Goal: Information Seeking & Learning: Check status

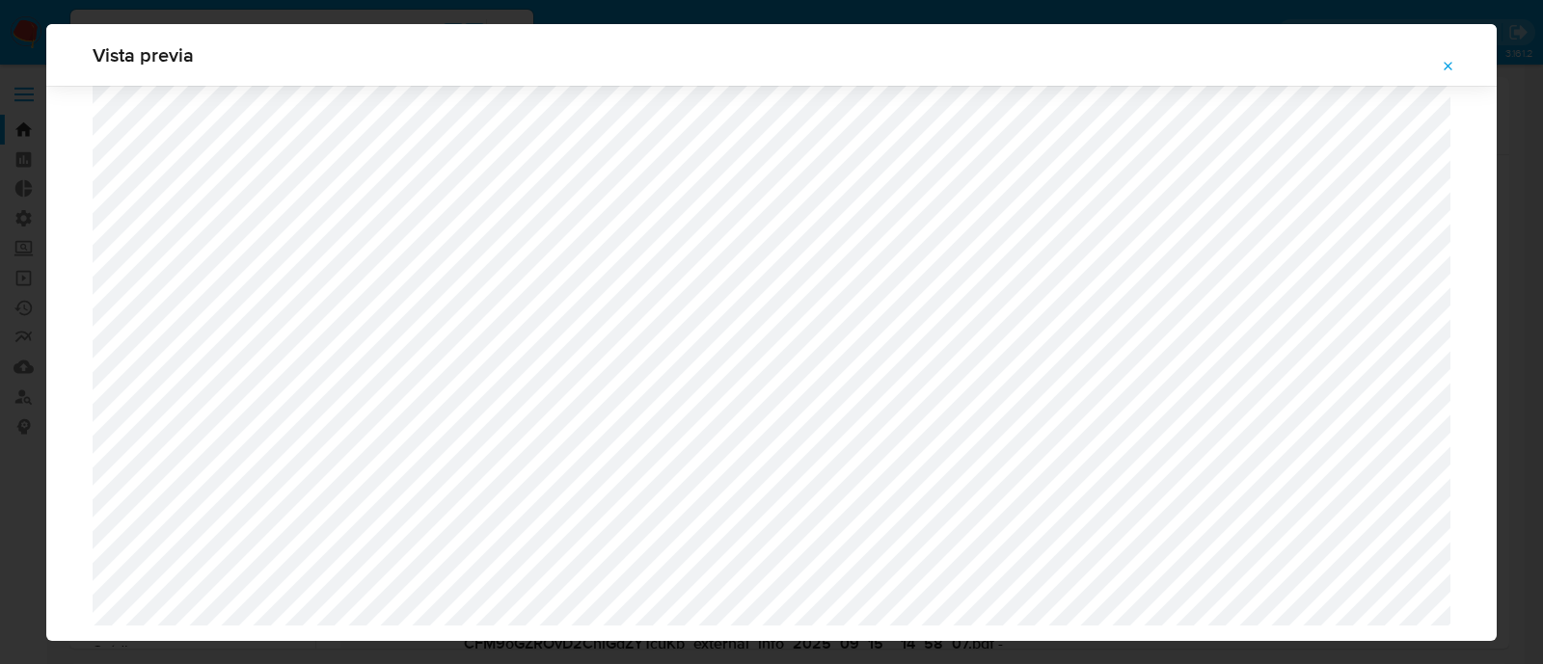
select select "10"
drag, startPoint x: 33, startPoint y: 301, endPoint x: 63, endPoint y: 292, distance: 31.1
click at [38, 299] on div "Vista previa" at bounding box center [771, 332] width 1543 height 664
click at [1446, 69] on icon "Attachment preview" at bounding box center [1448, 66] width 15 height 15
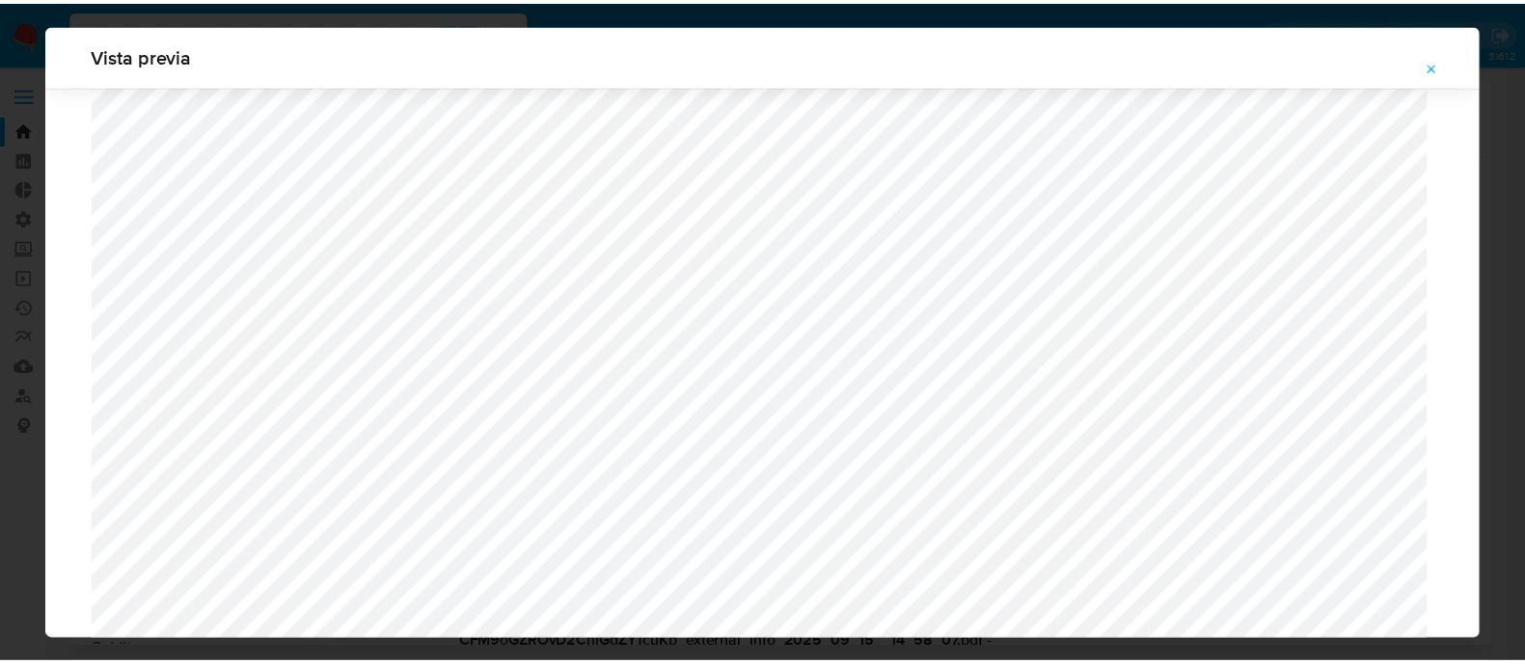
scroll to position [62, 0]
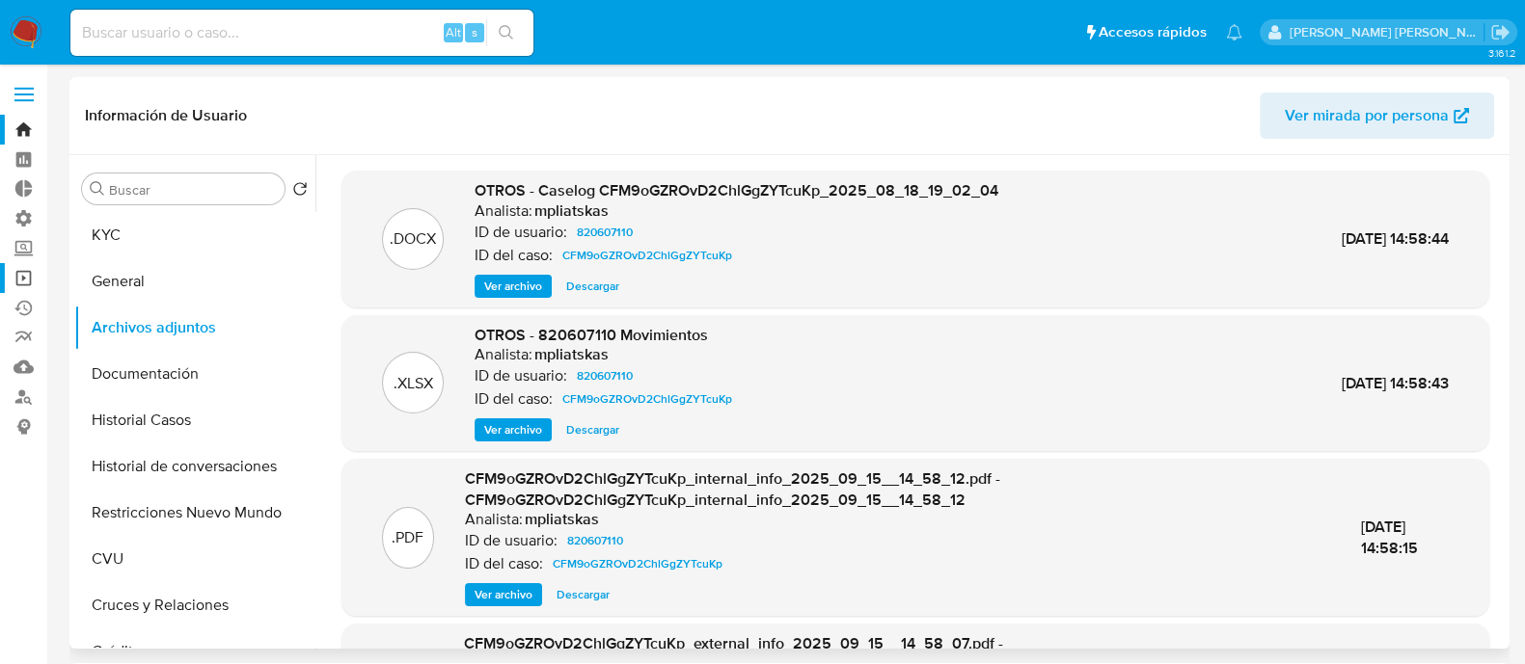
click at [34, 285] on link "Operaciones masivas" at bounding box center [115, 278] width 230 height 30
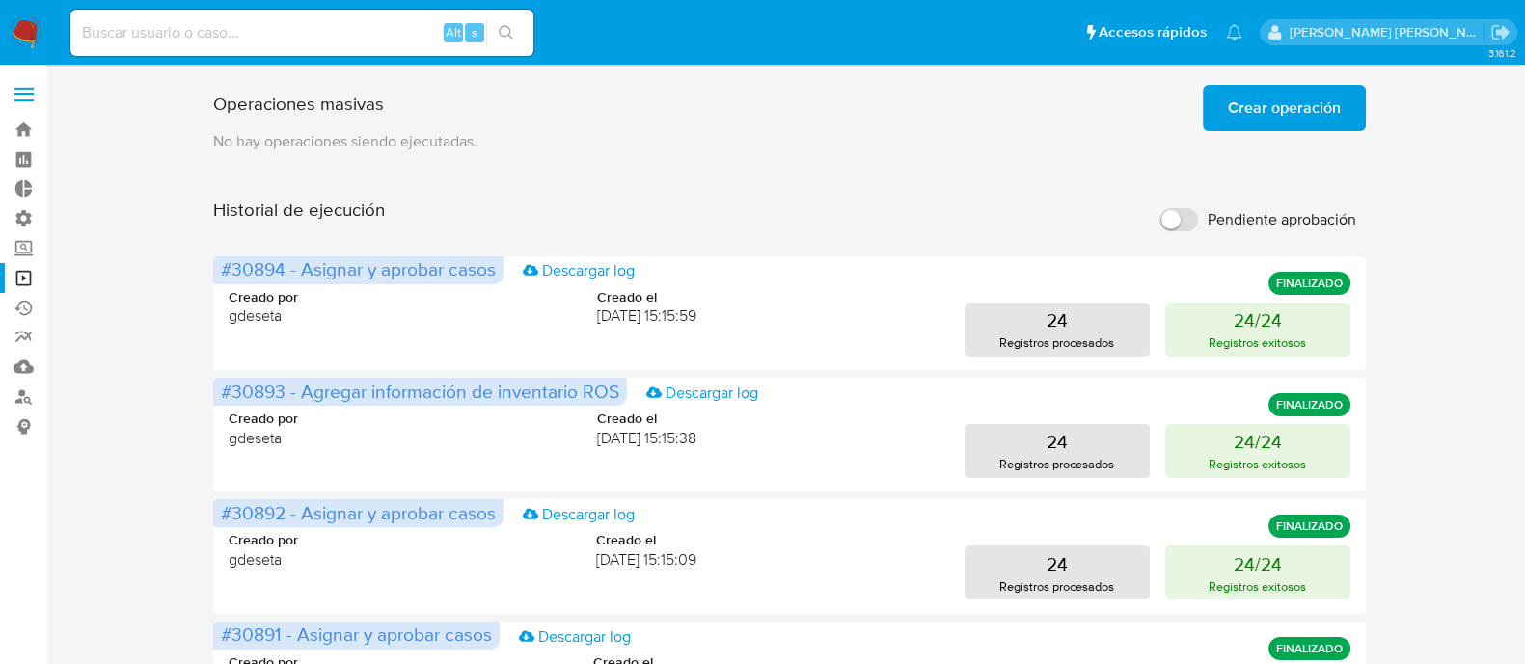
click at [1241, 118] on span "Crear operación" at bounding box center [1284, 108] width 113 height 42
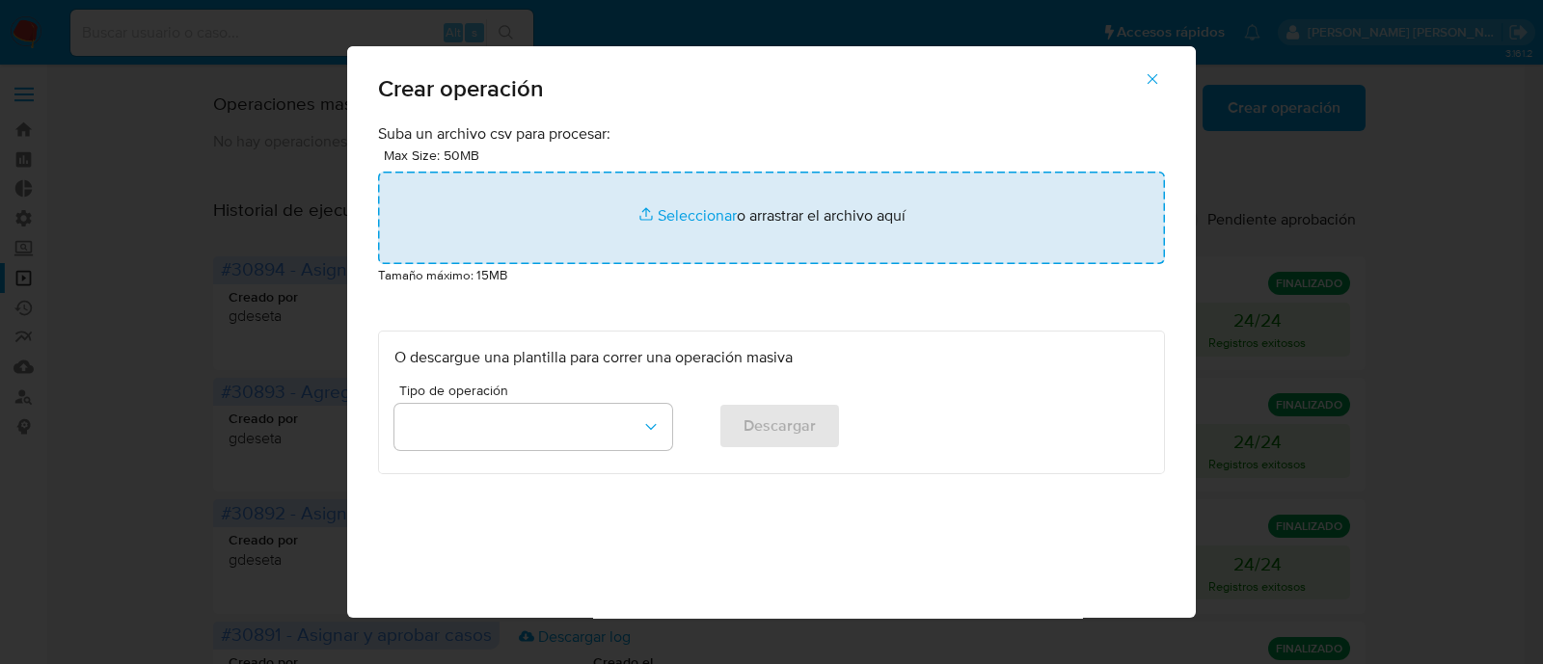
click at [709, 229] on input "file" at bounding box center [771, 218] width 787 height 93
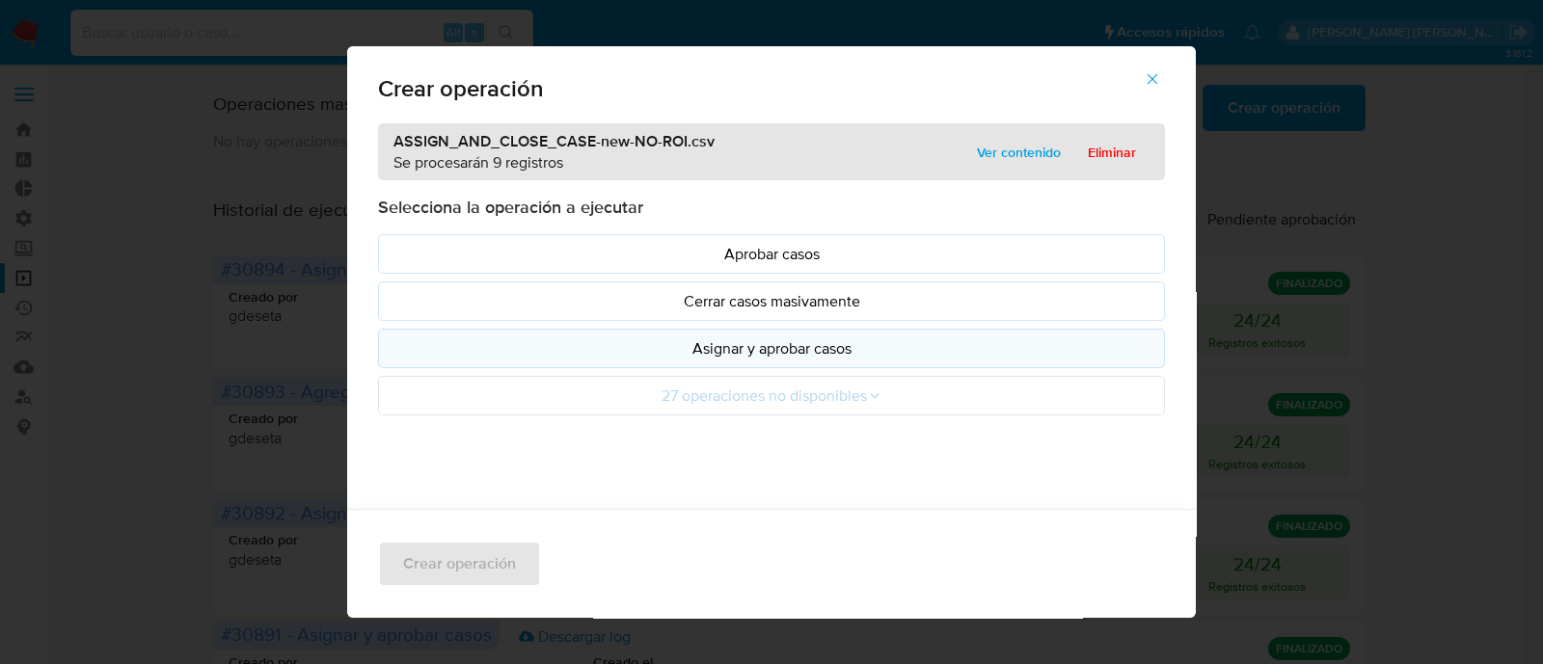
click at [823, 336] on button "Asignar y aprobar casos" at bounding box center [771, 349] width 787 height 40
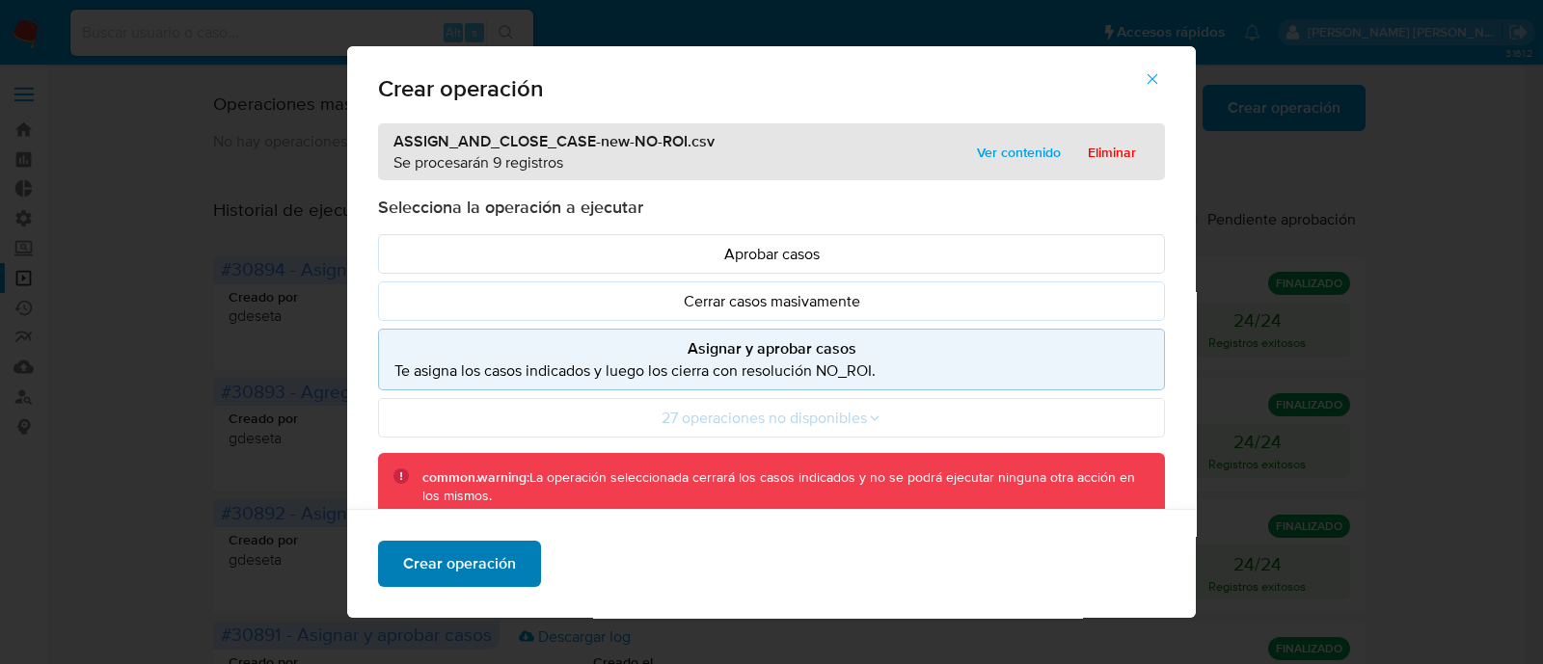
click at [419, 571] on span "Crear operación" at bounding box center [459, 564] width 113 height 42
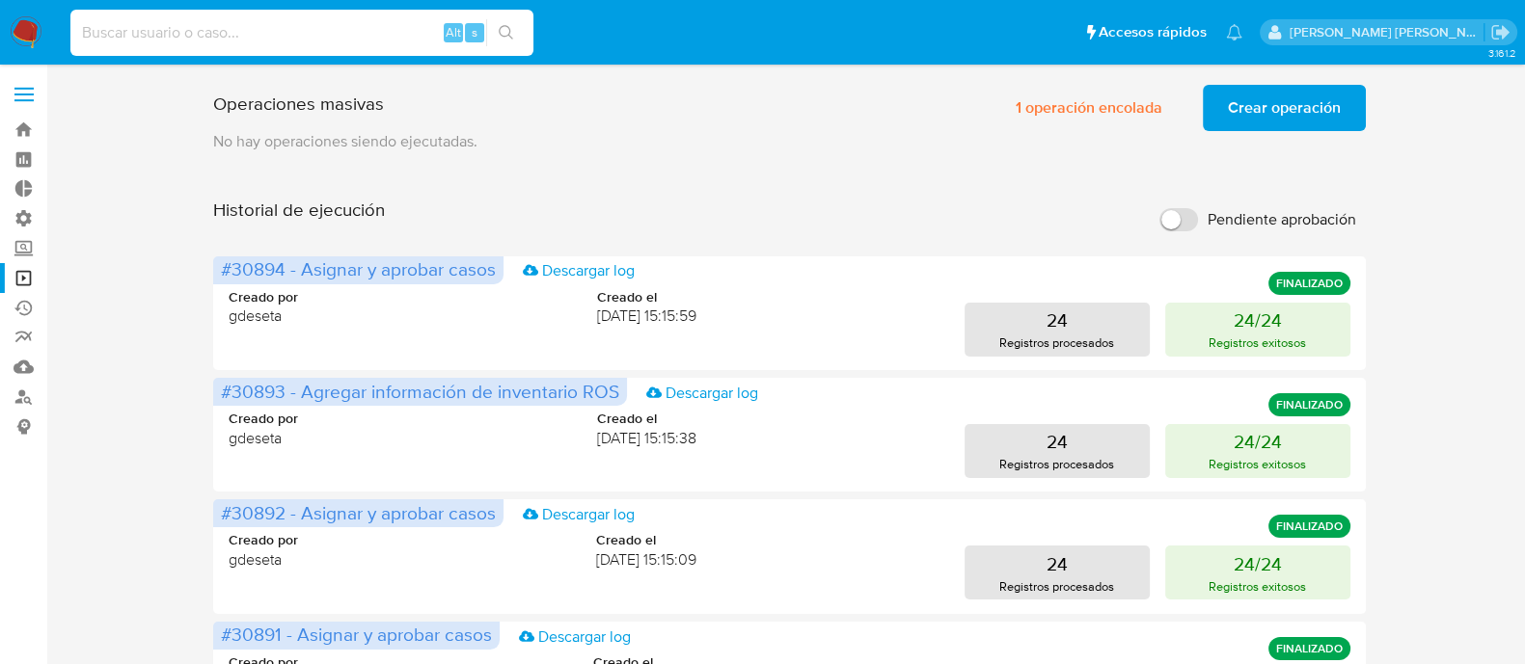
click at [370, 37] on input at bounding box center [301, 32] width 463 height 25
paste input "HqkBtxXsDxLHORDgLmsHDF5I"
type input "HqkBtxXsDxLHORDgLmsHDF5I"
click at [505, 29] on icon "search-icon" at bounding box center [506, 32] width 15 height 15
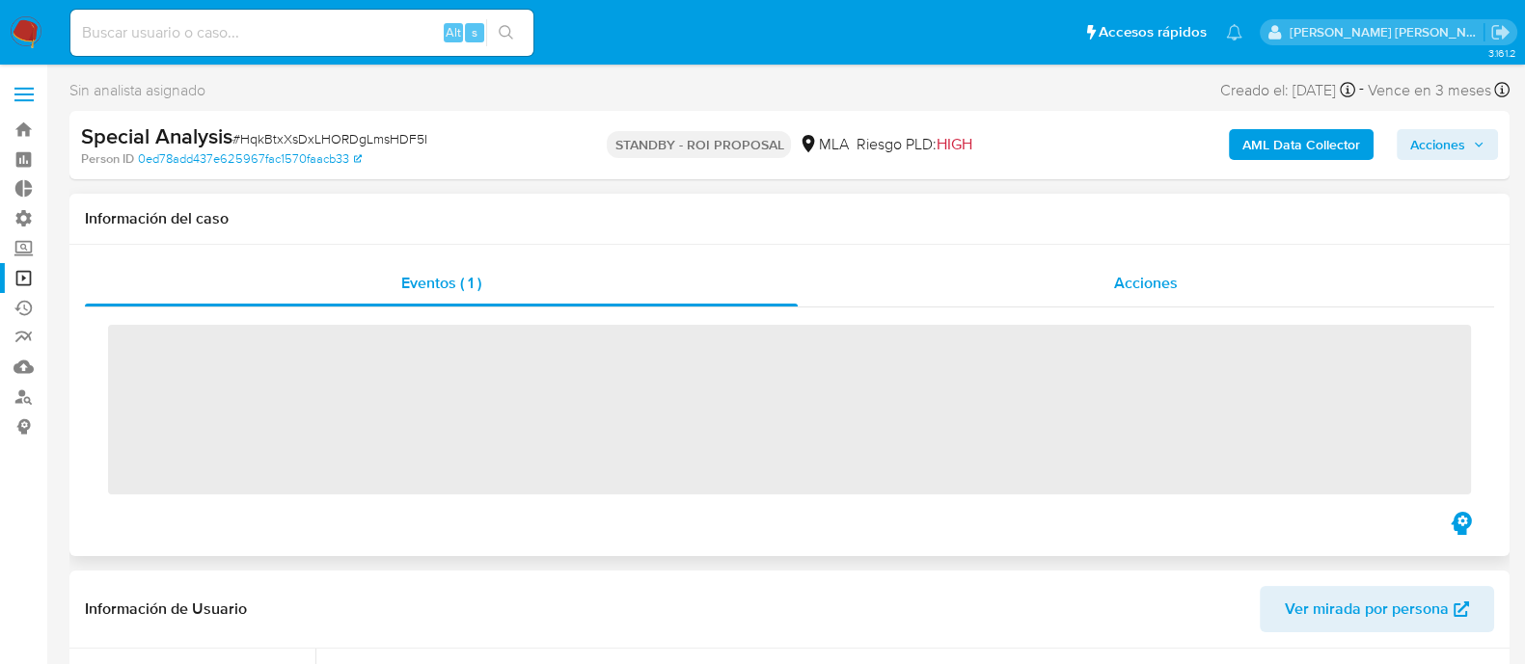
click at [1074, 265] on div "Acciones" at bounding box center [1145, 283] width 696 height 46
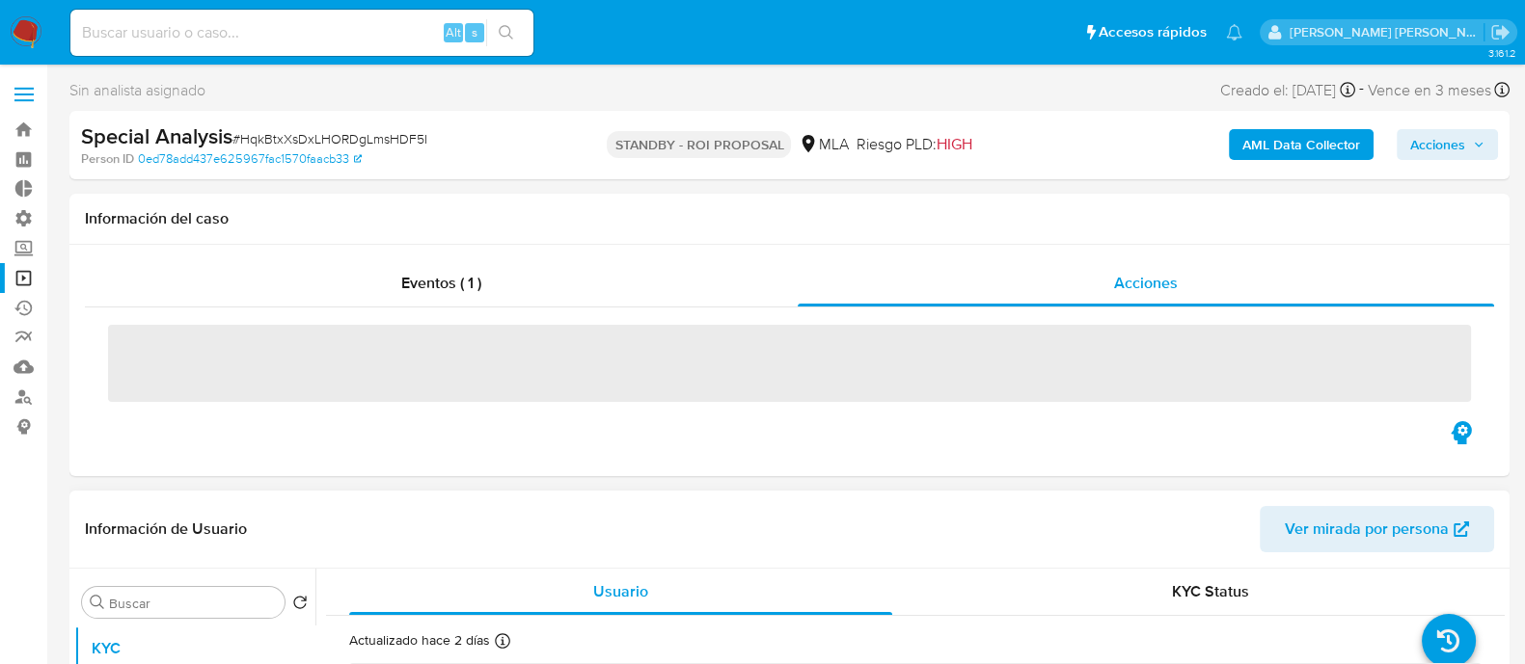
select select "10"
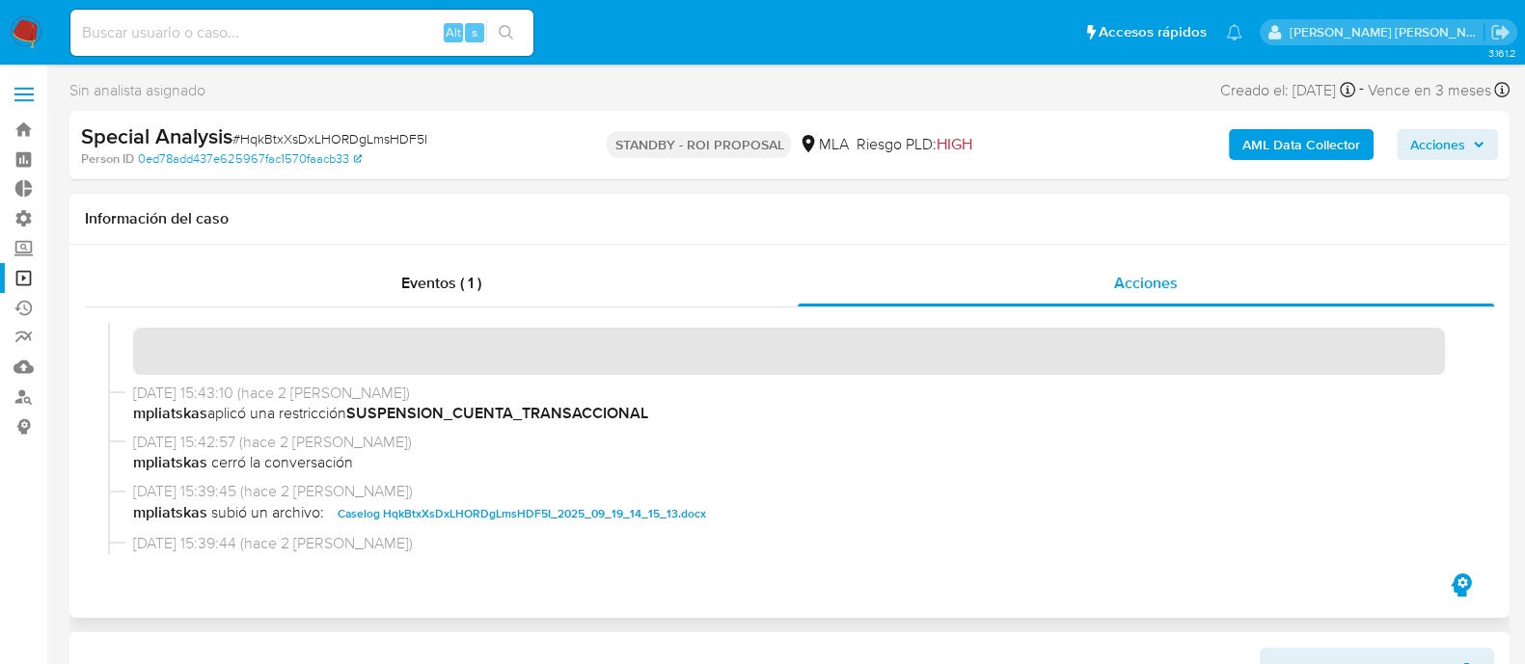
scroll to position [240, 0]
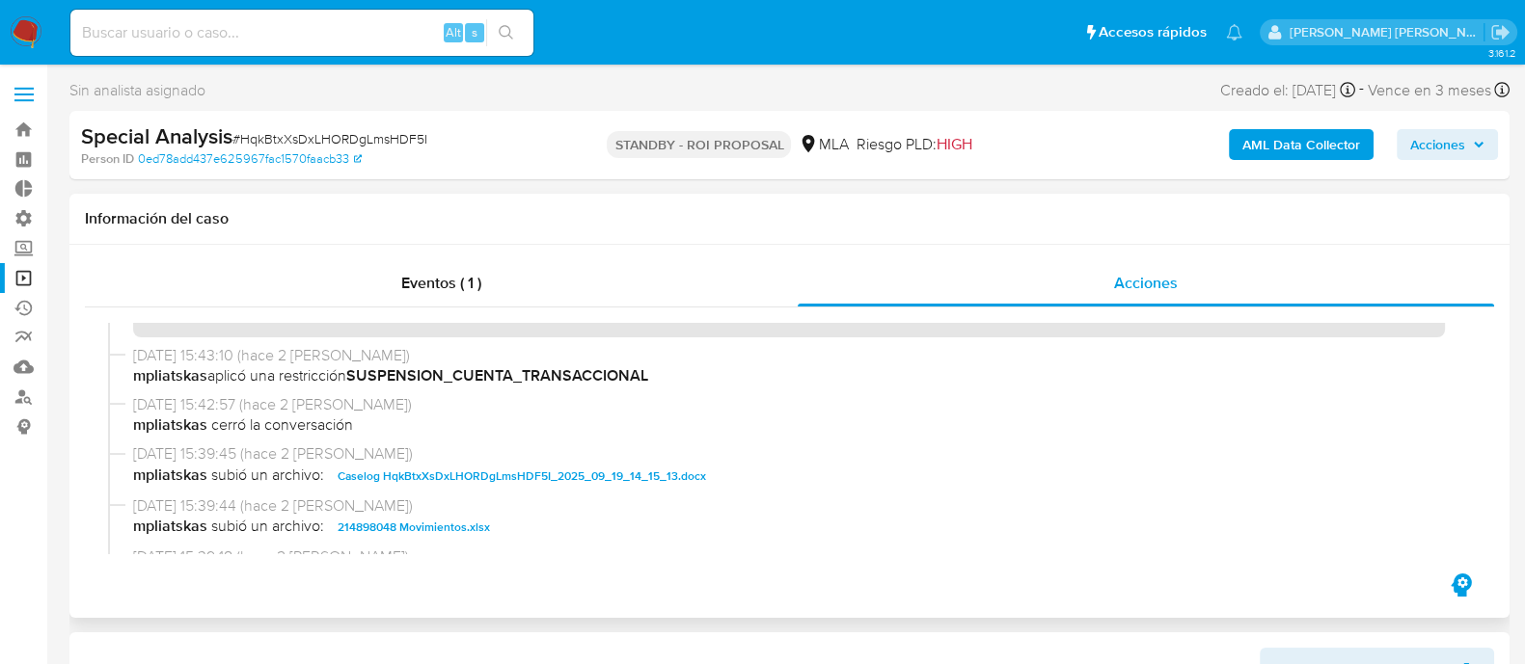
click at [430, 475] on span "Caselog HqkBtxXsDxLHORDgLmsHDF5I_2025_09_19_14_15_13.docx" at bounding box center [522, 476] width 368 height 23
click at [427, 513] on span "24/09/2025 15:39:44 (hace 2 días)" at bounding box center [798, 506] width 1330 height 21
click at [424, 518] on span "214898048 Movimientos.xlsx" at bounding box center [414, 527] width 152 height 23
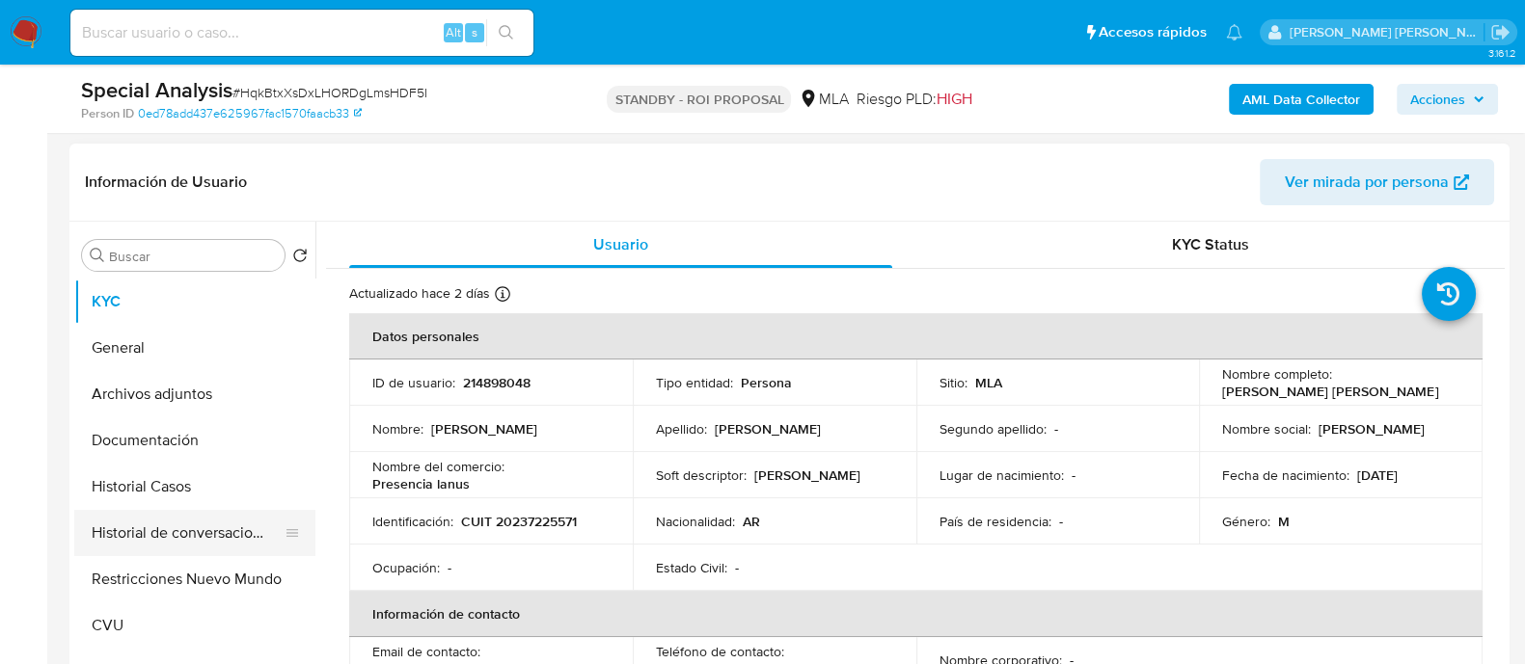
scroll to position [481, 0]
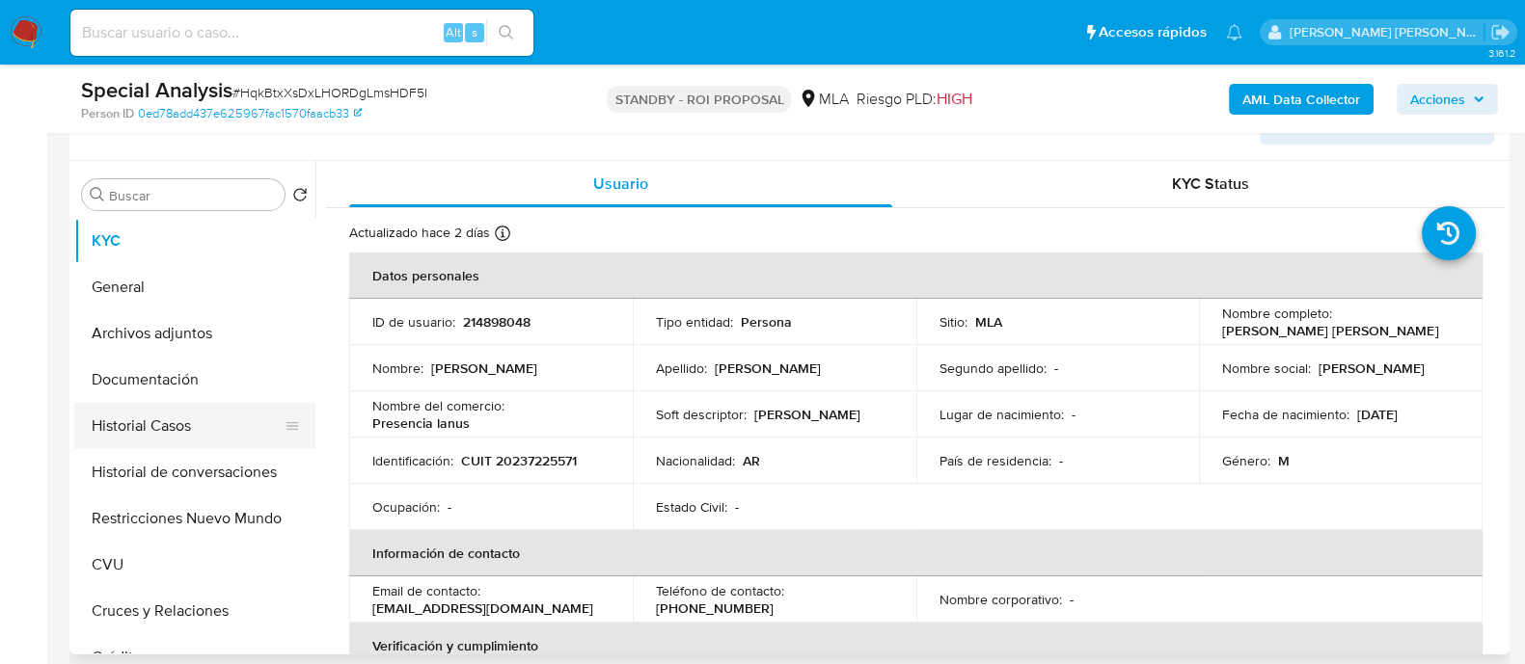
click at [198, 429] on button "Historial Casos" at bounding box center [187, 426] width 226 height 46
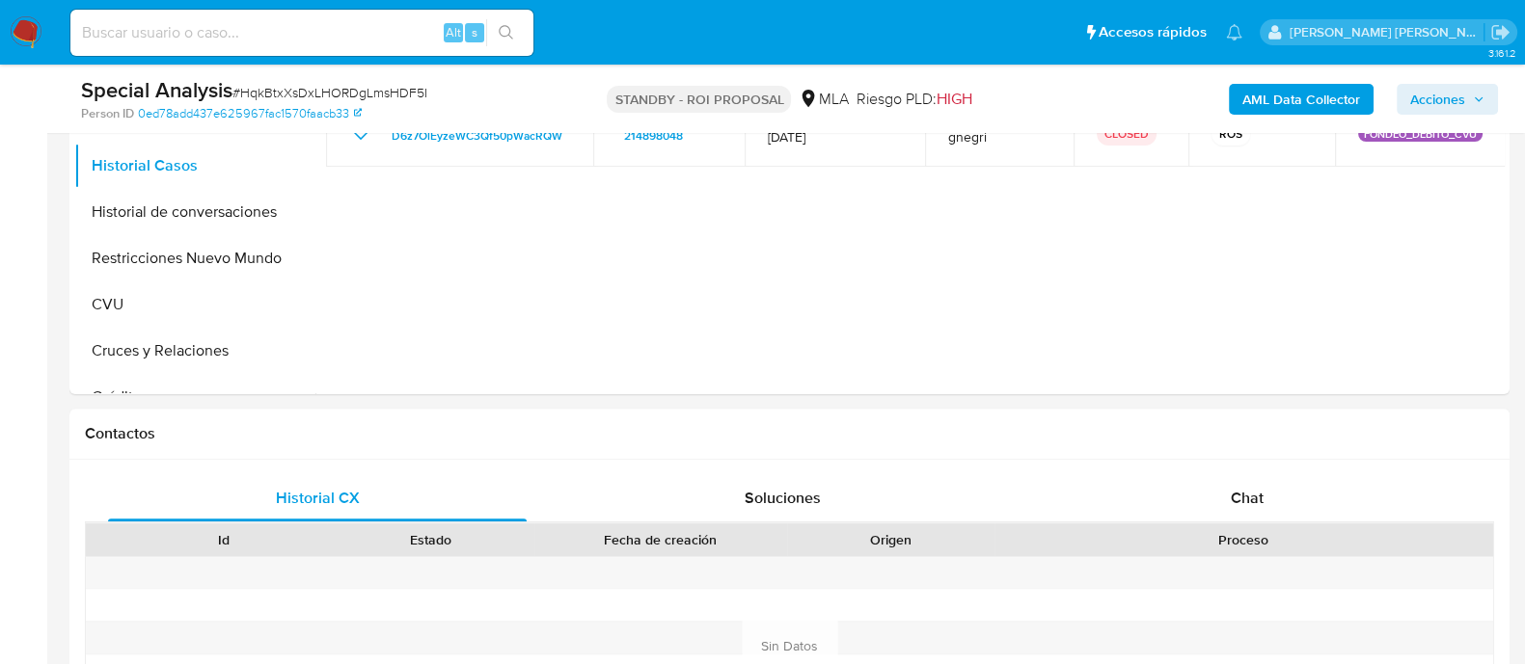
scroll to position [723, 0]
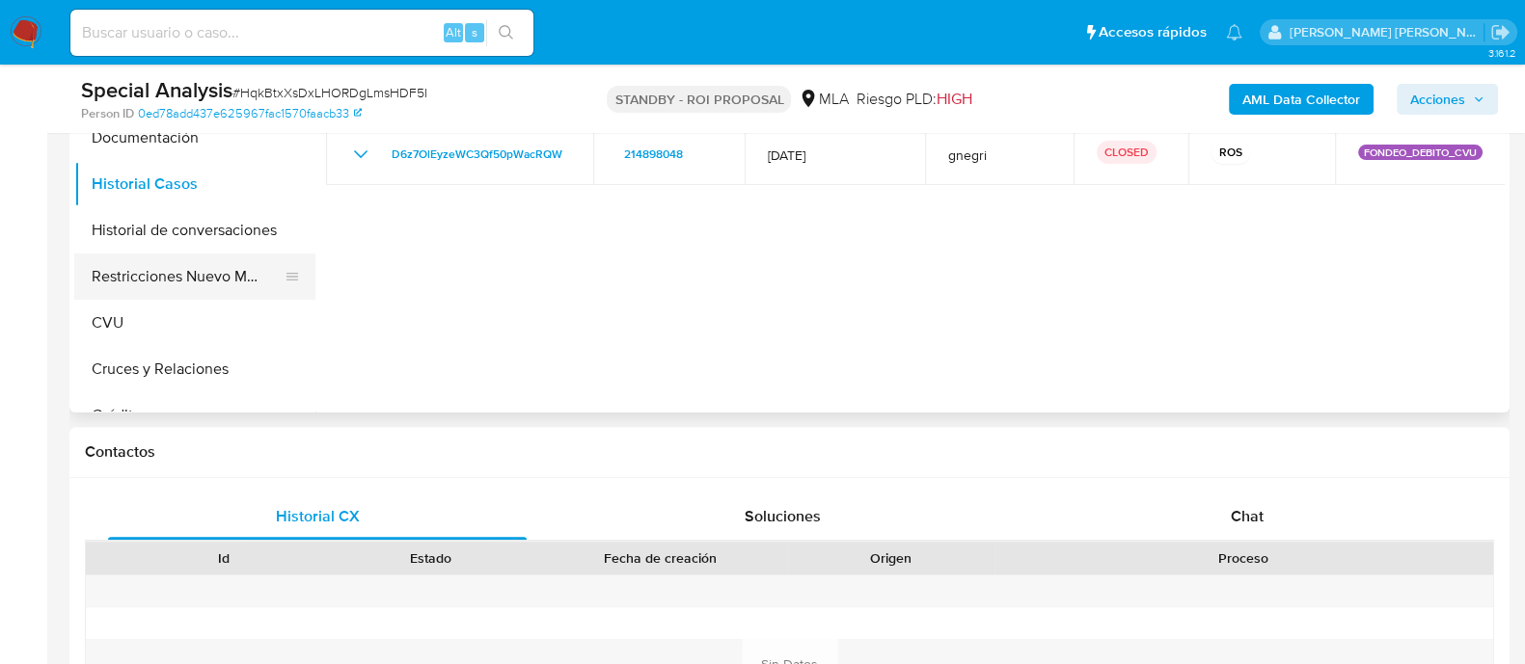
click at [177, 259] on button "Restricciones Nuevo Mundo" at bounding box center [187, 277] width 226 height 46
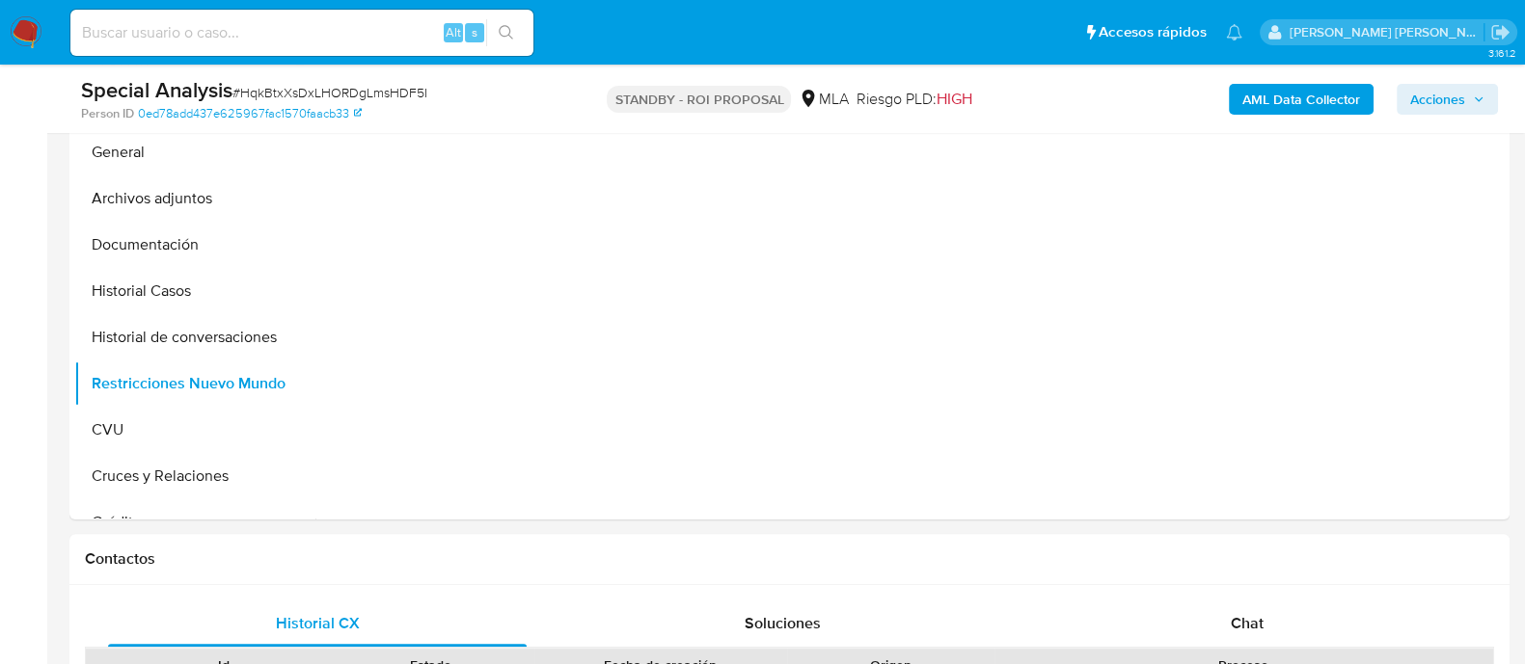
scroll to position [481, 0]
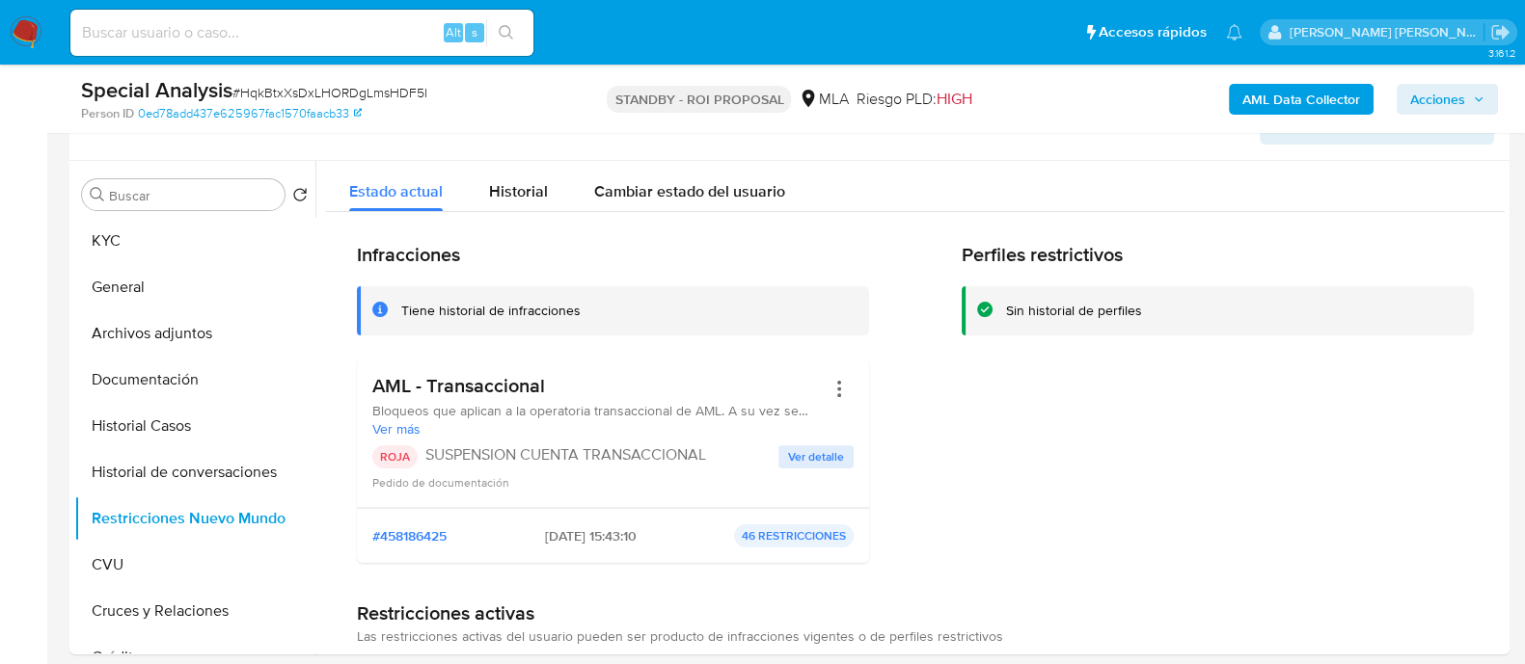
click at [329, 25] on input at bounding box center [301, 32] width 463 height 25
paste input "soiYZwiMjPCxqAHncJ49Rtj6"
type input "soiYZwiMjPCxqAHncJ49Rtj6"
click at [510, 32] on icon "search-icon" at bounding box center [506, 32] width 15 height 15
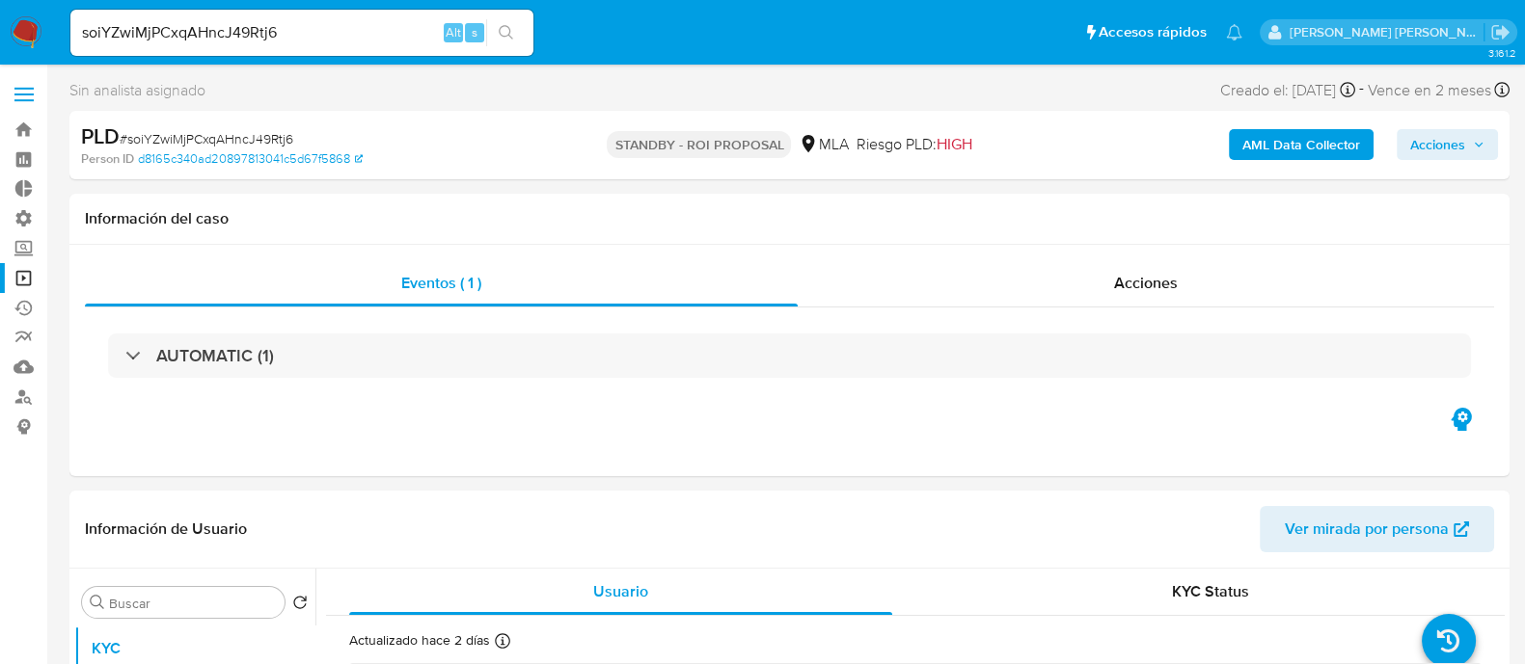
select select "10"
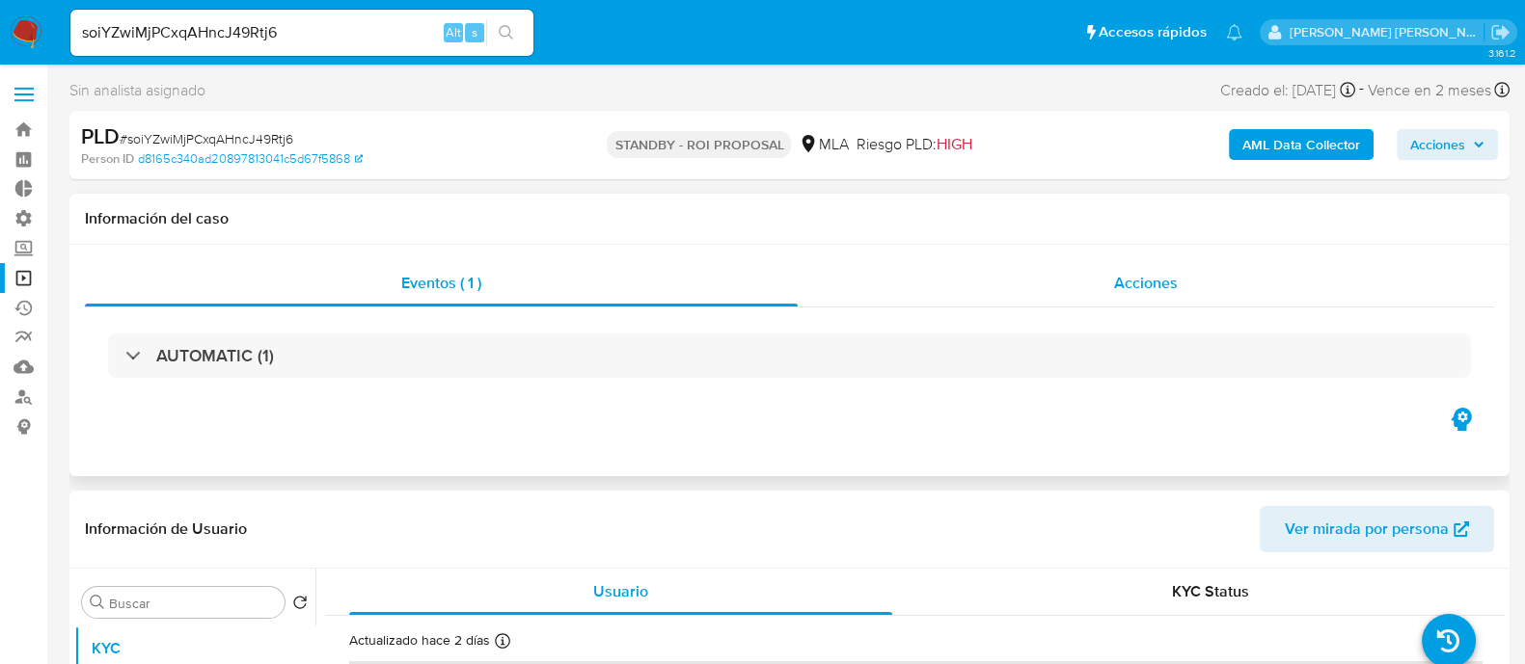
click at [1090, 262] on div "Acciones" at bounding box center [1145, 283] width 696 height 46
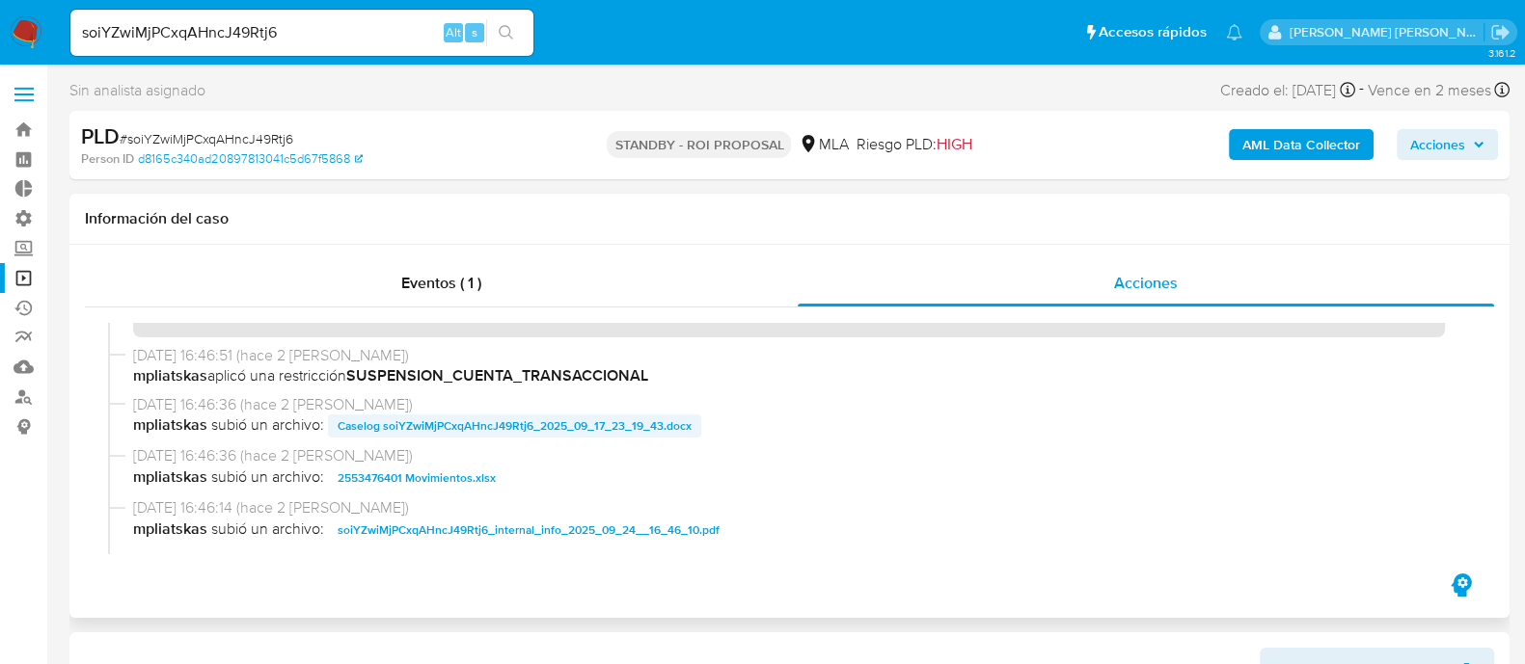
scroll to position [240, 0]
drag, startPoint x: 482, startPoint y: 423, endPoint x: 483, endPoint y: 445, distance: 21.2
click at [483, 423] on span "Caselog soiYZwiMjPCxqAHncJ49Rtj6_2025_09_17_23_19_43.docx" at bounding box center [515, 426] width 354 height 23
click at [463, 480] on span "2553476401 Movimientos.xlsx" at bounding box center [417, 478] width 158 height 23
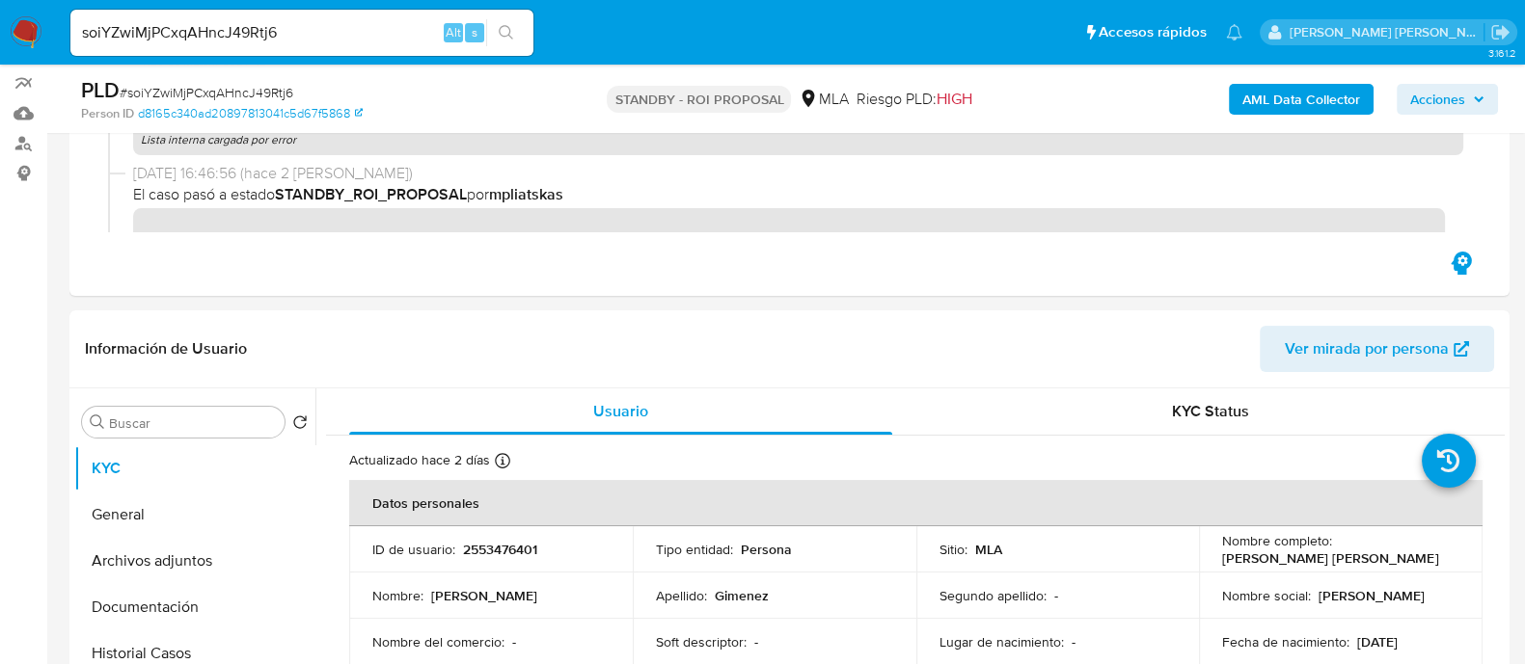
scroll to position [481, 0]
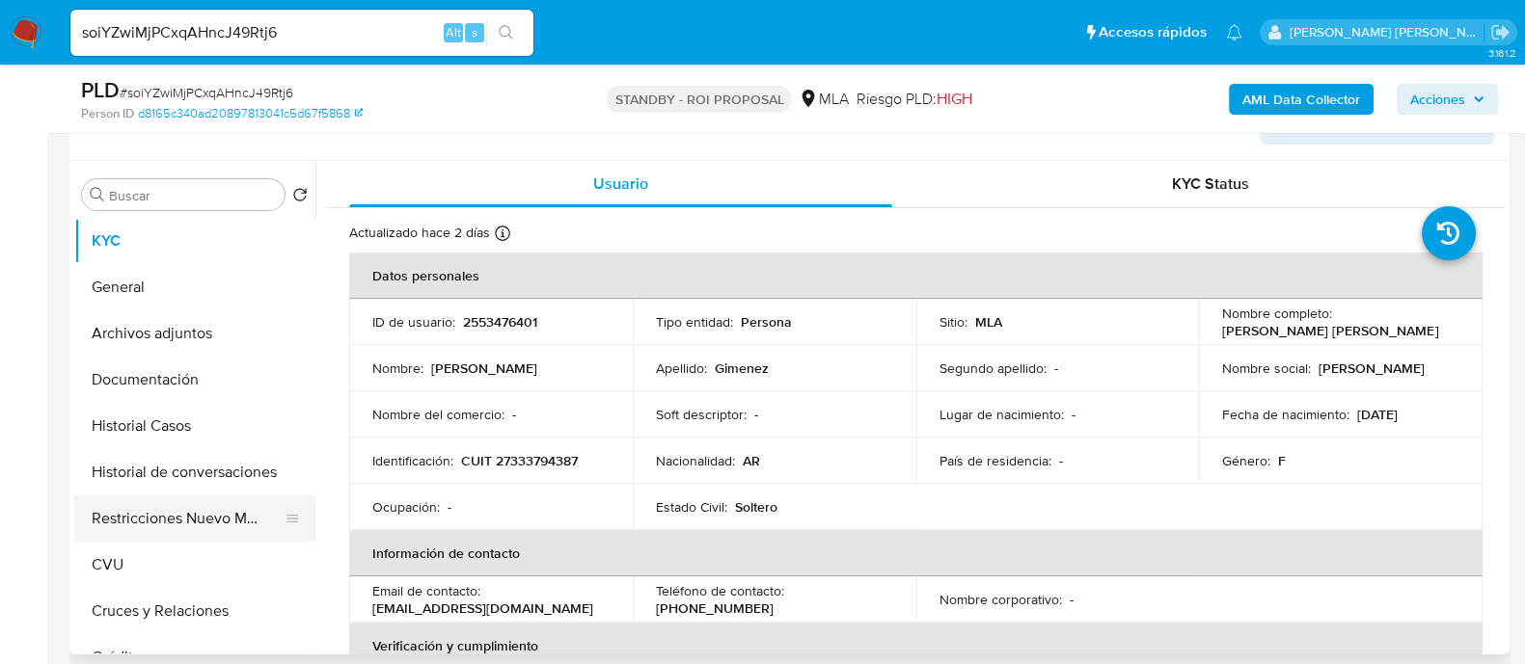
click at [176, 513] on button "Restricciones Nuevo Mundo" at bounding box center [187, 519] width 226 height 46
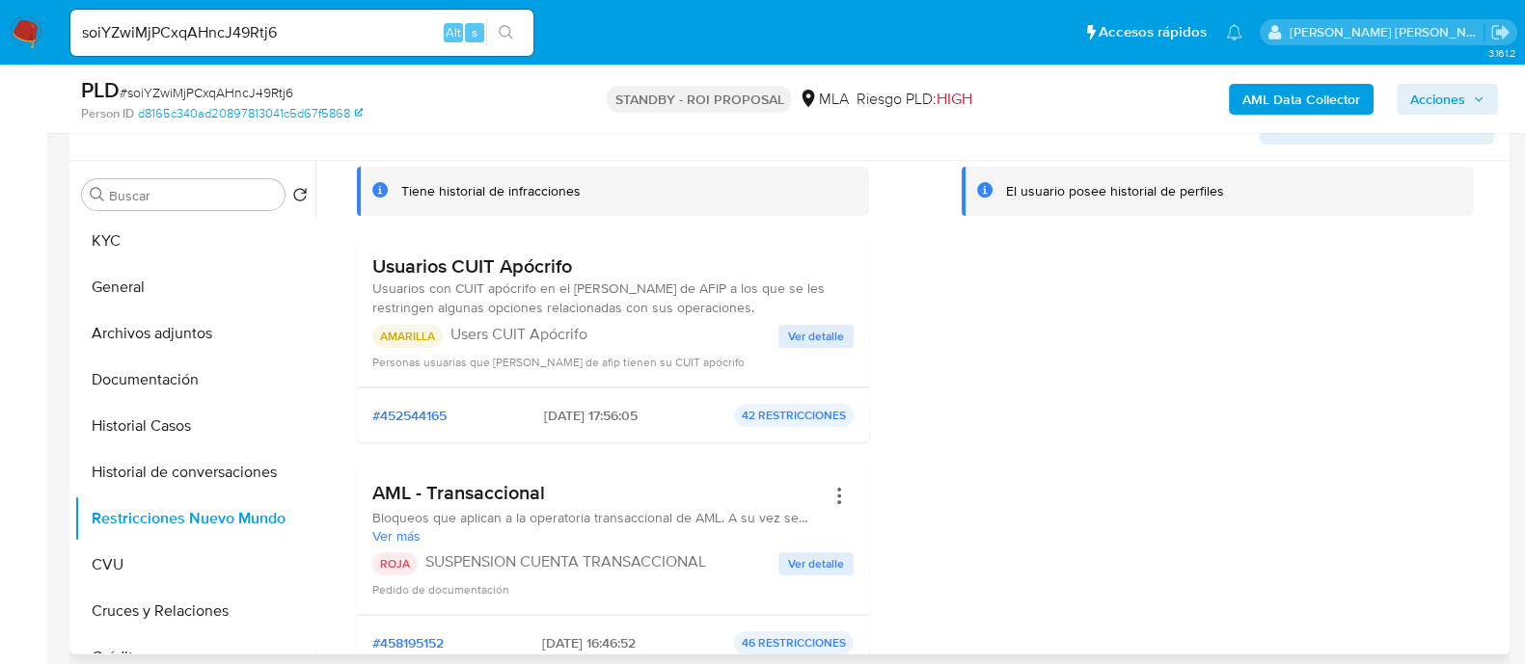
scroll to position [240, 0]
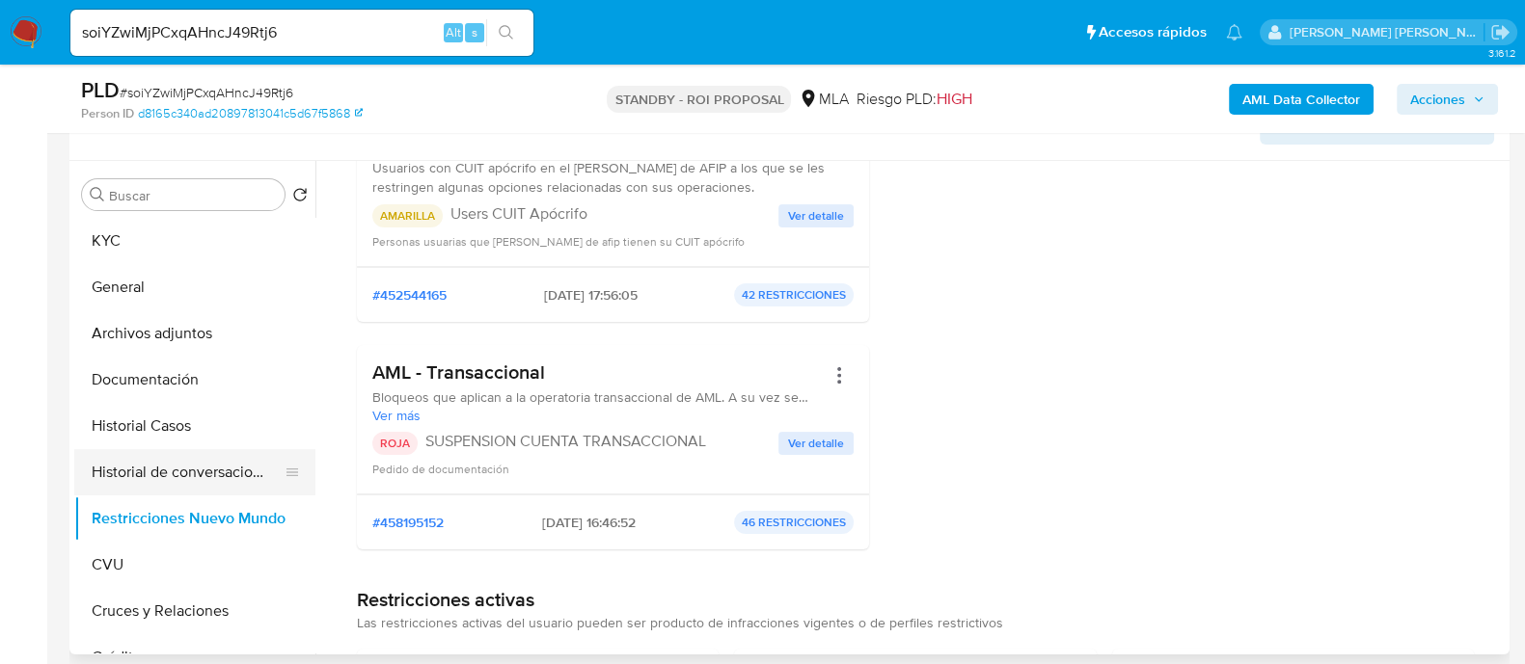
click at [183, 465] on button "Historial de conversaciones" at bounding box center [187, 472] width 226 height 46
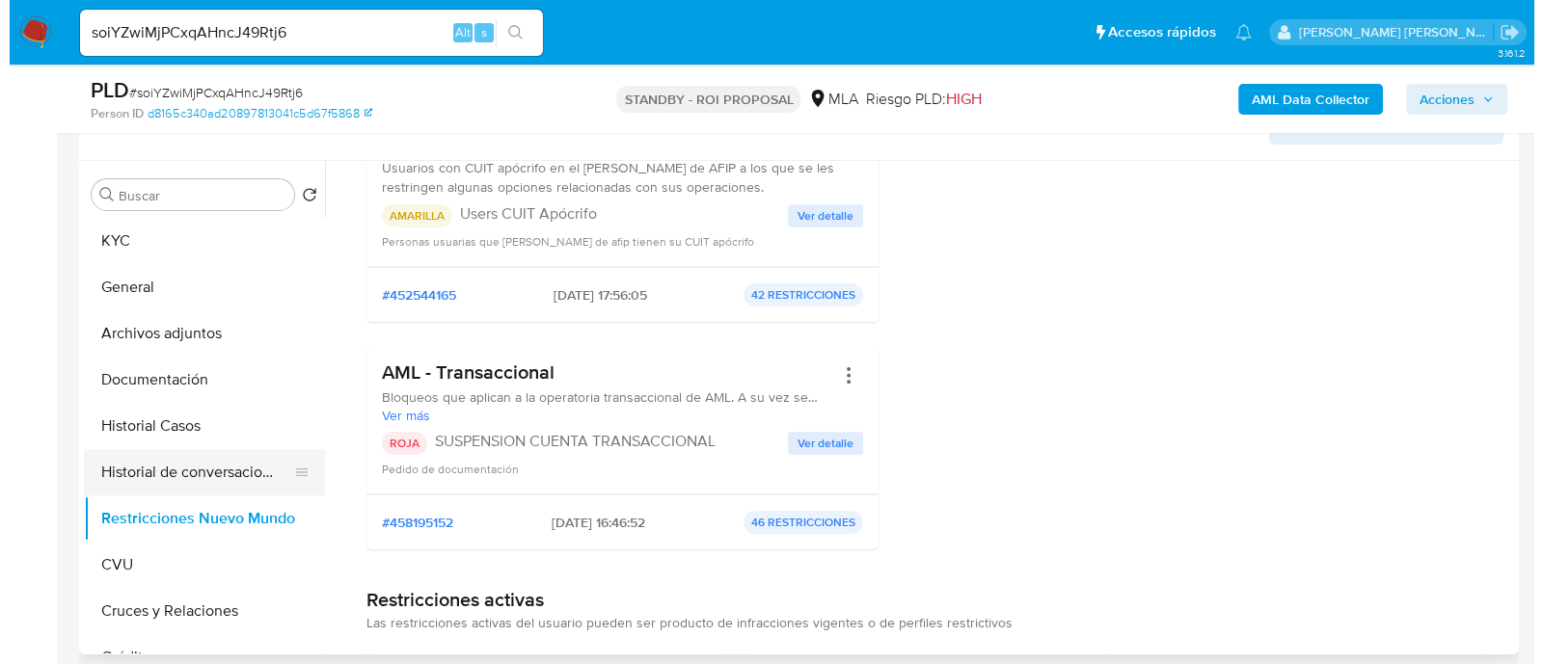
scroll to position [0, 0]
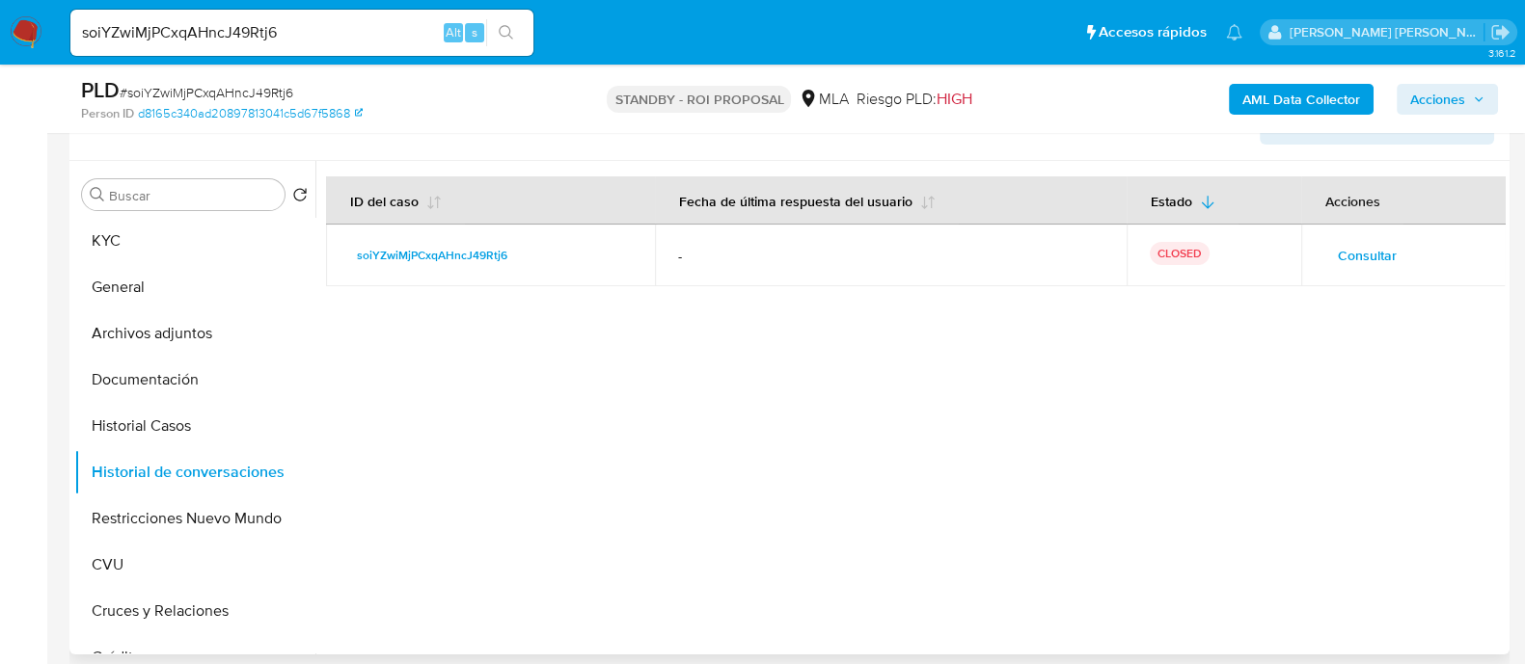
click at [1349, 258] on span "Consultar" at bounding box center [1367, 255] width 59 height 27
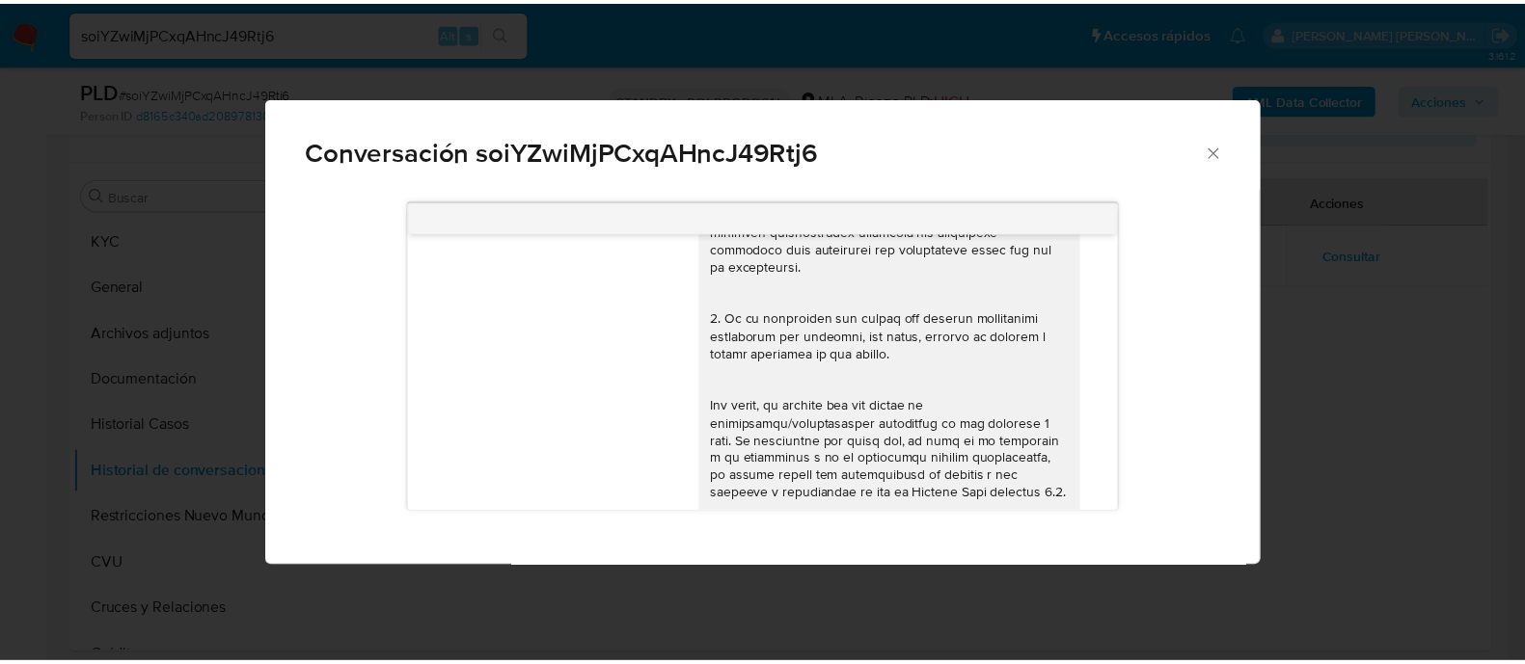
scroll to position [515, 0]
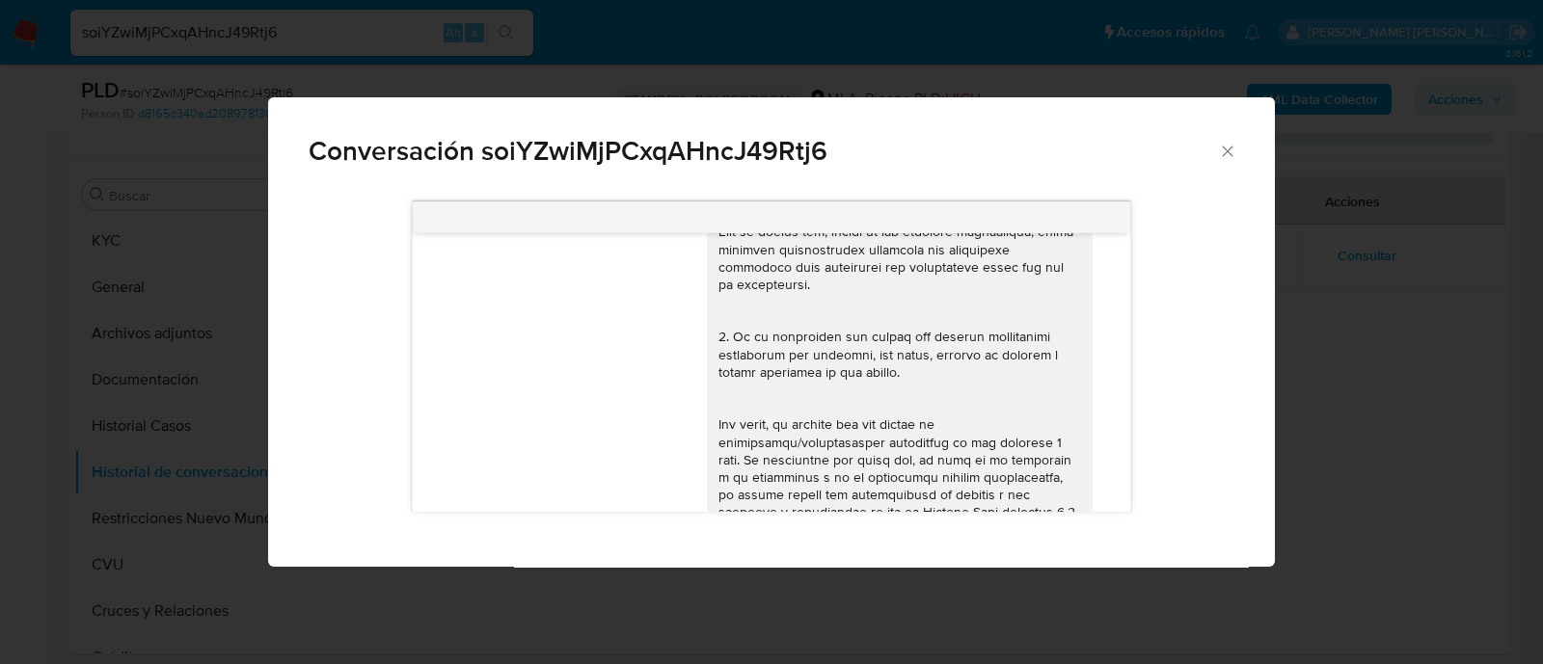
click at [146, 490] on div "Conversación soiYZwiMjPCxqAHncJ49Rtj6 17/09/2025 14:43:39 Hola, Esperamos que t…" at bounding box center [771, 332] width 1543 height 664
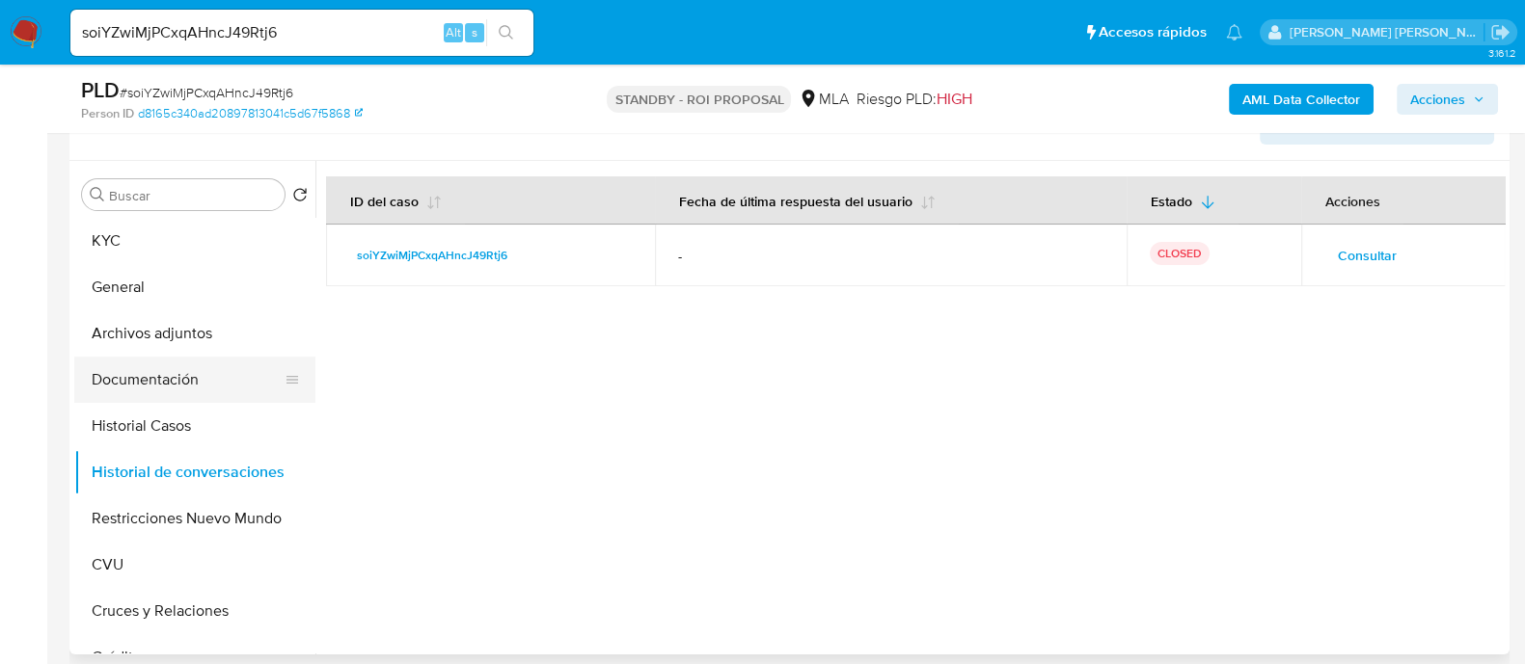
click at [203, 365] on button "Documentación" at bounding box center [187, 380] width 226 height 46
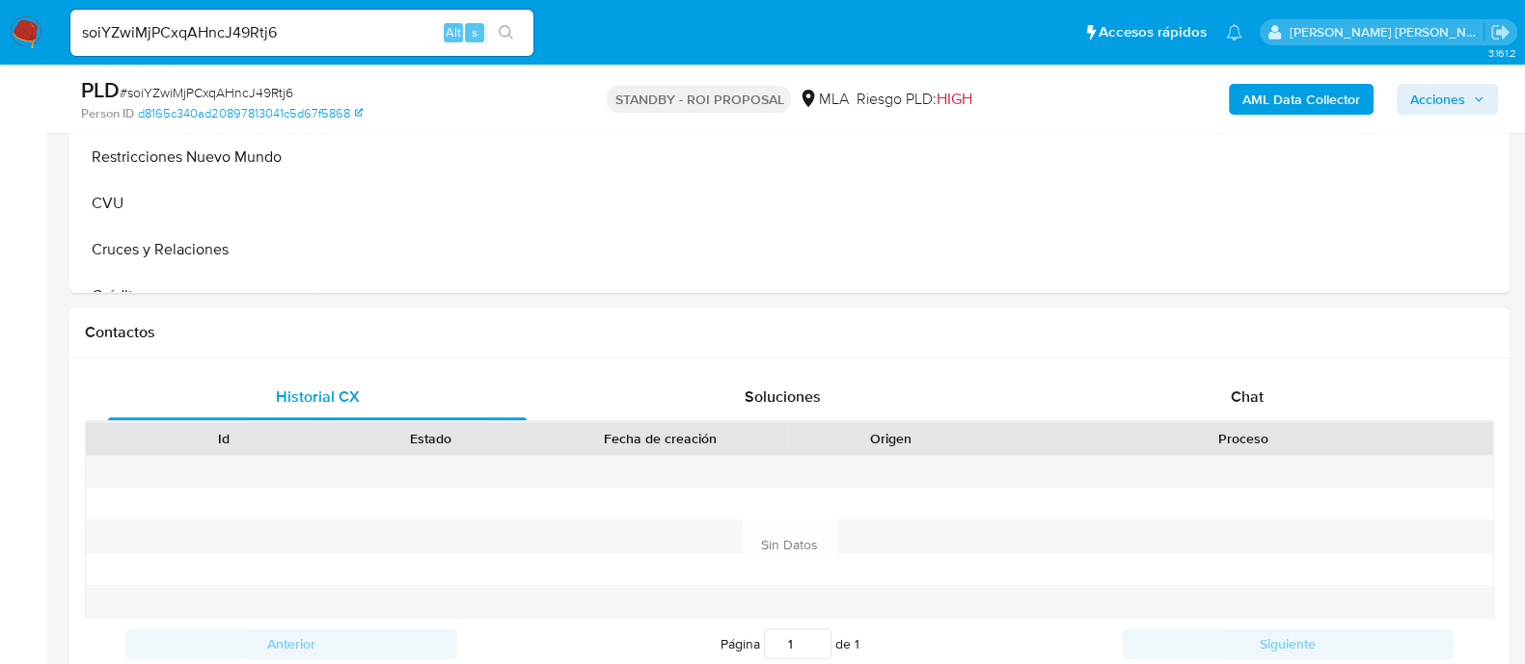
scroll to position [603, 0]
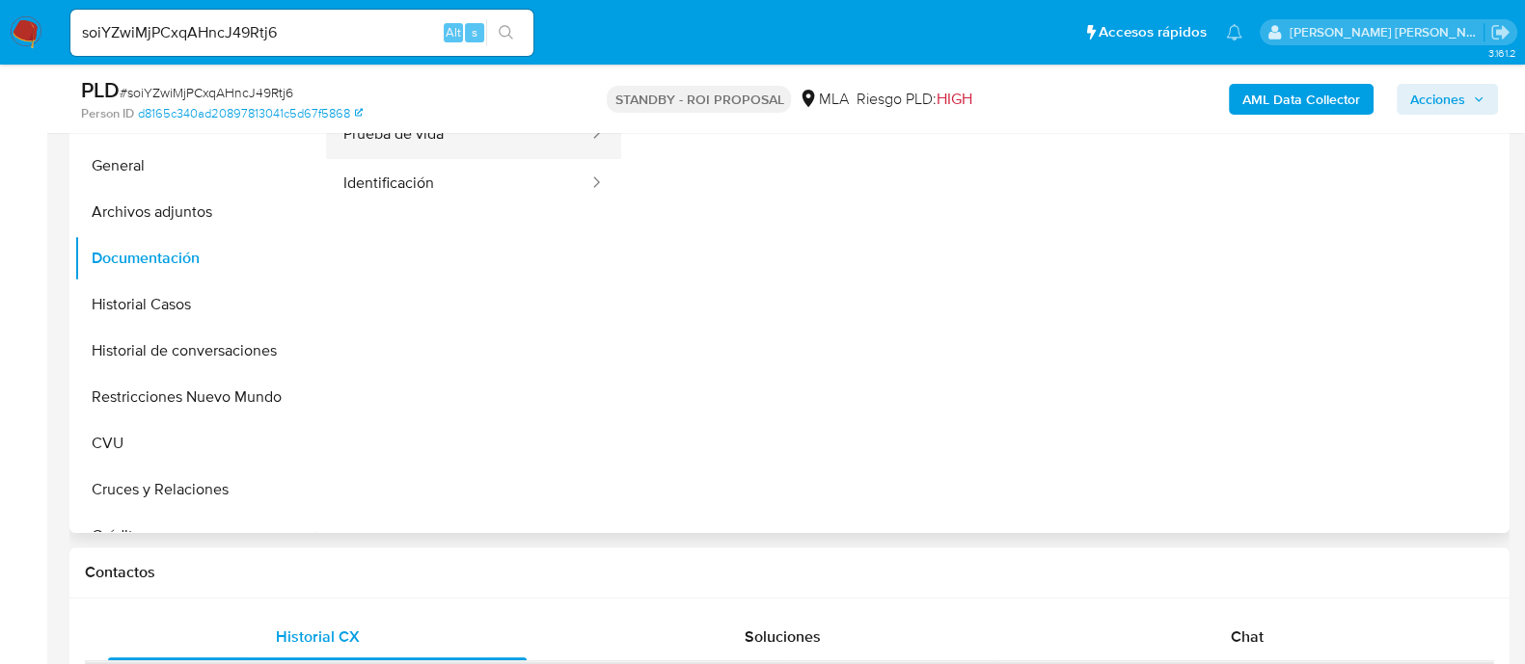
click at [497, 156] on button "Prueba de vida" at bounding box center [458, 134] width 264 height 49
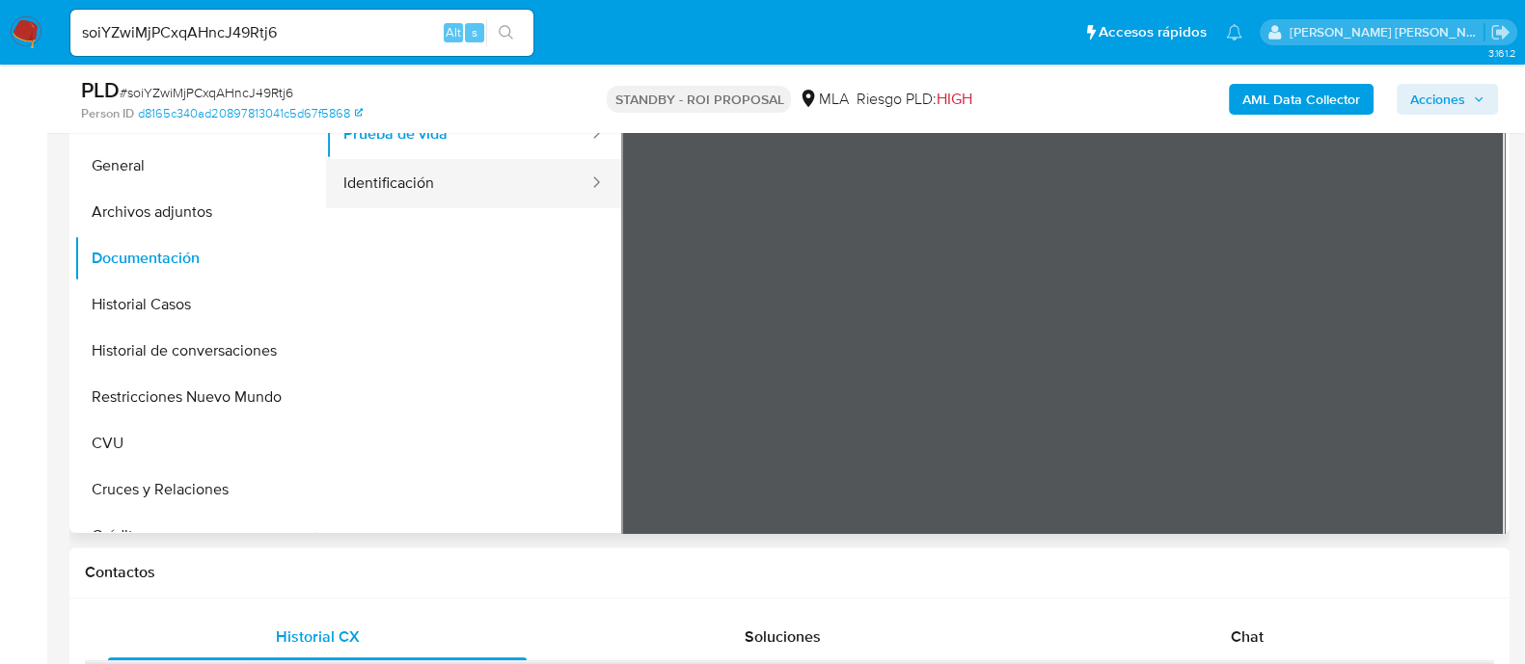
click at [497, 178] on button "Identificación" at bounding box center [458, 183] width 264 height 49
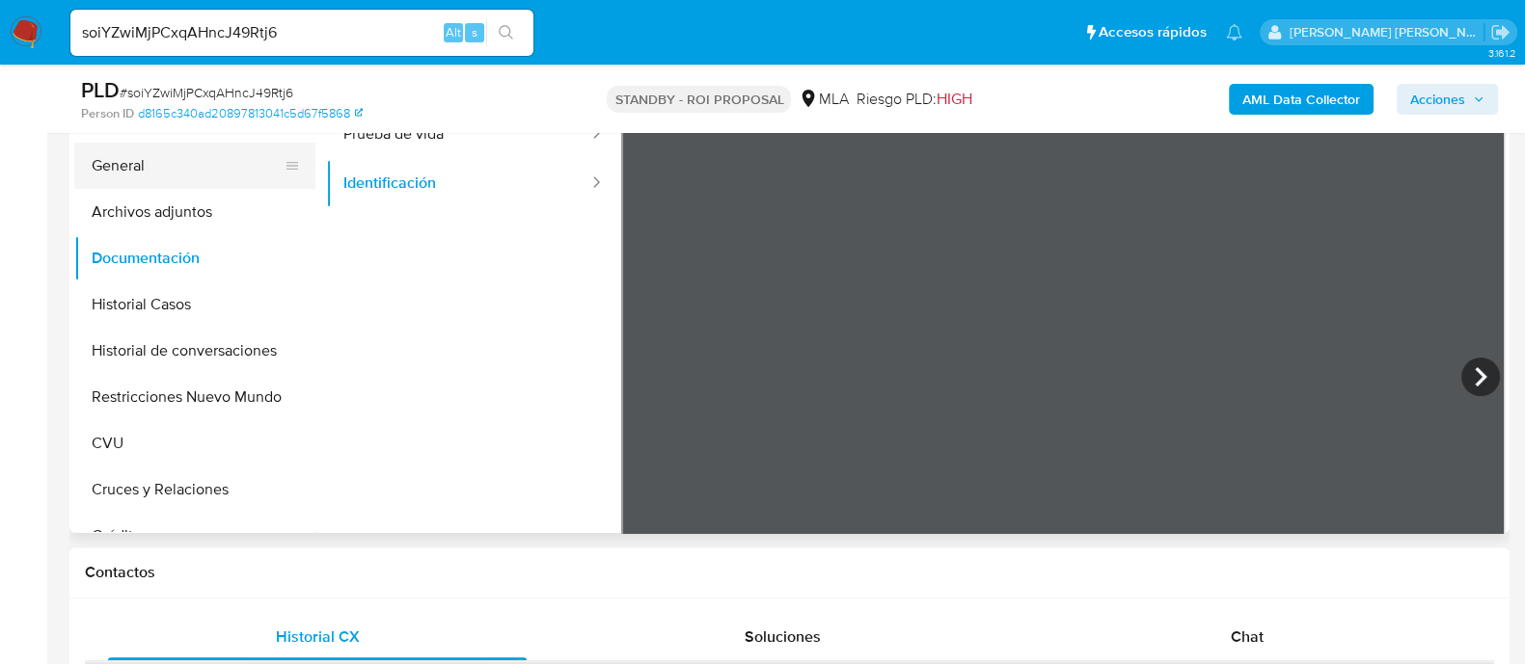
click at [211, 156] on button "General" at bounding box center [187, 166] width 226 height 46
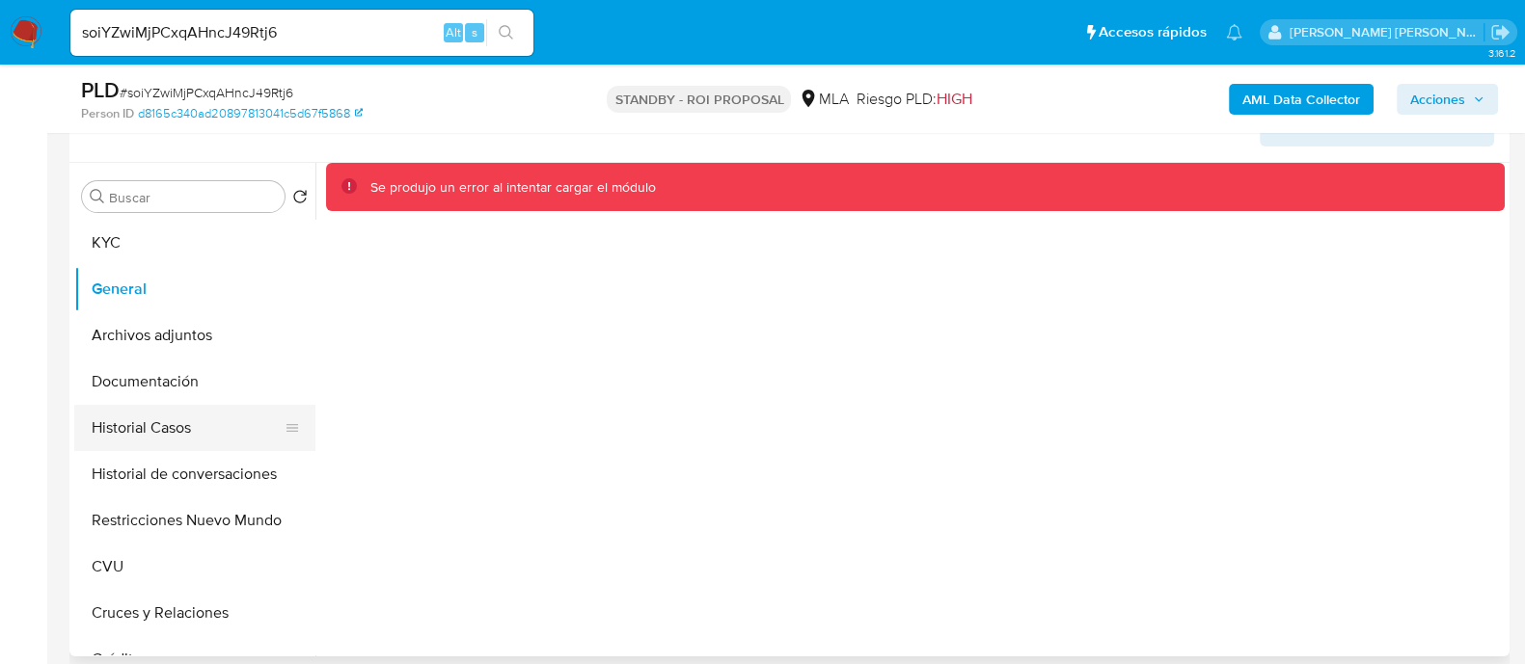
scroll to position [481, 0]
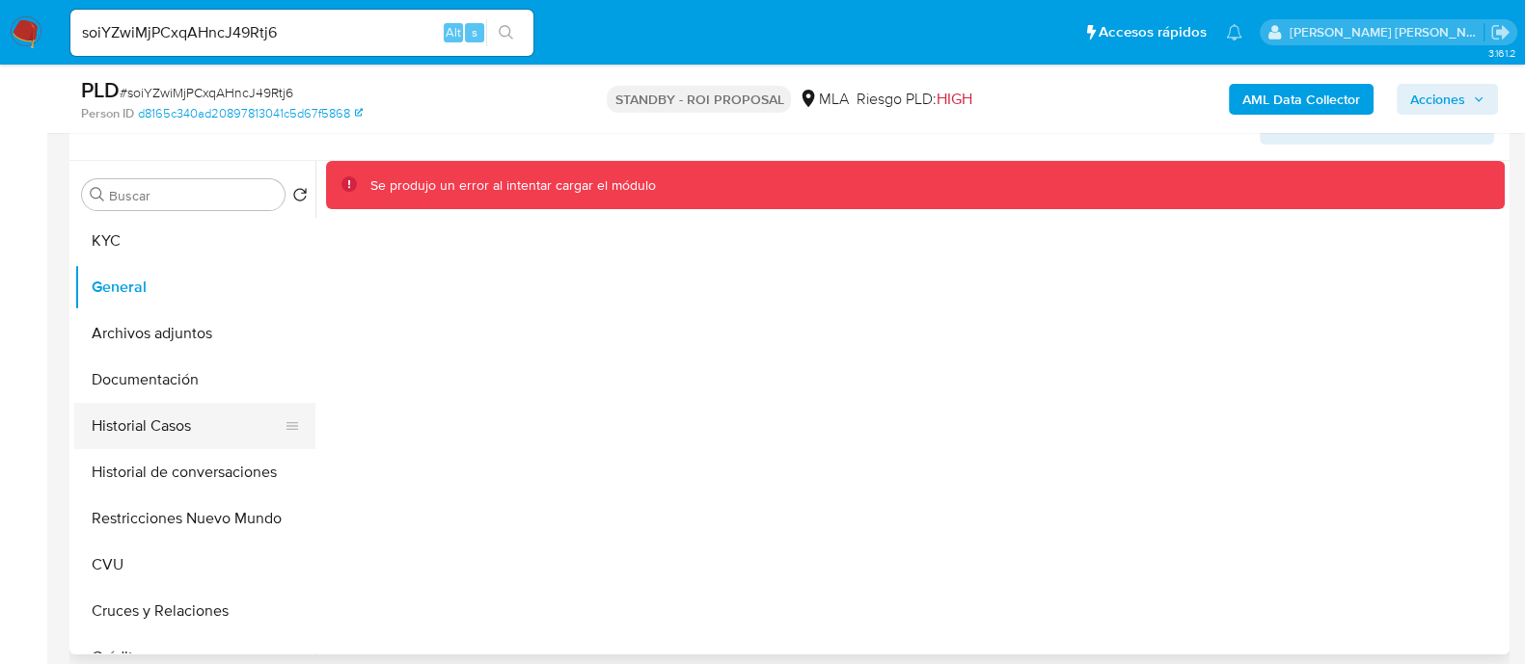
click at [219, 425] on button "Historial Casos" at bounding box center [187, 426] width 226 height 46
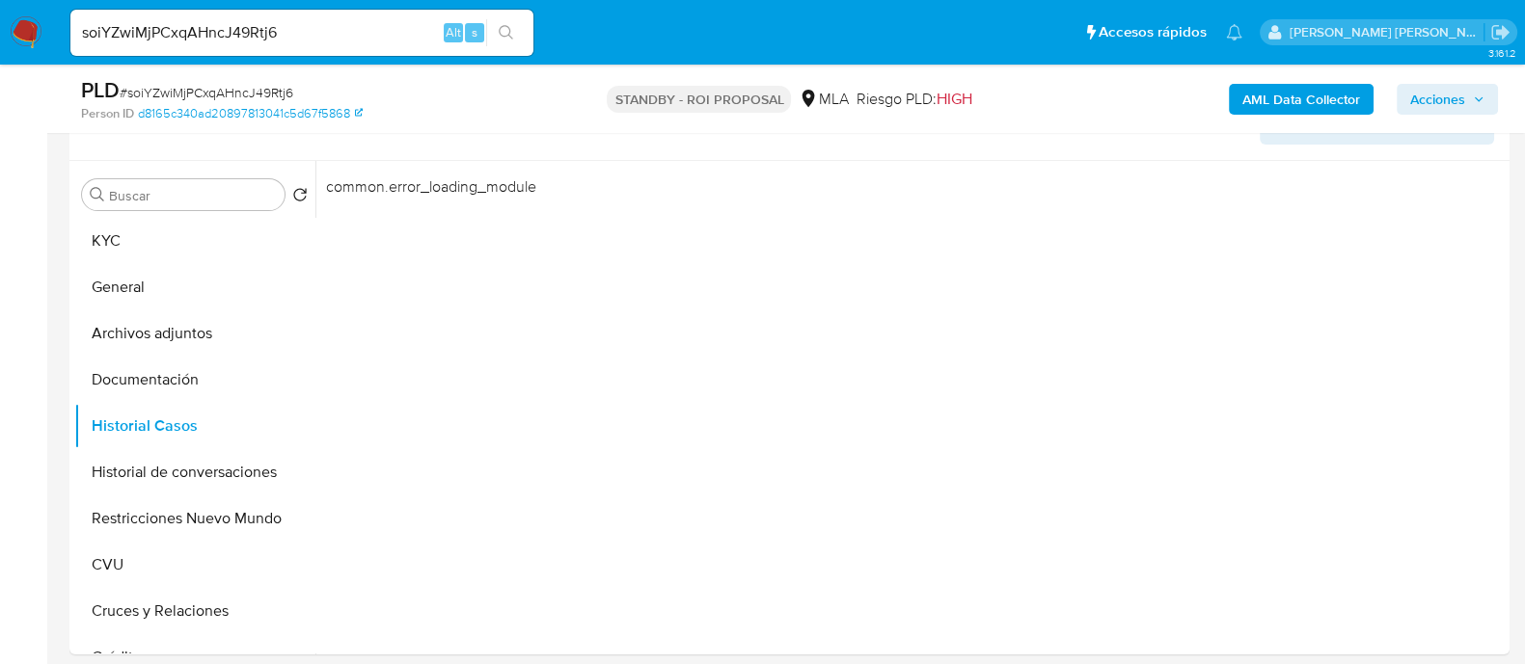
scroll to position [0, 0]
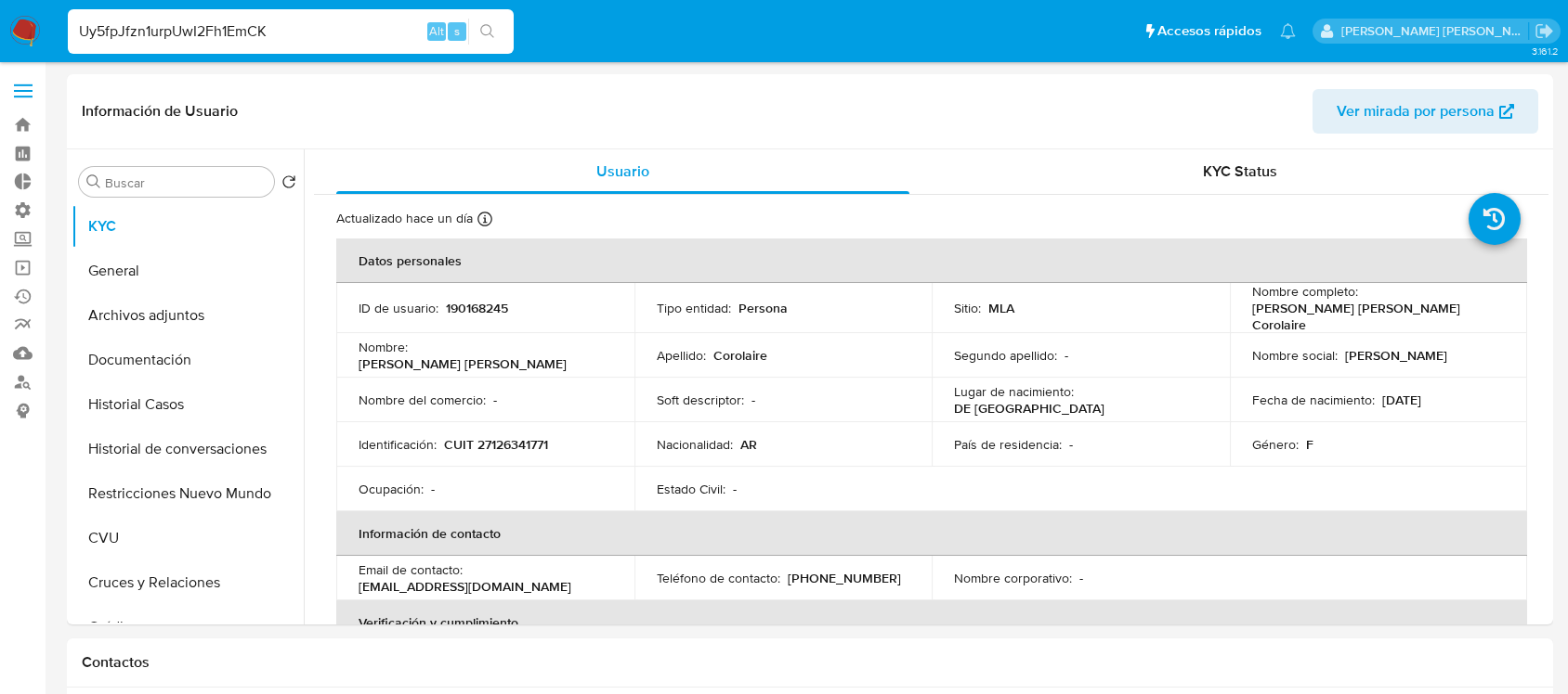
select select "10"
type input "Uy5fpJfzn1urpUwI2Fh1EmCK"
click at [489, 36] on icon "search-icon" at bounding box center [487, 31] width 14 height 14
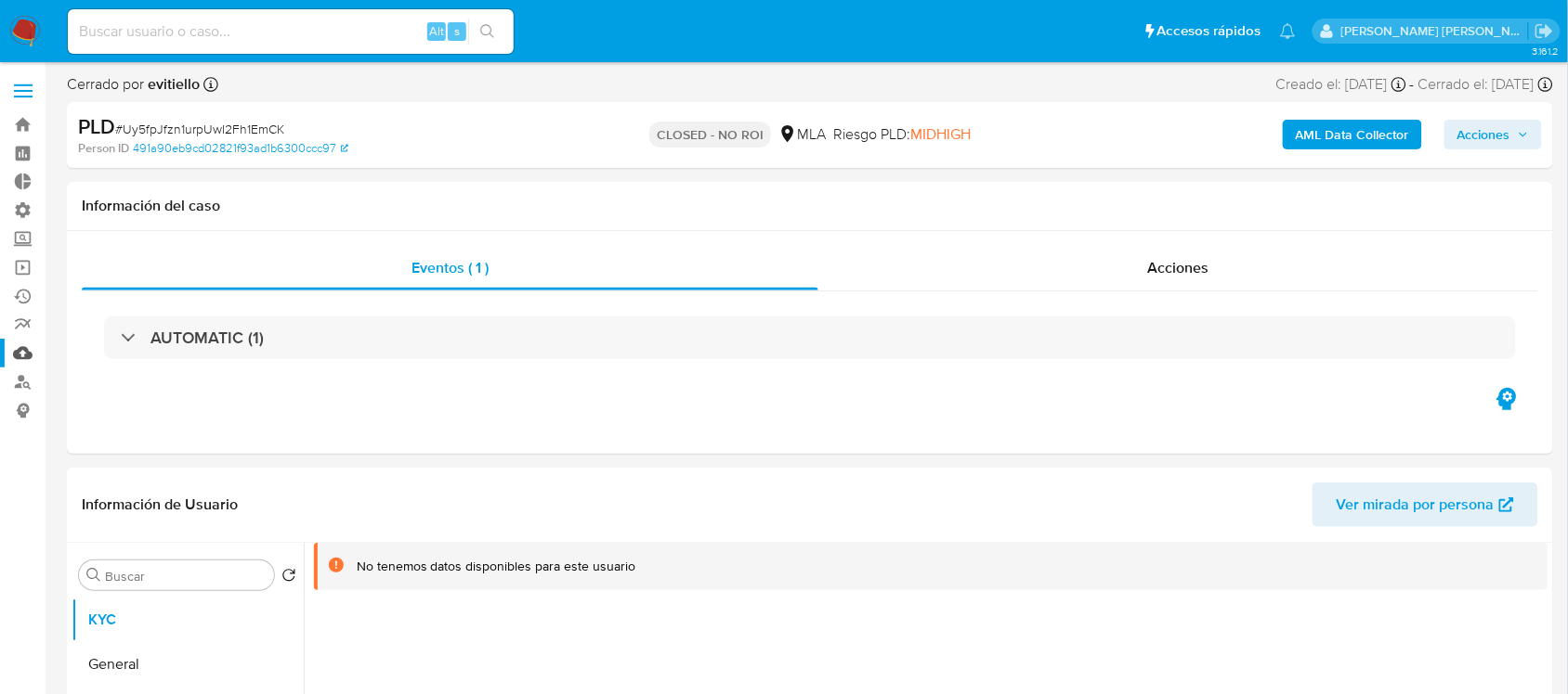
select select "10"
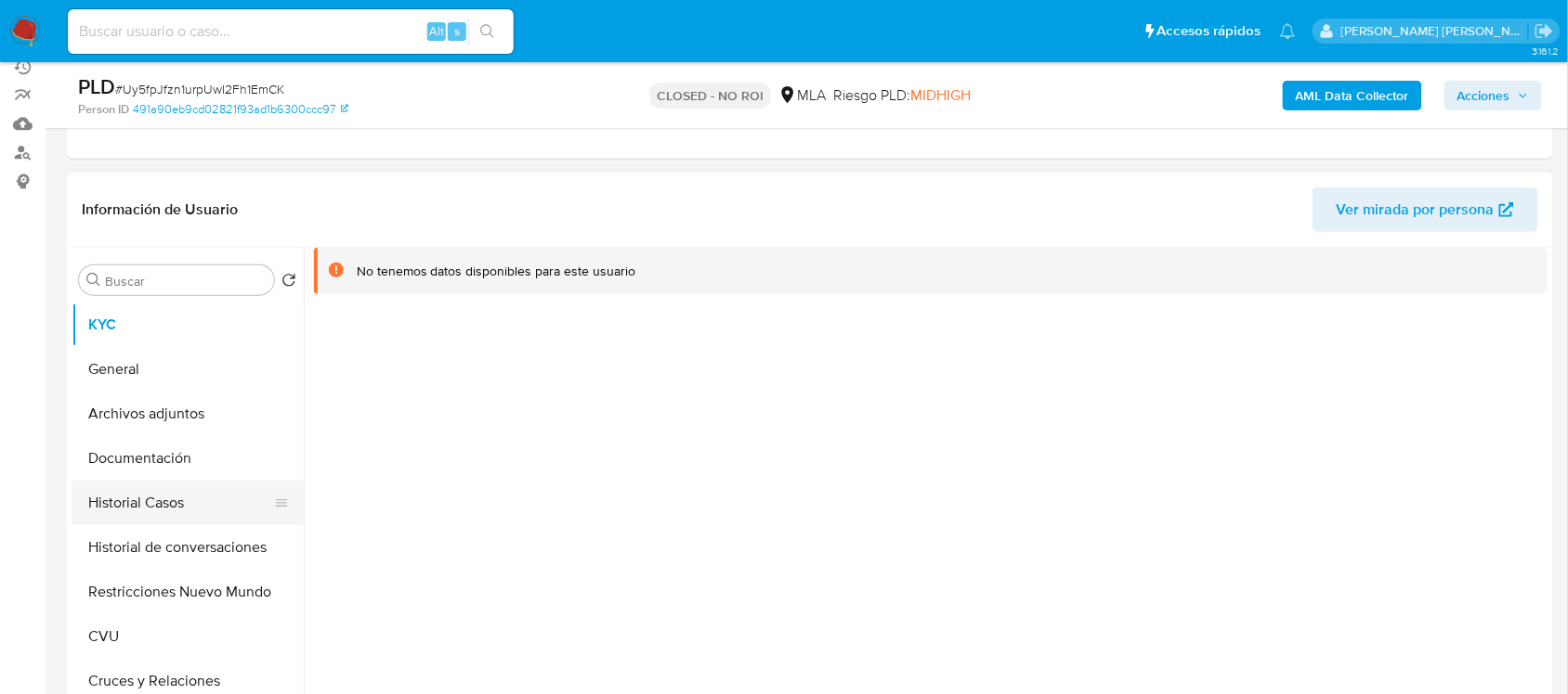
scroll to position [232, 0]
click at [205, 507] on button "Historial Casos" at bounding box center [180, 501] width 218 height 44
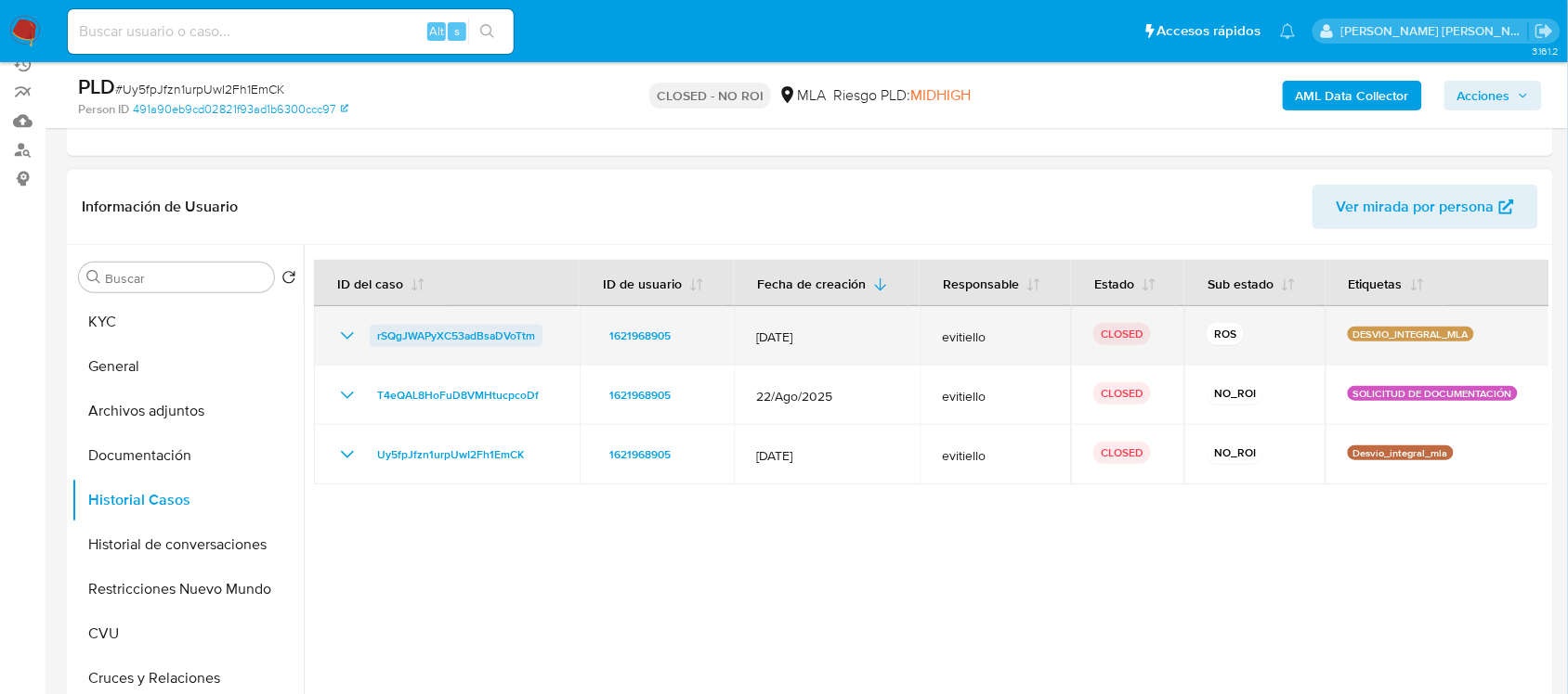
click at [439, 332] on span "rSQgJWAPyXC53adBsaDVoTtm" at bounding box center [457, 336] width 158 height 22
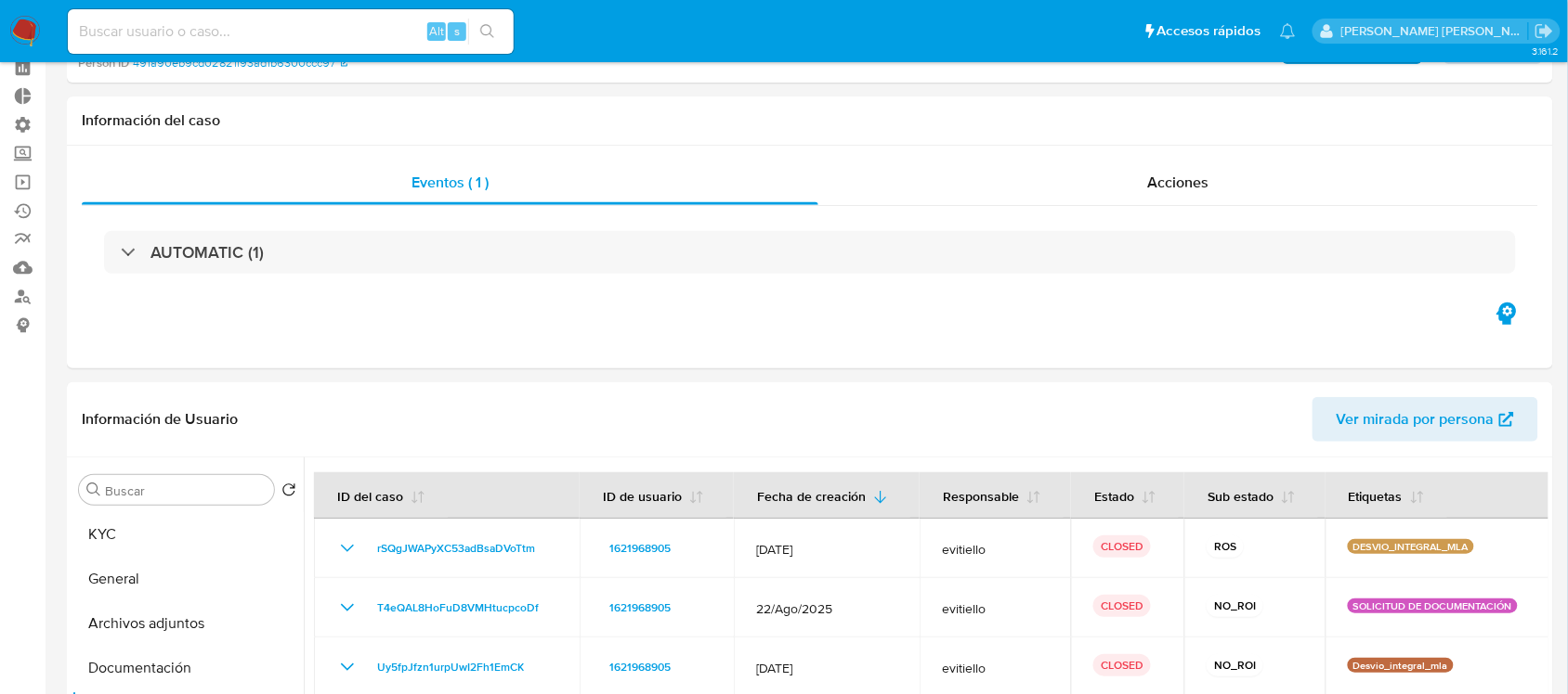
scroll to position [0, 0]
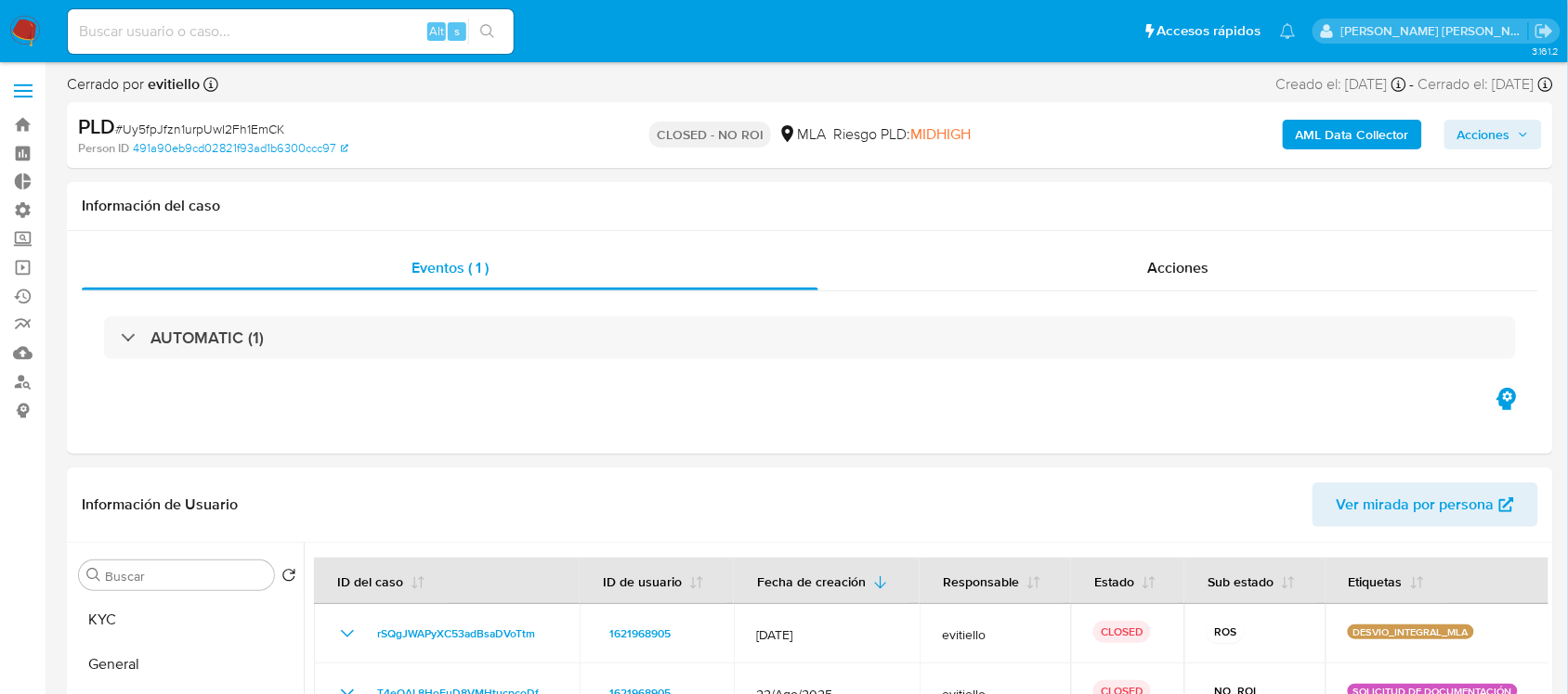
click at [1489, 127] on span "Acciones" at bounding box center [1483, 134] width 53 height 30
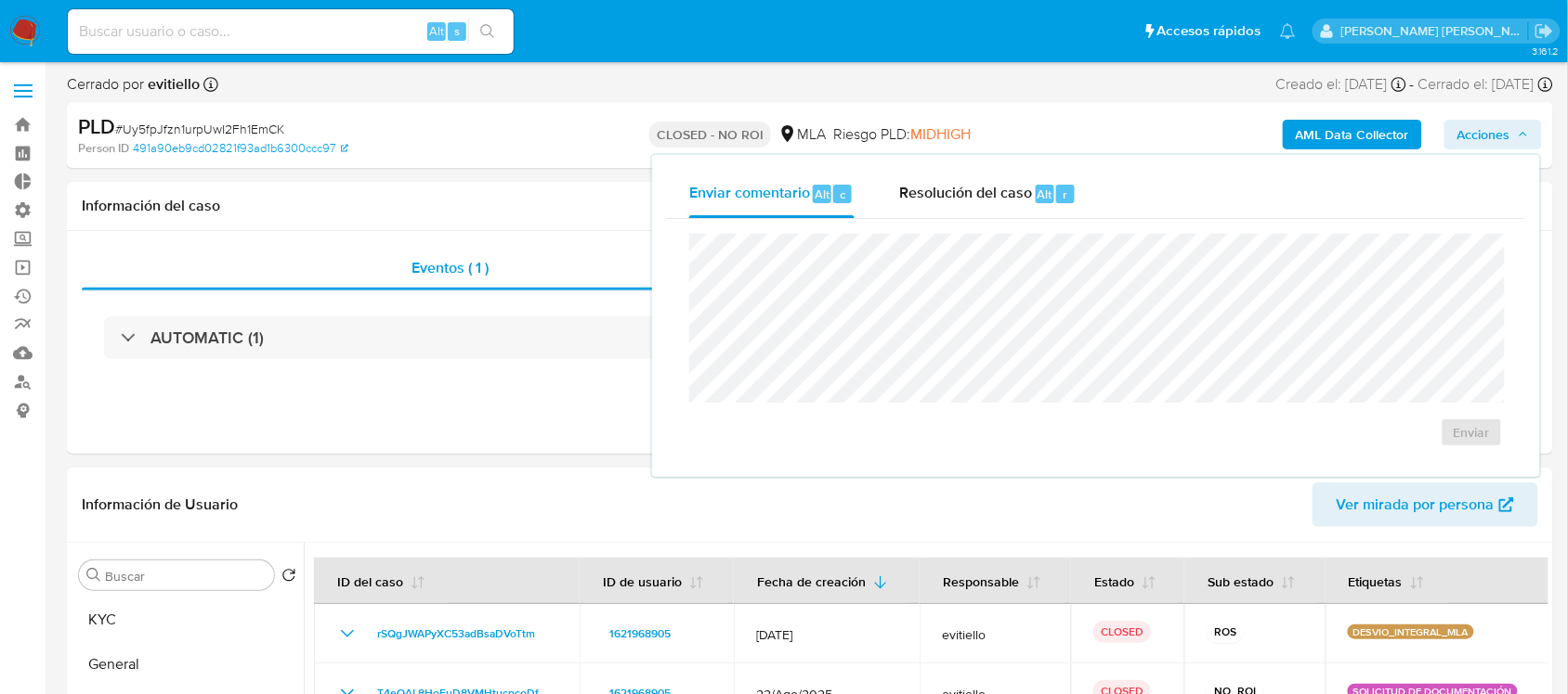
click at [219, 123] on span "# Uy5fpJfzn1urpUwI2Fh1EmCK" at bounding box center [200, 128] width 170 height 18
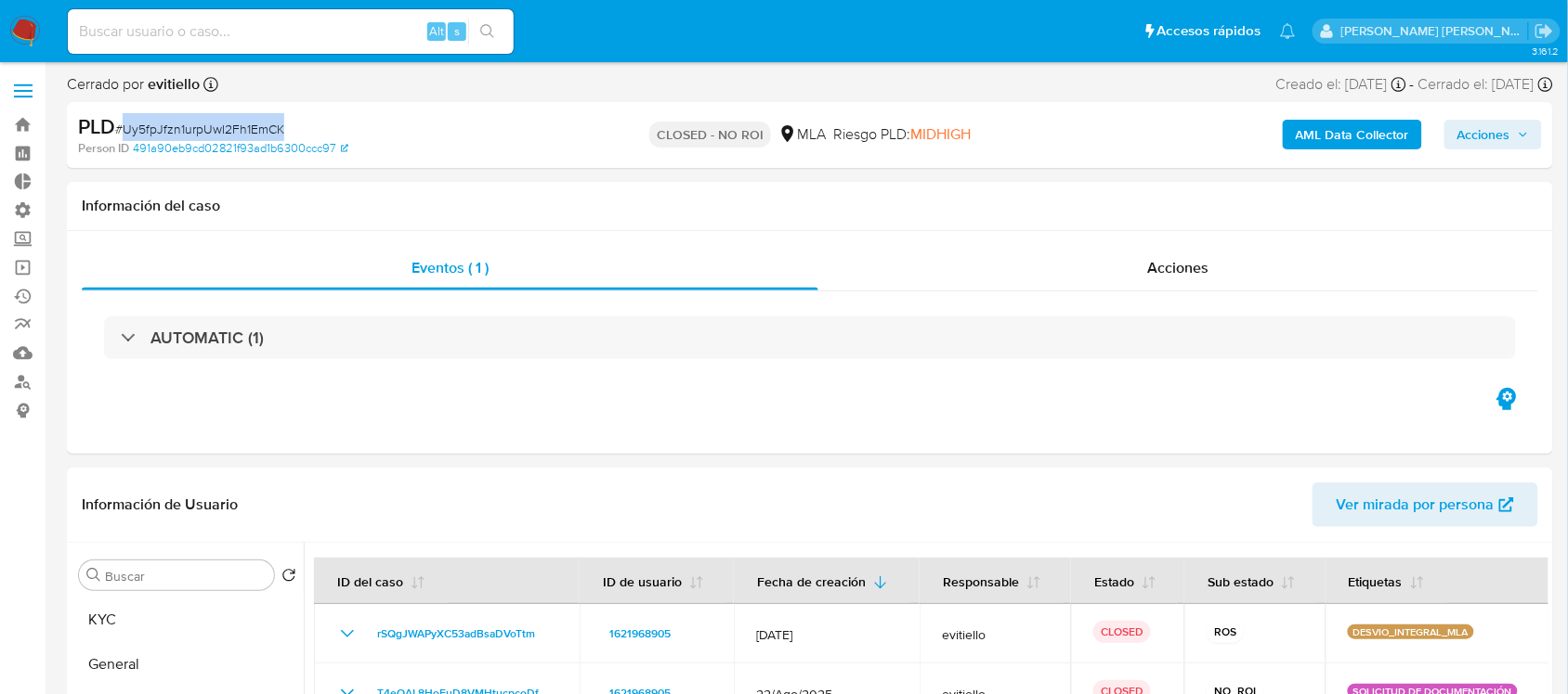
click at [219, 123] on span "# Uy5fpJfzn1urpUwI2Fh1EmCK" at bounding box center [200, 128] width 170 height 18
copy span "Uy5fpJfzn1urpUwI2Fh1EmCK"
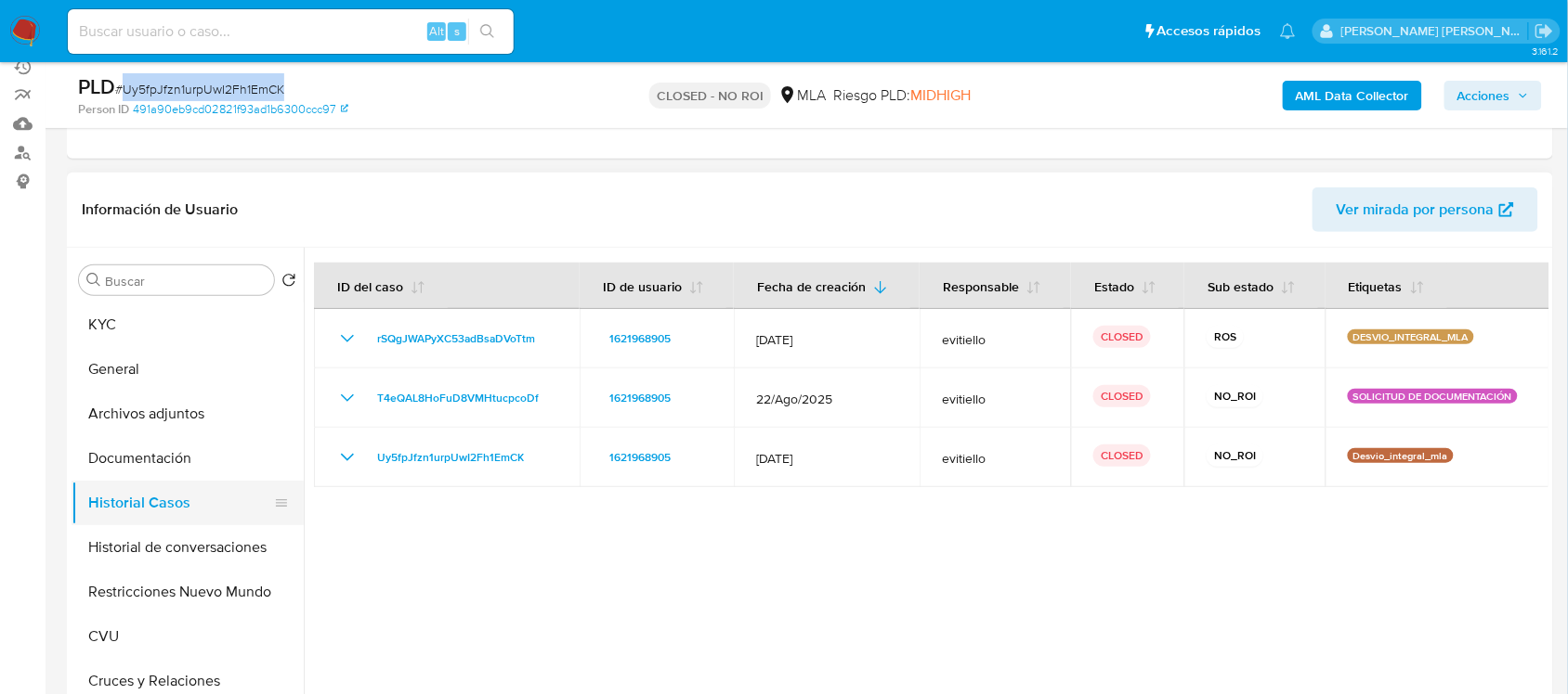
scroll to position [232, 0]
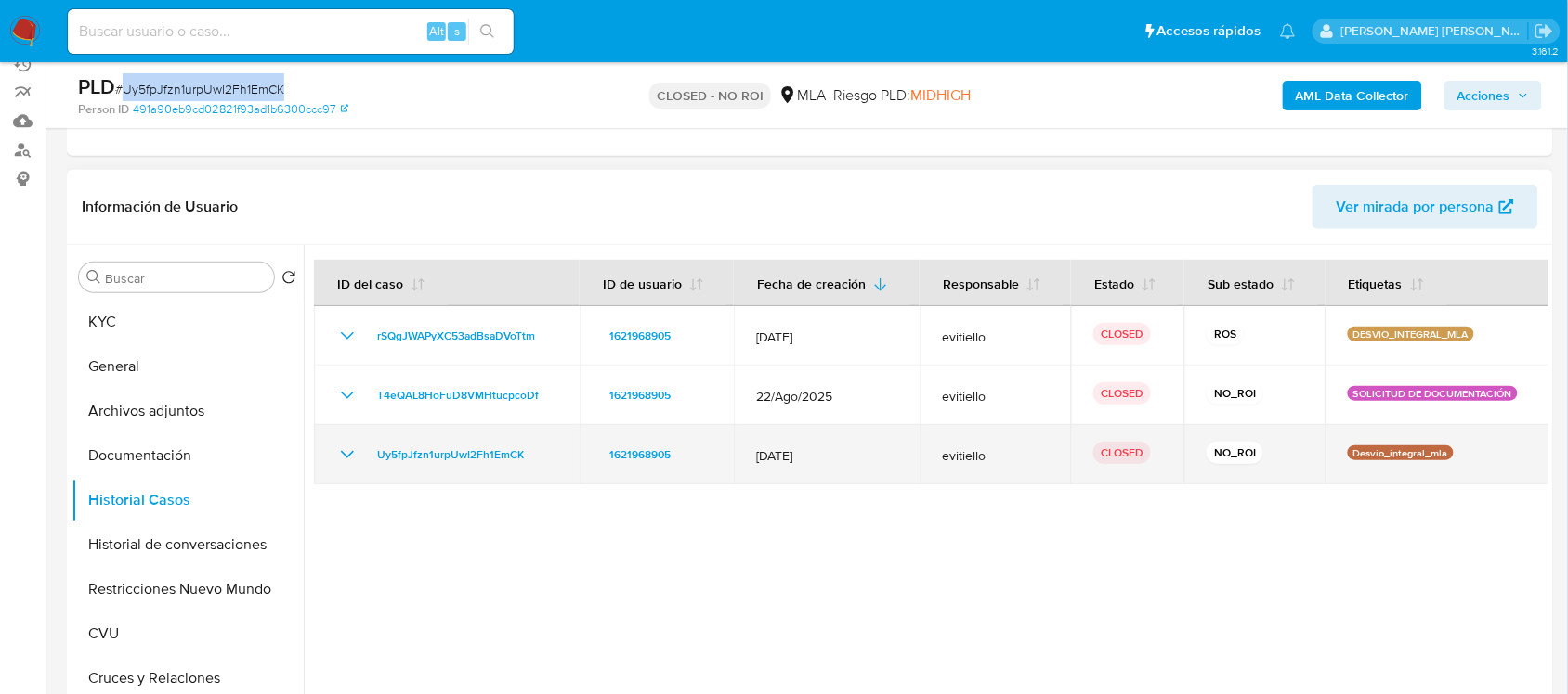
click at [346, 452] on icon "Mostrar/Ocultar" at bounding box center [347, 454] width 22 height 22
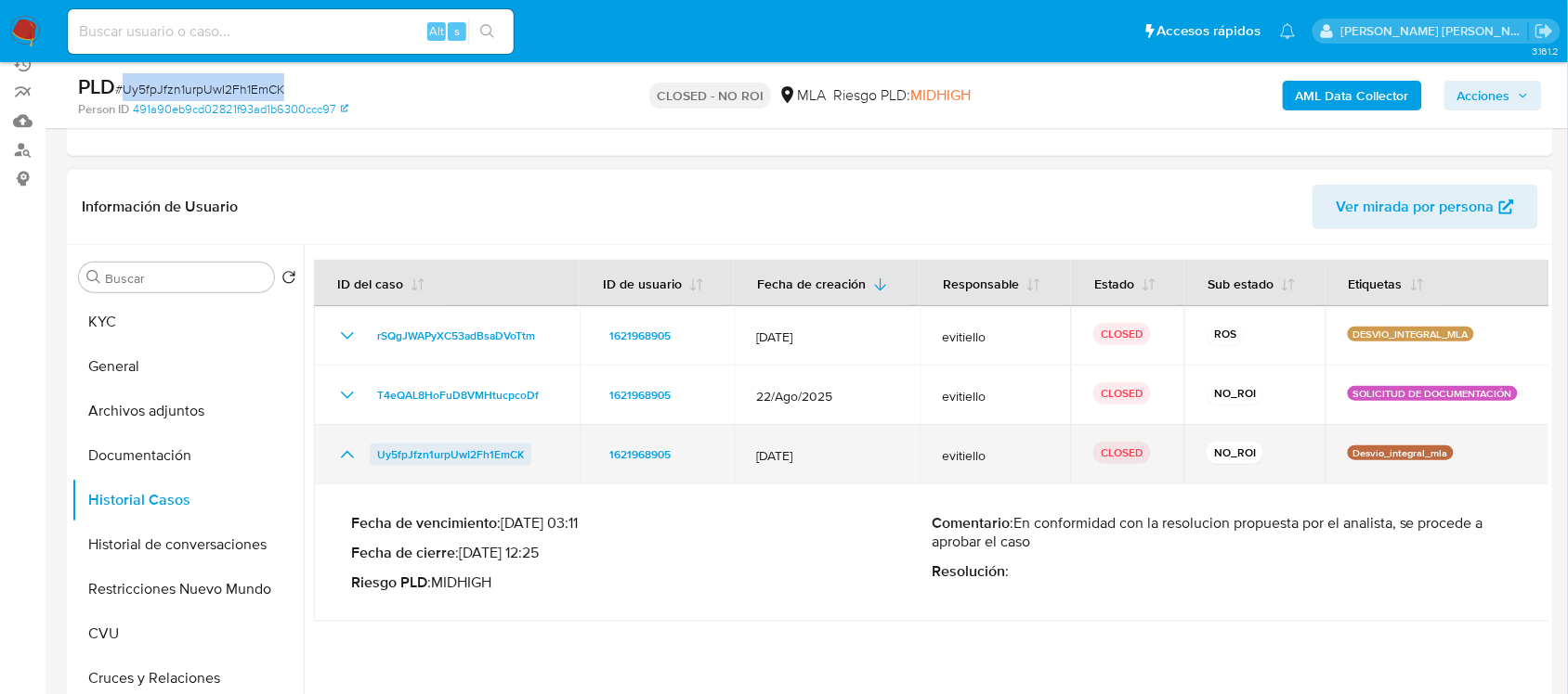
click at [482, 449] on span "Uy5fpJfzn1urpUwI2Fh1EmCK" at bounding box center [451, 454] width 146 height 22
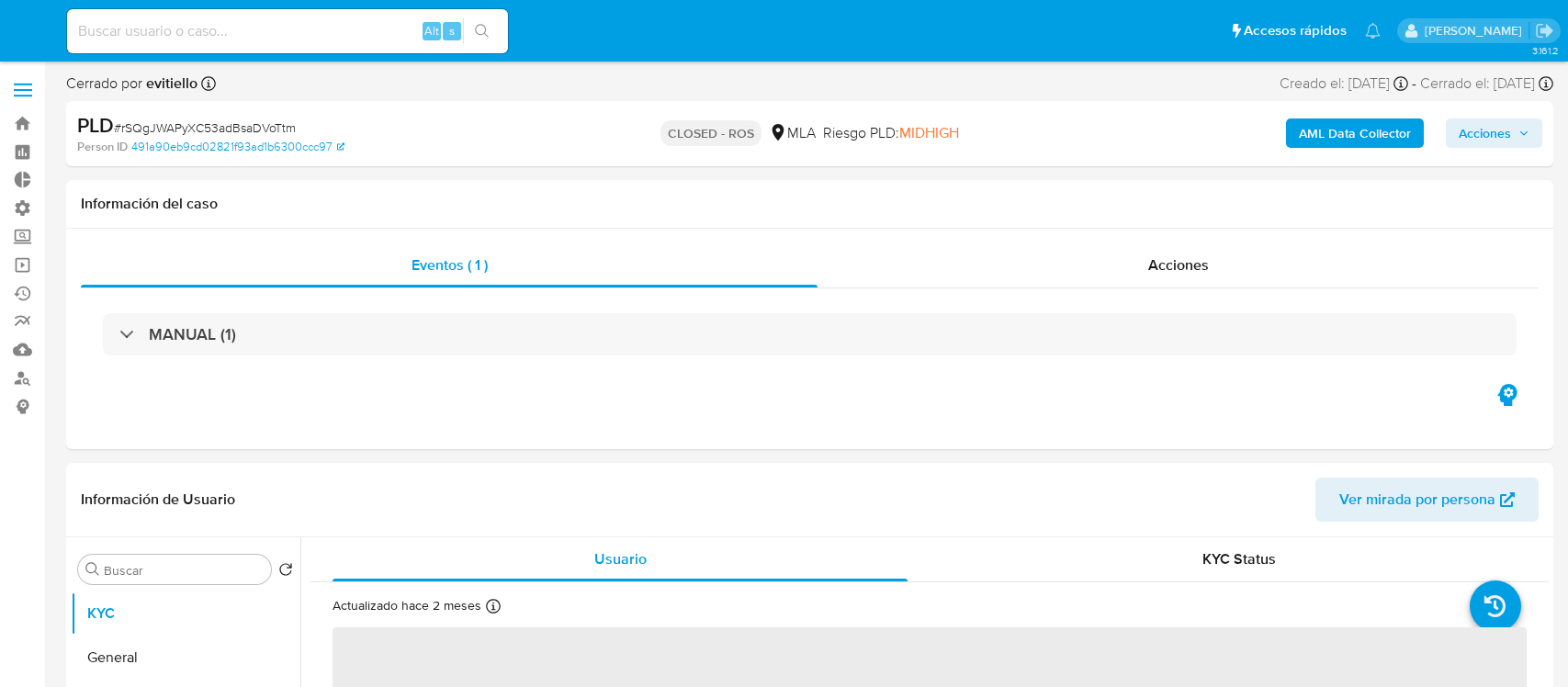
select select "10"
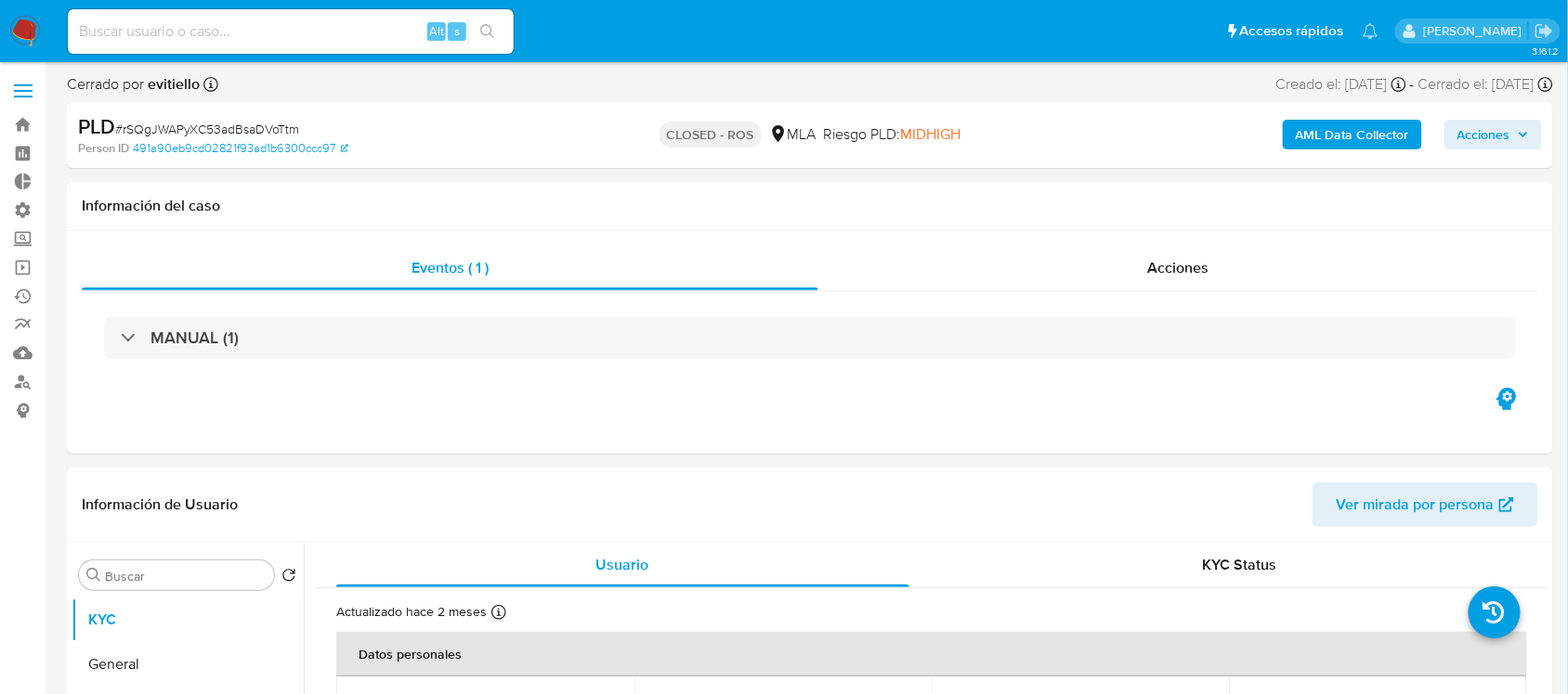
click at [1515, 141] on span "Acciones" at bounding box center [1493, 134] width 71 height 26
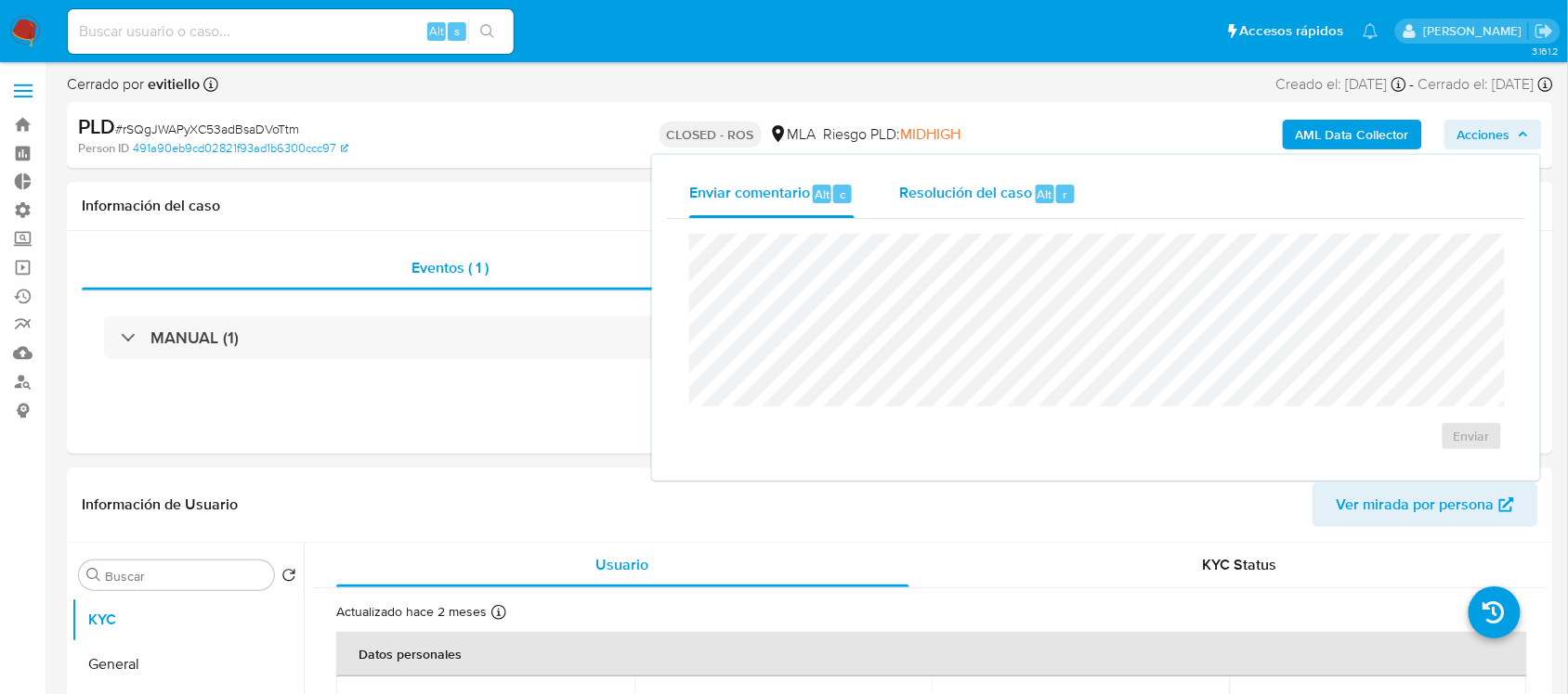
click at [1043, 195] on span "Alt" at bounding box center [1044, 194] width 14 height 17
click at [828, 200] on div "Alt" at bounding box center [822, 193] width 18 height 18
click at [1482, 431] on span "Enviar" at bounding box center [1472, 436] width 37 height 26
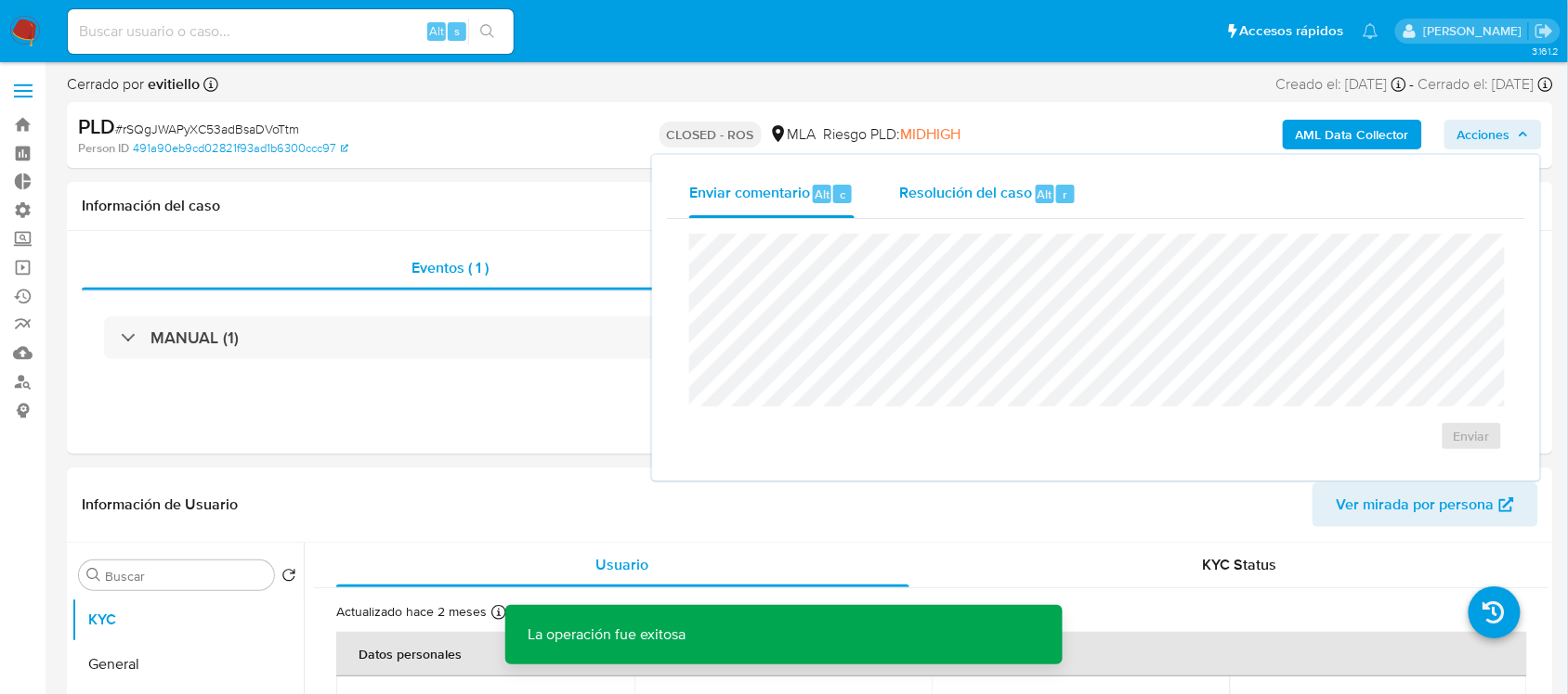
click at [1007, 193] on span "Resolución del caso" at bounding box center [965, 193] width 133 height 21
click at [1129, 120] on div "AML Data Collector Acciones Enviar comentario Alt c Resolución del caso Alt r C…" at bounding box center [1299, 135] width 483 height 43
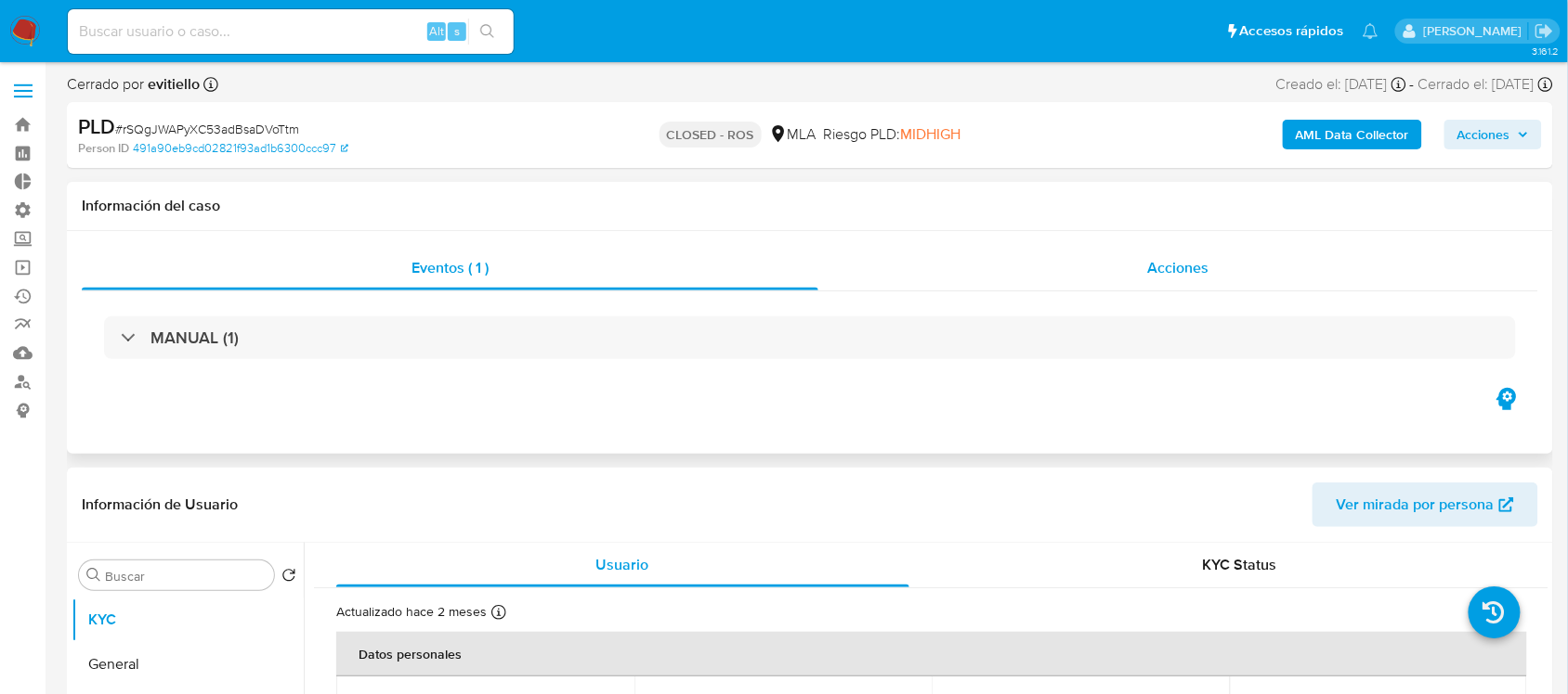
click at [1028, 271] on div "Acciones" at bounding box center [1179, 269] width 720 height 44
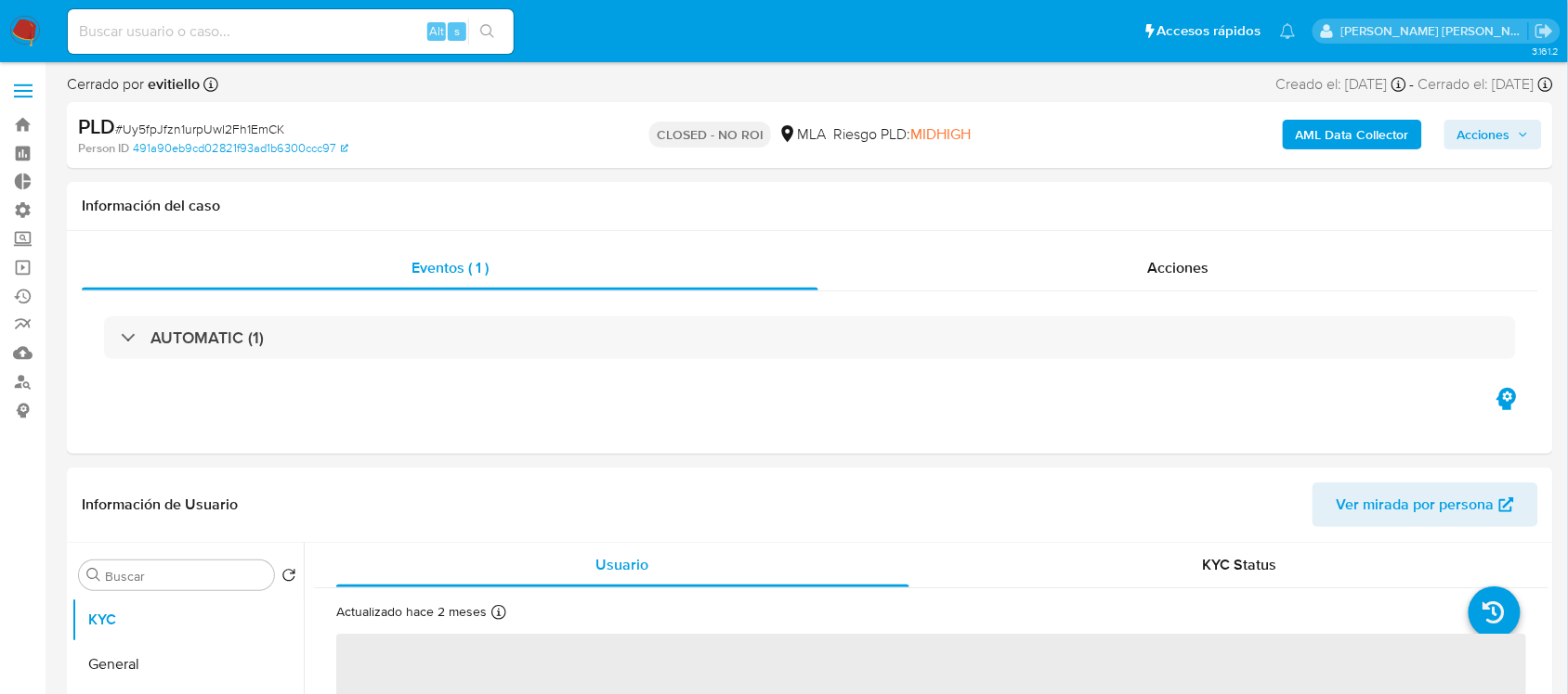
click at [1497, 136] on span "Acciones" at bounding box center [1483, 134] width 53 height 30
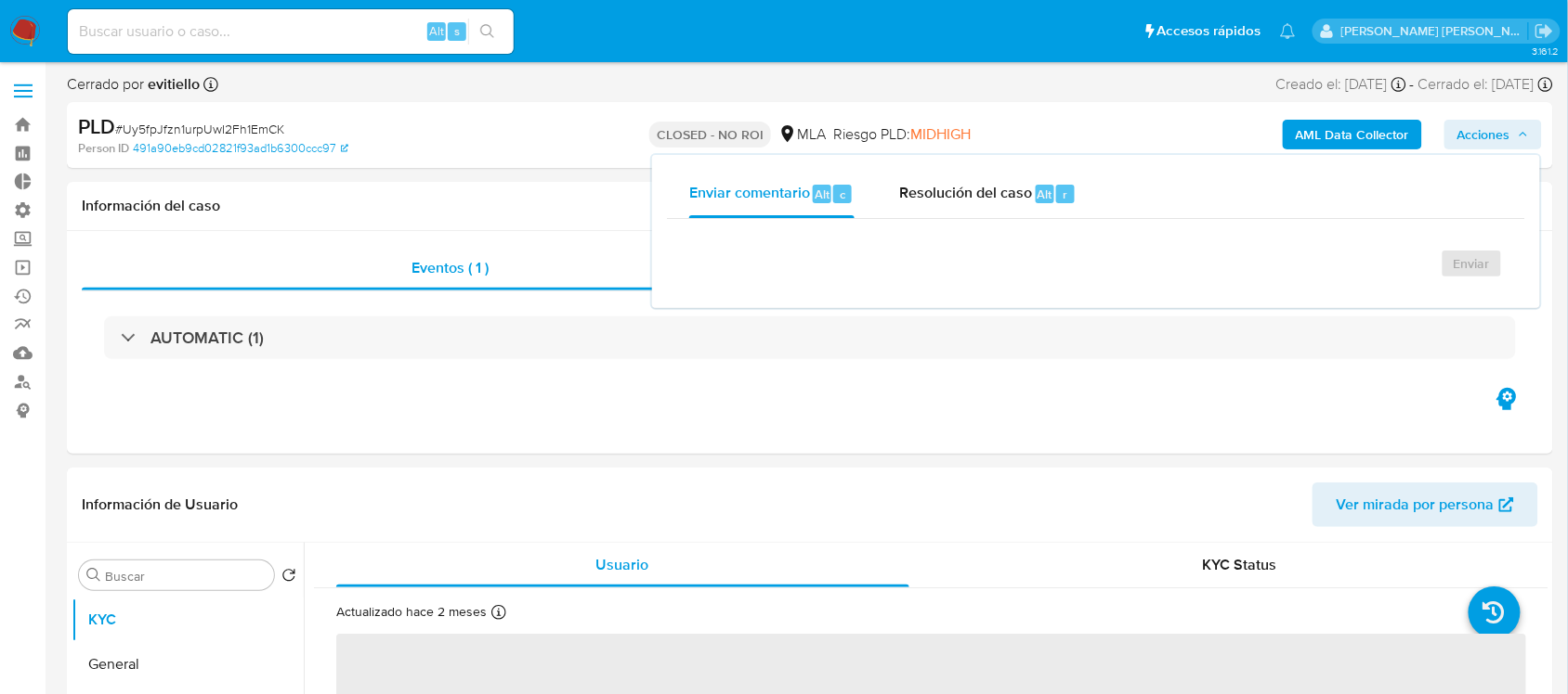
select select "10"
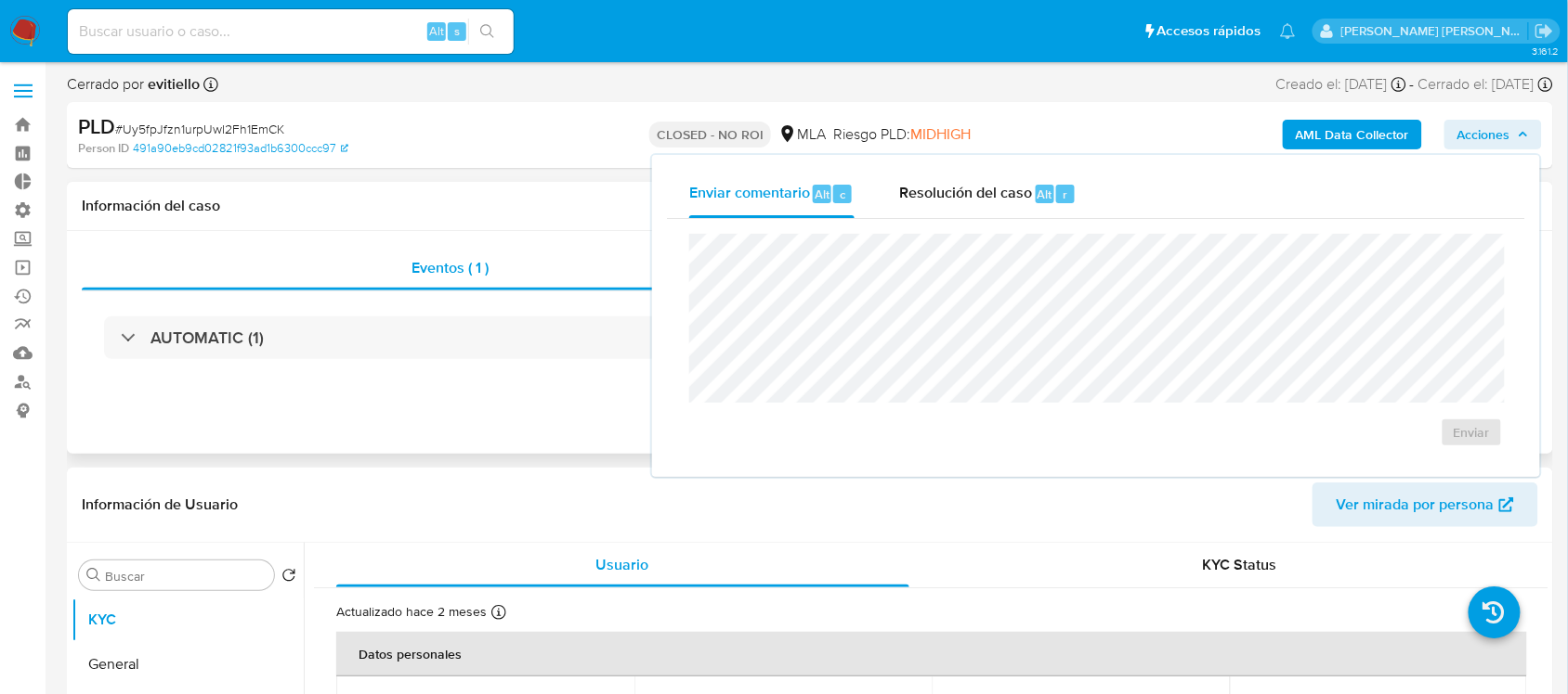
click at [571, 224] on div "Información del caso" at bounding box center [809, 206] width 1486 height 49
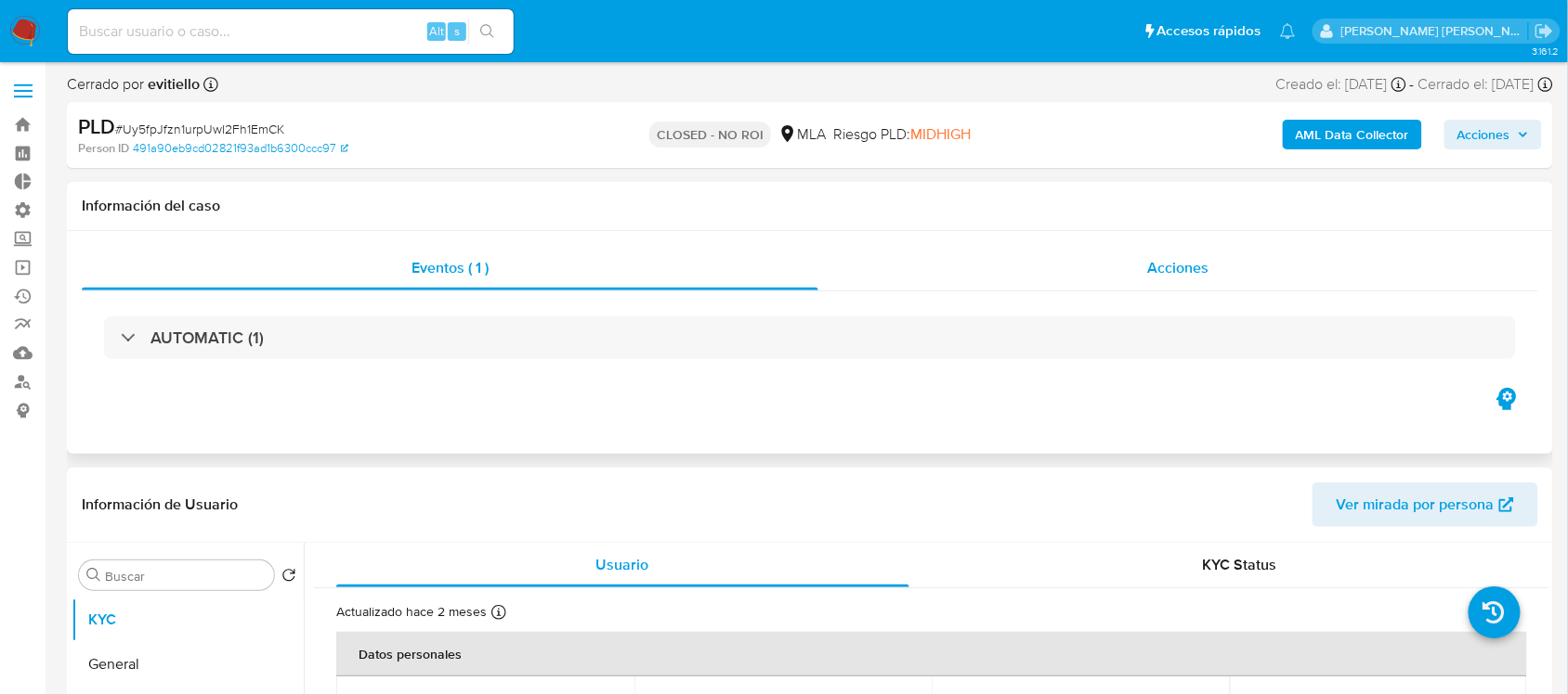
click at [1098, 274] on div "Acciones" at bounding box center [1179, 269] width 720 height 44
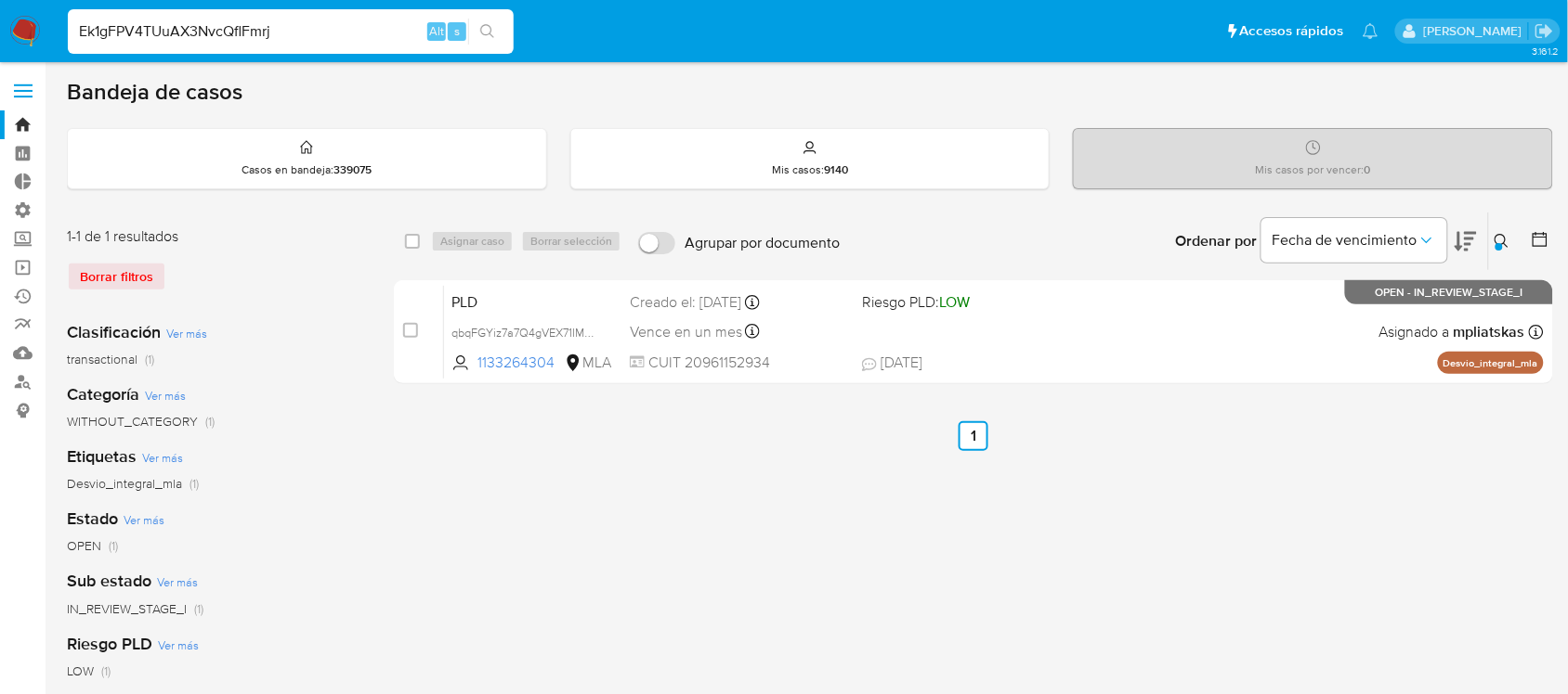
type input "Ek1gFPV4TUuAX3NvcQflFmrj"
click at [504, 24] on button "search-icon" at bounding box center [487, 31] width 39 height 26
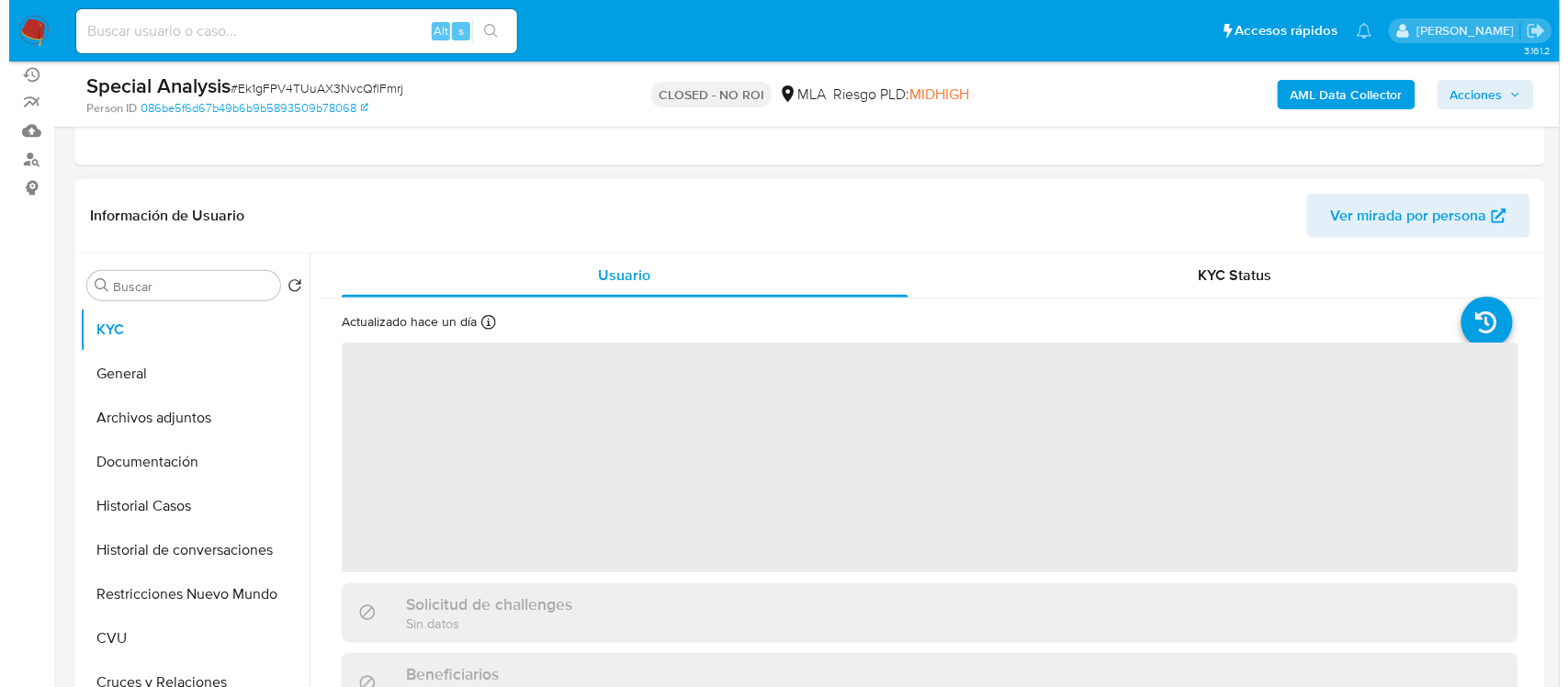
scroll to position [230, 0]
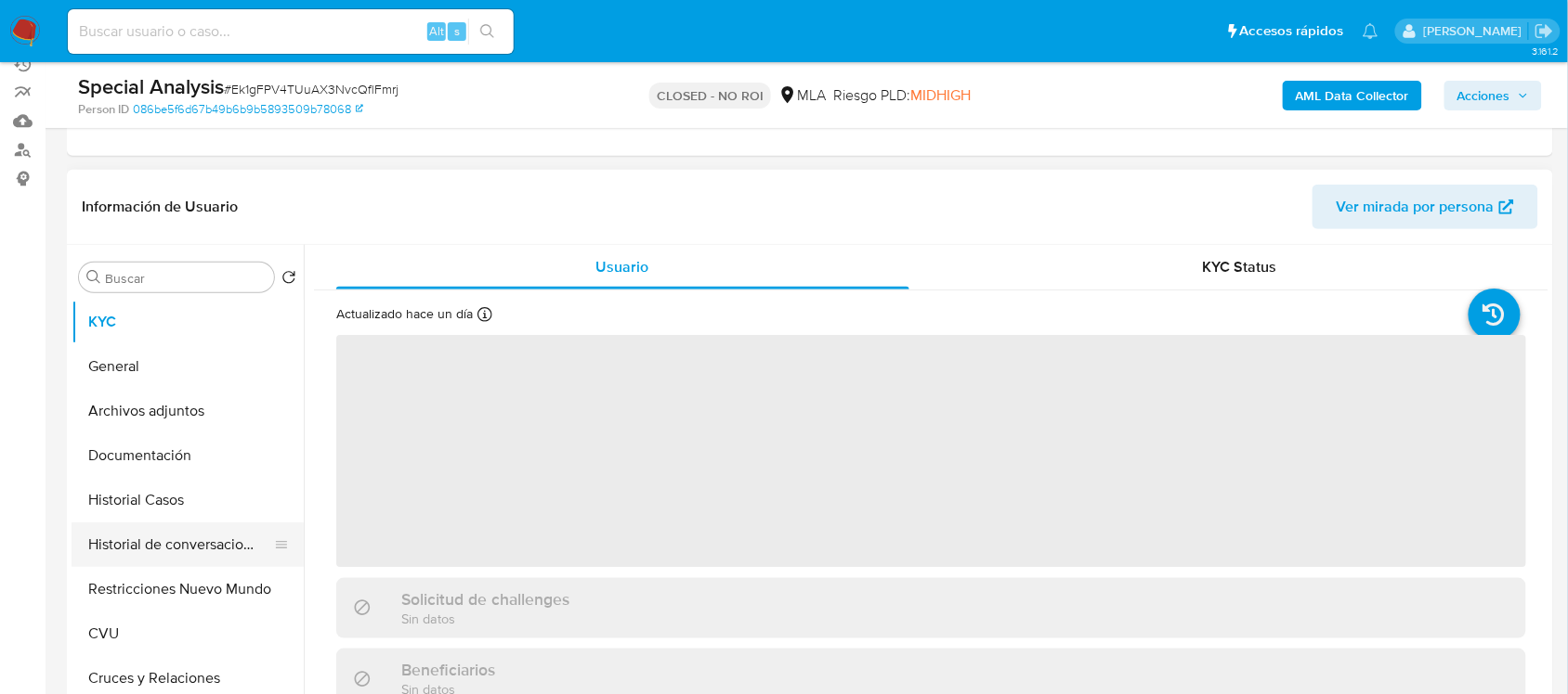
select select "10"
click at [261, 536] on button "Historial de conversaciones" at bounding box center [180, 545] width 218 height 44
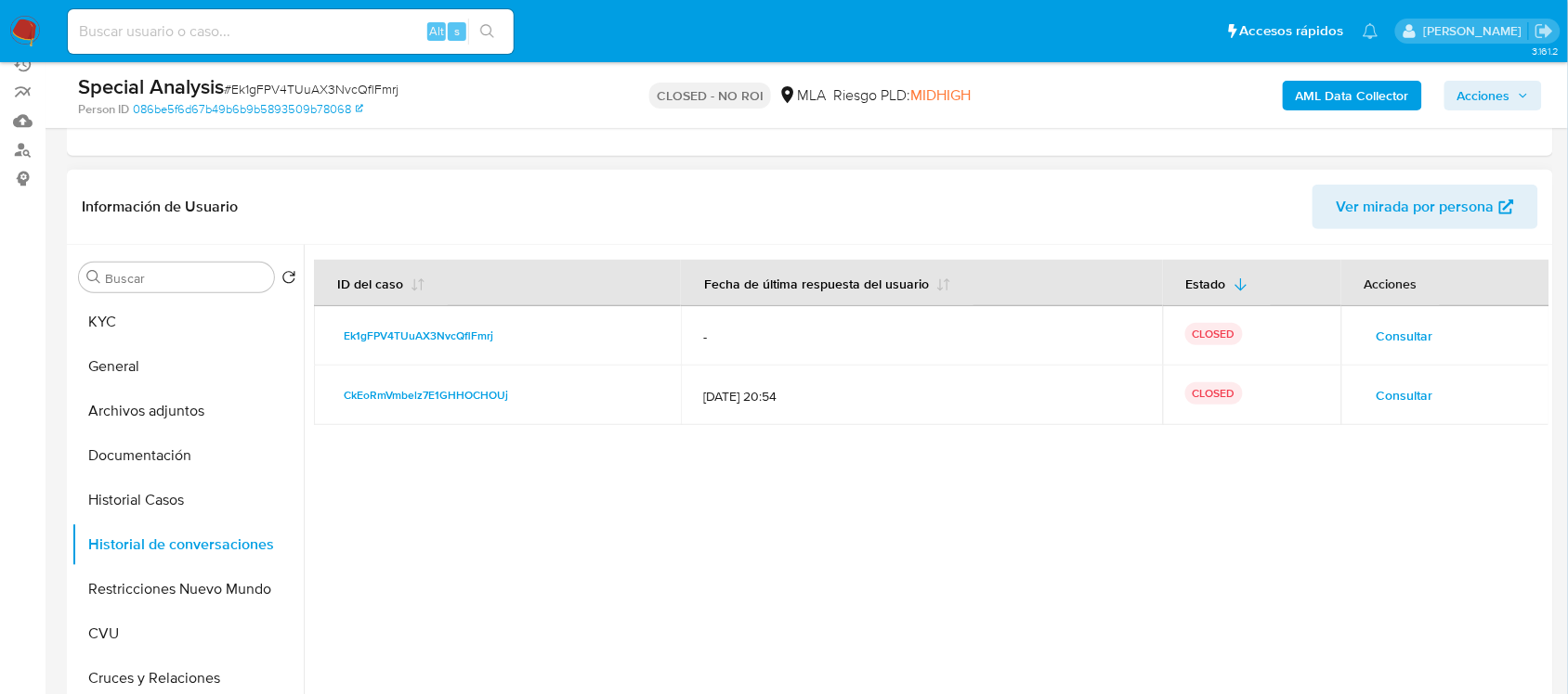
click at [1400, 327] on span "Consultar" at bounding box center [1404, 336] width 57 height 26
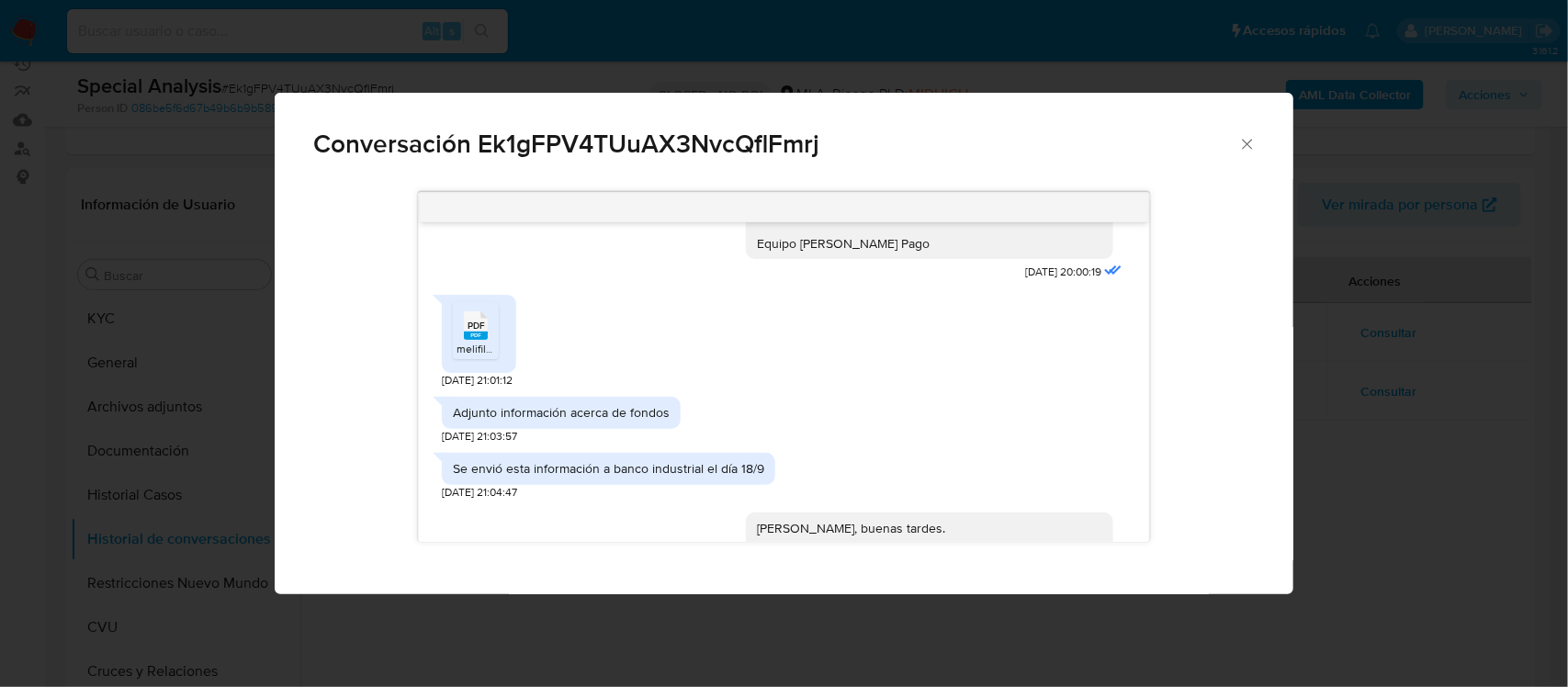
scroll to position [567, 0]
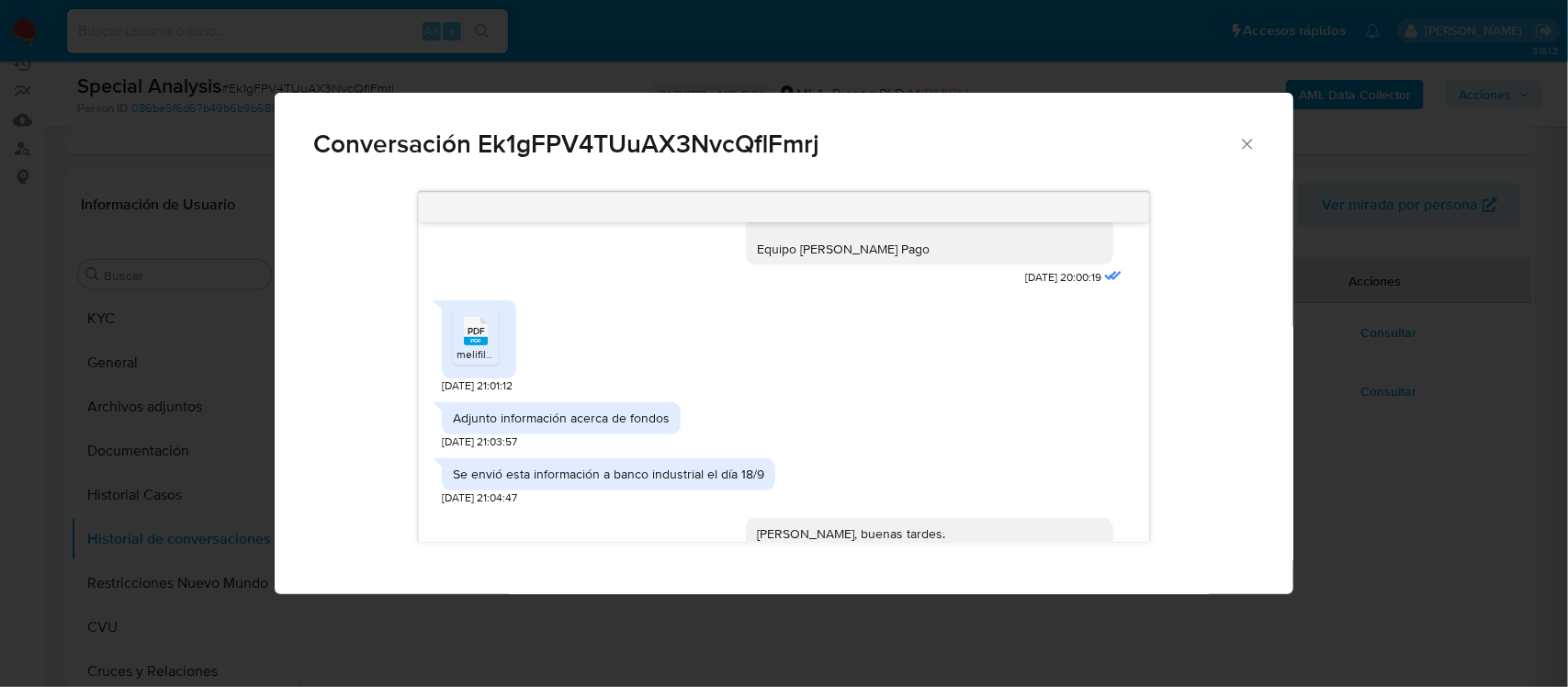
click at [483, 325] on span "PDF" at bounding box center [476, 331] width 17 height 12
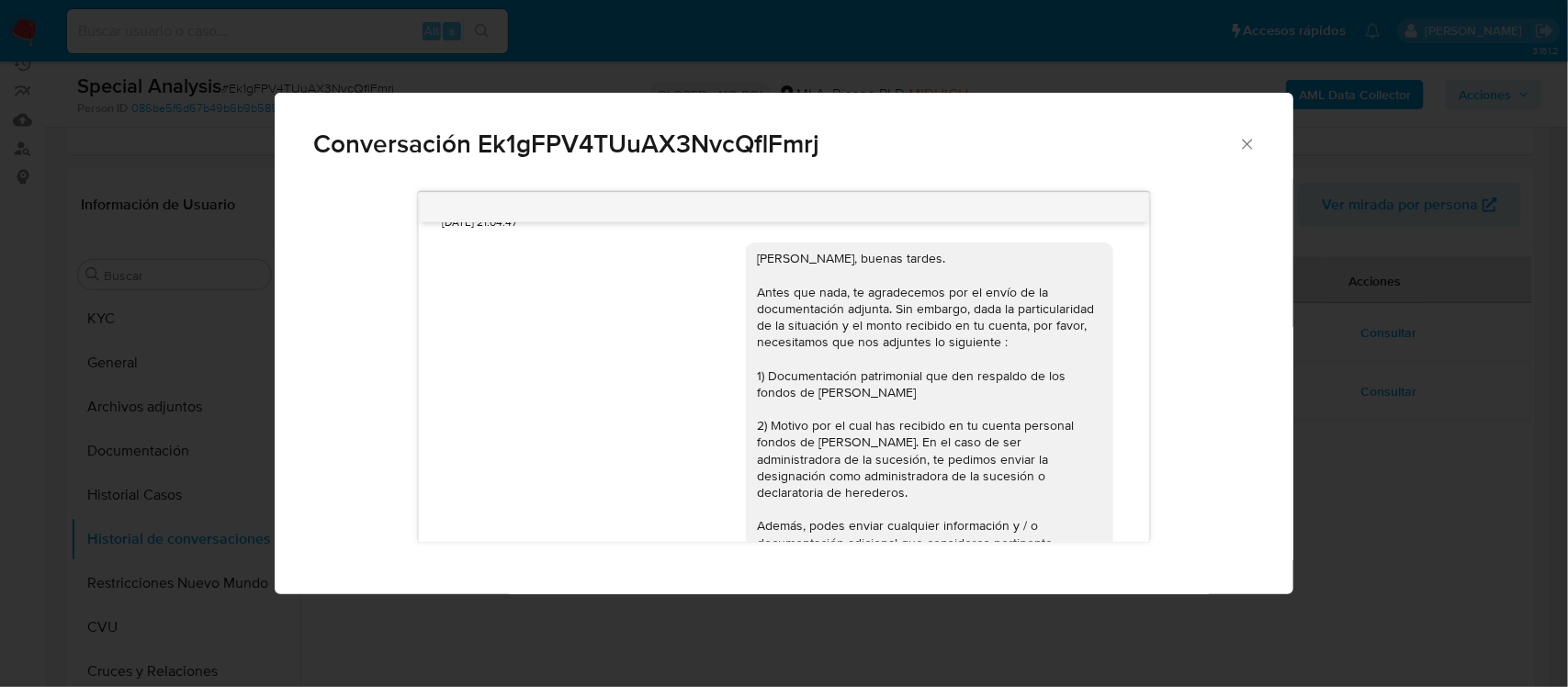
scroll to position [1026, 0]
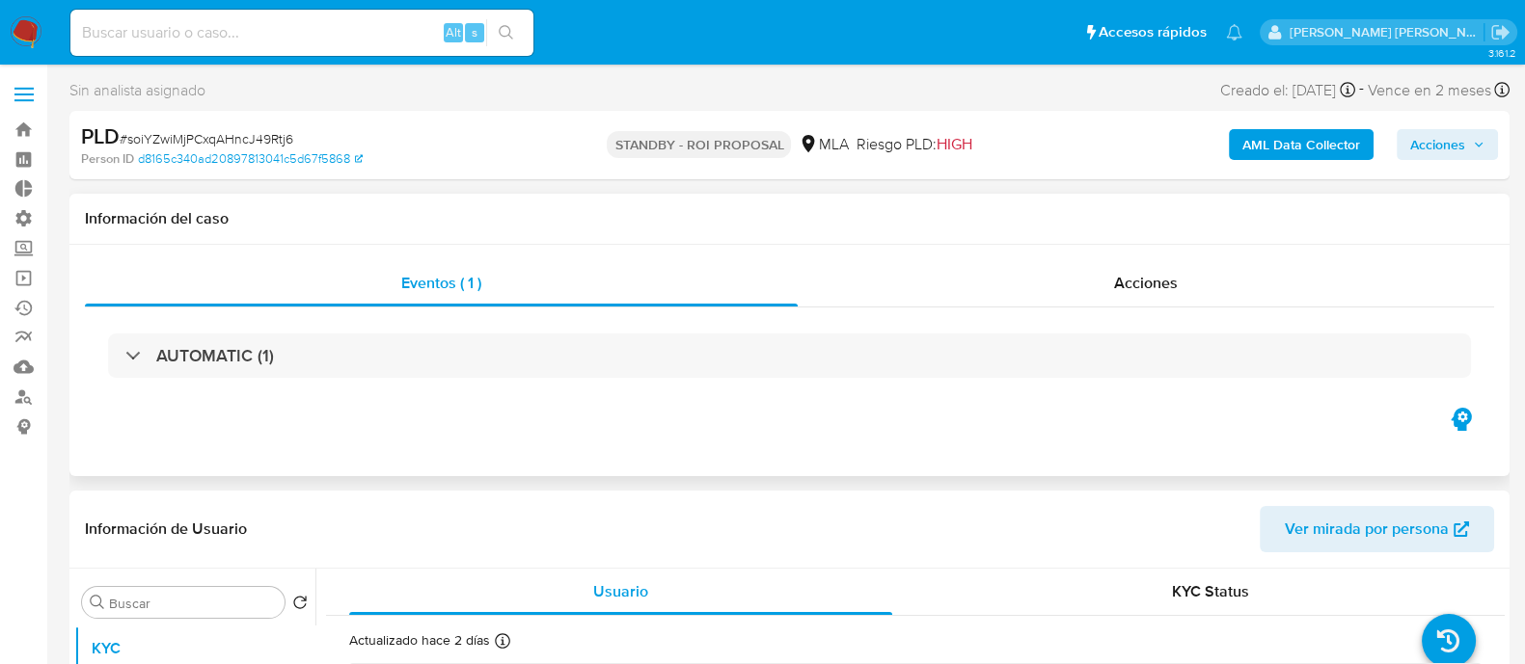
select select "10"
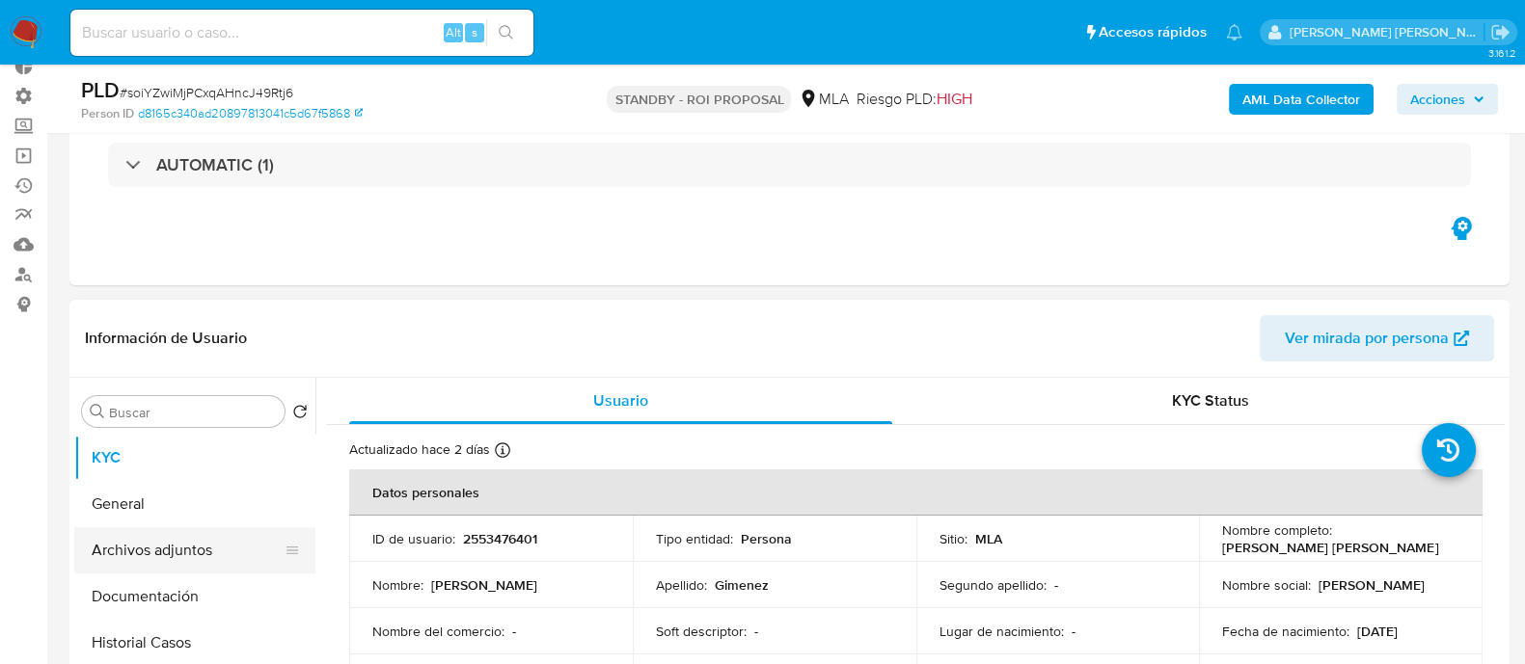
scroll to position [240, 0]
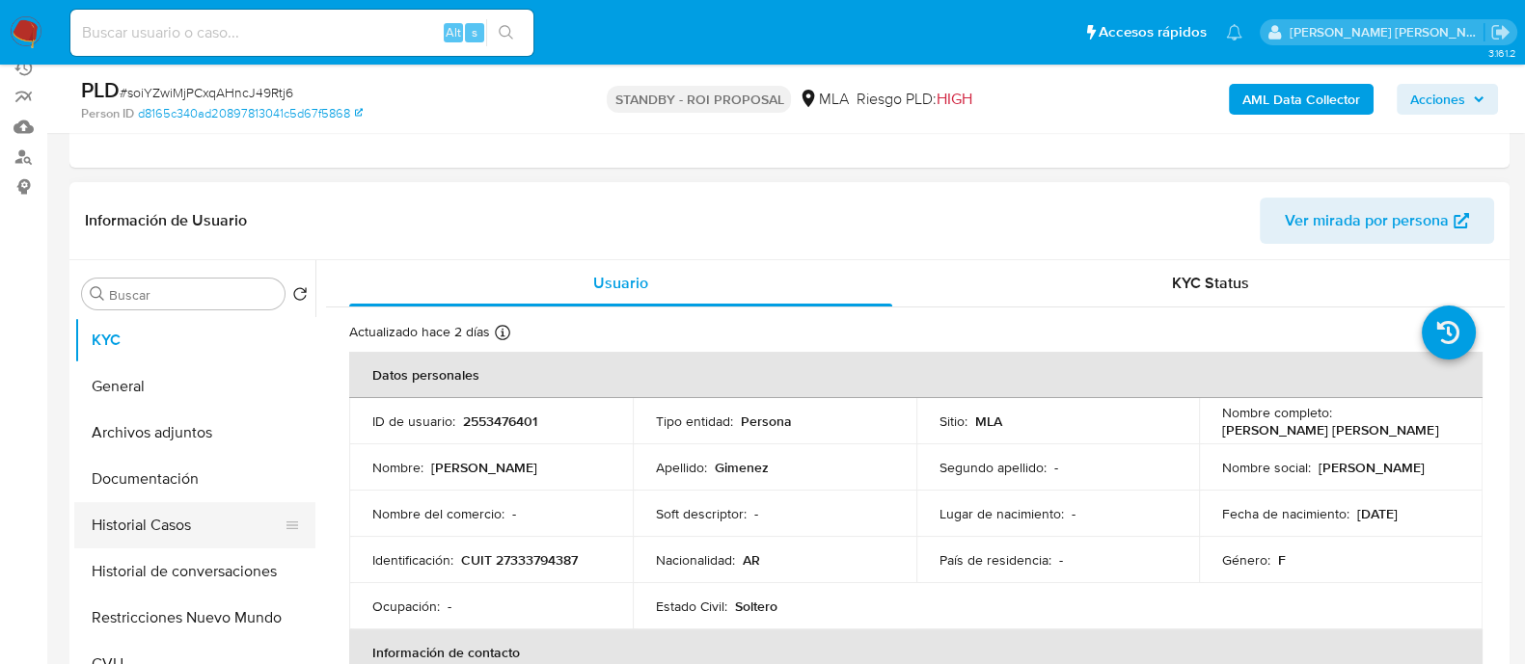
click at [217, 530] on button "Historial Casos" at bounding box center [187, 525] width 226 height 46
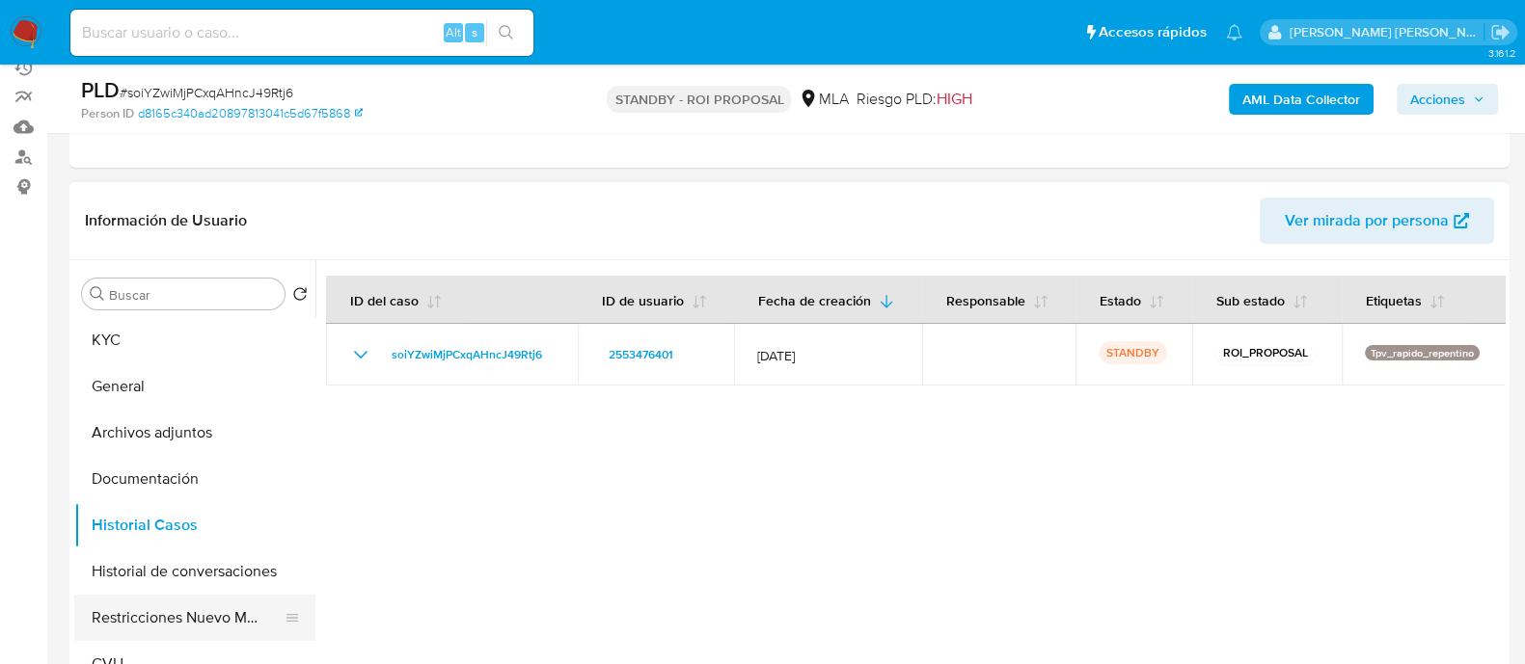
click at [211, 601] on button "Restricciones Nuevo Mundo" at bounding box center [187, 618] width 226 height 46
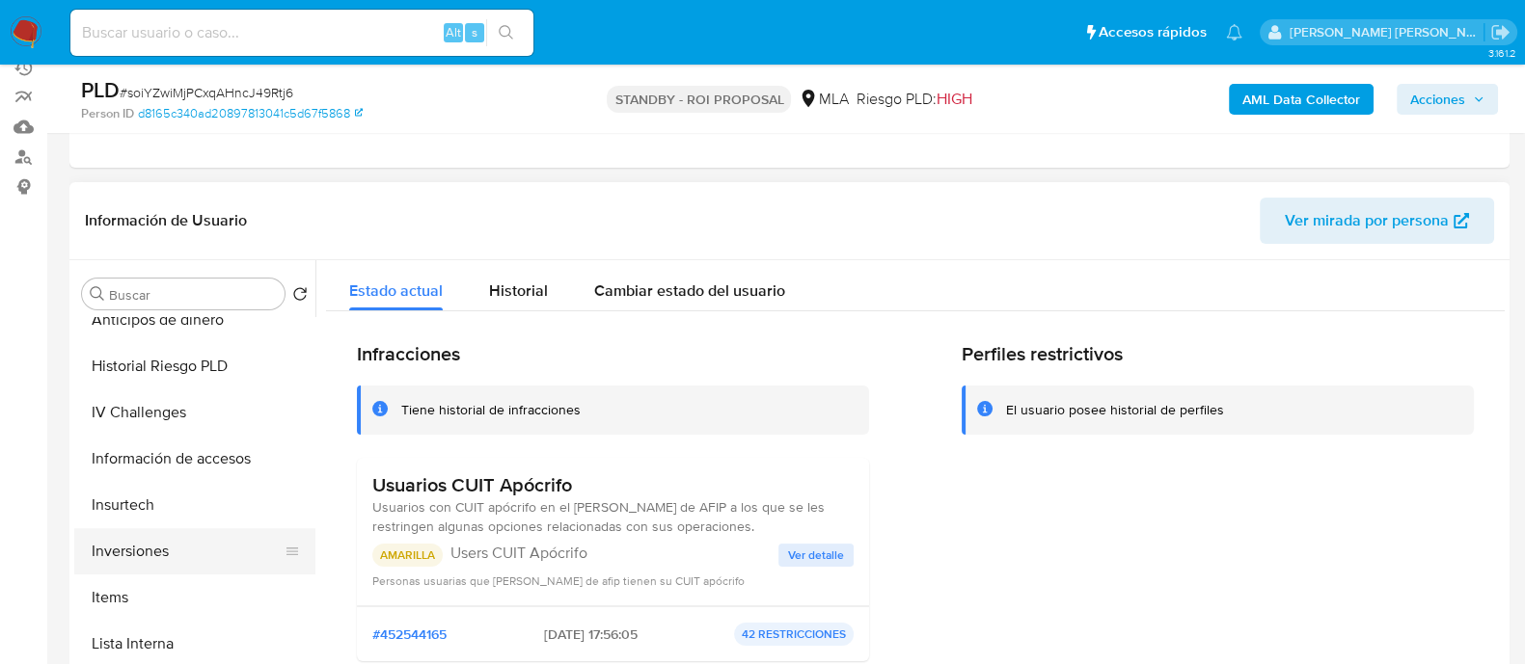
scroll to position [843, 0]
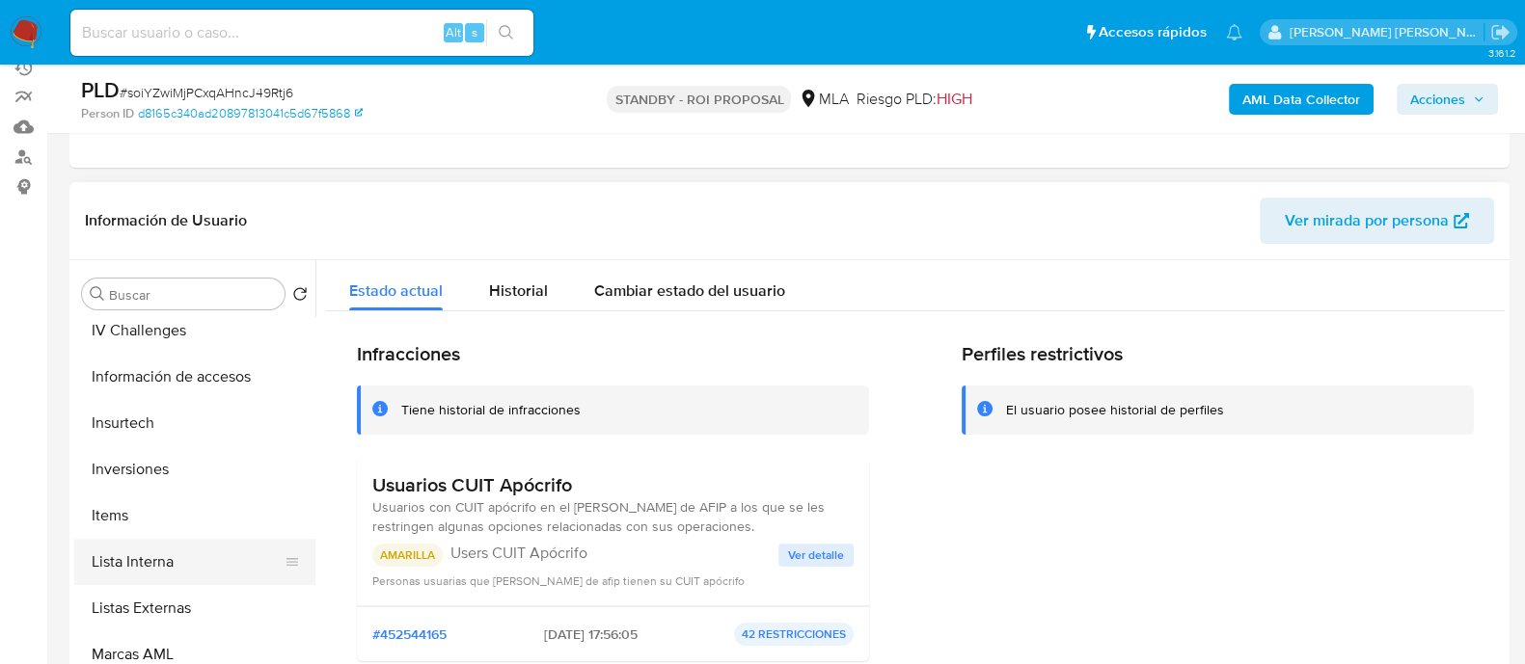
click at [203, 558] on button "Lista Interna" at bounding box center [187, 562] width 226 height 46
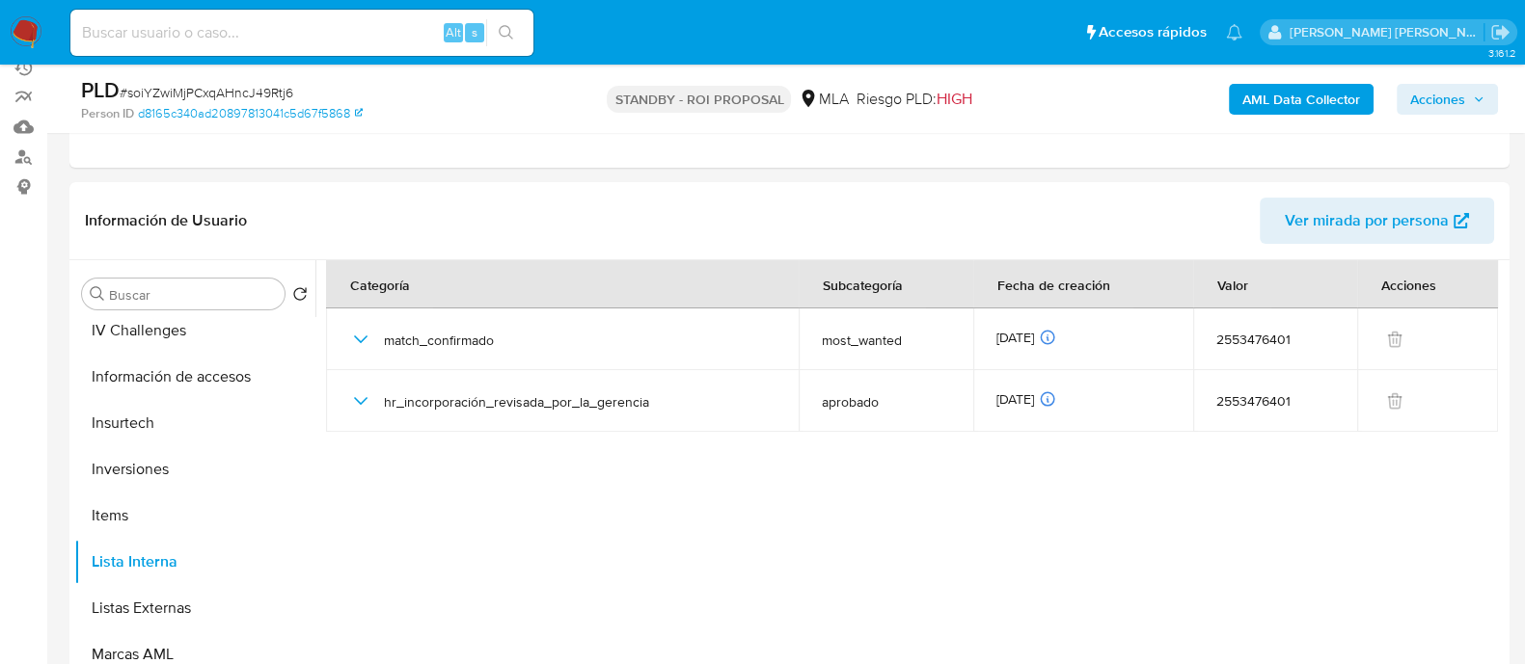
click at [294, 35] on input at bounding box center [301, 32] width 463 height 25
paste input "XiIcpR9MXweKMqttsilPOFsK"
type input "XiIcpR9MXweKMqttsilPOFsK"
click at [507, 34] on icon "search-icon" at bounding box center [506, 32] width 14 height 14
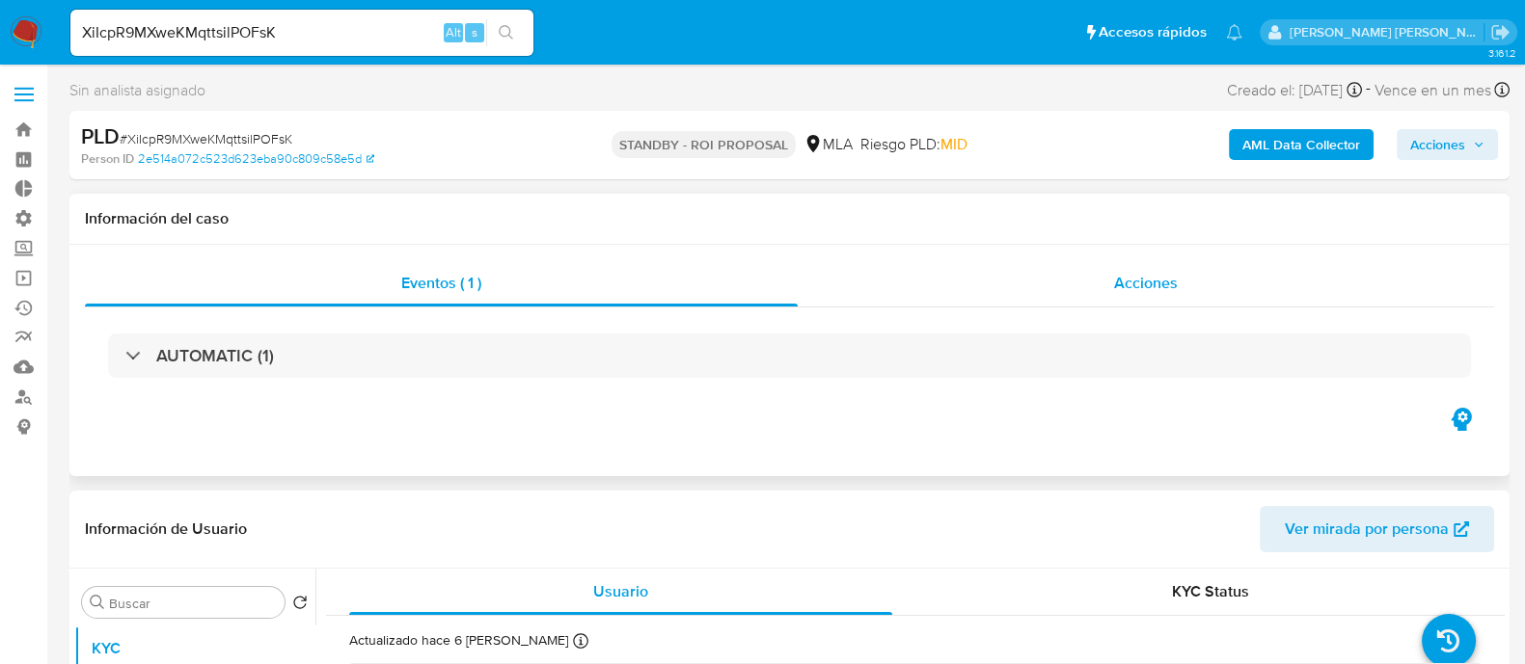
click at [1143, 277] on span "Acciones" at bounding box center [1146, 283] width 64 height 22
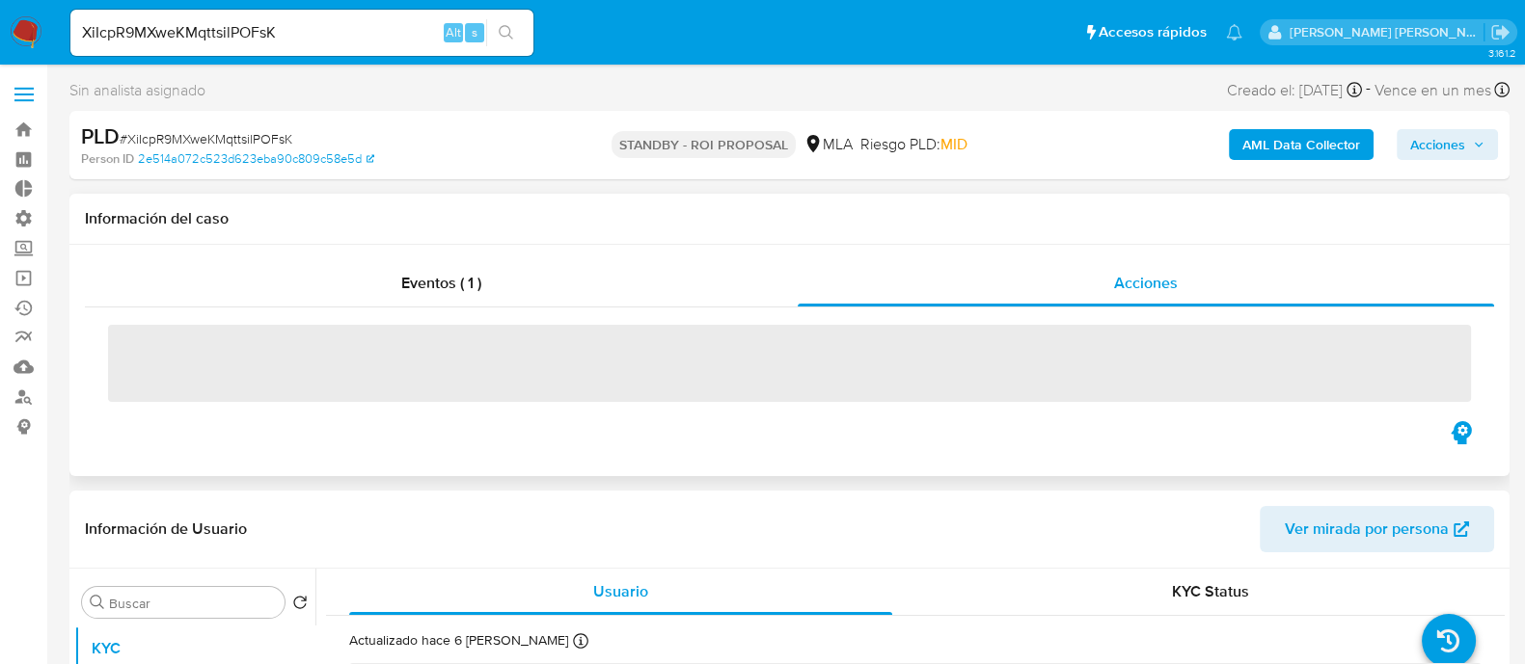
select select "10"
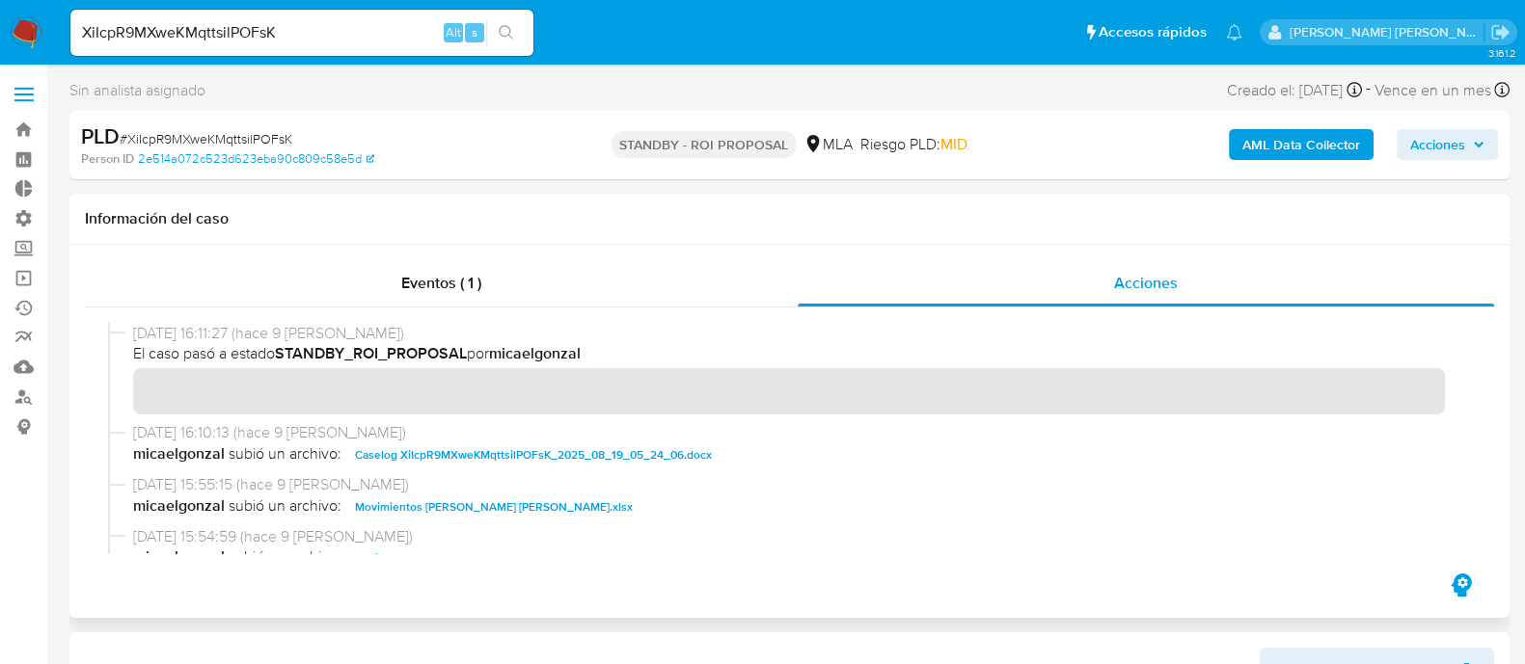
click at [412, 465] on span "Caselog XiIcpR9MXweKMqttsilPOFsK_2025_08_19_05_24_06.docx" at bounding box center [533, 455] width 357 height 23
click at [378, 37] on input "XiIcpR9MXweKMqttsilPOFsK" at bounding box center [301, 32] width 463 height 25
paste input "GuQn3vif5lsQL2hLWzxxlyNM"
type input "GuQn3vif5lsQL2hLWzxxlyNM"
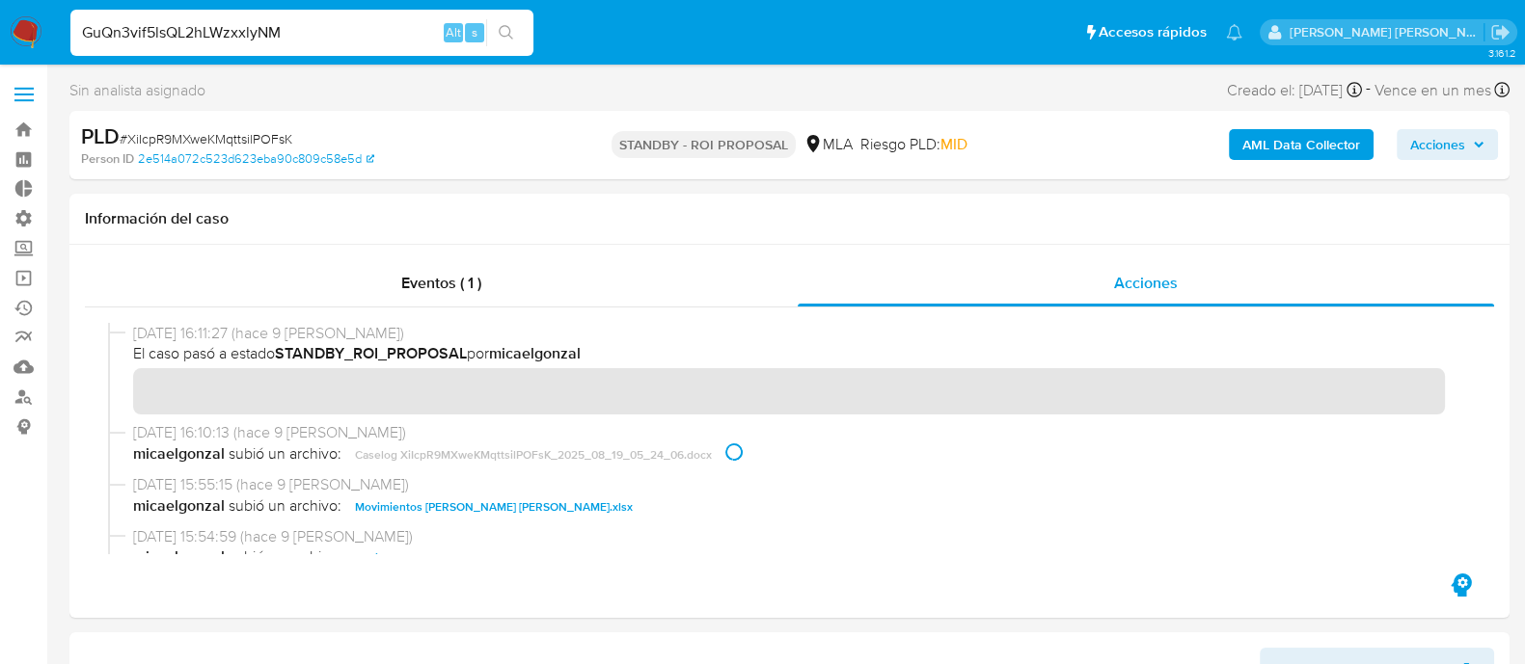
click at [516, 36] on button "search-icon" at bounding box center [506, 32] width 40 height 27
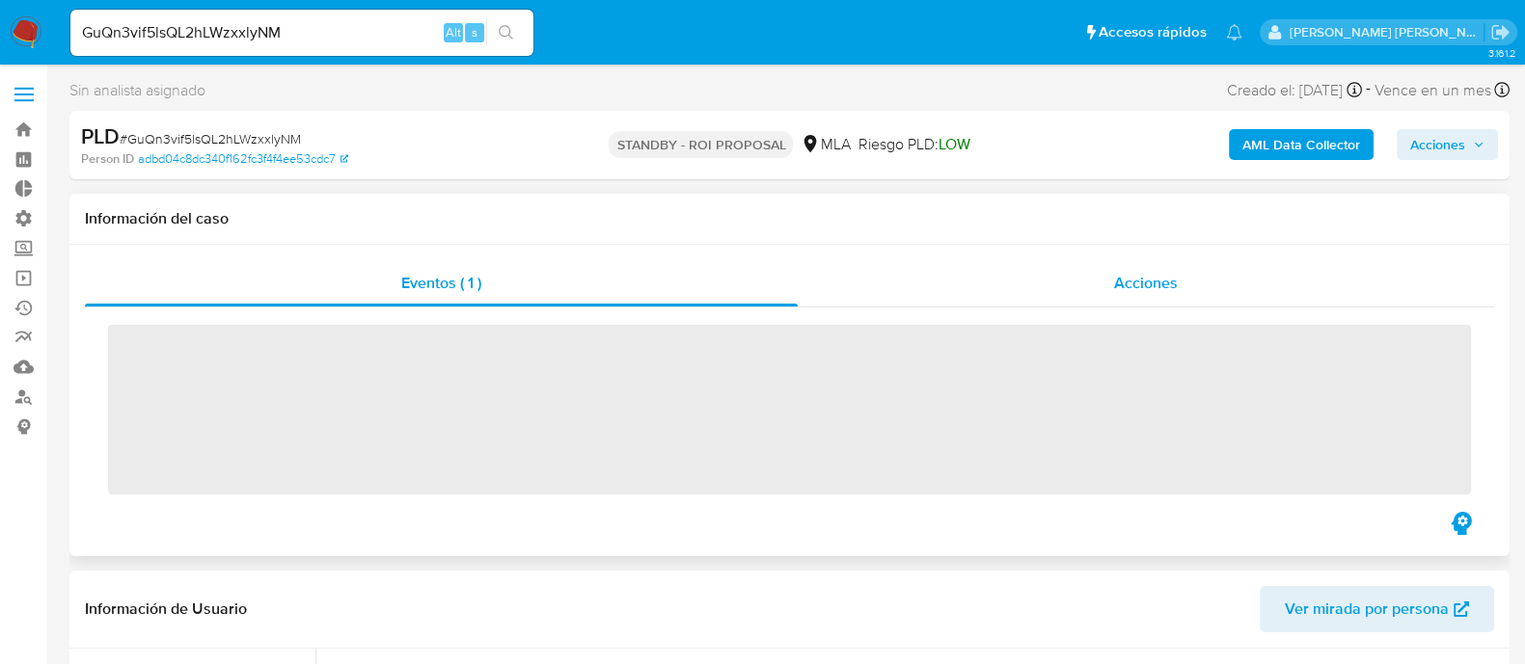
click at [1178, 283] on div "Acciones" at bounding box center [1145, 283] width 696 height 46
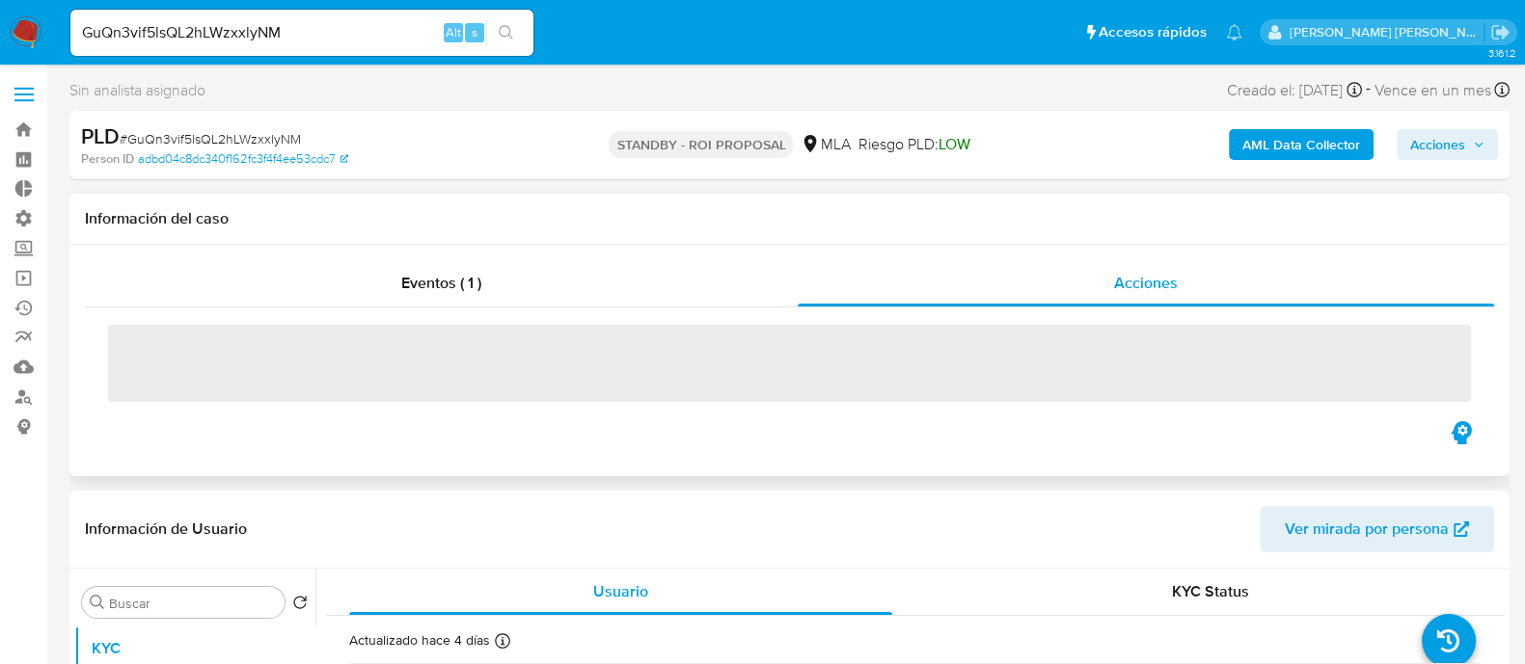
select select "10"
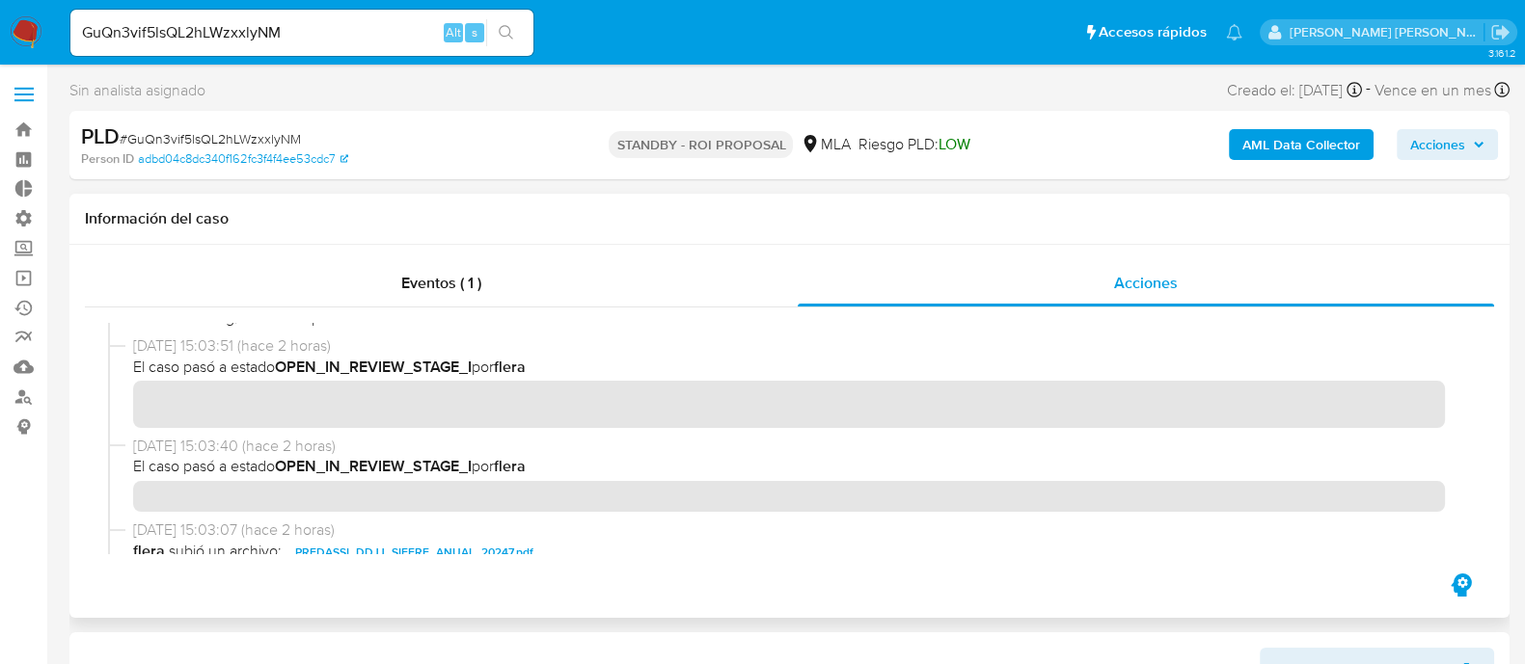
scroll to position [240, 0]
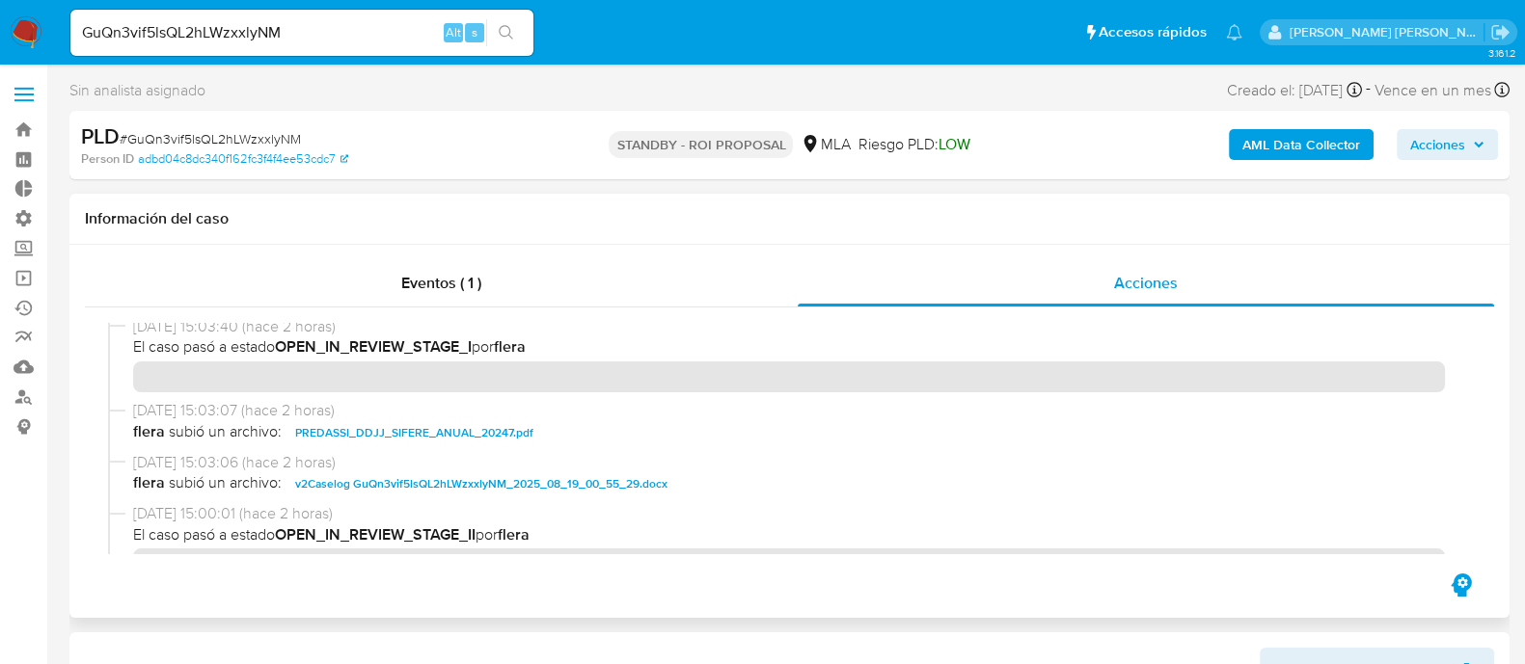
click at [393, 487] on span "v2Caselog GuQn3vif5lsQL2hLWzxxlyNM_2025_08_19_00_55_29.docx" at bounding box center [481, 484] width 372 height 23
click at [342, 39] on input "GuQn3vif5lsQL2hLWzxxlyNM" at bounding box center [301, 32] width 463 height 25
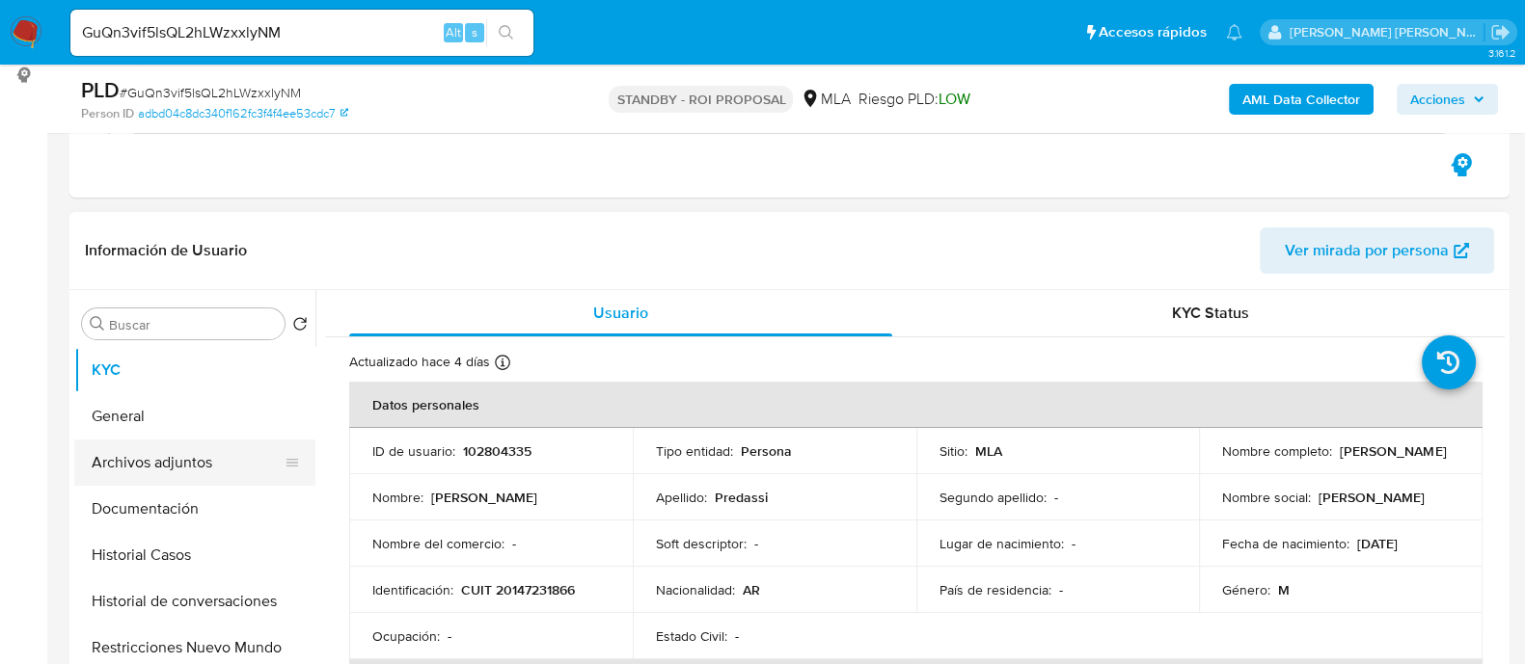
scroll to position [362, 0]
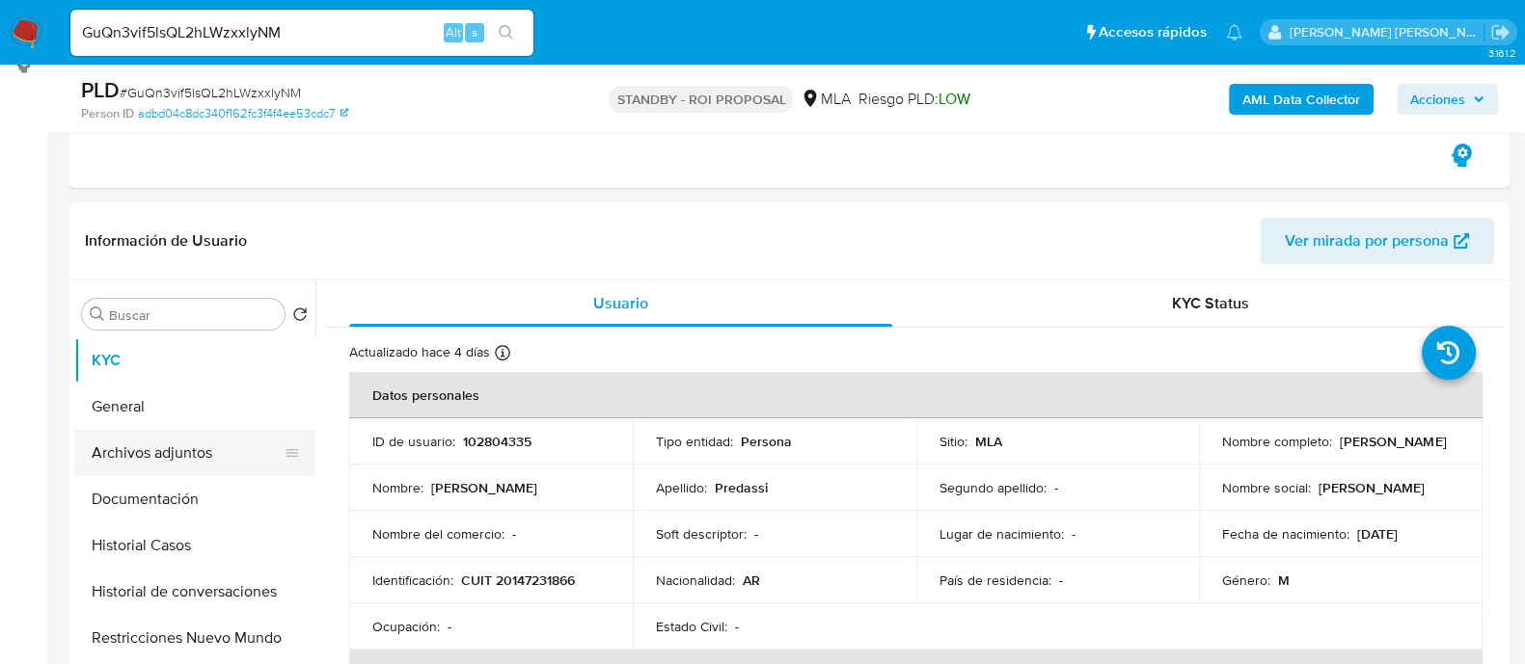
click at [187, 463] on button "Archivos adjuntos" at bounding box center [187, 453] width 226 height 46
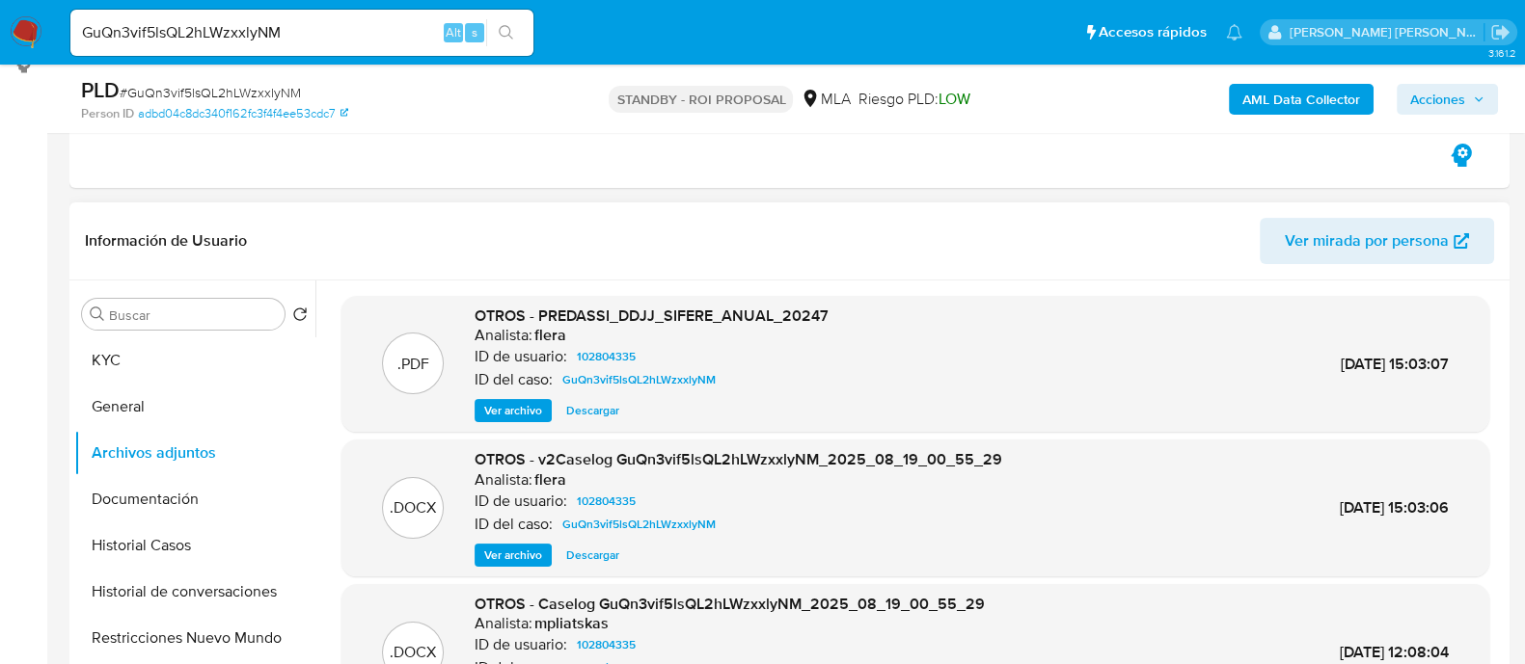
click at [603, 551] on span "Descargar" at bounding box center [592, 555] width 53 height 19
click at [385, 25] on input "GuQn3vif5lsQL2hLWzxxlyNM" at bounding box center [301, 32] width 463 height 25
paste input "pIrWNouNO1o58B673tx4AJLb"
type input "pIrWNouNO1o58B673tx4AJLb"
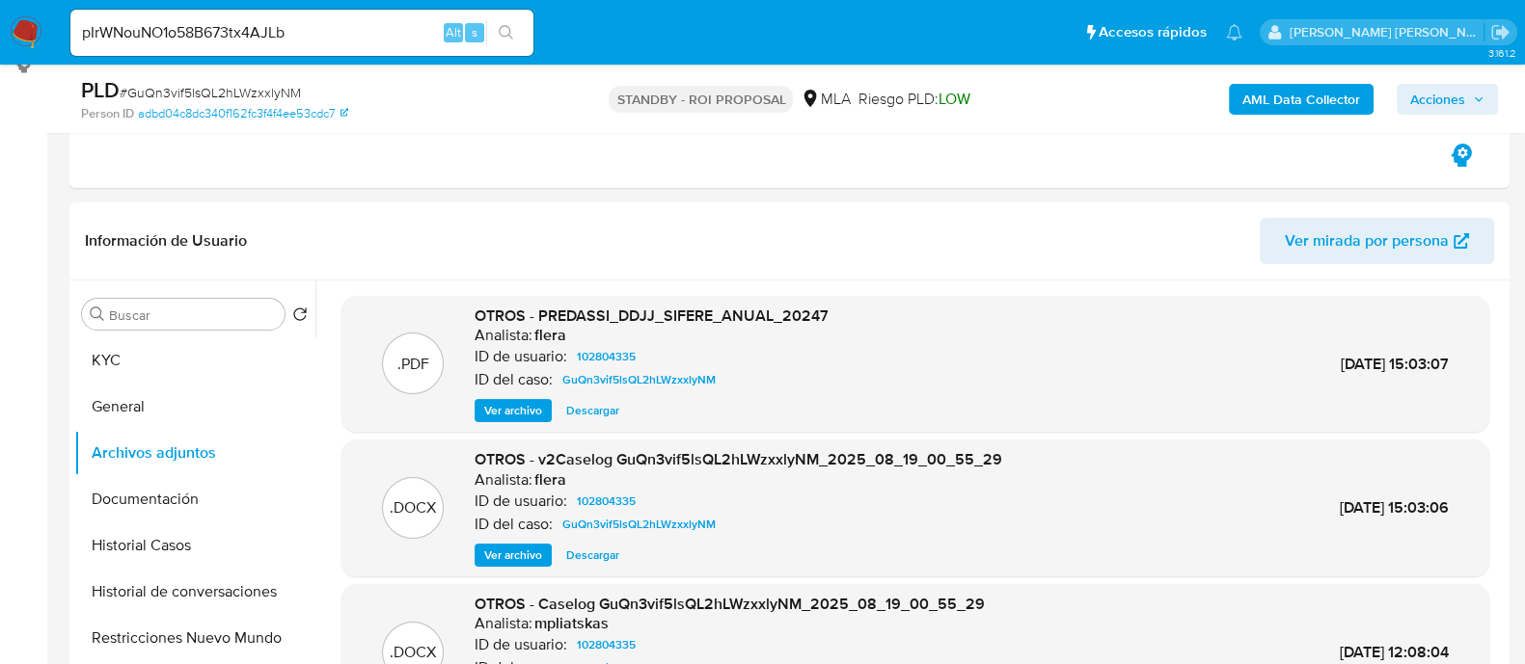
click at [513, 27] on icon "search-icon" at bounding box center [506, 32] width 15 height 15
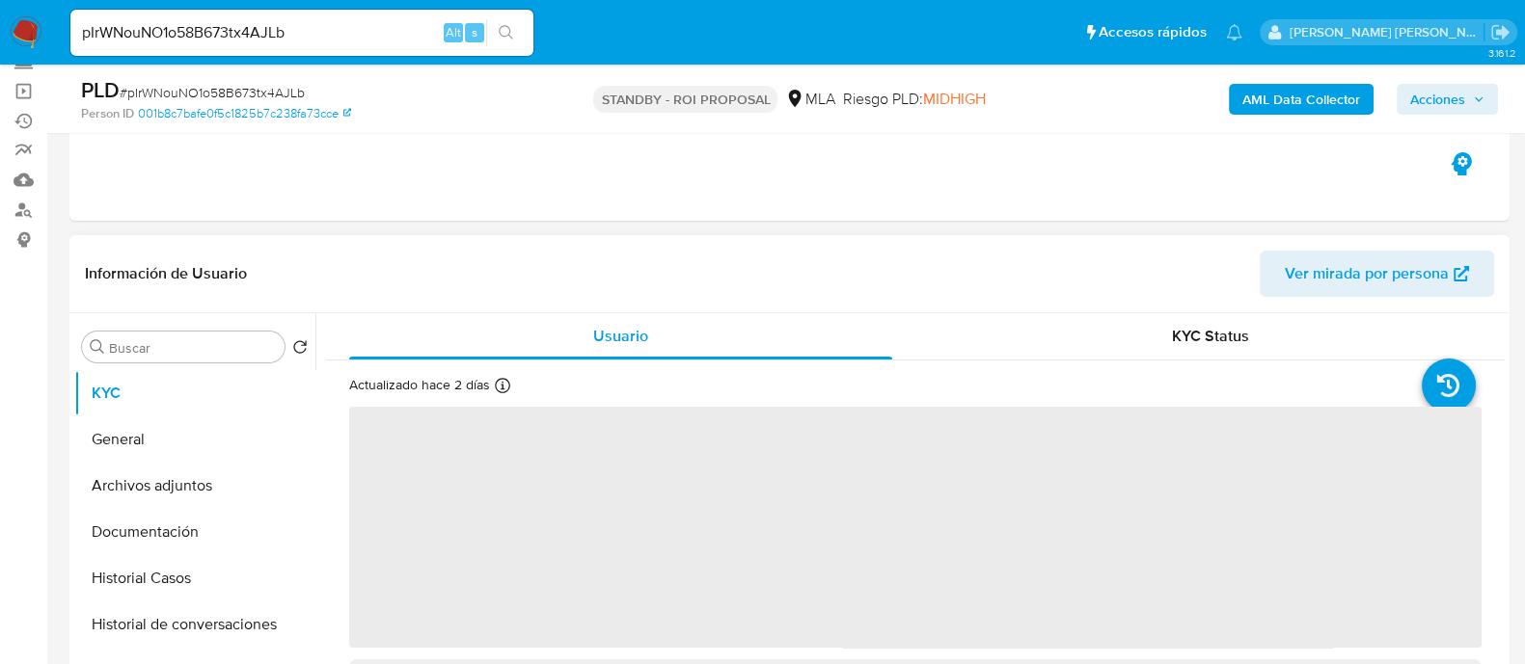
scroll to position [240, 0]
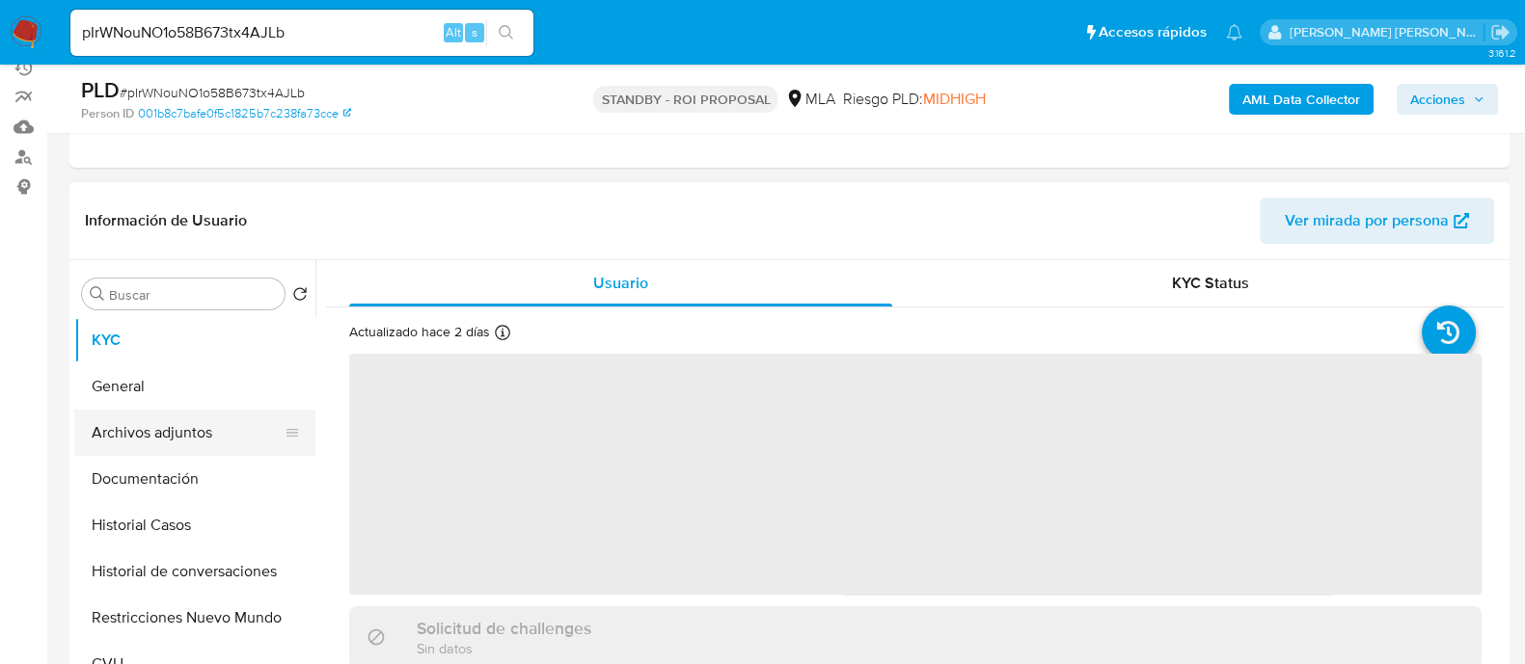
select select "10"
click at [218, 427] on button "Archivos adjuntos" at bounding box center [187, 433] width 226 height 46
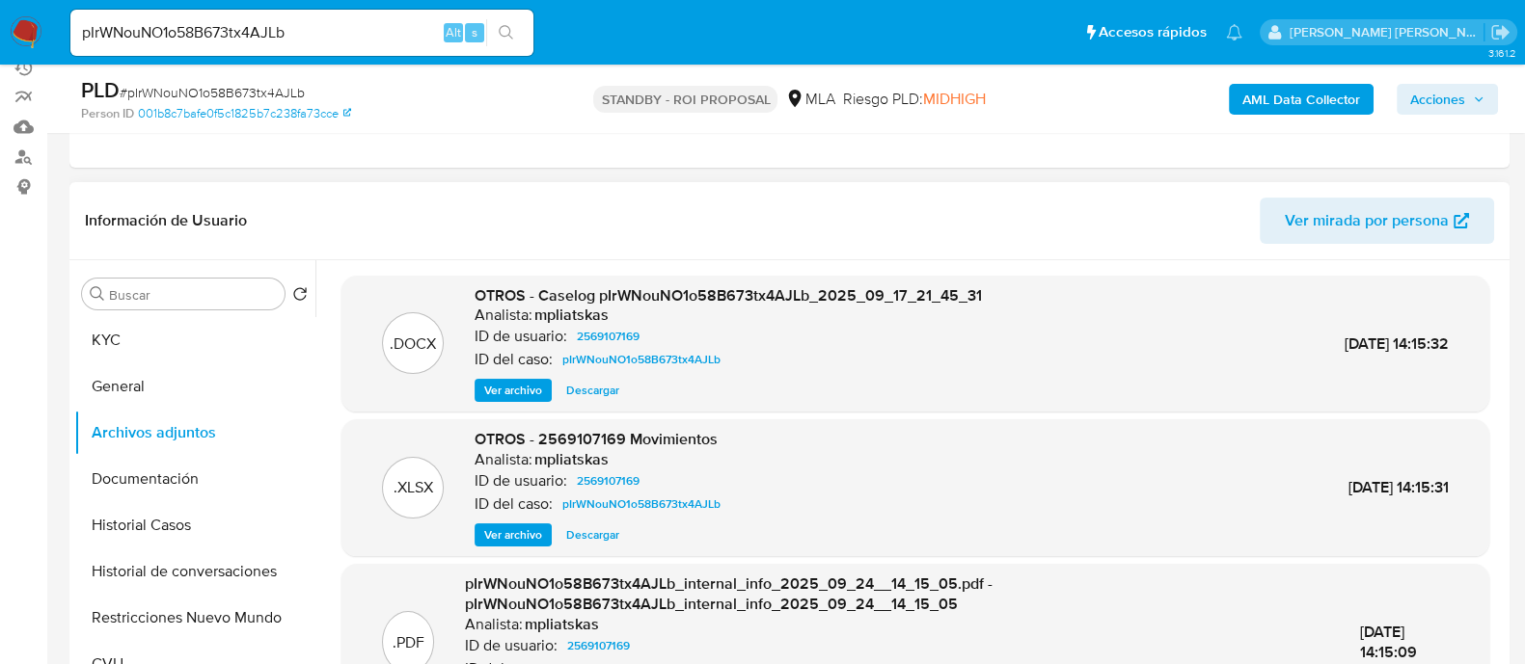
click at [583, 383] on span "Descargar" at bounding box center [592, 390] width 53 height 19
click at [264, 30] on input "pIrWNouNO1o58B673tx4AJLb" at bounding box center [301, 32] width 463 height 25
paste input "XiIcpR9MXweKMqttsilPOFsK"
type input "XiIcpR9MXweKMqttsilPOFsK"
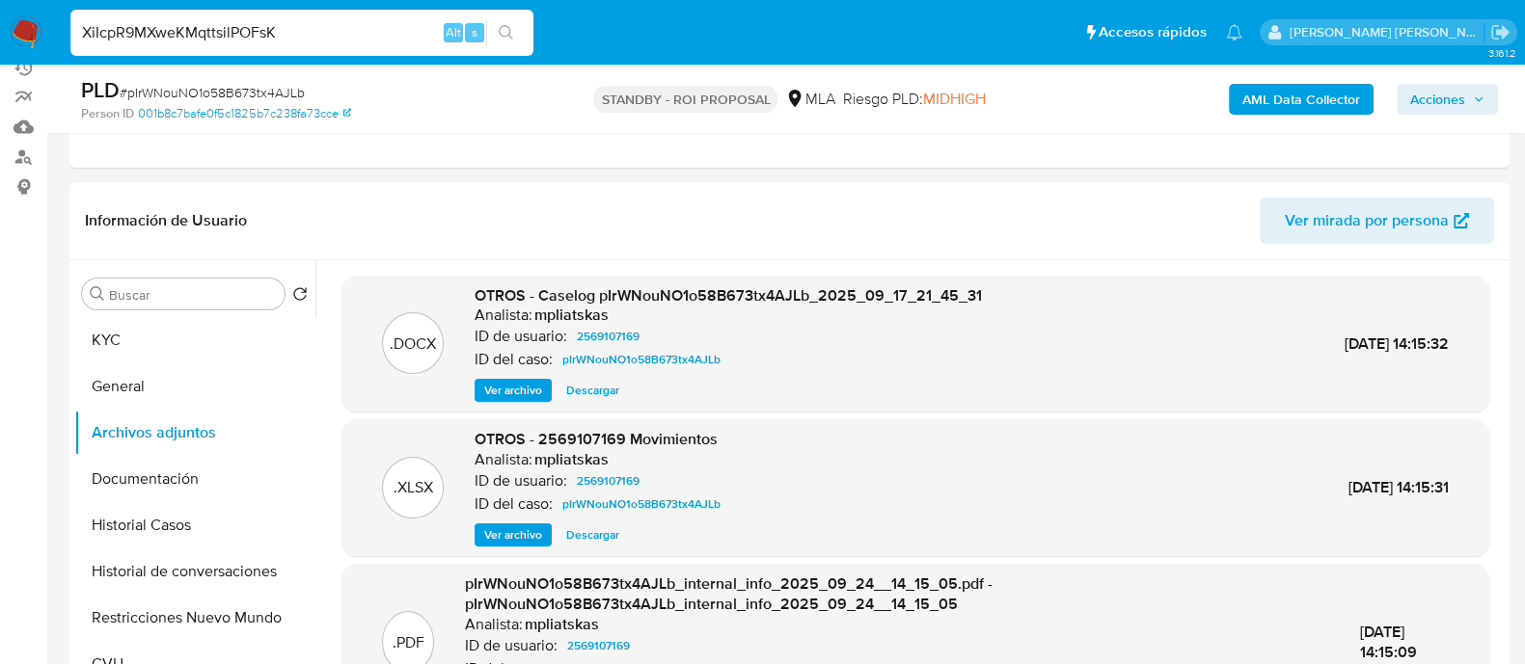
click at [511, 34] on icon "search-icon" at bounding box center [506, 32] width 15 height 15
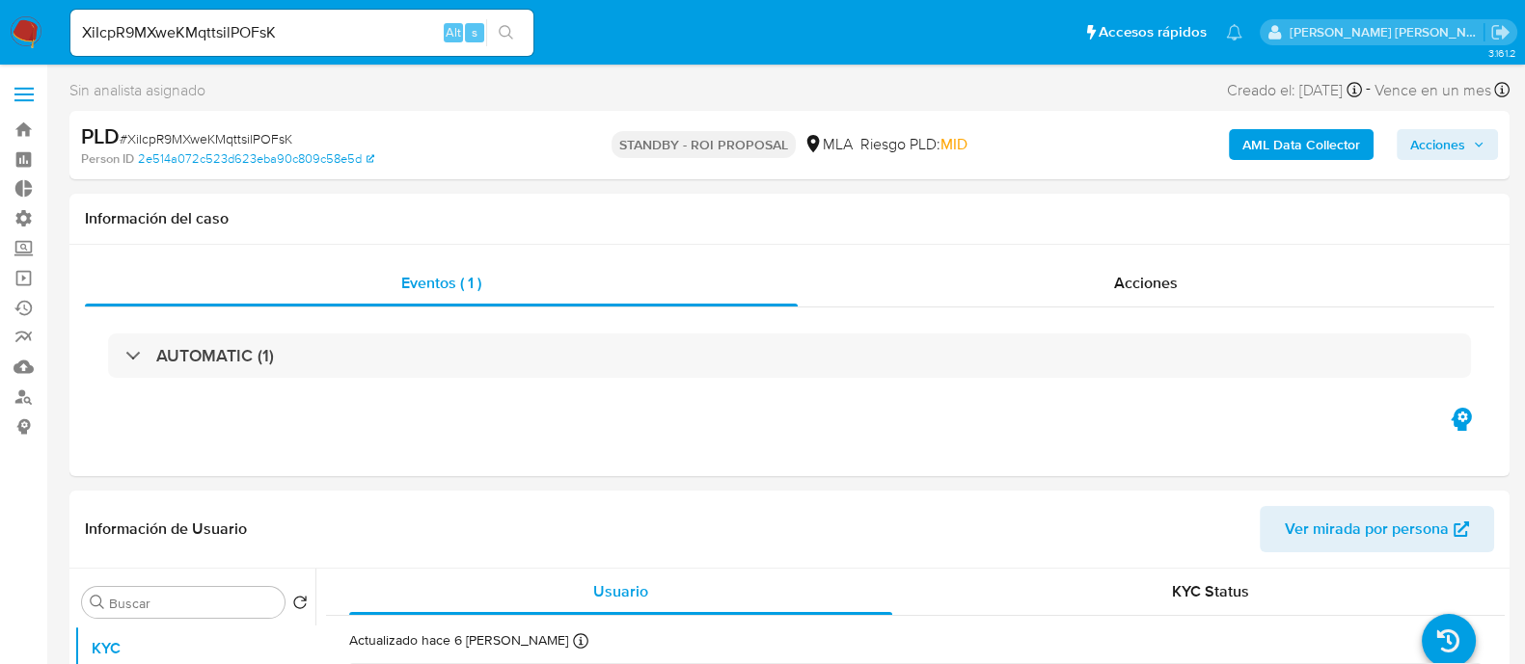
select select "10"
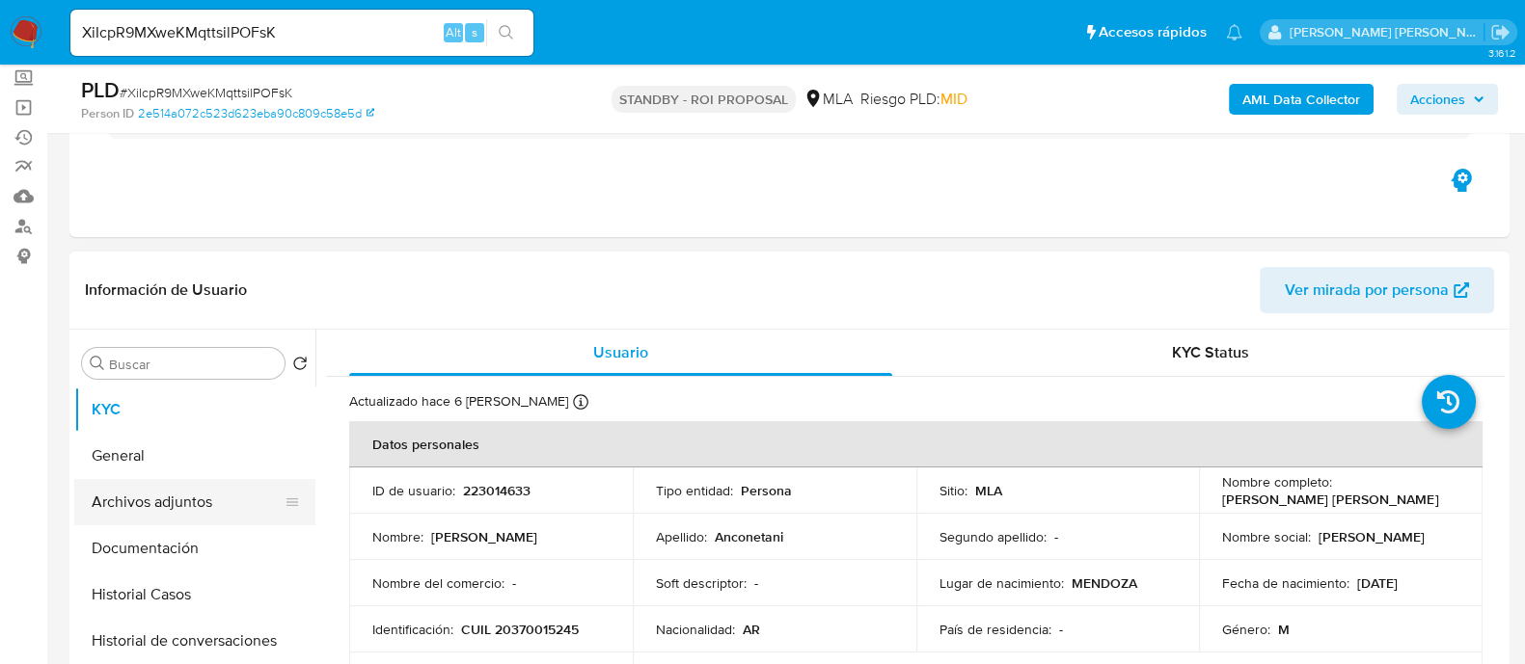
scroll to position [240, 0]
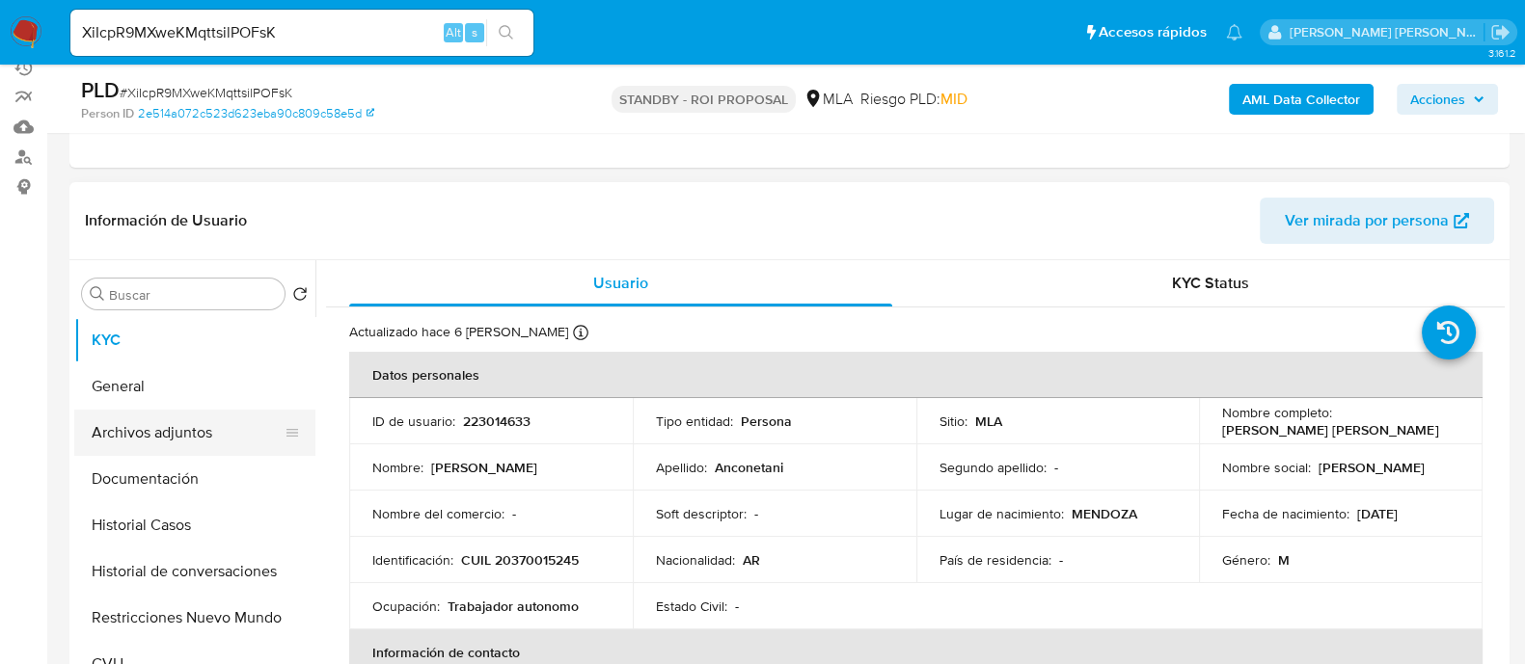
click at [192, 421] on button "Archivos adjuntos" at bounding box center [187, 433] width 226 height 46
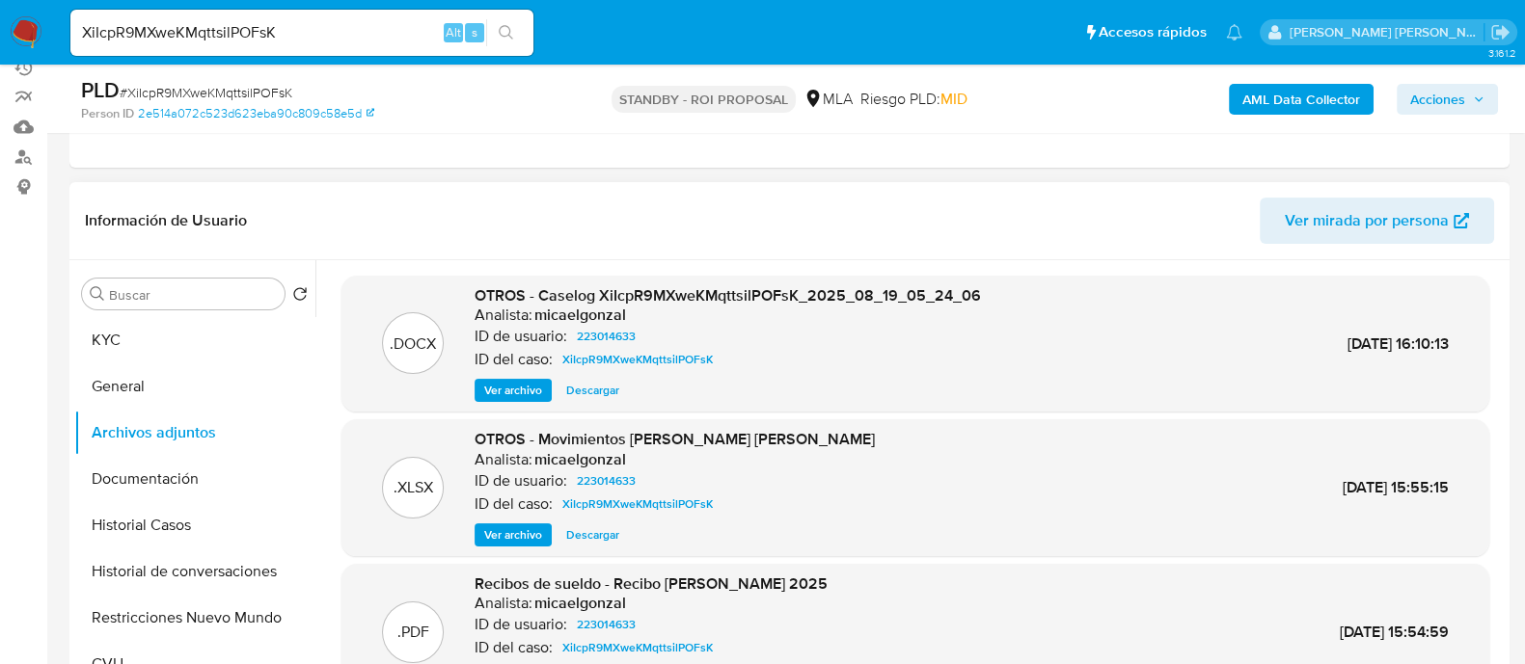
click at [589, 394] on span "Descargar" at bounding box center [592, 390] width 53 height 19
click at [270, 40] on input "XiIcpR9MXweKMqttsilPOFsK" at bounding box center [301, 32] width 463 height 25
click at [271, 40] on input "XiIcpR9MXweKMqttsilPOFsK" at bounding box center [301, 32] width 463 height 25
paste input "TCtNym6MBRCjGqY0oZJte0yn"
type input "TCtNym6MBRCjGqY0oZJte0yn"
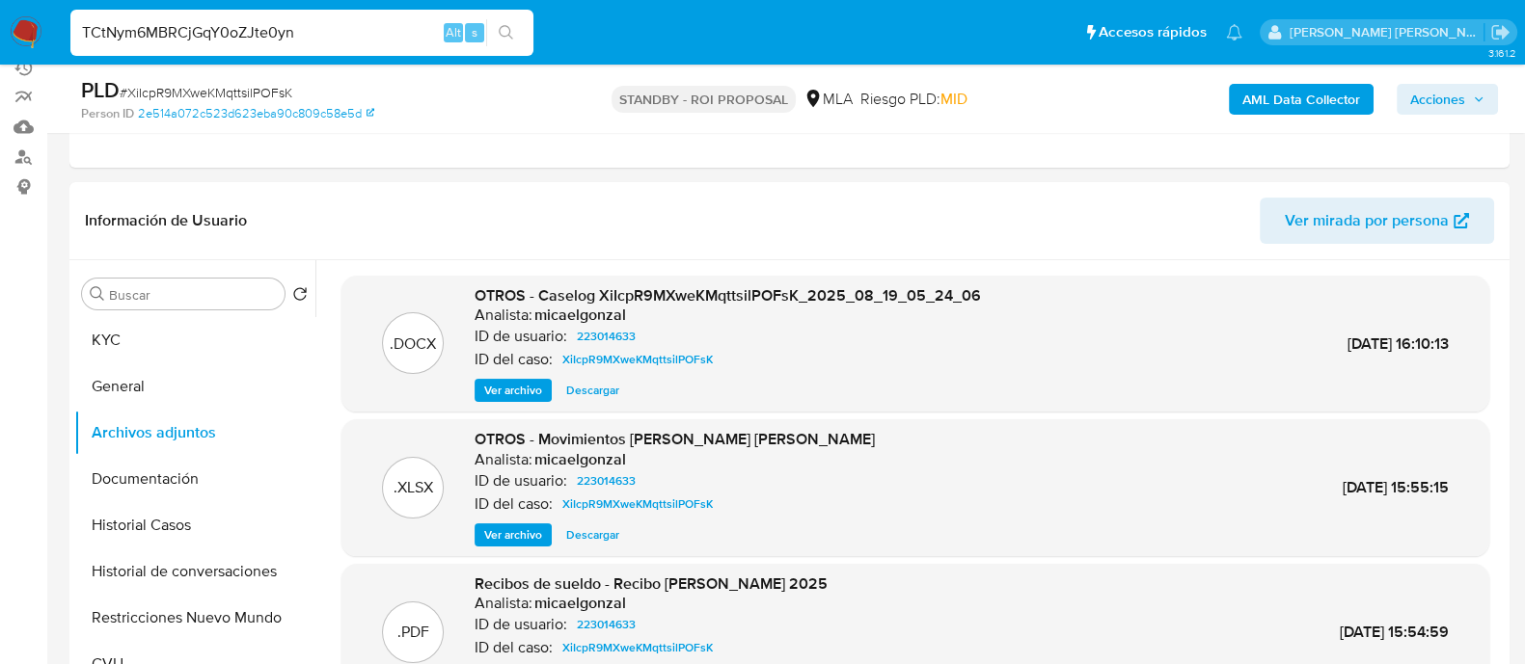
click at [510, 25] on icon "search-icon" at bounding box center [506, 32] width 15 height 15
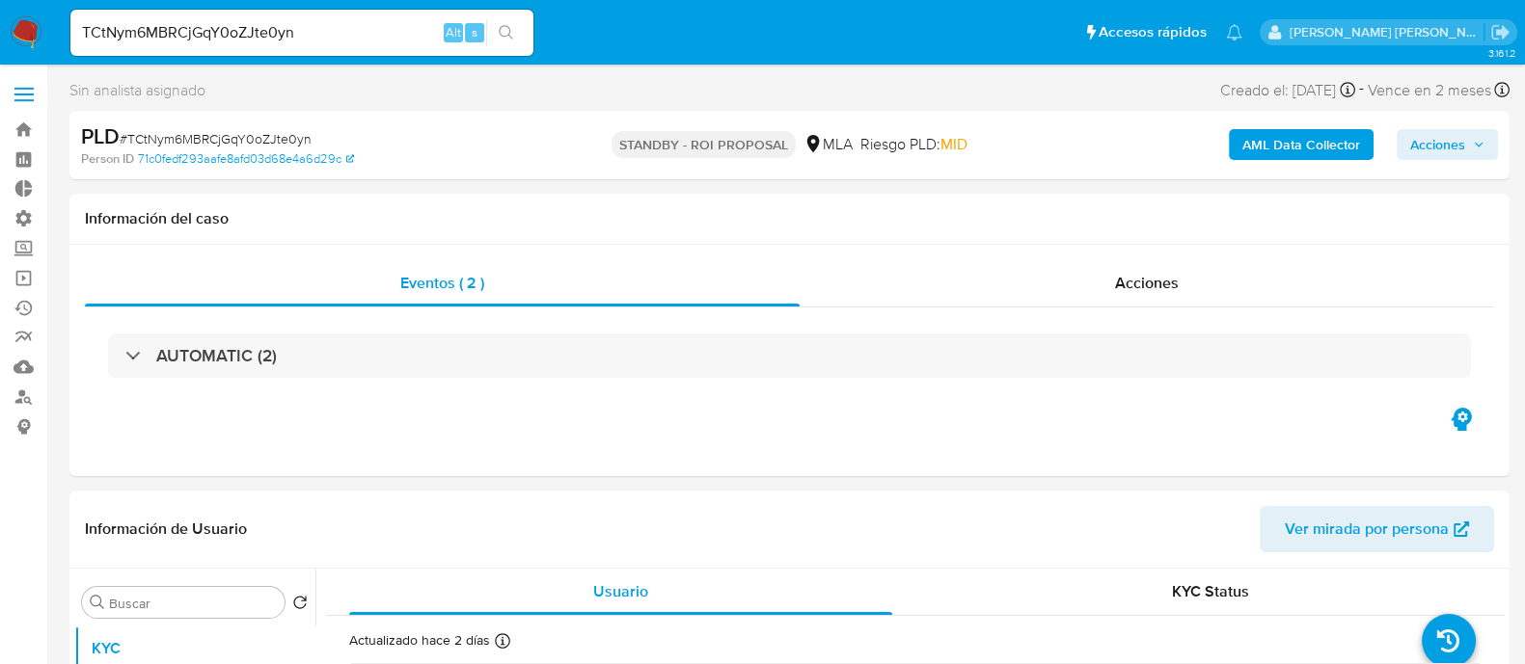
select select "10"
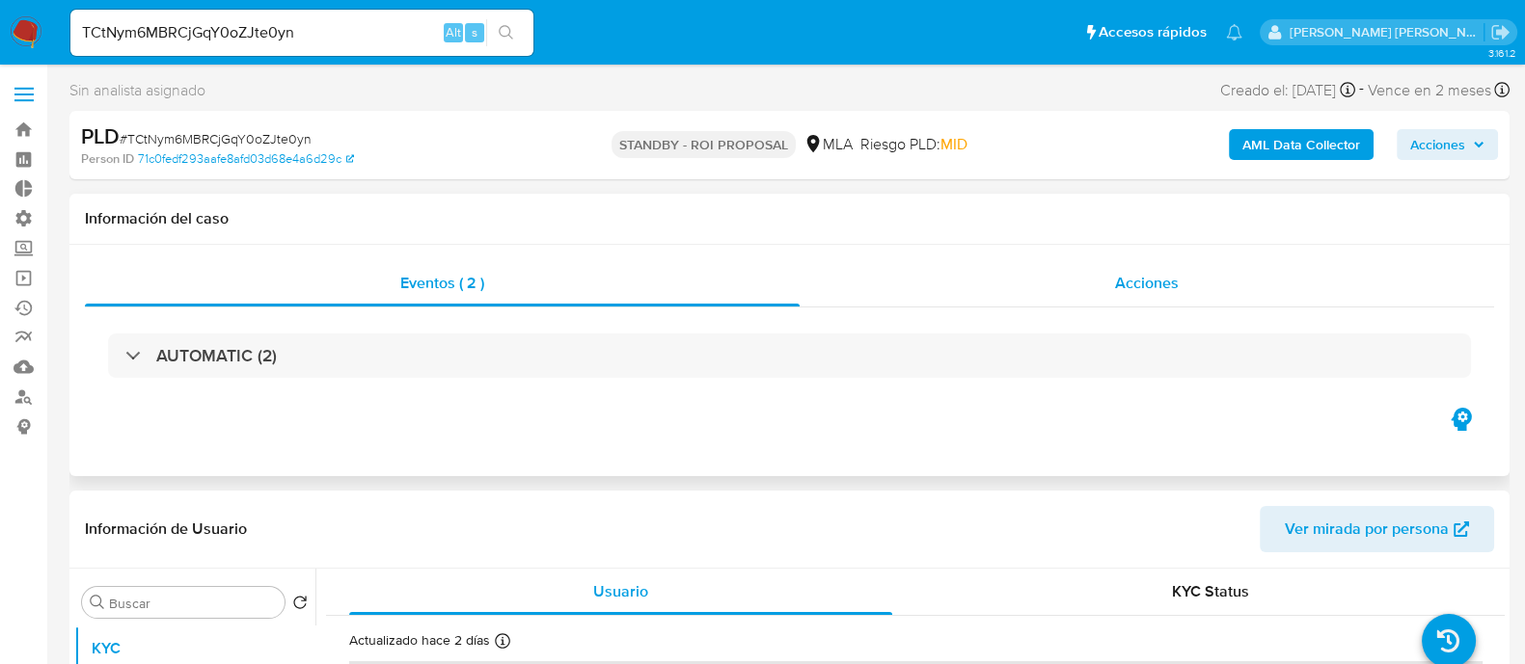
click at [1143, 291] on span "Acciones" at bounding box center [1147, 283] width 64 height 22
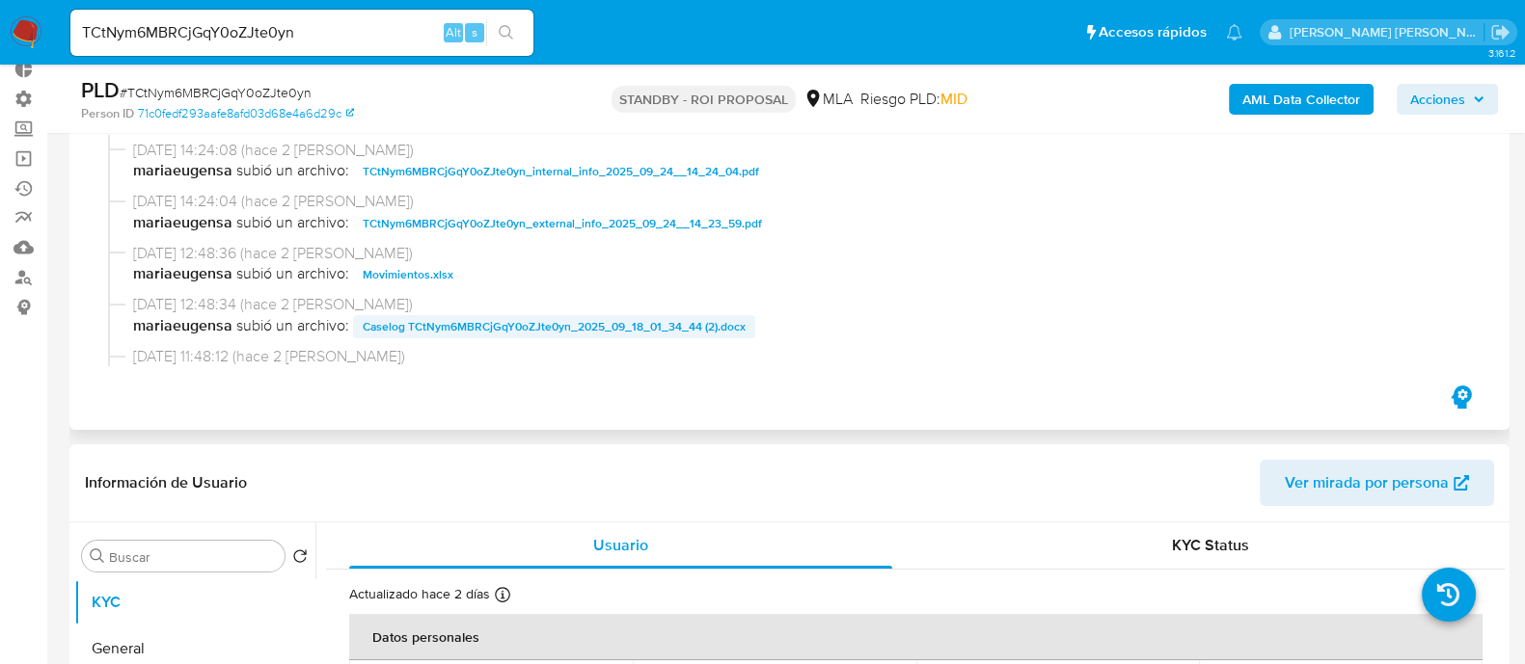
scroll to position [362, 0]
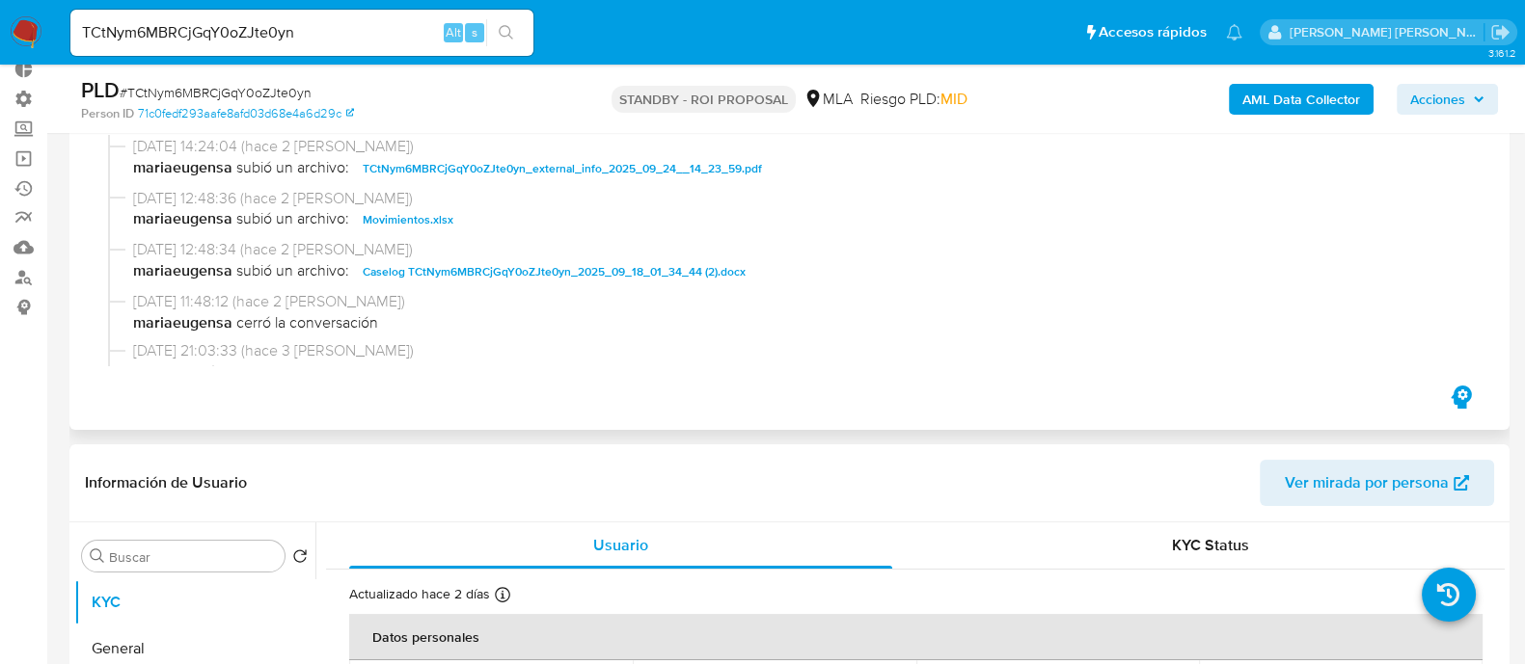
click at [459, 267] on span "Caselog TCtNym6MBRCjGqY0oZJte0yn_2025_09_18_01_34_44 (2).docx" at bounding box center [554, 271] width 383 height 23
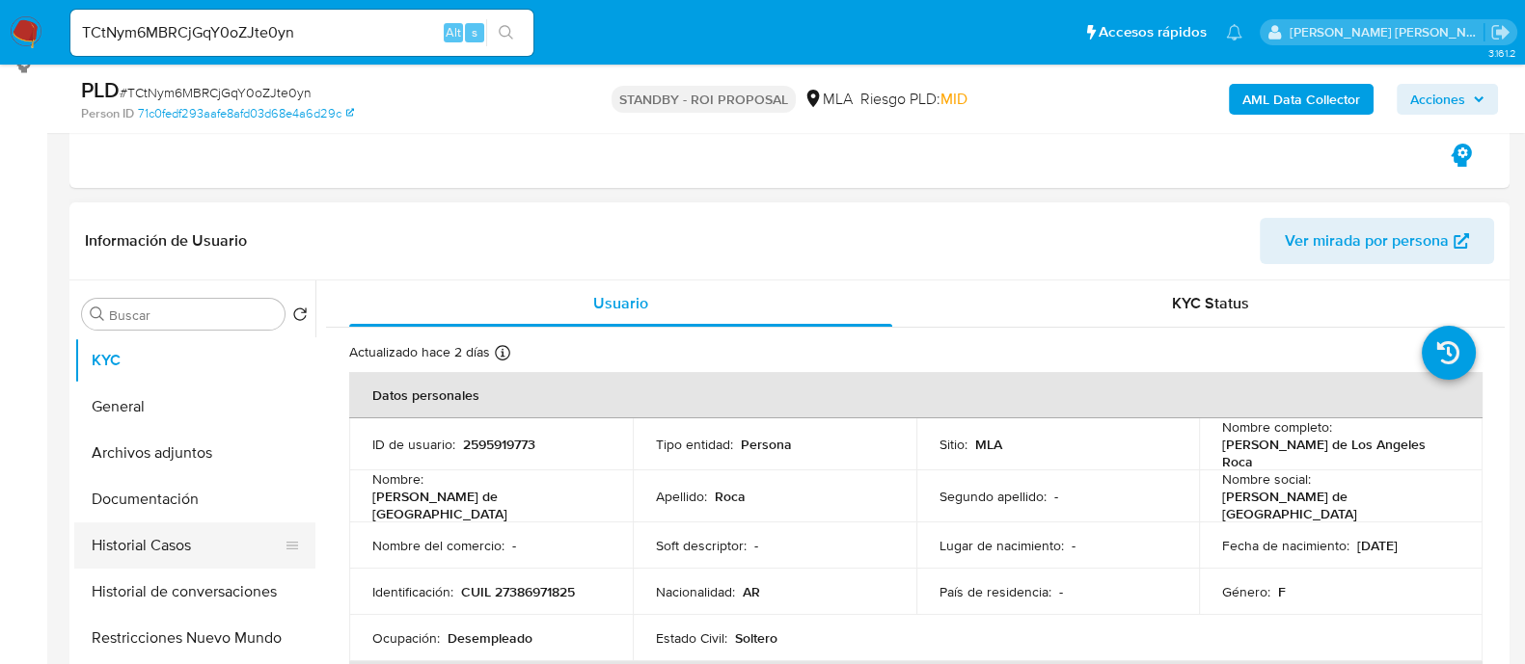
click at [186, 546] on button "Historial Casos" at bounding box center [187, 546] width 226 height 46
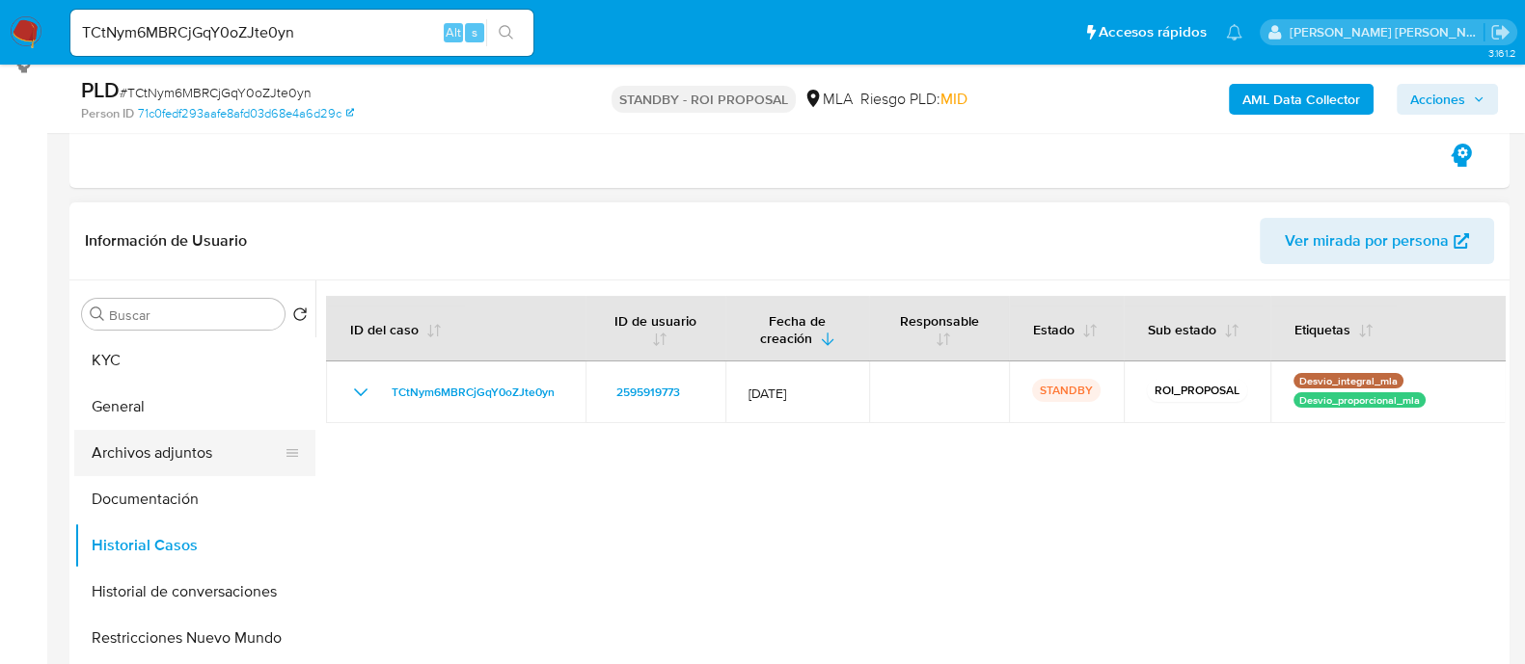
click at [205, 437] on button "Archivos adjuntos" at bounding box center [187, 453] width 226 height 46
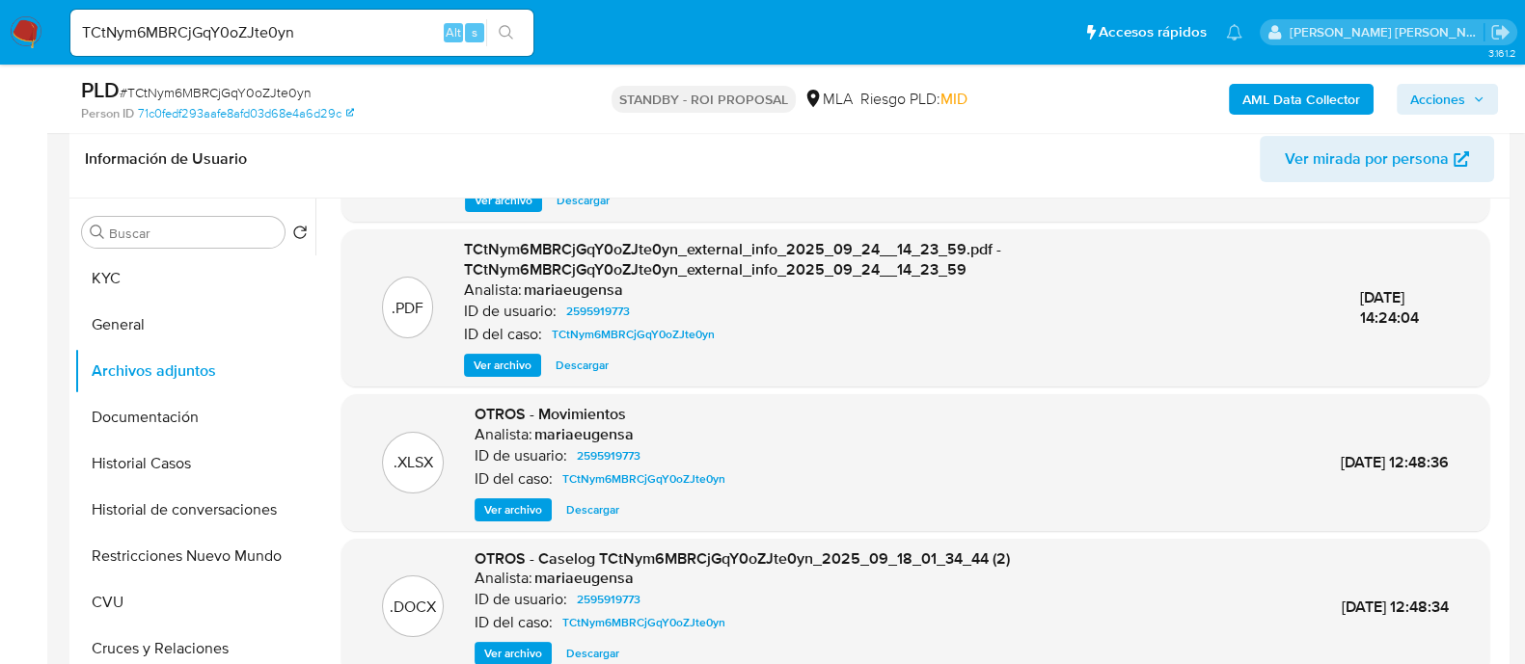
scroll to position [481, 0]
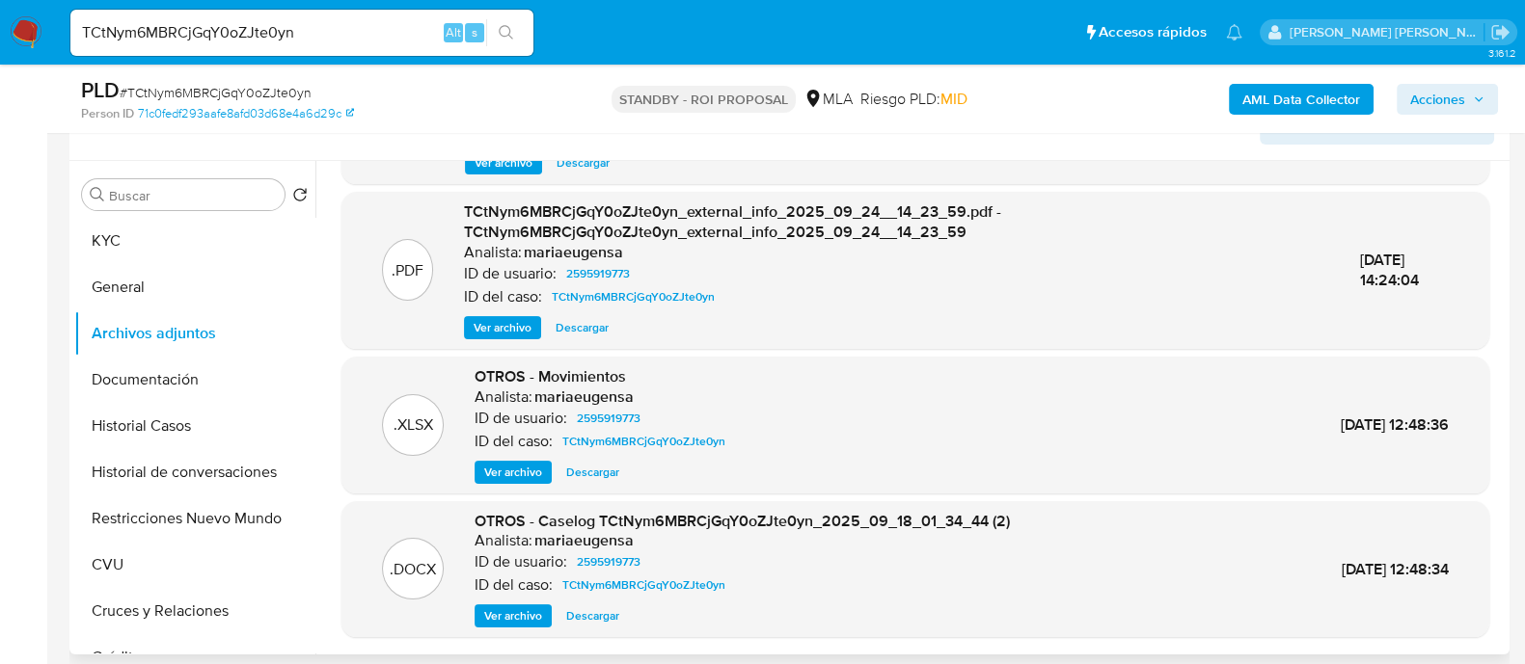
click at [593, 614] on span "Descargar" at bounding box center [592, 616] width 53 height 19
click at [329, 42] on input "TCtNym6MBRCjGqY0oZJte0yn" at bounding box center [301, 32] width 463 height 25
paste input "CkMBAVyRw817LBDwm1SiW7ed"
type input "CkMBAVyRw817LBDwm1SiW7ed"
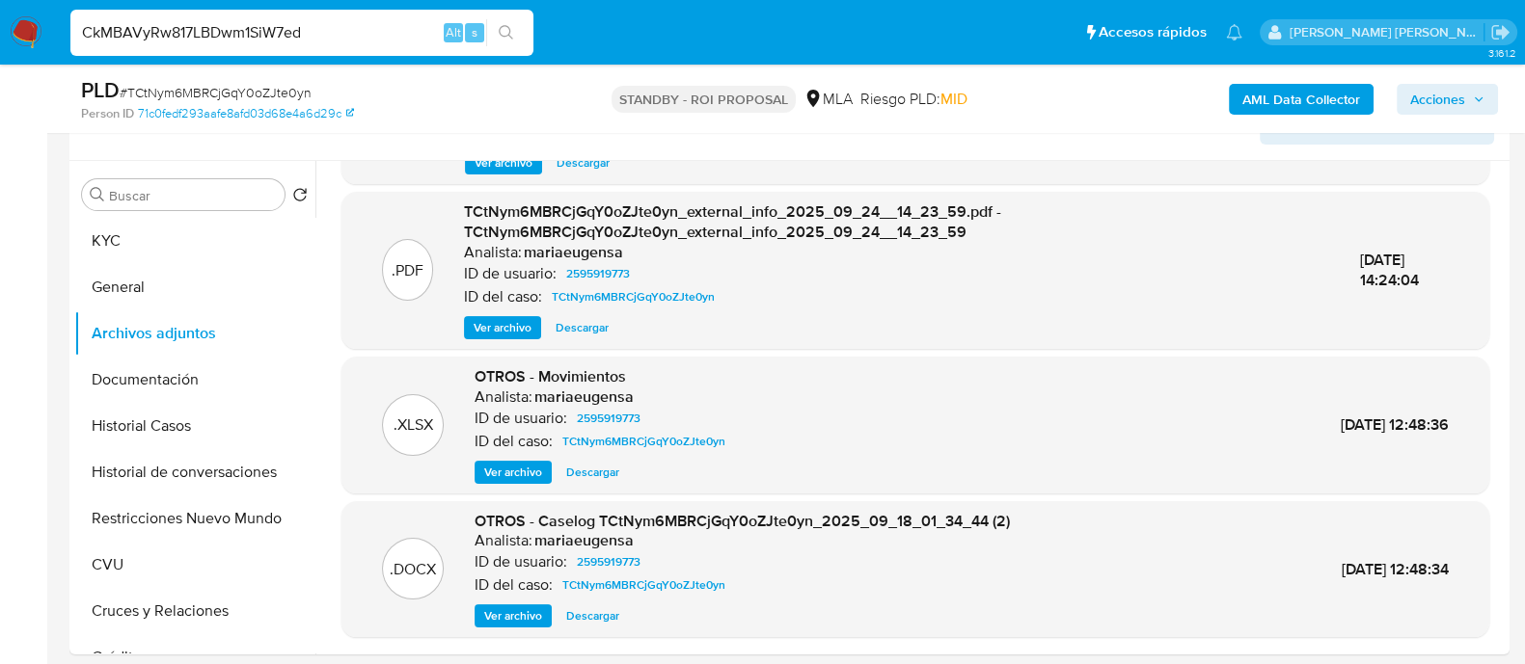
click at [509, 28] on icon "search-icon" at bounding box center [506, 32] width 15 height 15
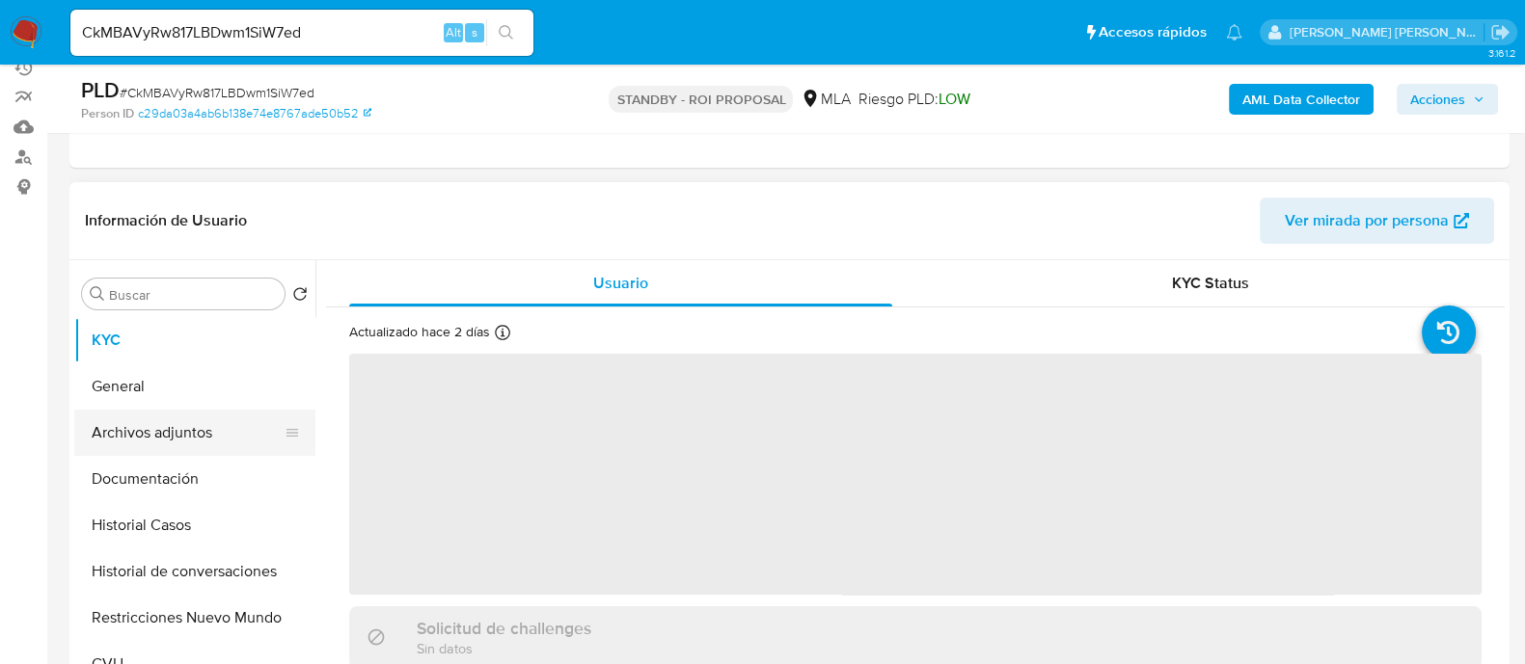
click at [211, 422] on button "Archivos adjuntos" at bounding box center [187, 433] width 226 height 46
select select "10"
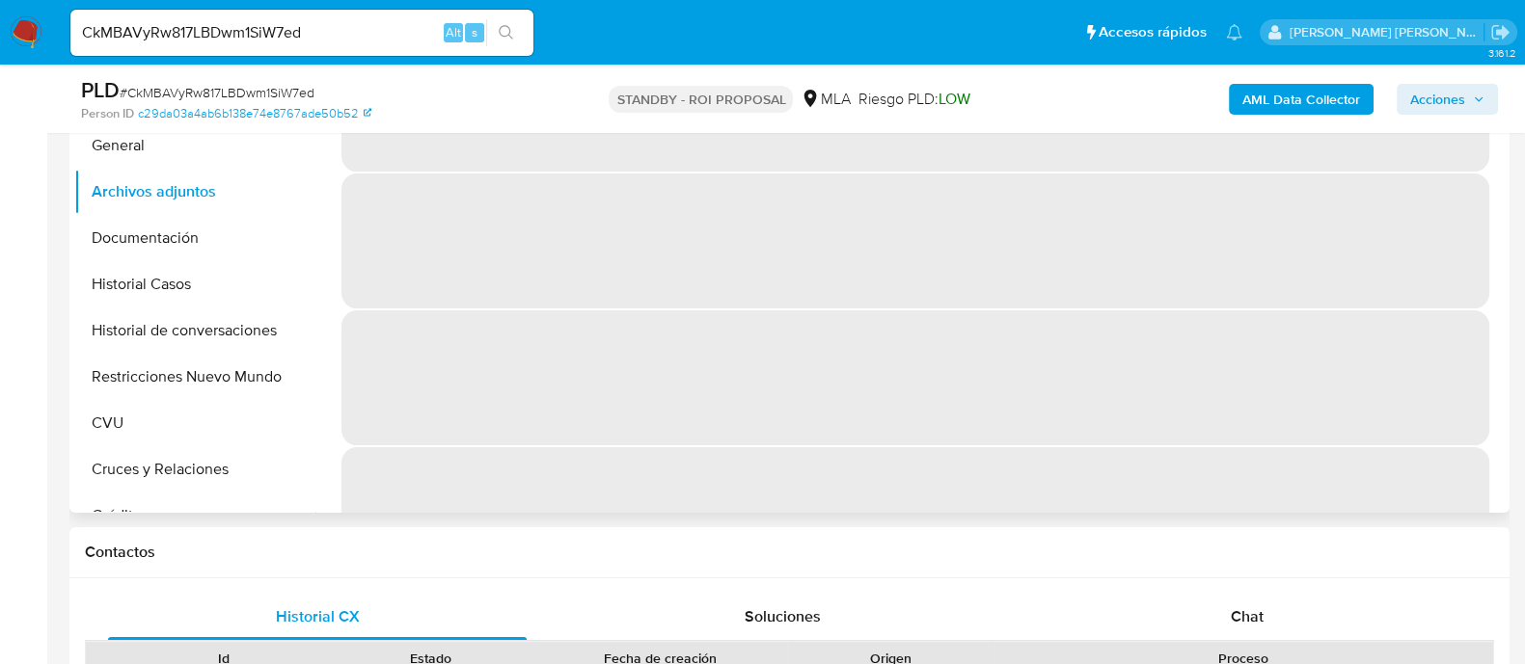
scroll to position [362, 0]
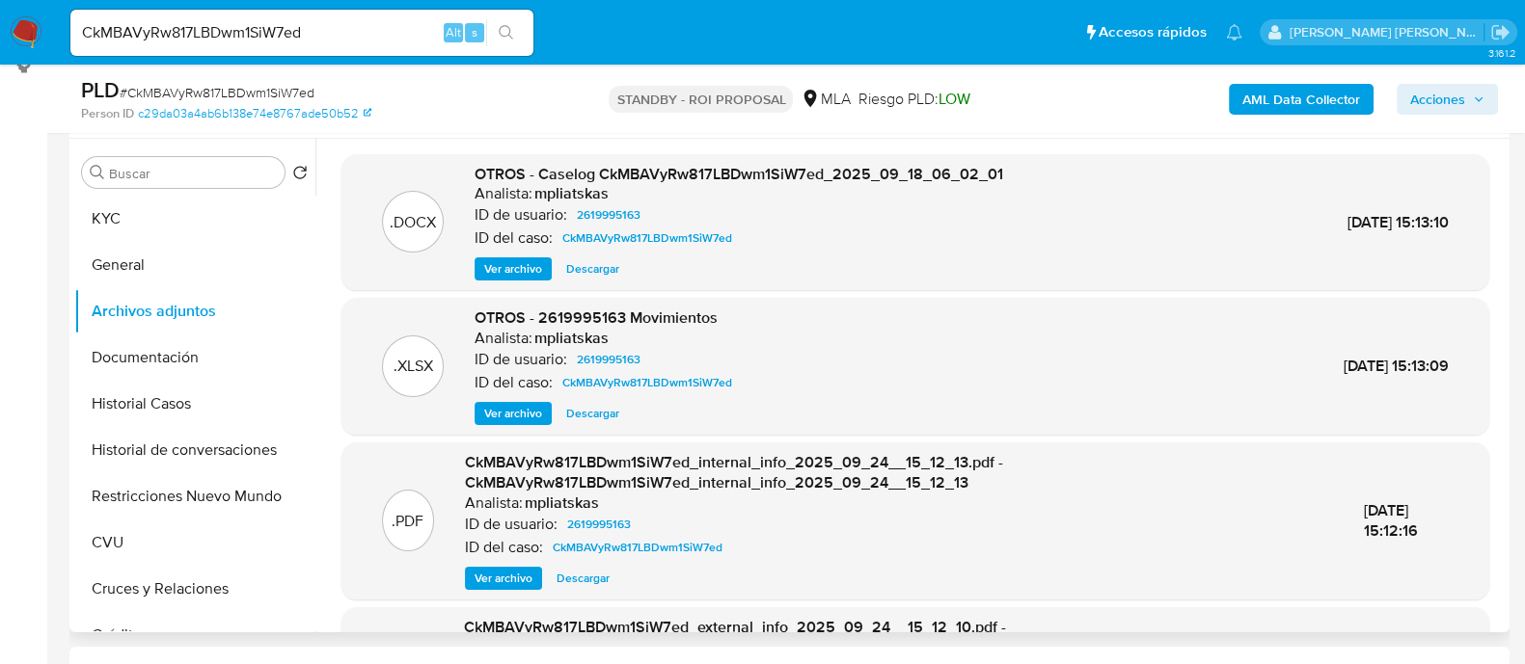
click at [601, 272] on span "Descargar" at bounding box center [592, 268] width 53 height 19
click at [226, 406] on button "Historial Casos" at bounding box center [187, 404] width 226 height 46
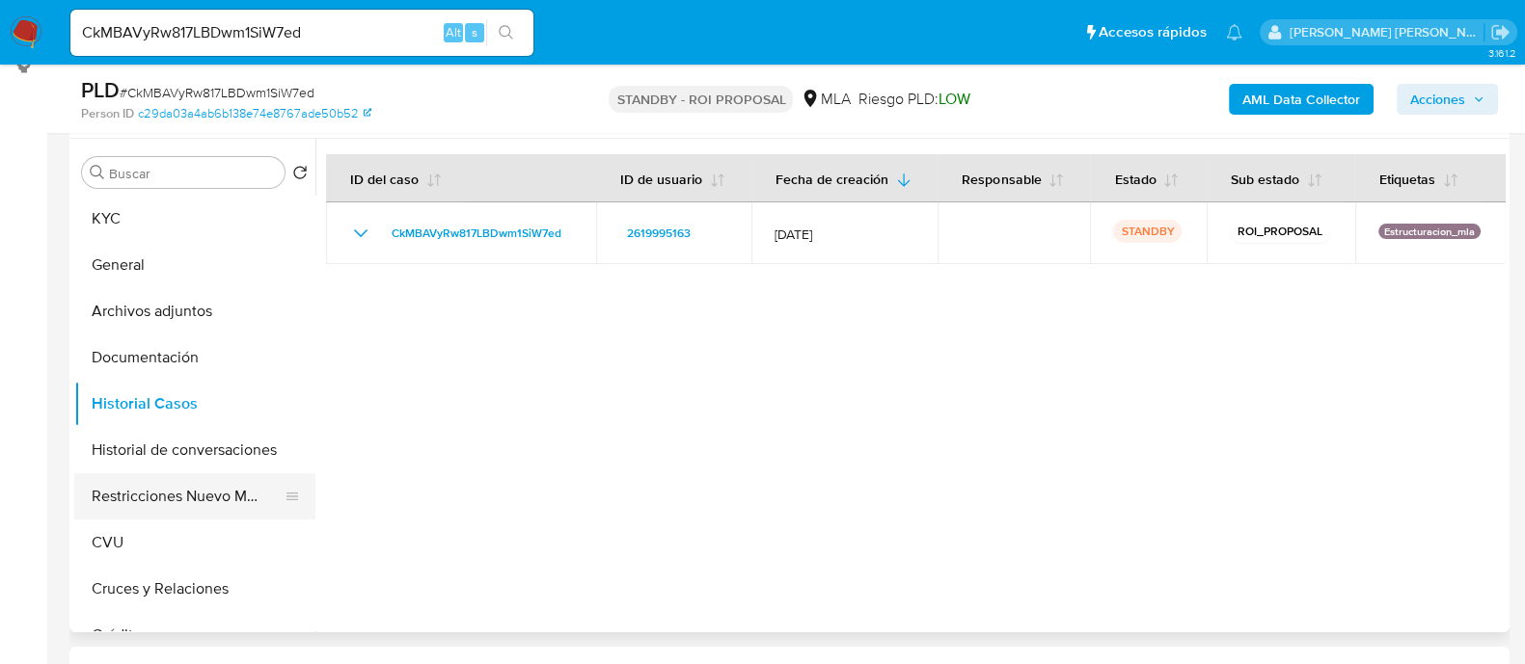
click at [211, 501] on button "Restricciones Nuevo Mundo" at bounding box center [187, 496] width 226 height 46
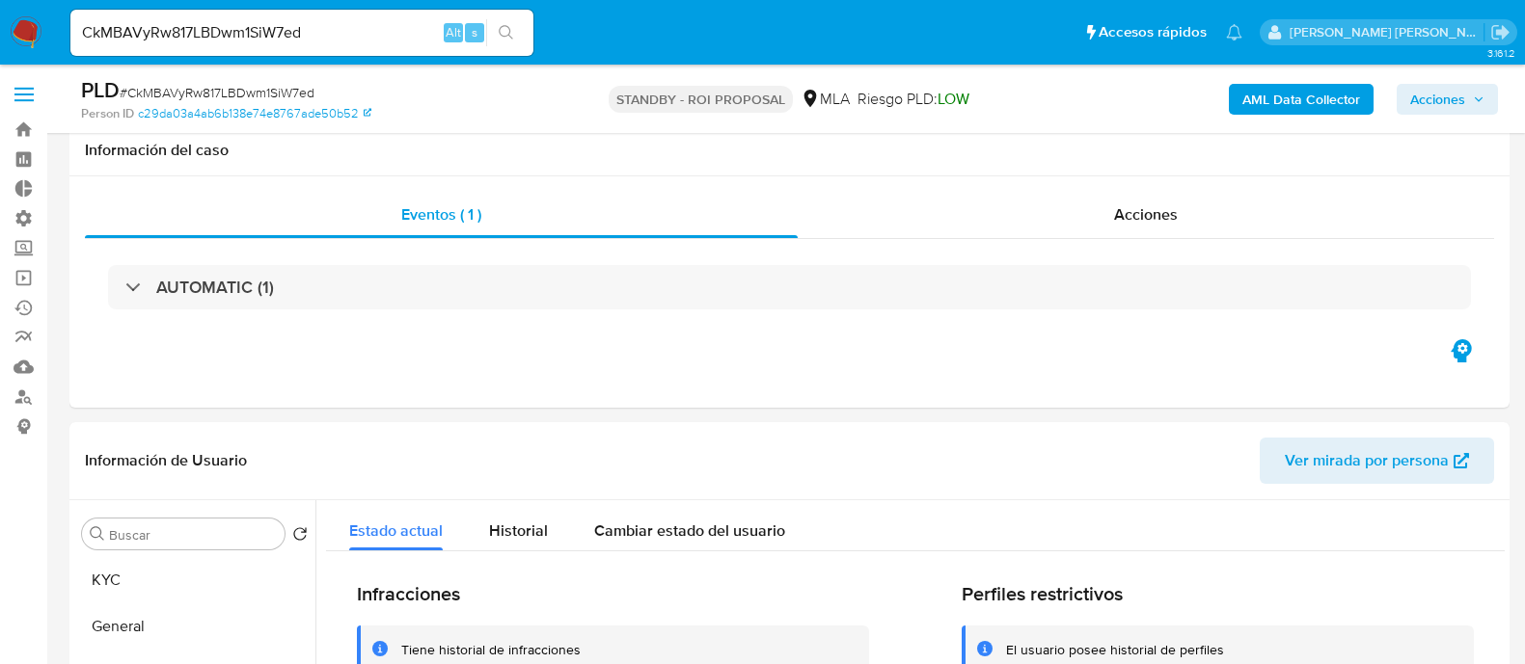
select select "10"
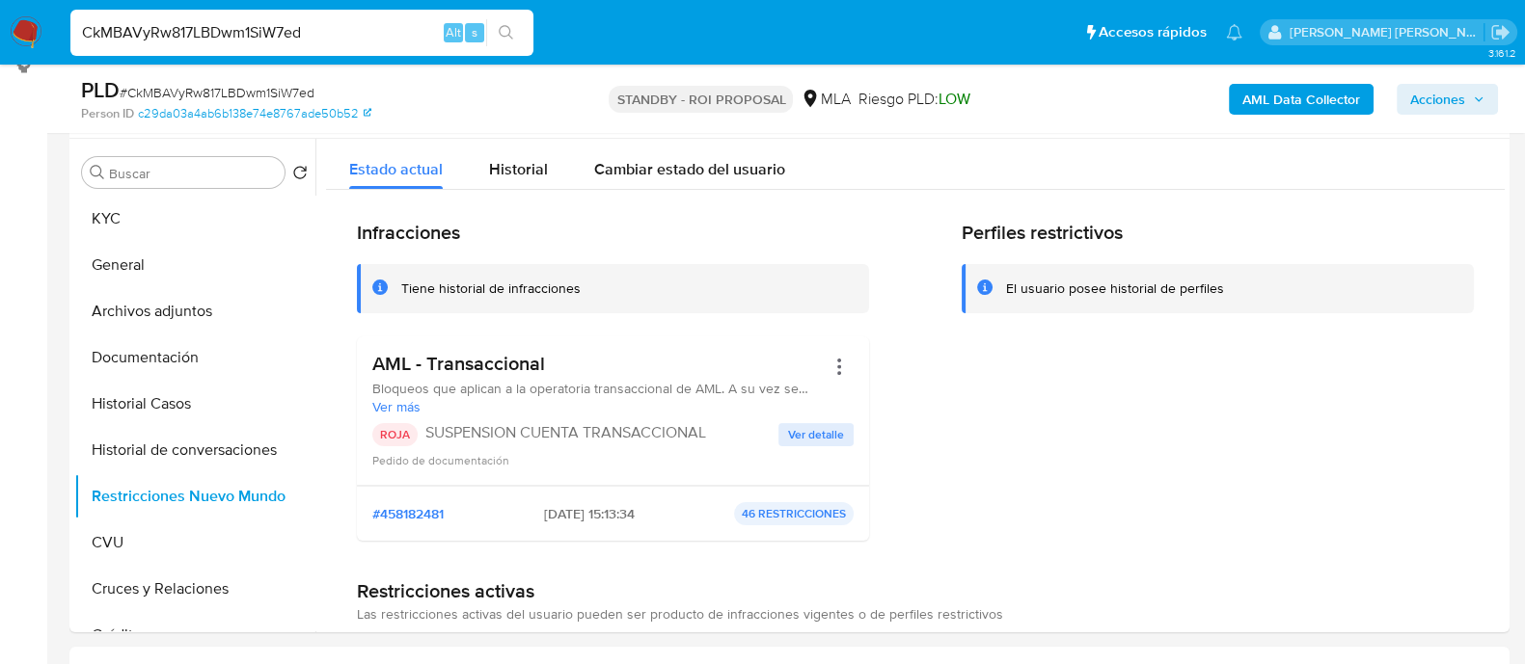
click at [343, 32] on input "CkMBAVyRw817LBDwm1SiW7ed" at bounding box center [301, 32] width 463 height 25
paste input "xoLaVvcVBysBxbkVJ83mUCKr"
type input "xoLaVvcVBysBxbkVJ83mUCKr"
click at [511, 33] on icon "search-icon" at bounding box center [506, 32] width 15 height 15
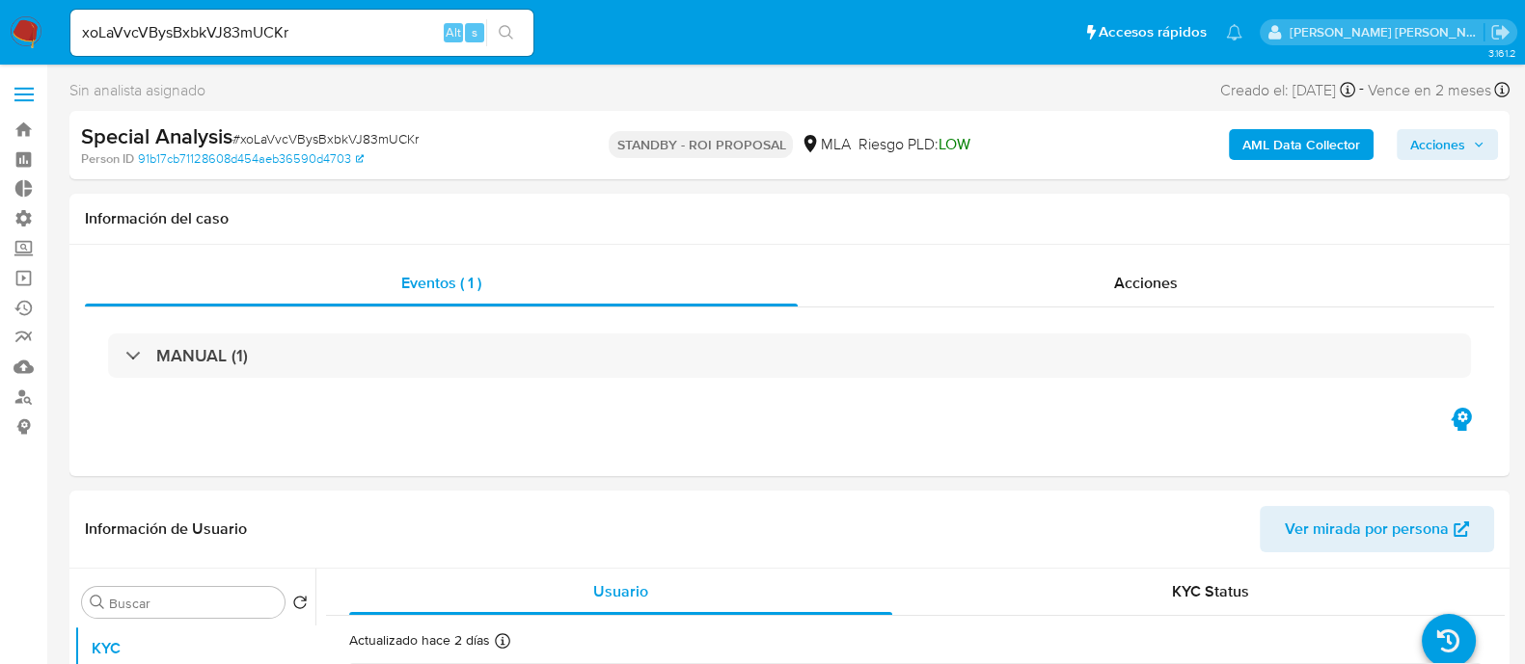
select select "10"
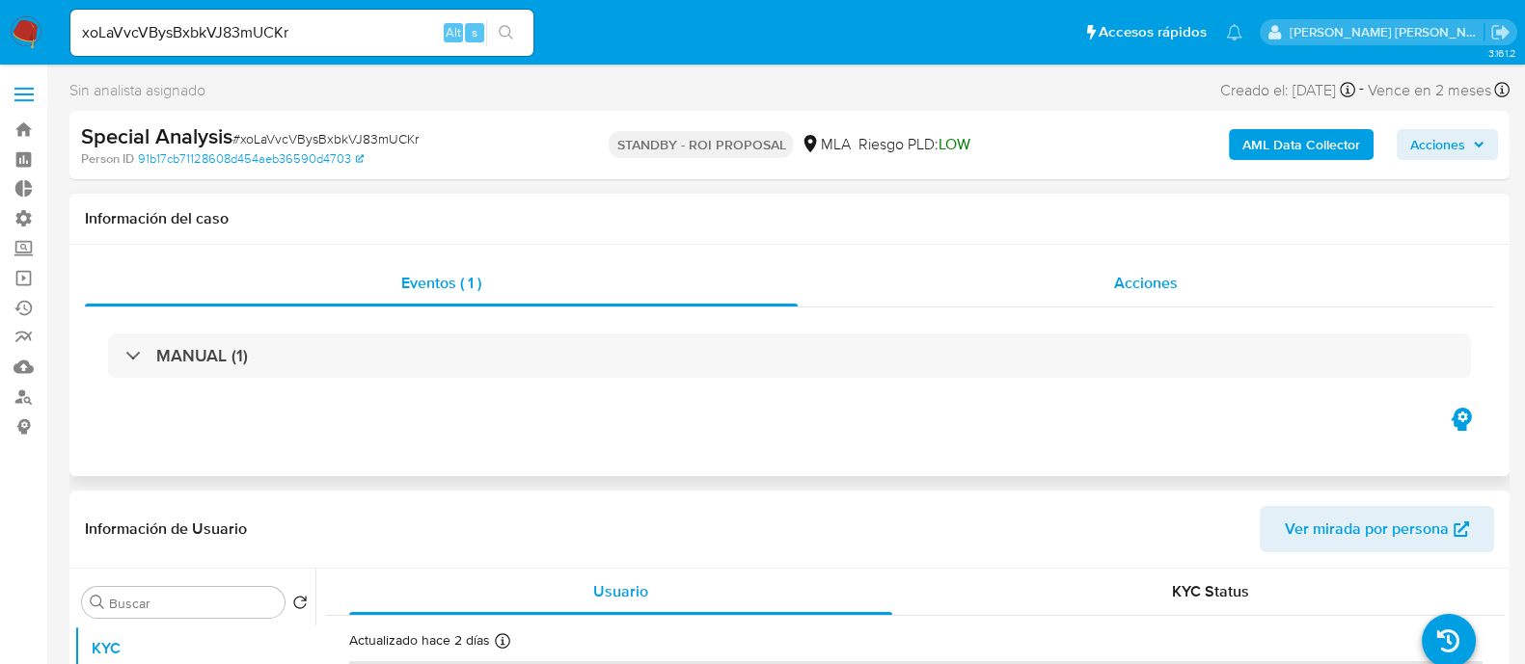
click at [1169, 284] on span "Acciones" at bounding box center [1146, 283] width 64 height 22
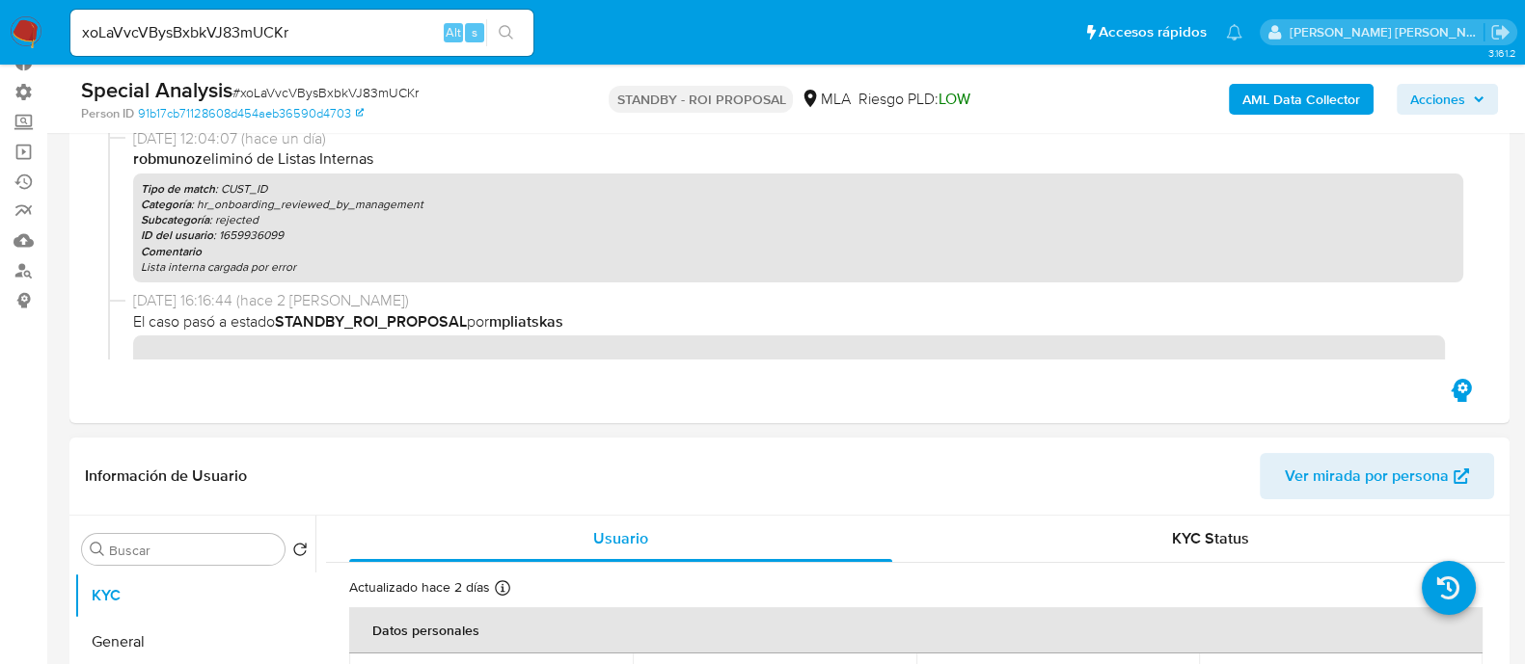
scroll to position [362, 0]
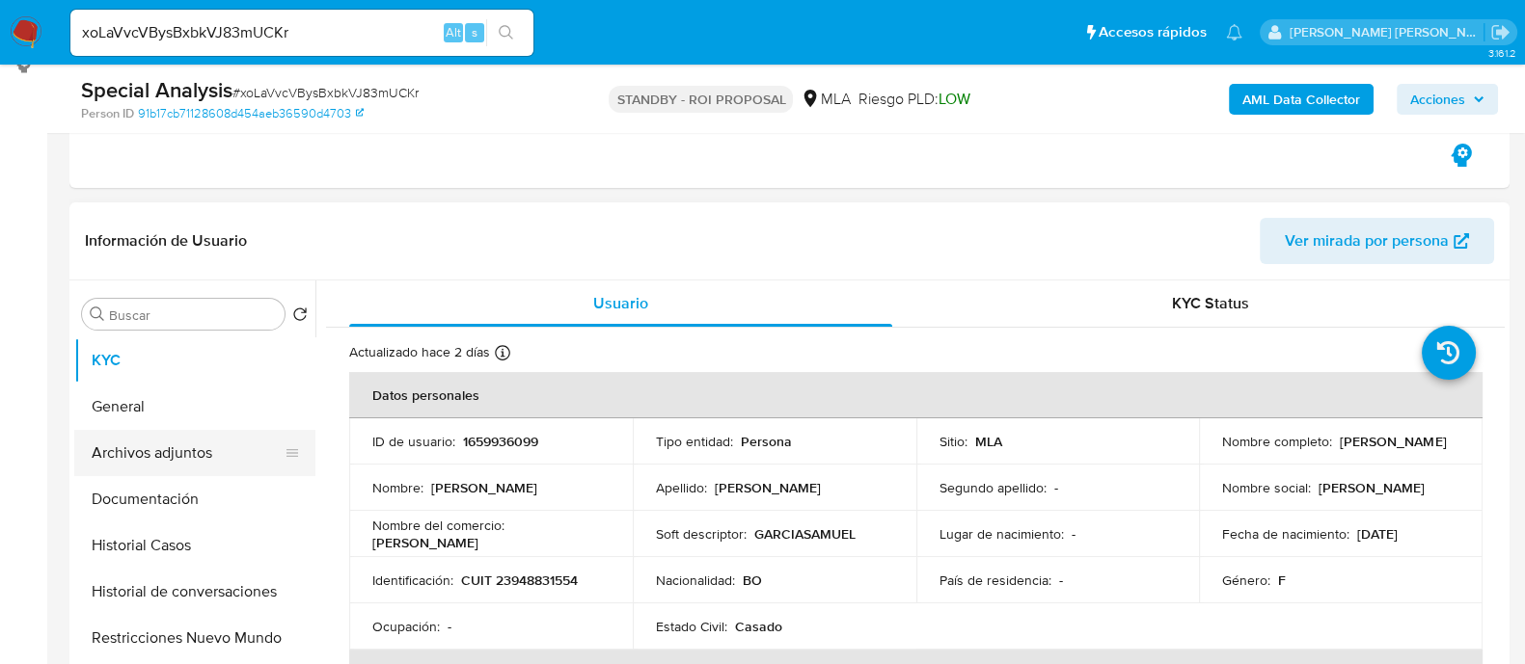
click at [159, 460] on button "Archivos adjuntos" at bounding box center [187, 453] width 226 height 46
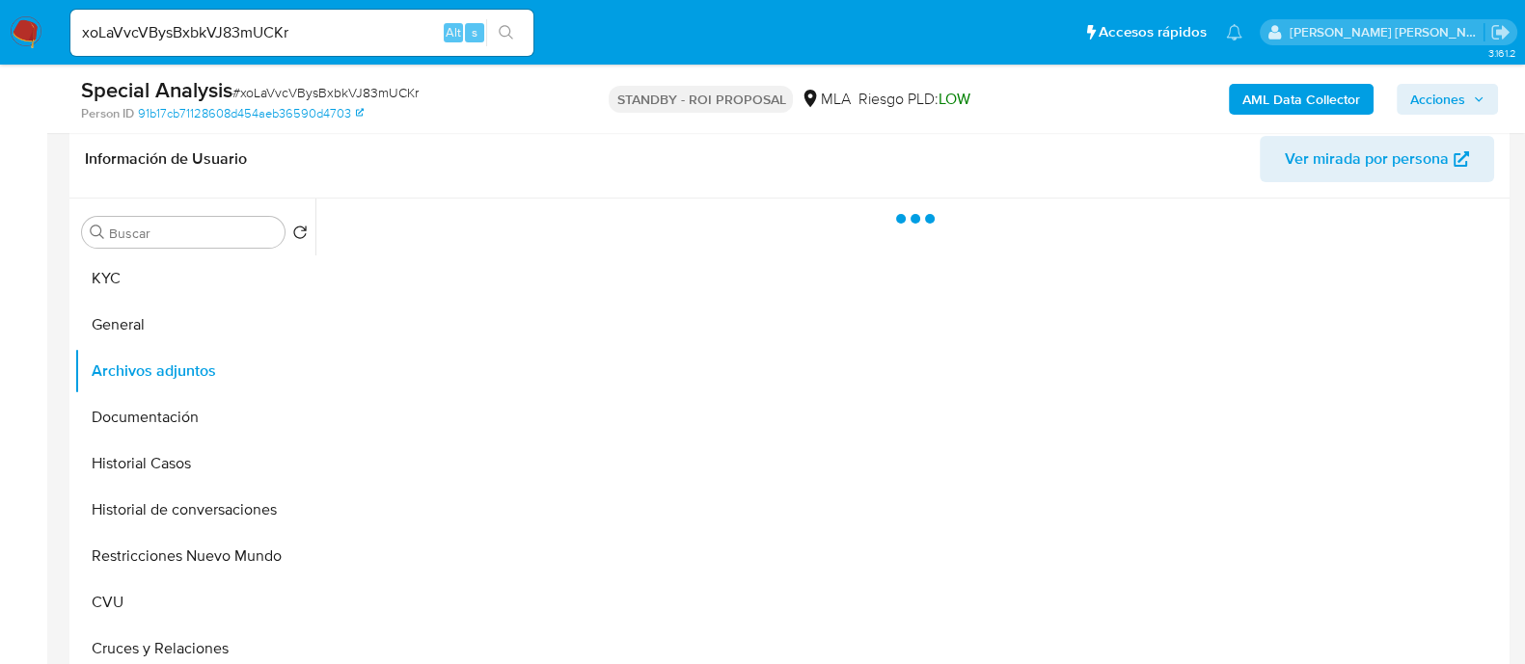
scroll to position [481, 0]
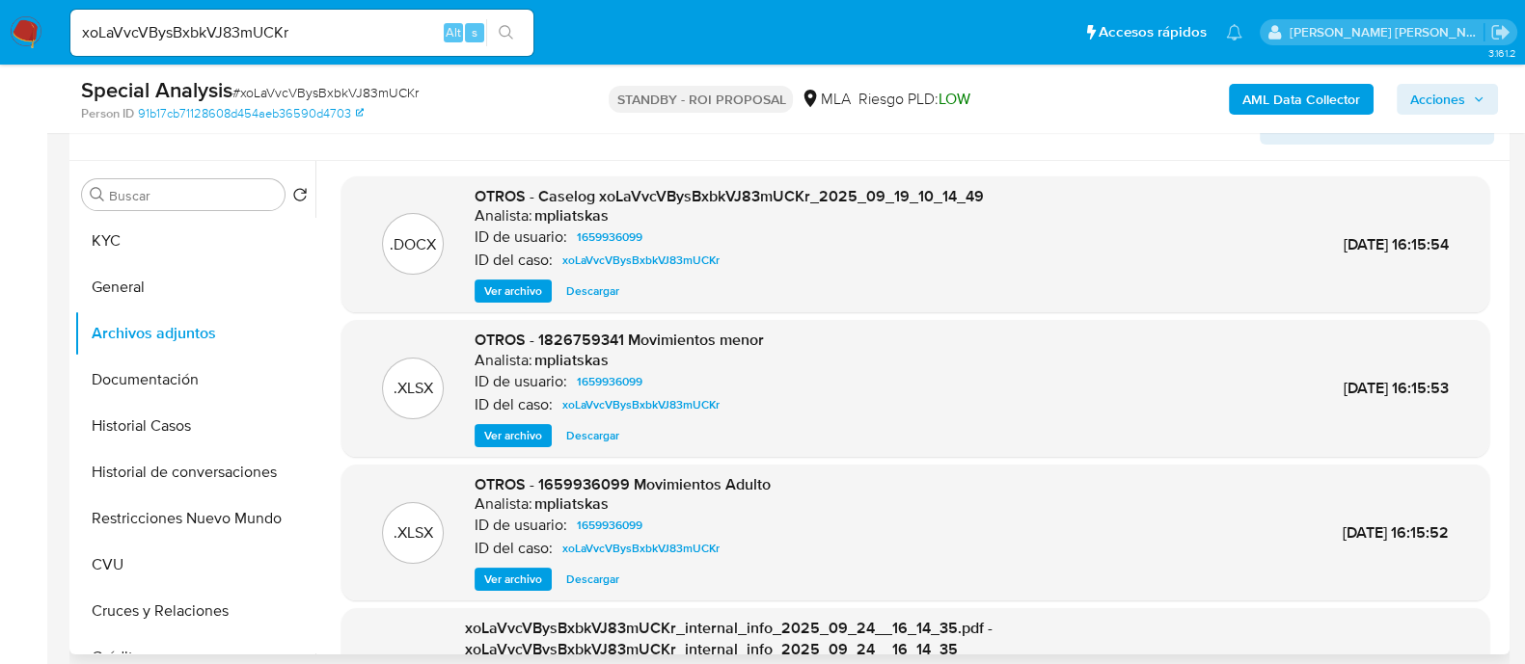
click at [603, 302] on div ".DOCX OTROS - Caselog xoLaVvcVBysBxbkVJ83mUCKr_2025_09_19_10_14_49 Analista: mp…" at bounding box center [915, 244] width 1148 height 137
click at [604, 296] on span "Descargar" at bounding box center [592, 291] width 53 height 19
click at [226, 420] on button "Historial Casos" at bounding box center [187, 426] width 226 height 46
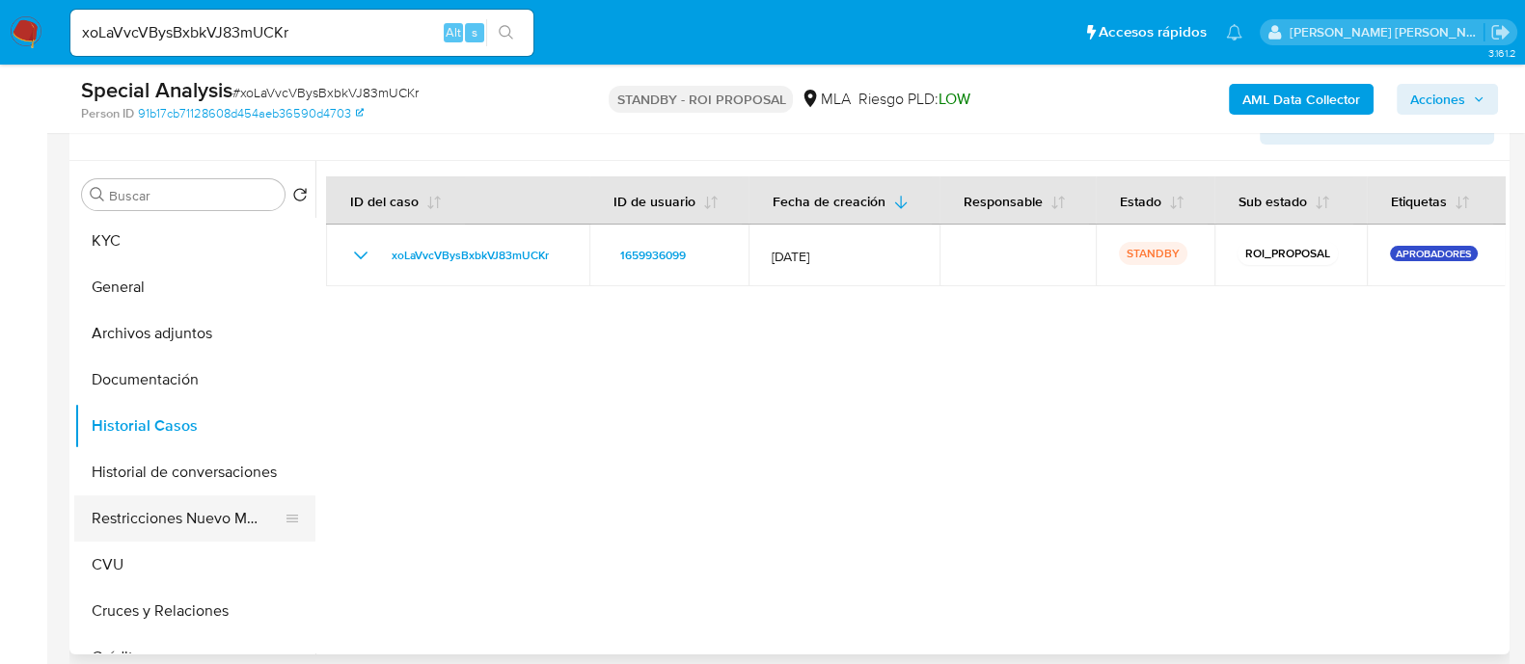
click at [207, 510] on button "Restricciones Nuevo Mundo" at bounding box center [187, 519] width 226 height 46
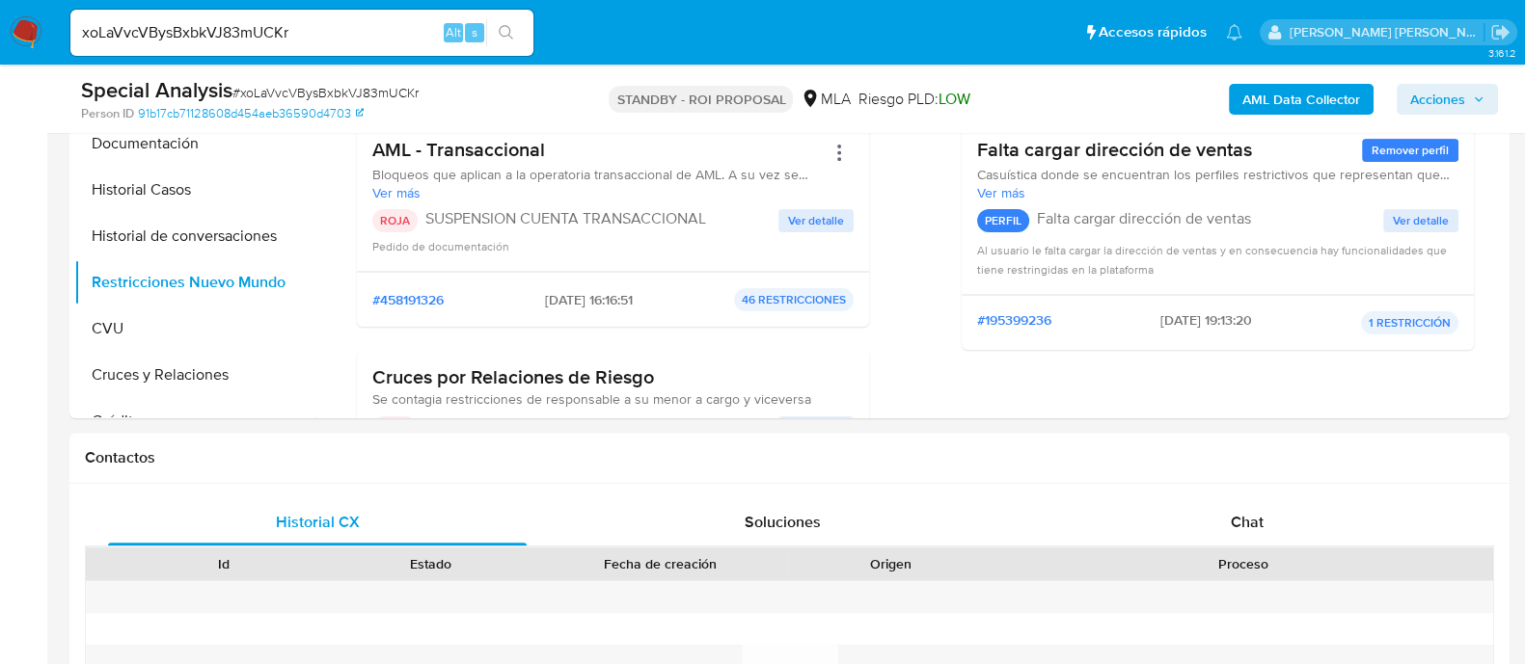
scroll to position [603, 0]
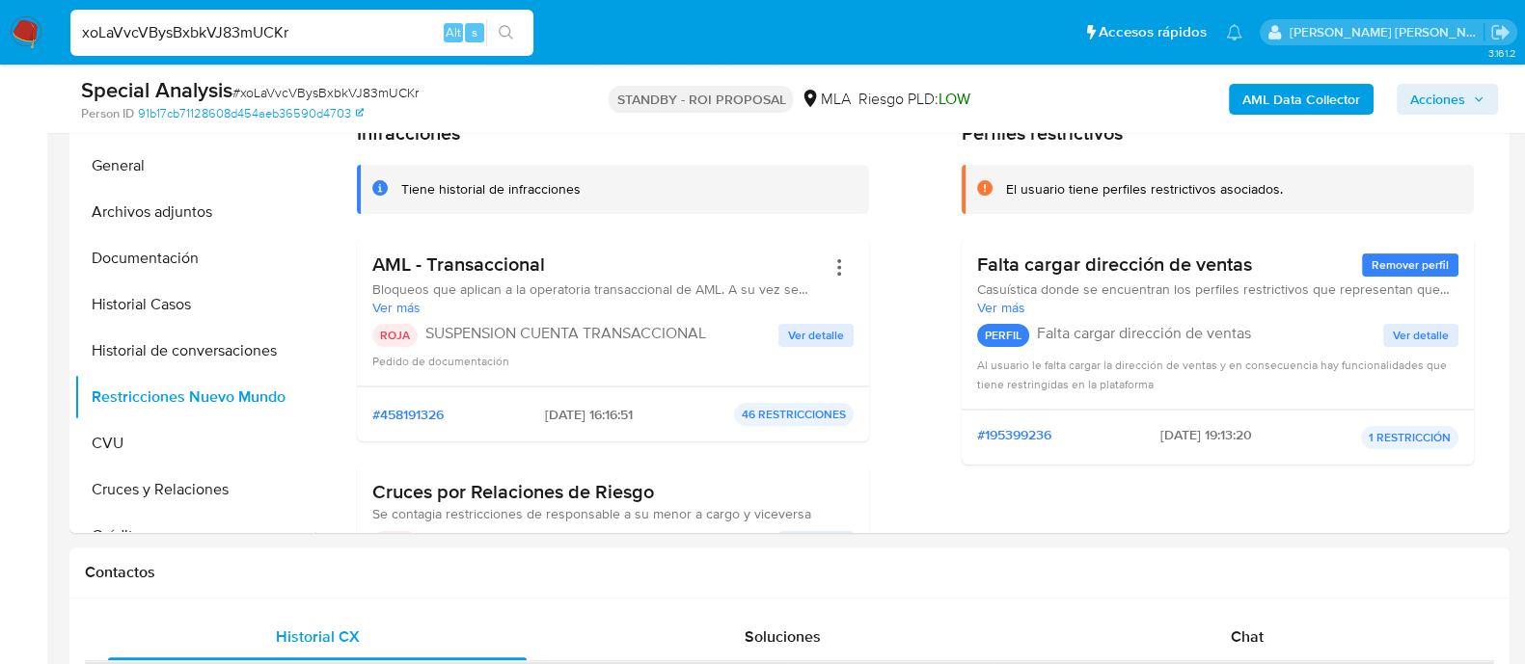
click at [335, 28] on input "xoLaVvcVBysBxbkVJ83mUCKr" at bounding box center [301, 32] width 463 height 25
paste input "24e7EAWGNgBimo6IGDJp05Pp"
type input "24e7EAWGNgBimo6IGDJp05Pp"
click at [504, 31] on icon "search-icon" at bounding box center [506, 32] width 15 height 15
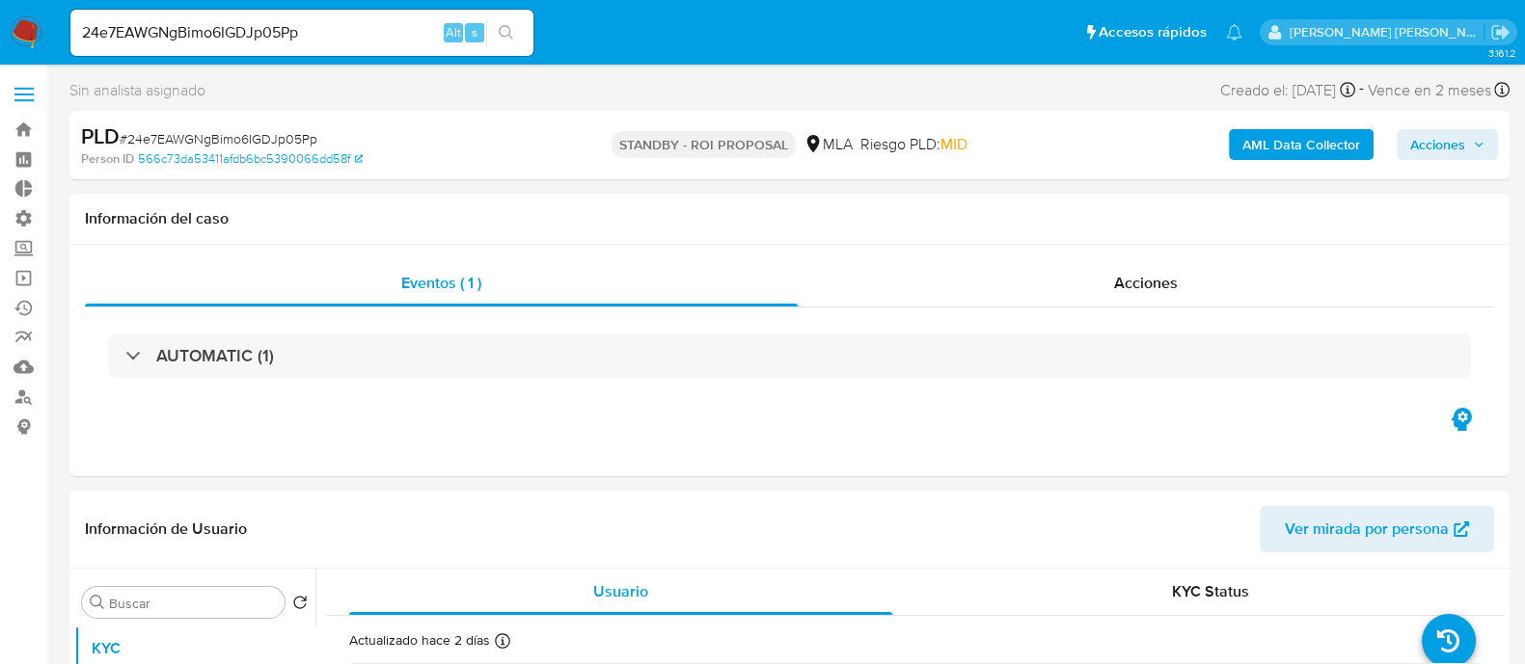
select select "10"
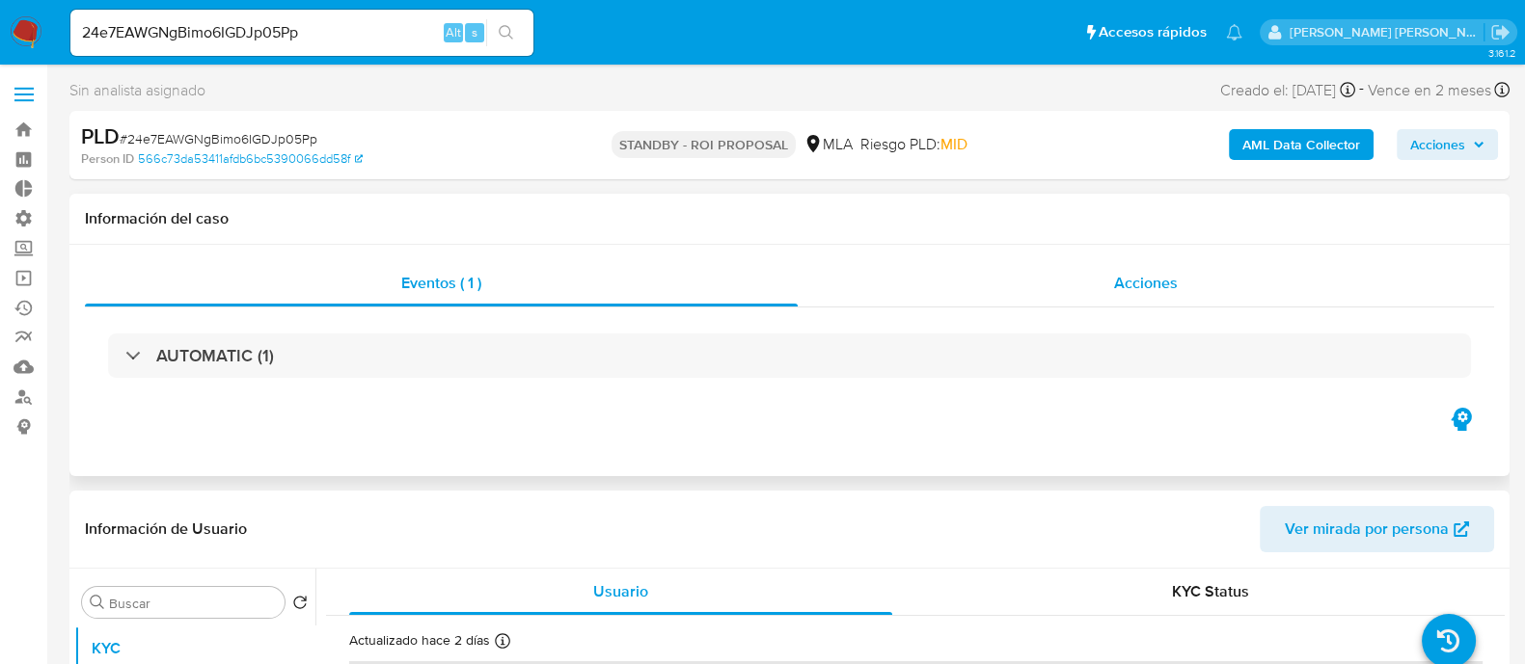
click at [1039, 262] on div "Eventos ( 1 ) Acciones AUTOMATIC (1)" at bounding box center [789, 360] width 1440 height 231
click at [1050, 282] on div "Acciones" at bounding box center [1145, 283] width 696 height 46
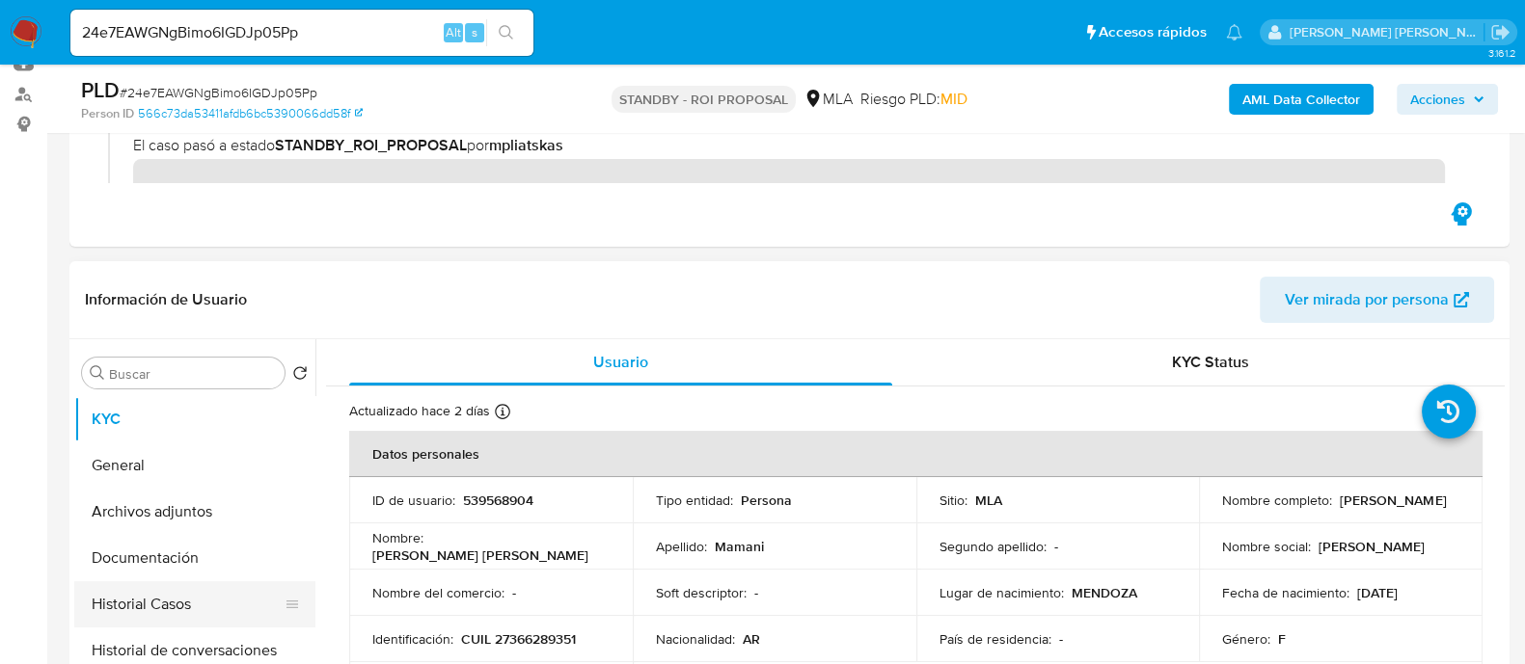
scroll to position [362, 0]
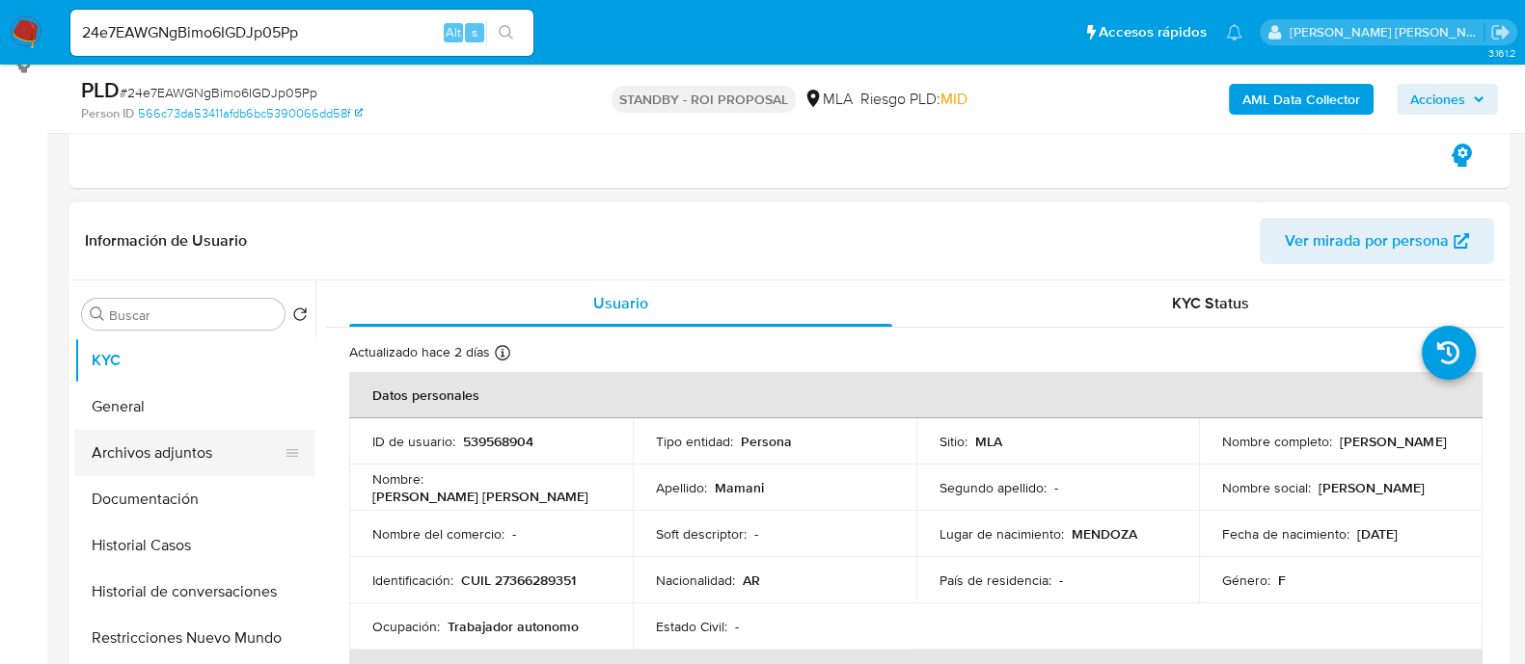
click at [247, 454] on button "Archivos adjuntos" at bounding box center [187, 453] width 226 height 46
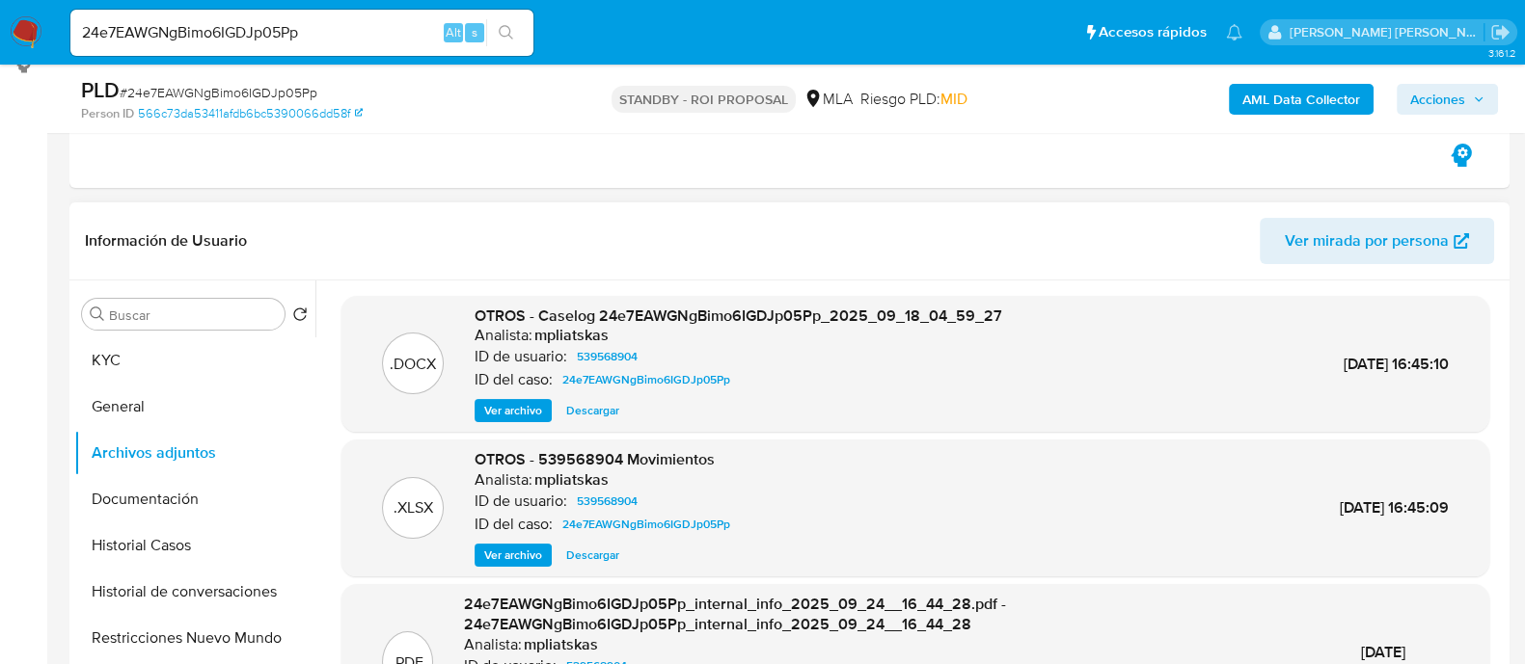
drag, startPoint x: 606, startPoint y: 417, endPoint x: 718, endPoint y: 470, distance: 124.7
click at [606, 417] on span "Descargar" at bounding box center [592, 410] width 53 height 19
click at [339, 41] on input "24e7EAWGNgBimo6IGDJp05Pp" at bounding box center [301, 32] width 463 height 25
paste input "lYrzC5BqzQ911DEecnoOWu8W"
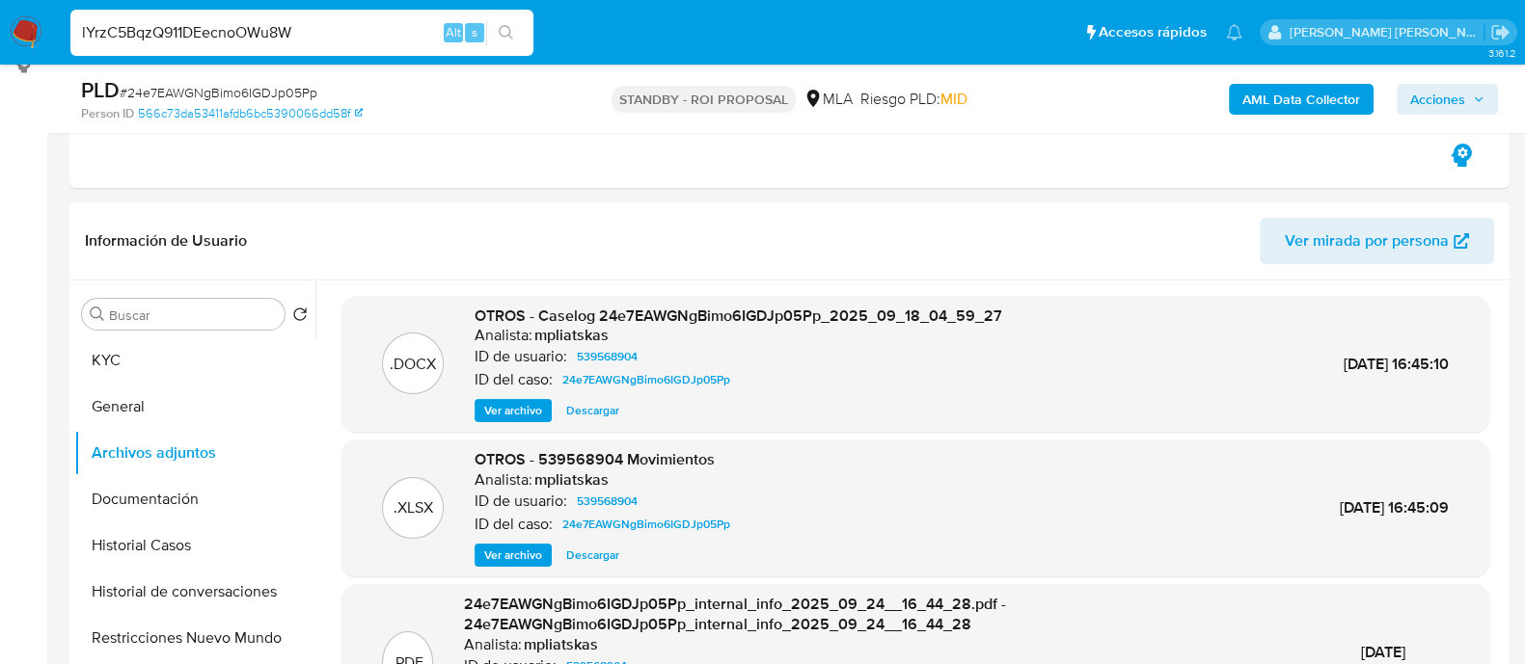
type input "lYrzC5BqzQ911DEecnoOWu8W"
click at [506, 34] on icon "search-icon" at bounding box center [506, 32] width 15 height 15
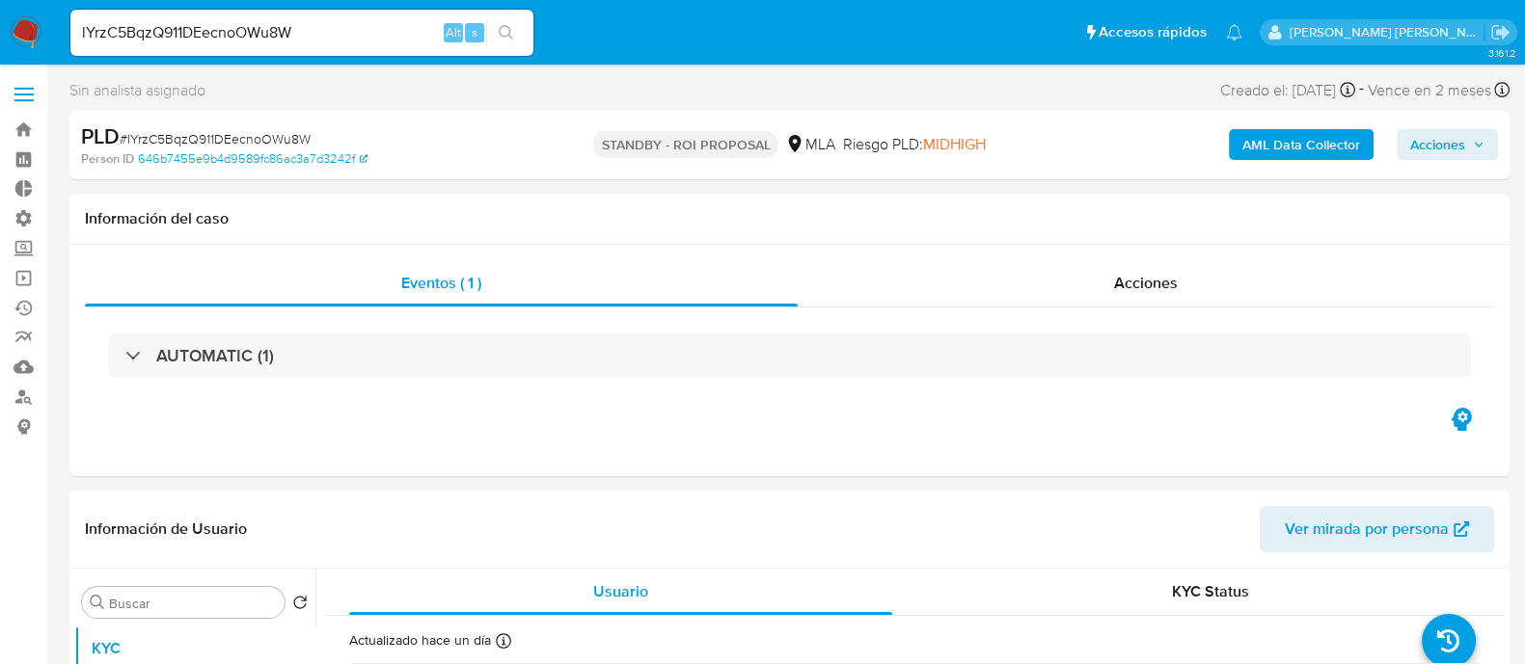
select select "10"
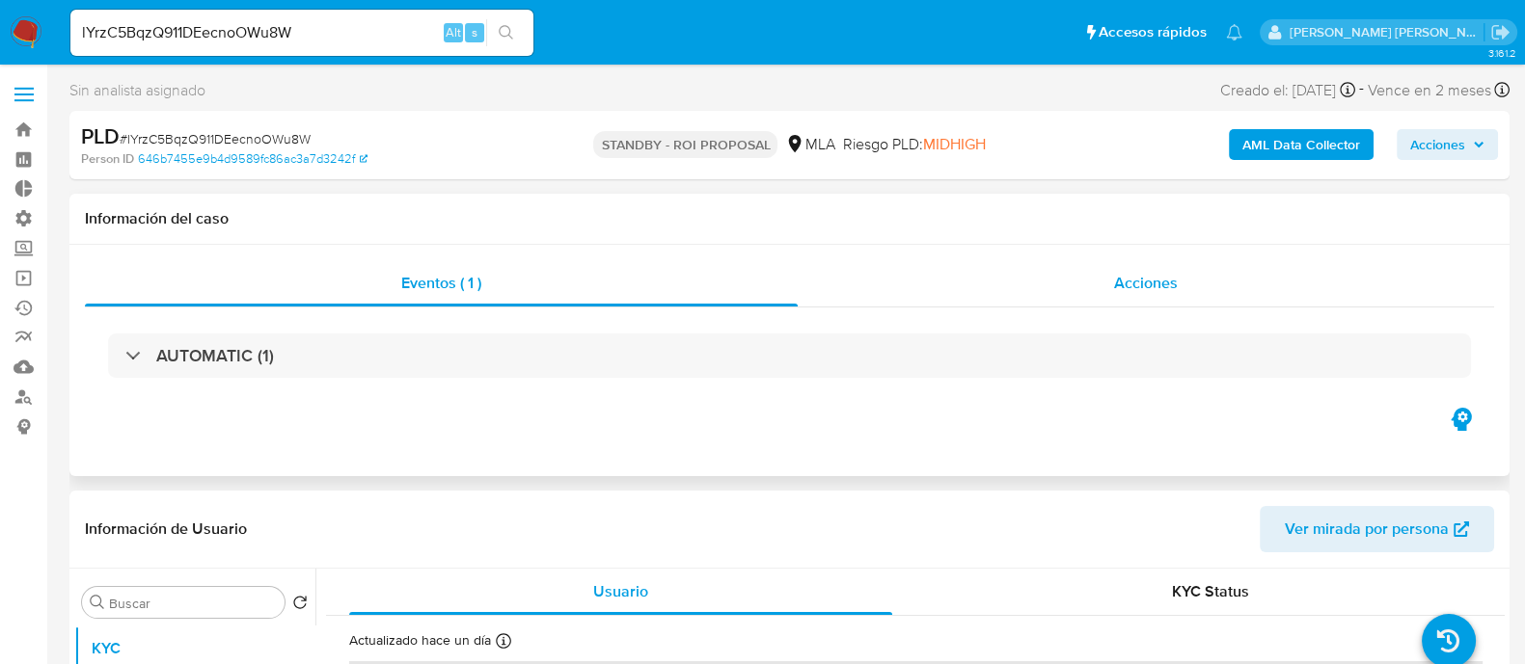
click at [1116, 288] on span "Acciones" at bounding box center [1146, 283] width 64 height 22
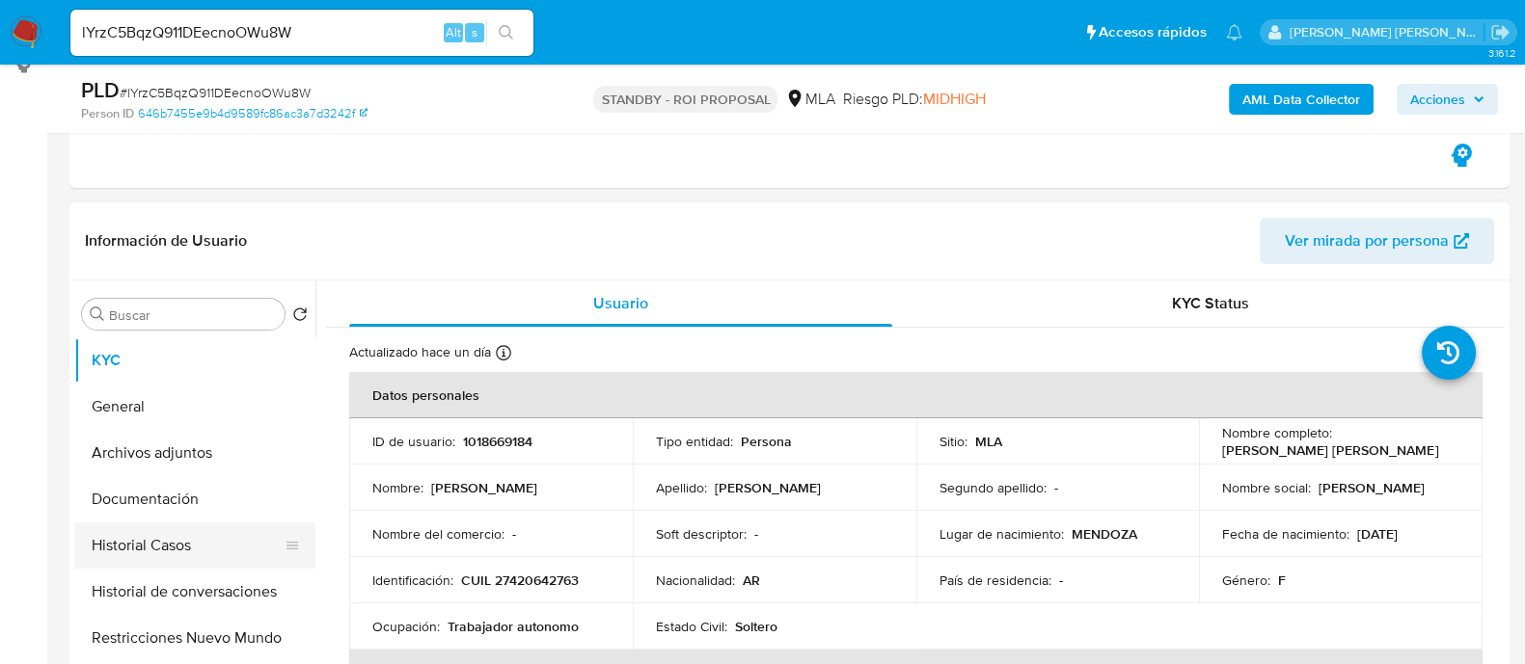
click at [209, 534] on button "Historial Casos" at bounding box center [187, 546] width 226 height 46
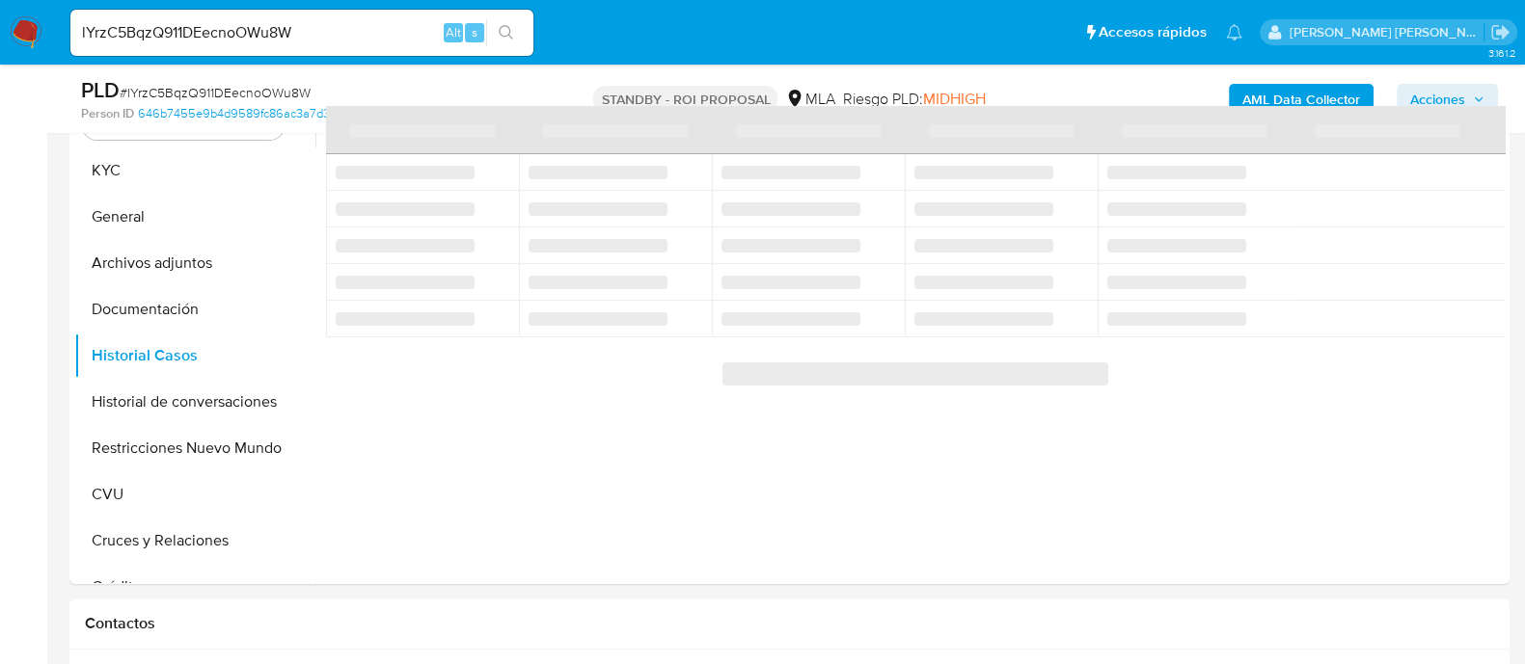
scroll to position [481, 0]
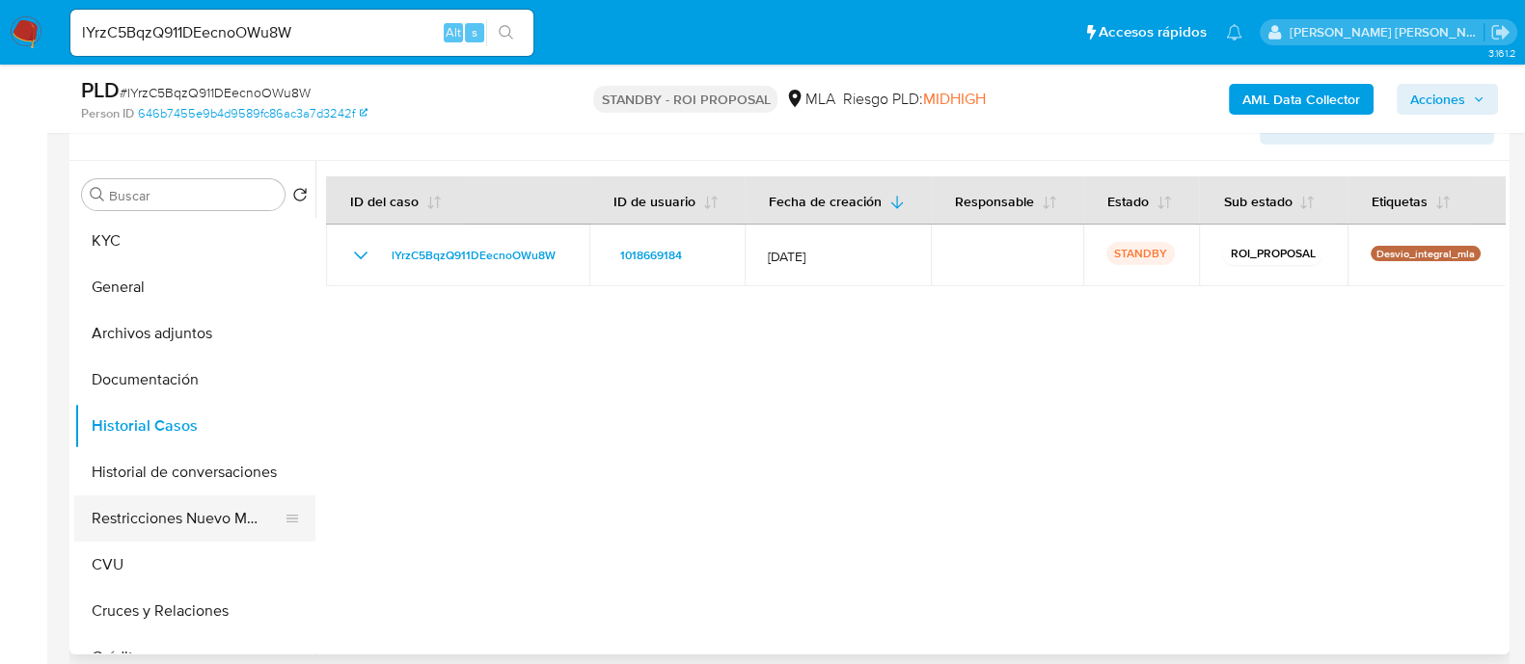
click at [134, 515] on button "Restricciones Nuevo Mundo" at bounding box center [187, 519] width 226 height 46
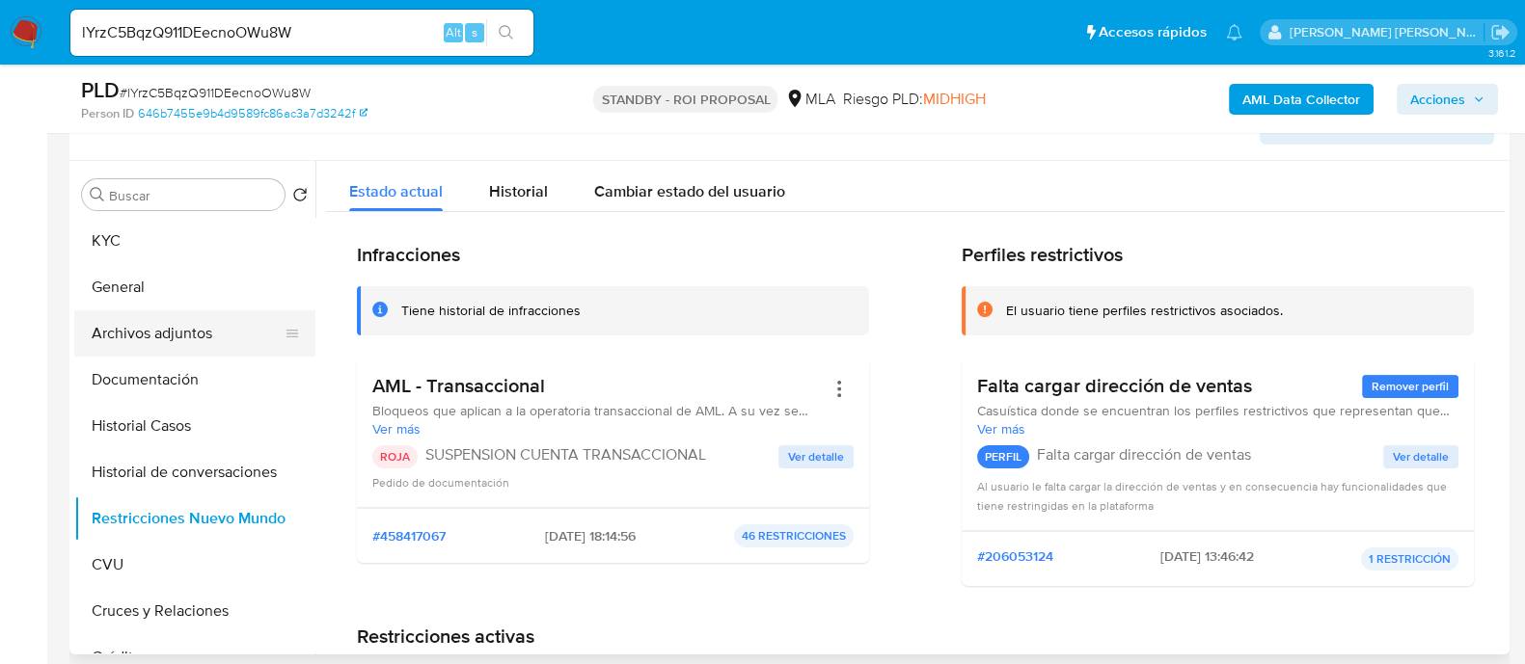
click at [234, 336] on button "Archivos adjuntos" at bounding box center [187, 334] width 226 height 46
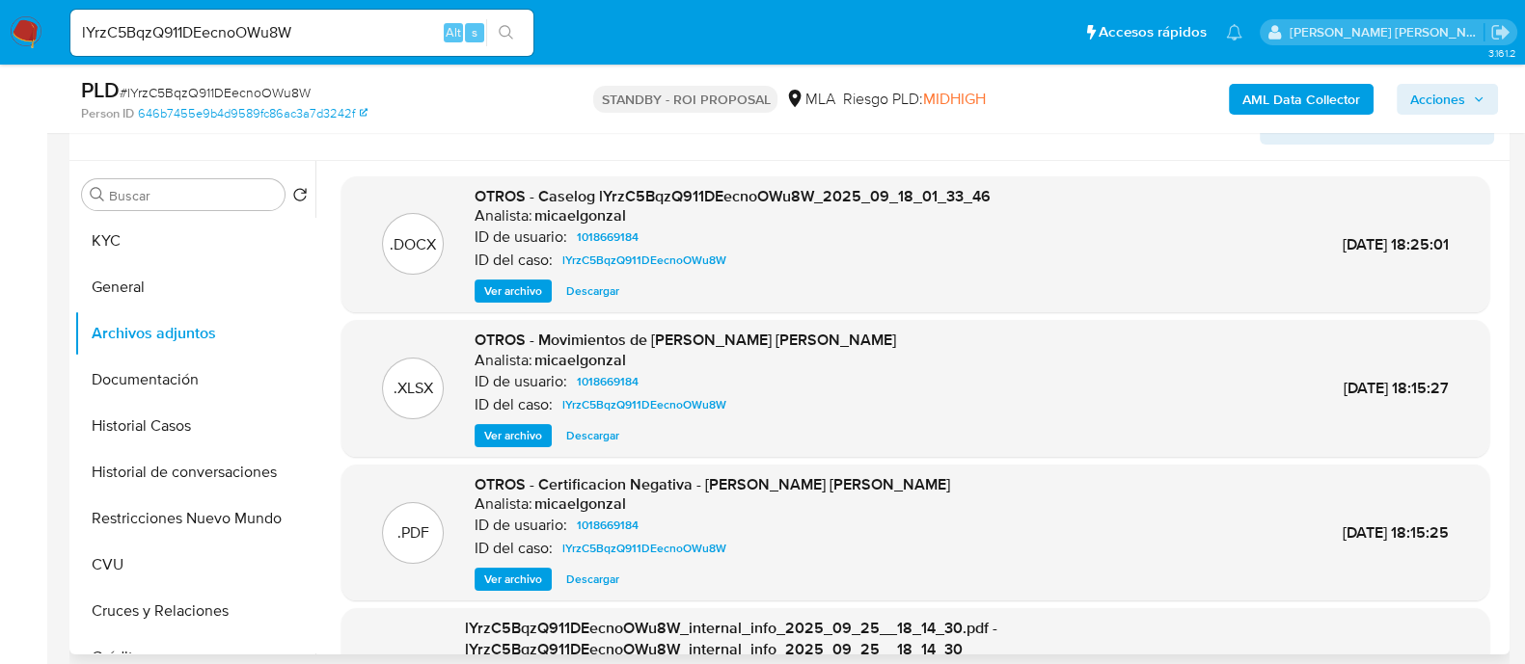
click at [605, 298] on span "Descargar" at bounding box center [592, 291] width 53 height 19
click at [317, 34] on input "lYrzC5BqzQ911DEecnoOWu8W" at bounding box center [301, 32] width 463 height 25
paste input "mPij3qOptCO0ZzFx9nrG9L1n"
type input "mPij3qOptCO0ZzFx9nrG9L1n"
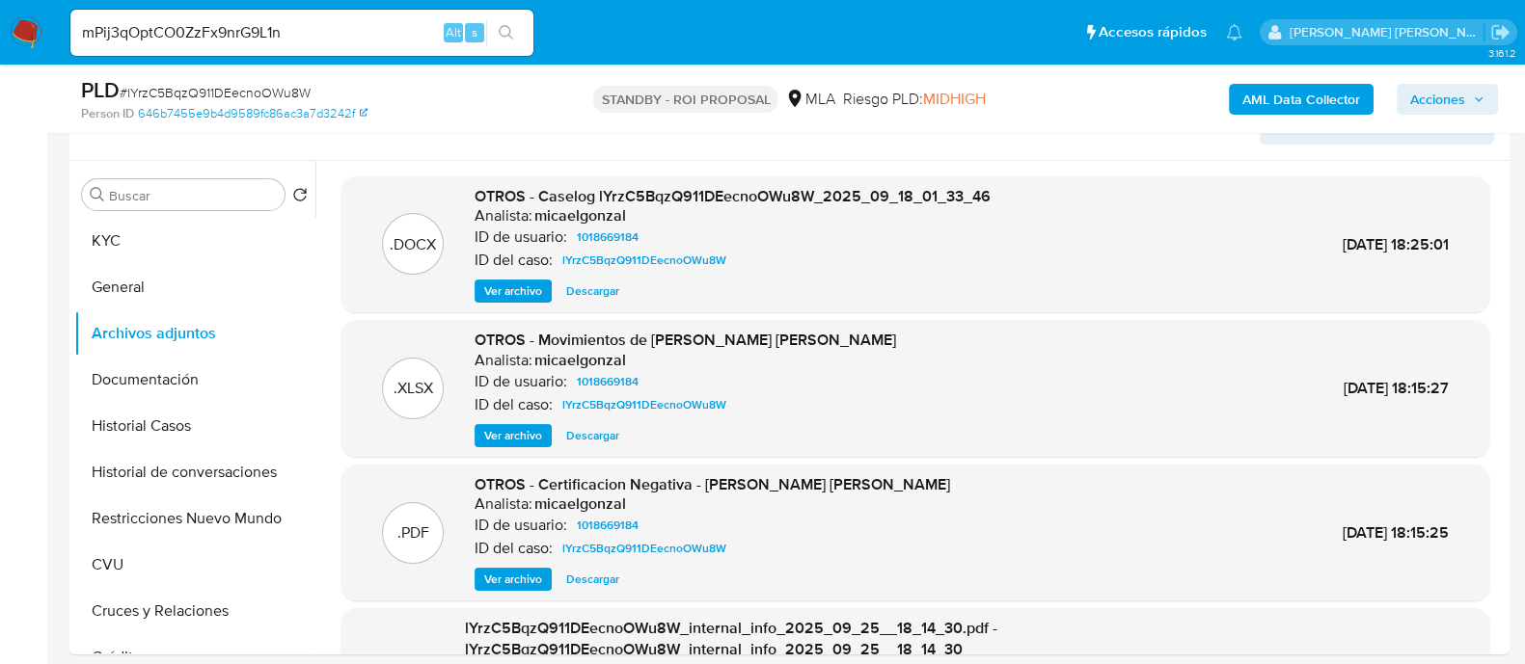
click at [515, 33] on button "search-icon" at bounding box center [506, 32] width 40 height 27
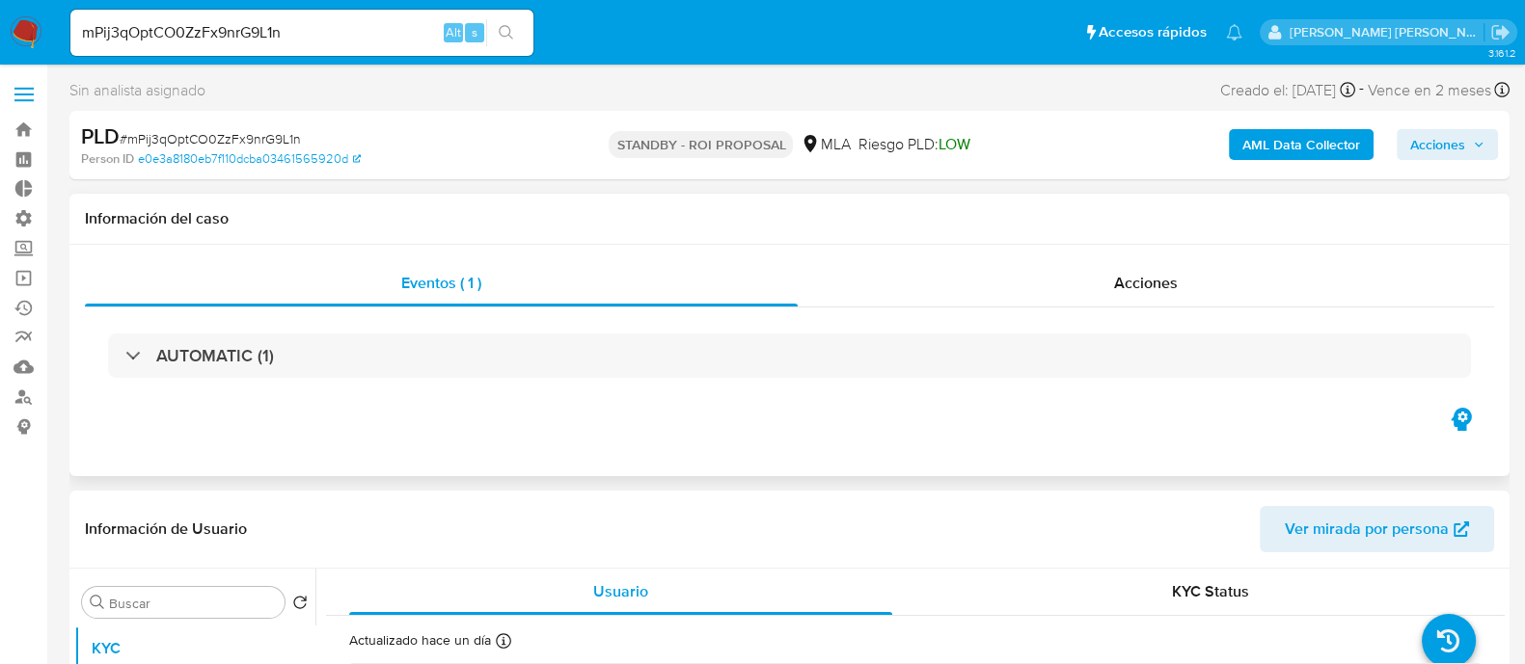
select select "10"
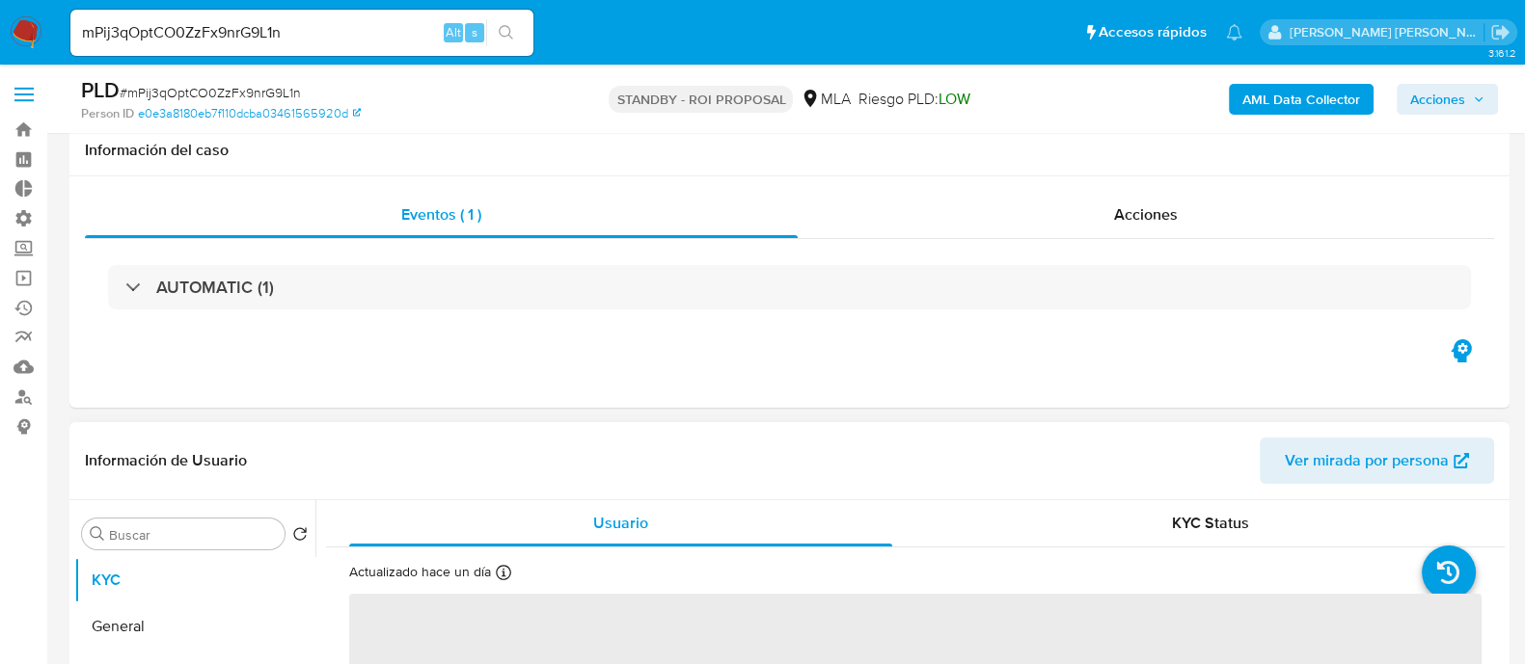
scroll to position [362, 0]
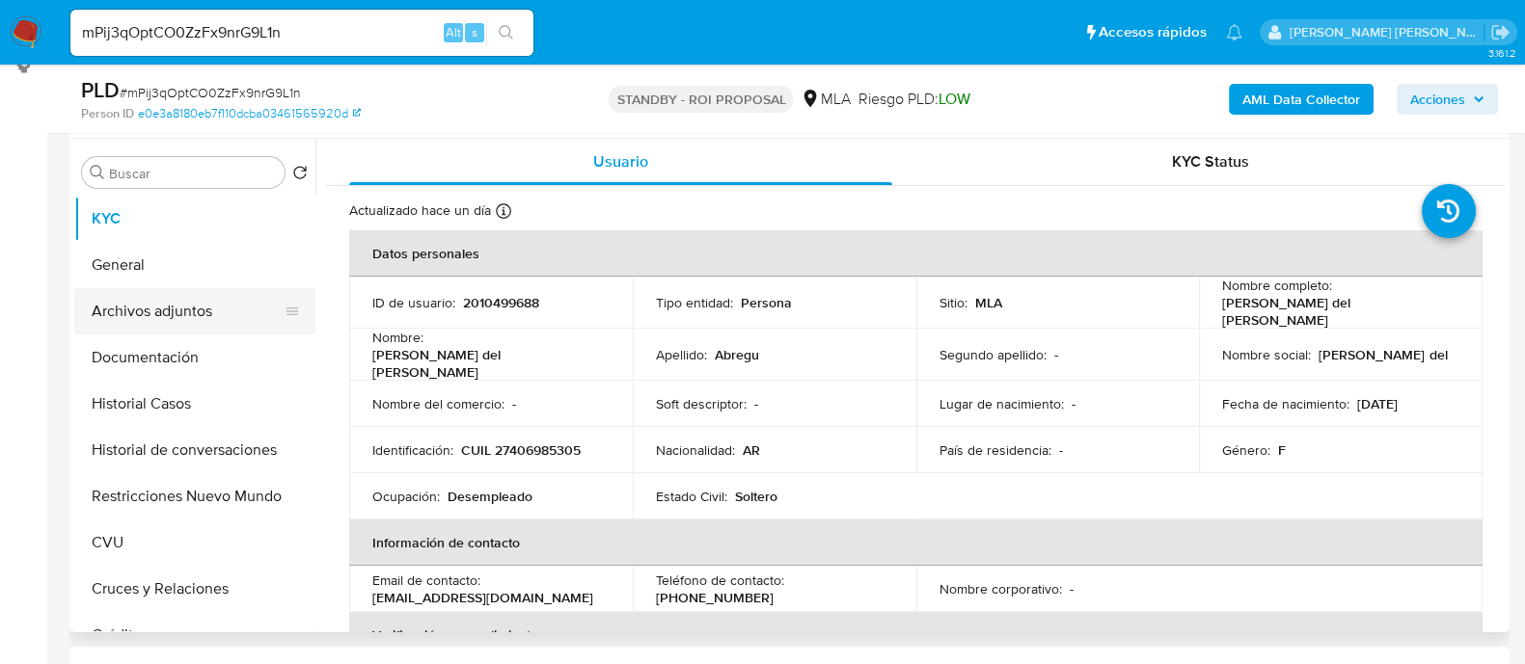
click at [210, 299] on button "Archivos adjuntos" at bounding box center [187, 311] width 226 height 46
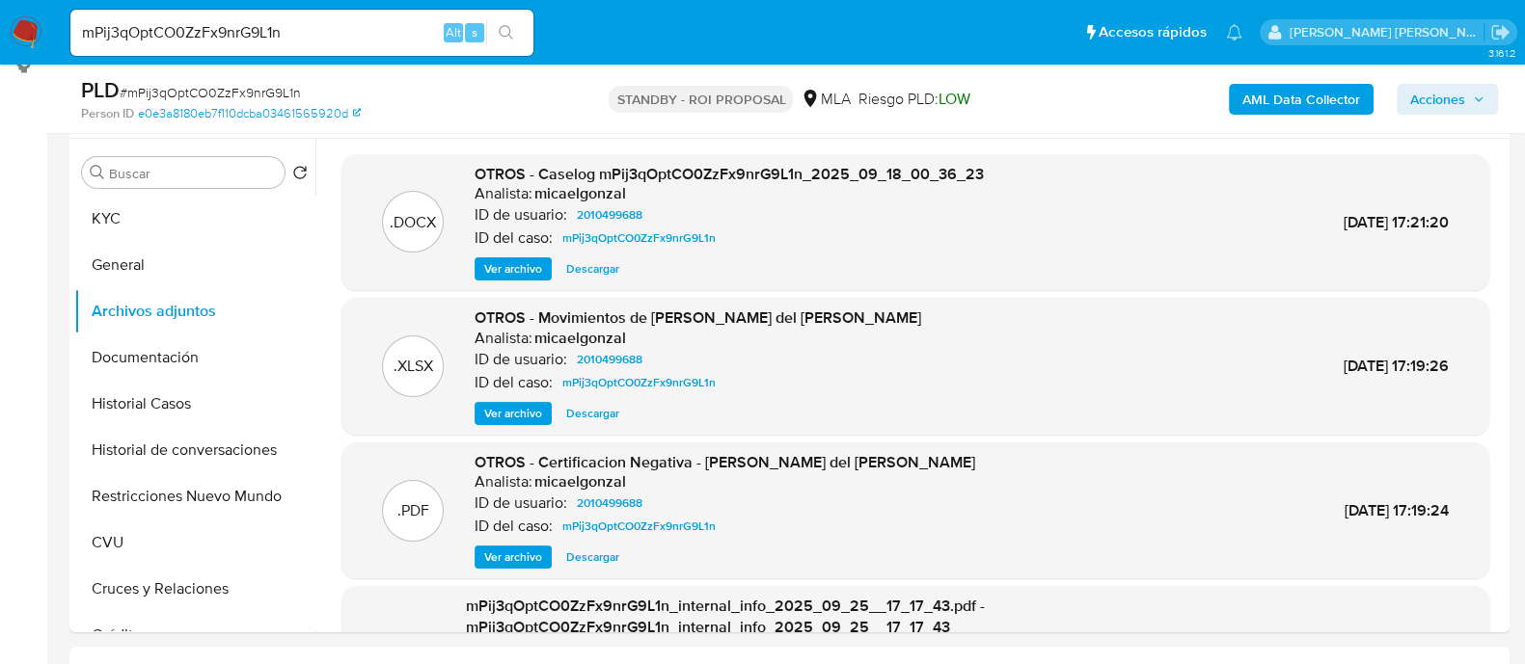
click at [595, 271] on span "Descargar" at bounding box center [592, 268] width 53 height 19
click at [197, 406] on button "Historial Casos" at bounding box center [187, 404] width 226 height 46
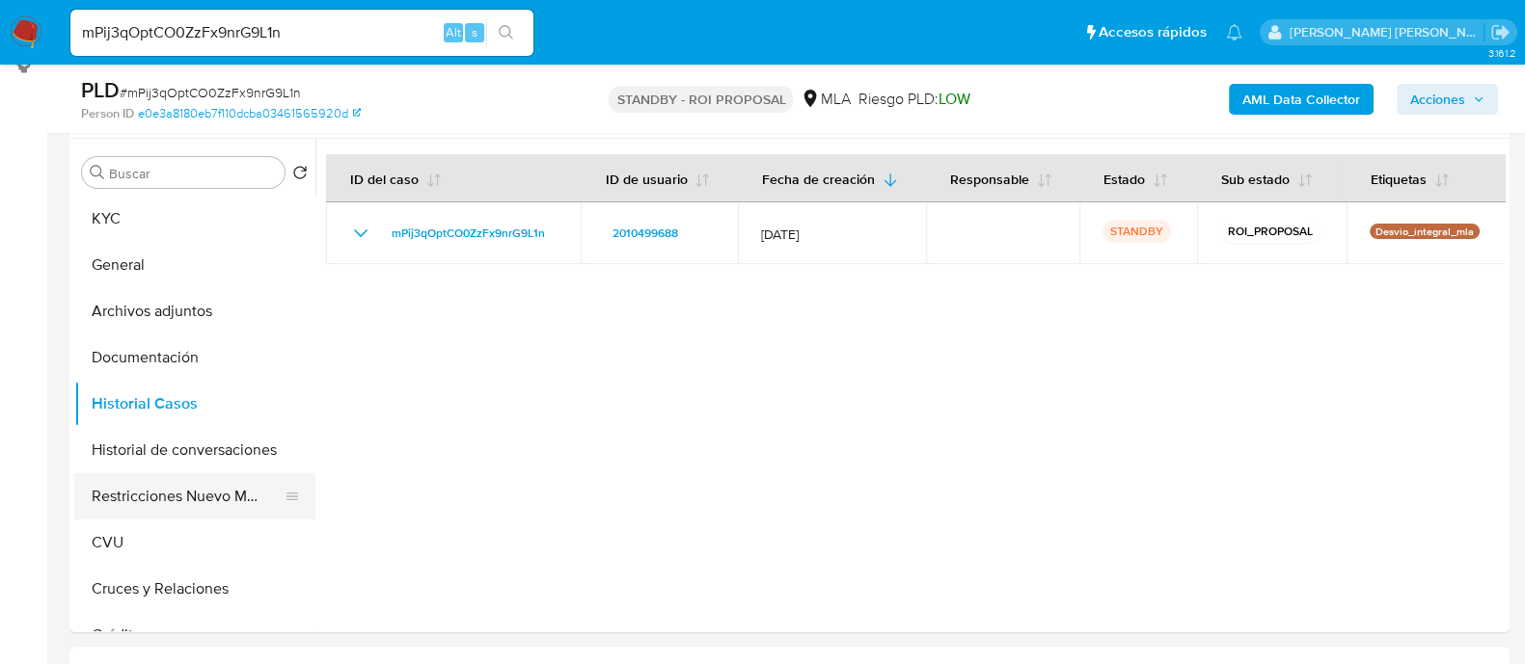
click at [188, 485] on button "Restricciones Nuevo Mundo" at bounding box center [187, 496] width 226 height 46
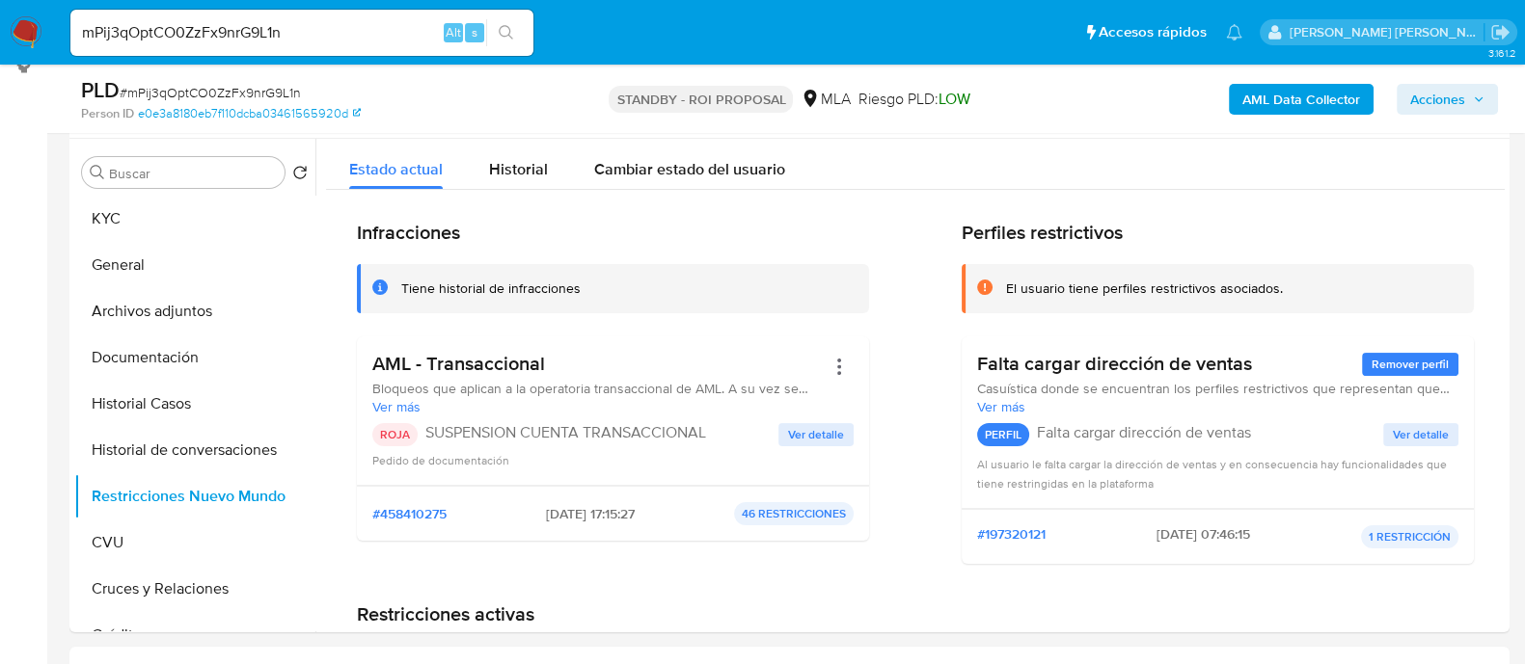
click at [352, 33] on input "mPij3qOptCO0ZzFx9nrG9L1n" at bounding box center [301, 32] width 463 height 25
paste input "h8NhDR1it5IIZiGidiOIeUVd"
type input "h8NhDR1it5IIZiGidiOIeUVd"
click at [511, 30] on icon "search-icon" at bounding box center [506, 32] width 15 height 15
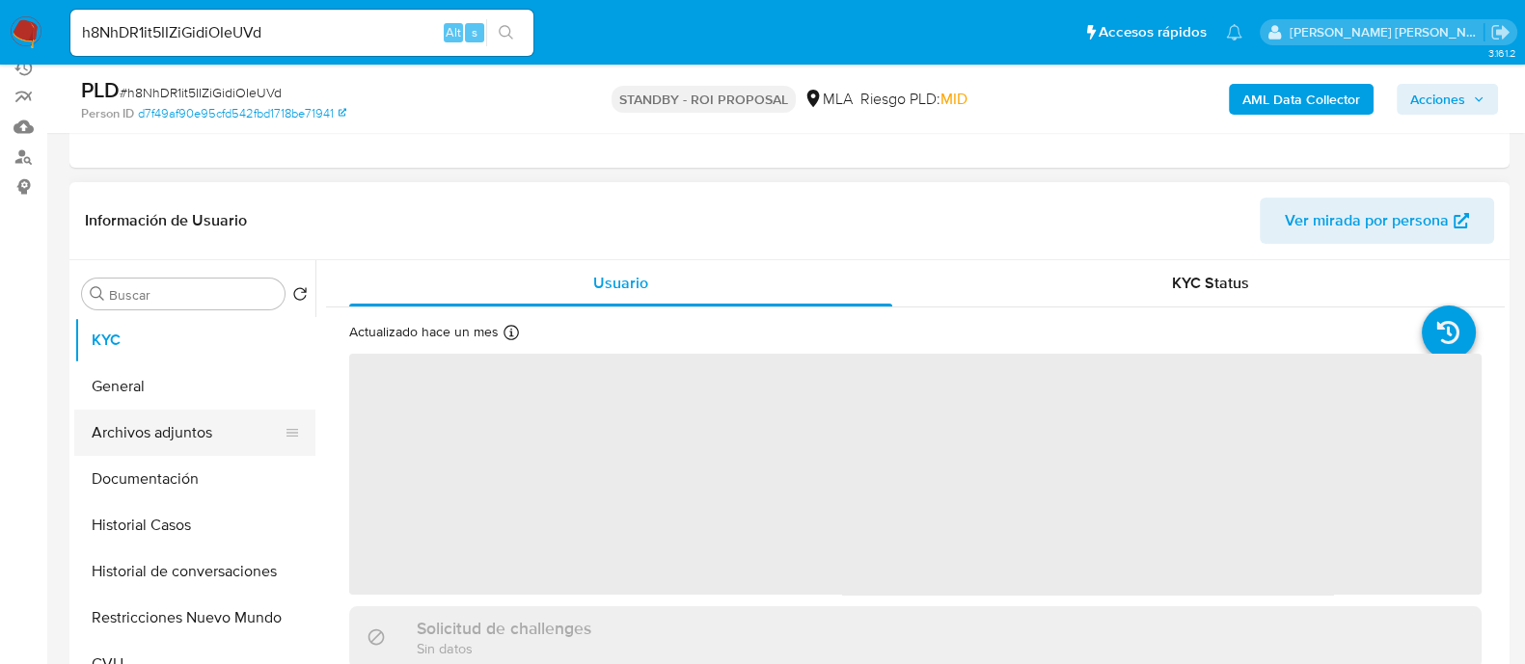
select select "10"
click at [180, 421] on button "Archivos adjuntos" at bounding box center [187, 433] width 226 height 46
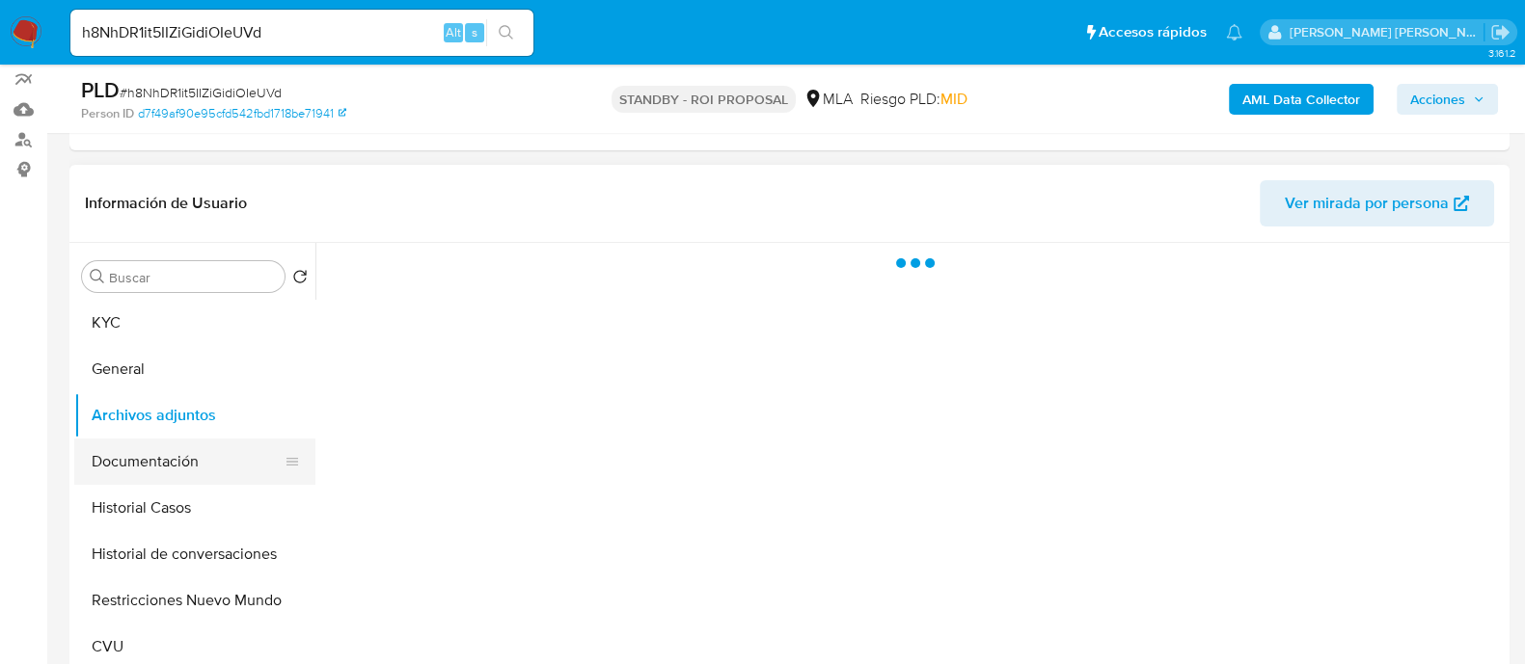
scroll to position [362, 0]
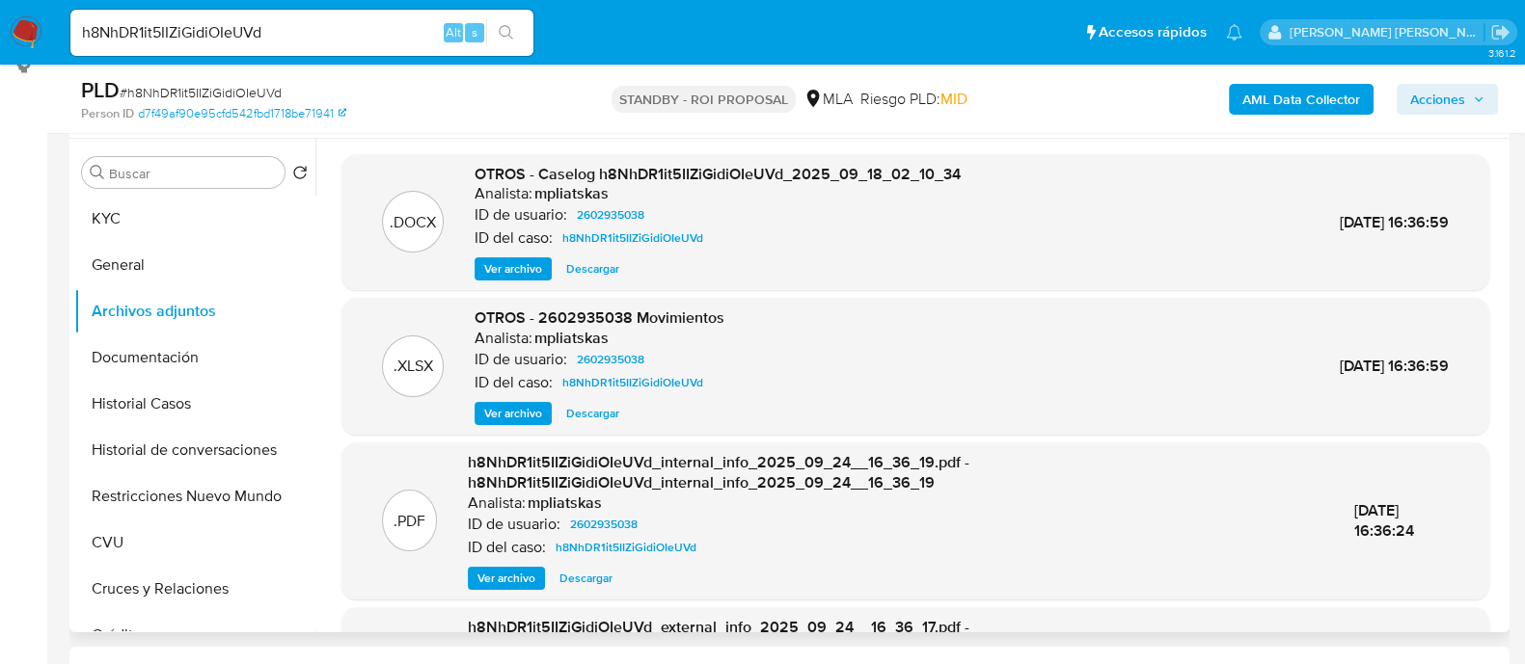
click at [601, 271] on span "Descargar" at bounding box center [592, 268] width 53 height 19
click at [177, 416] on button "Historial Casos" at bounding box center [187, 404] width 226 height 46
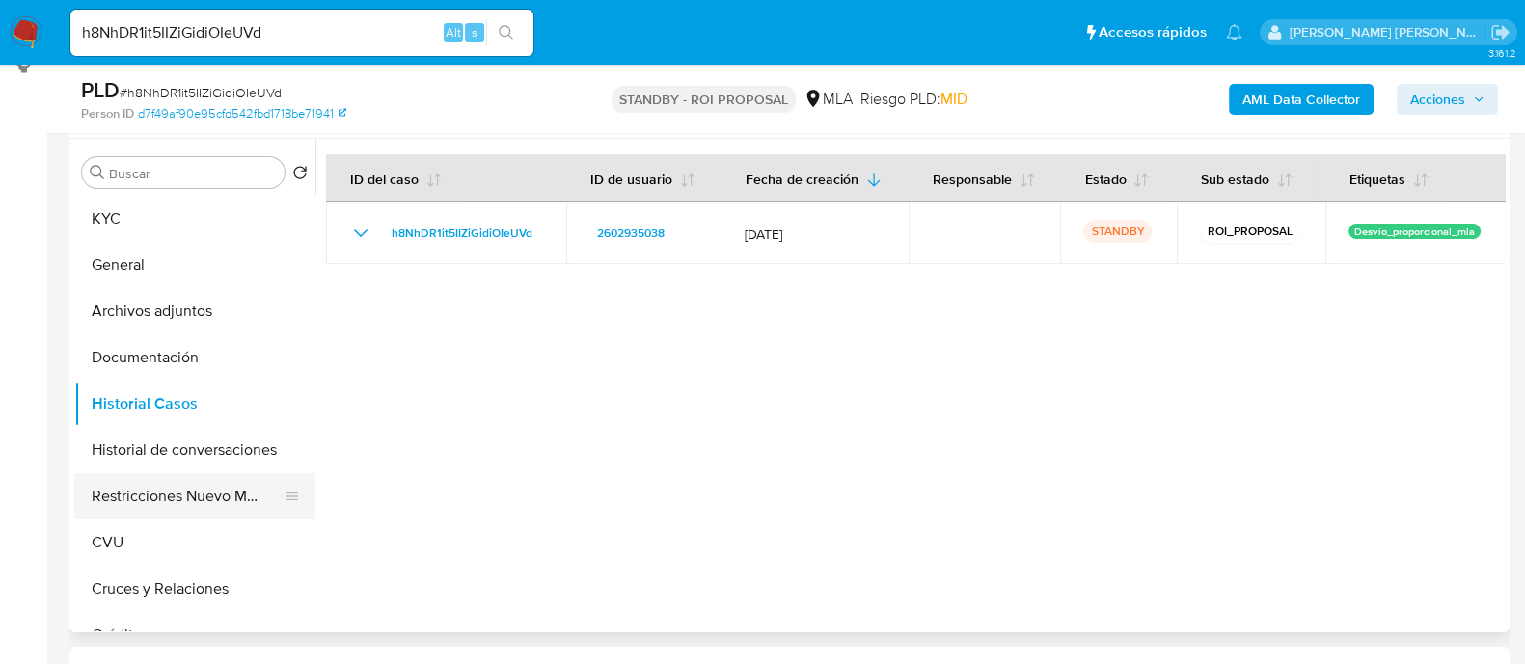
click at [182, 499] on button "Restricciones Nuevo Mundo" at bounding box center [187, 496] width 226 height 46
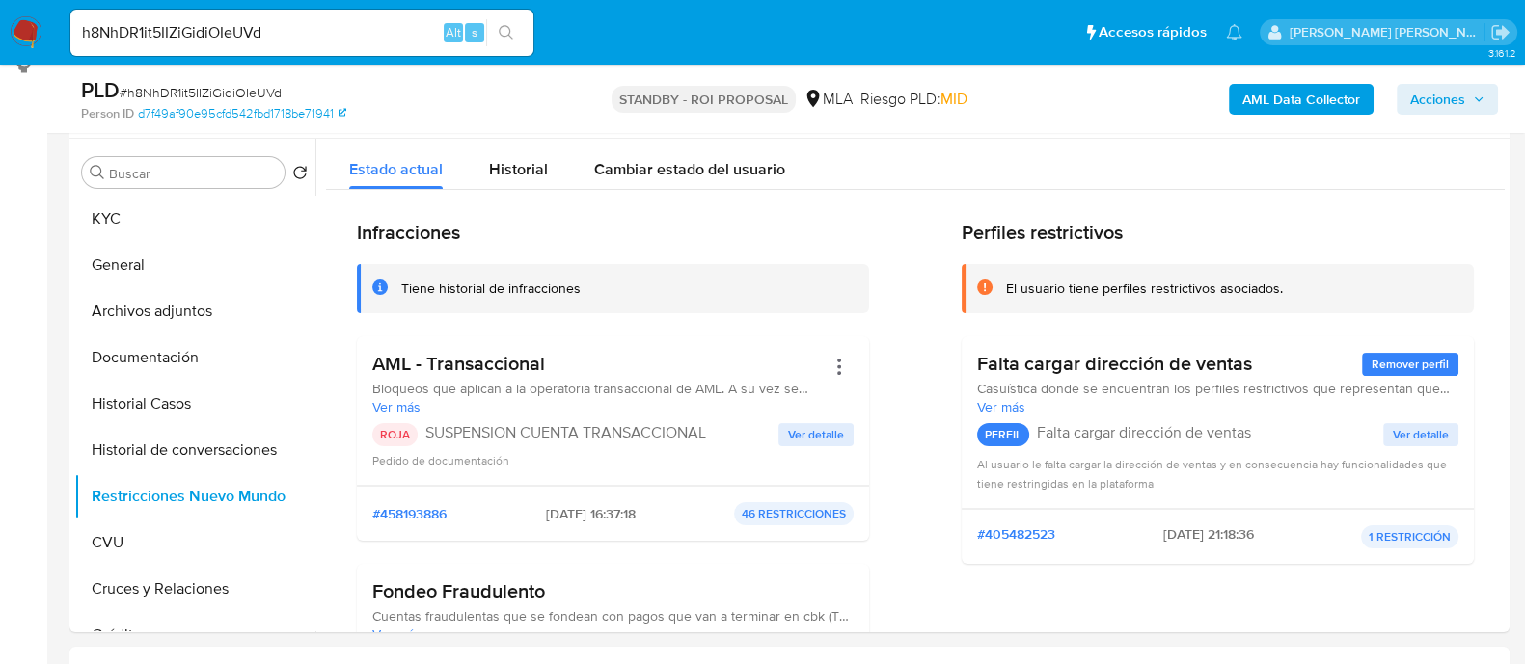
click at [333, 46] on div "h8NhDR1it5IIZiGidiOIeUVd Alt s" at bounding box center [301, 33] width 463 height 46
click at [335, 36] on input "h8NhDR1it5IIZiGidiOIeUVd" at bounding box center [301, 32] width 463 height 25
paste input "SiInfEnINU7juedcOeL8Mc47"
type input "SiInfEnINU7juedcOeL8Mc47"
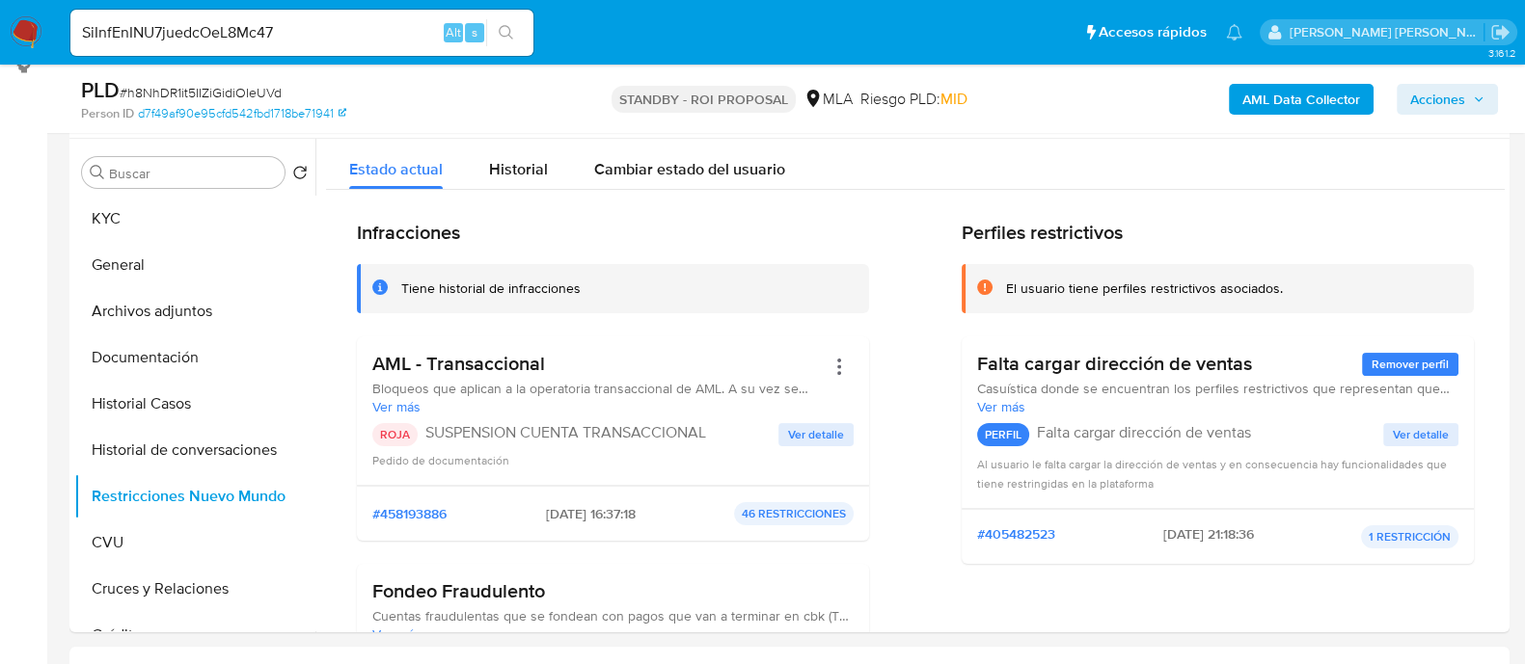
drag, startPoint x: 519, startPoint y: 26, endPoint x: 530, endPoint y: 5, distance: 24.2
click at [518, 26] on button "search-icon" at bounding box center [506, 32] width 40 height 27
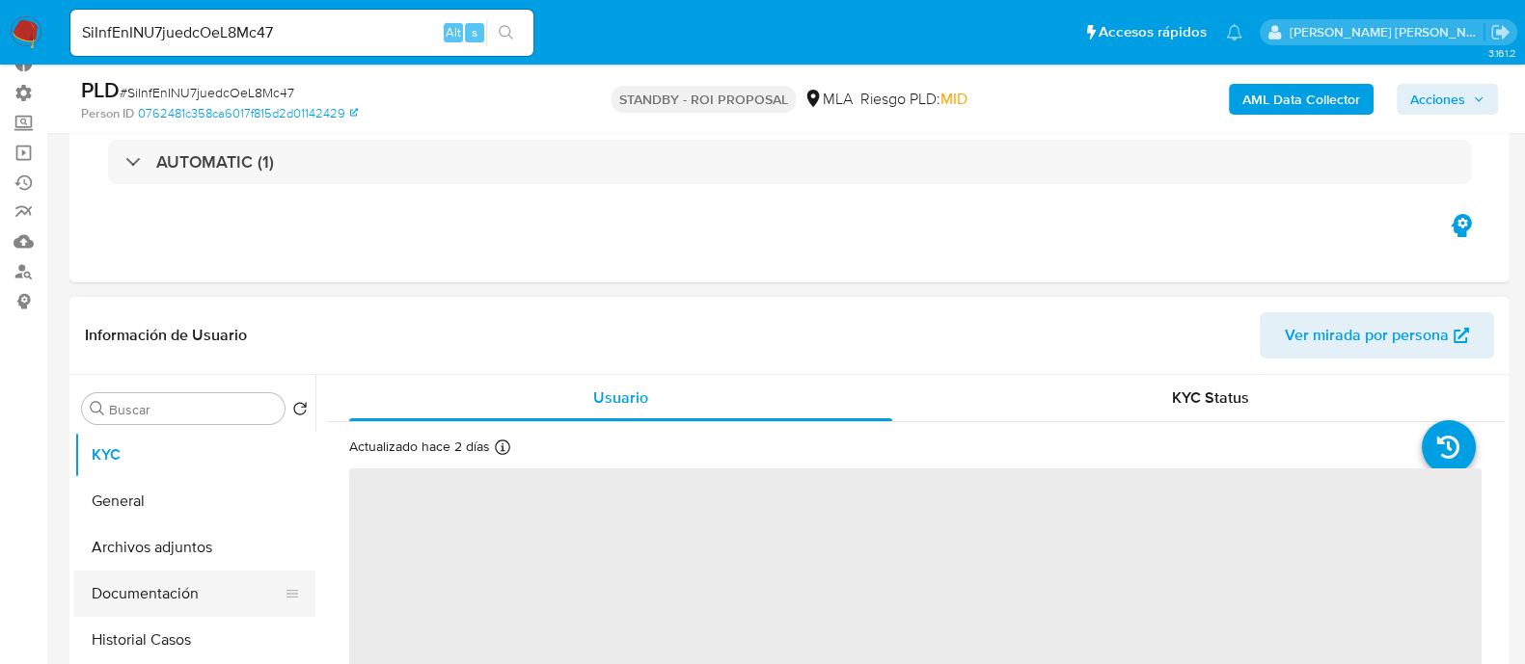
scroll to position [240, 0]
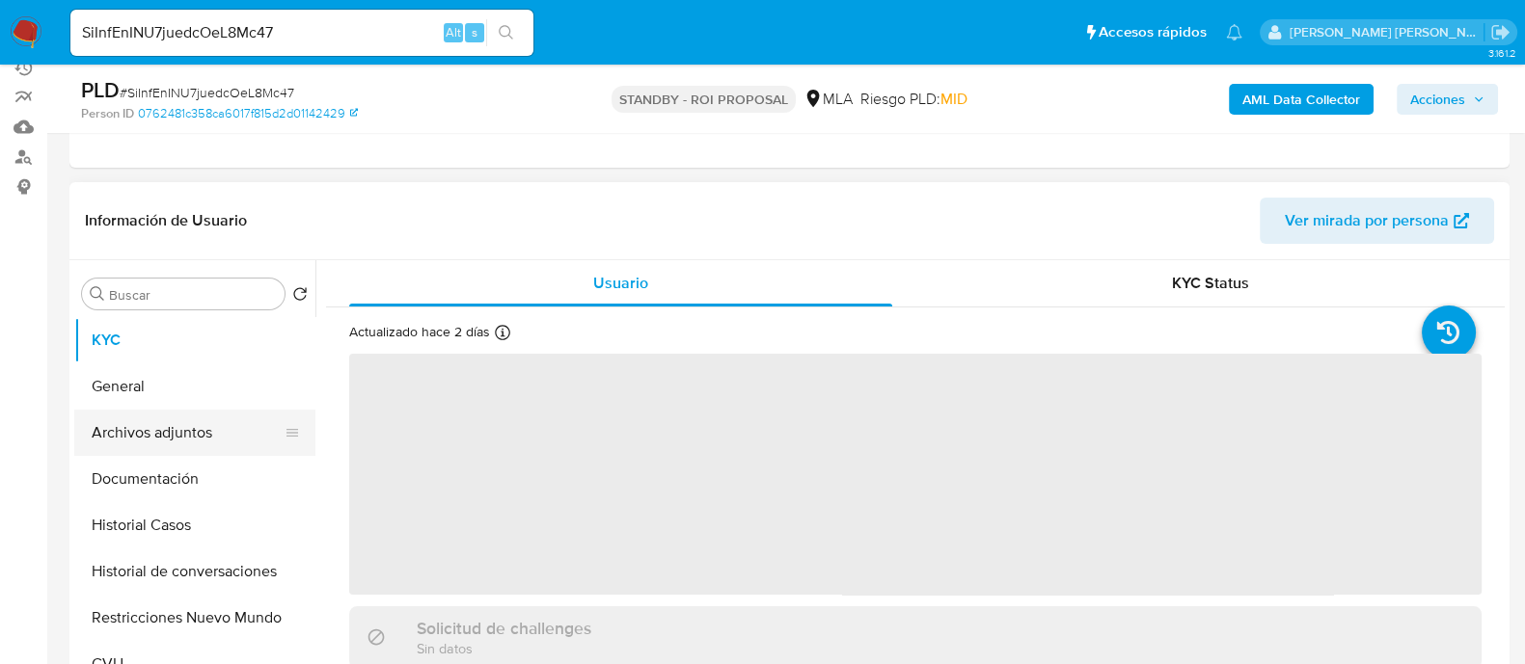
select select "10"
click at [217, 426] on button "Archivos adjuntos" at bounding box center [187, 433] width 226 height 46
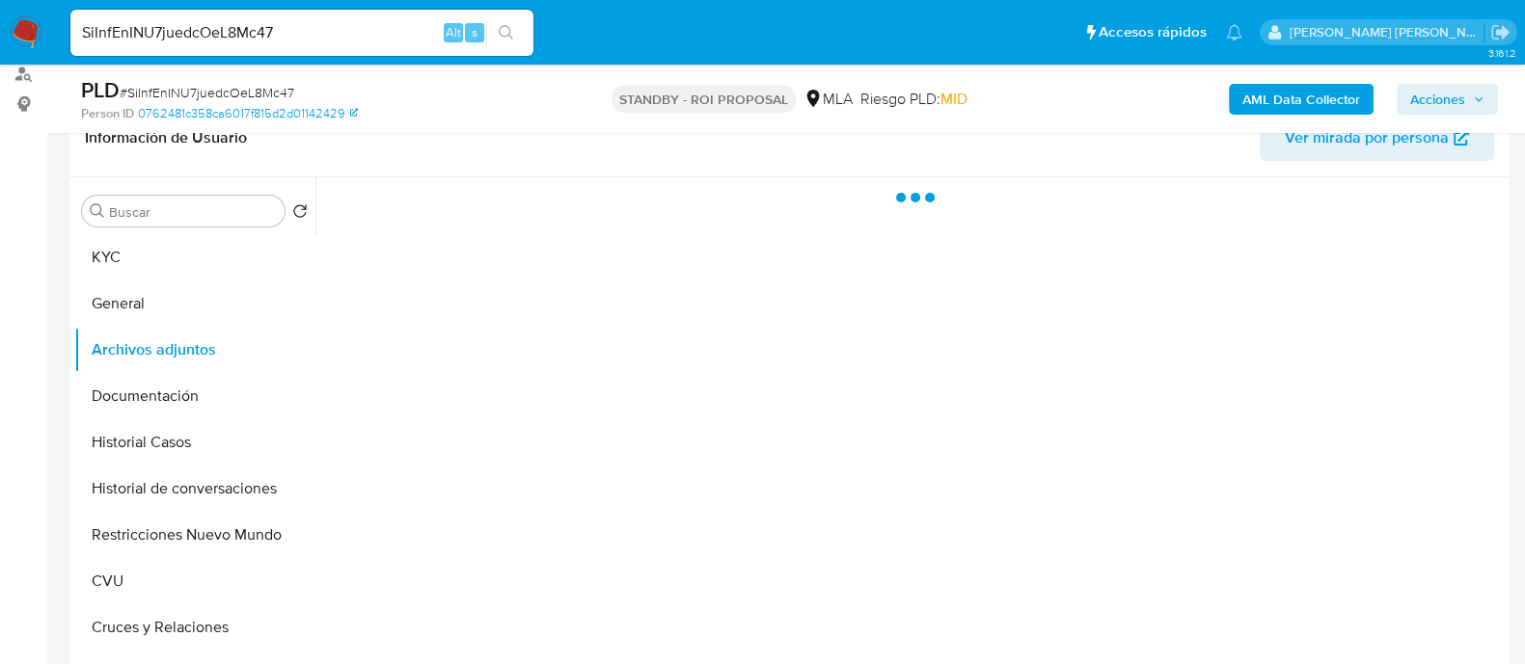
scroll to position [362, 0]
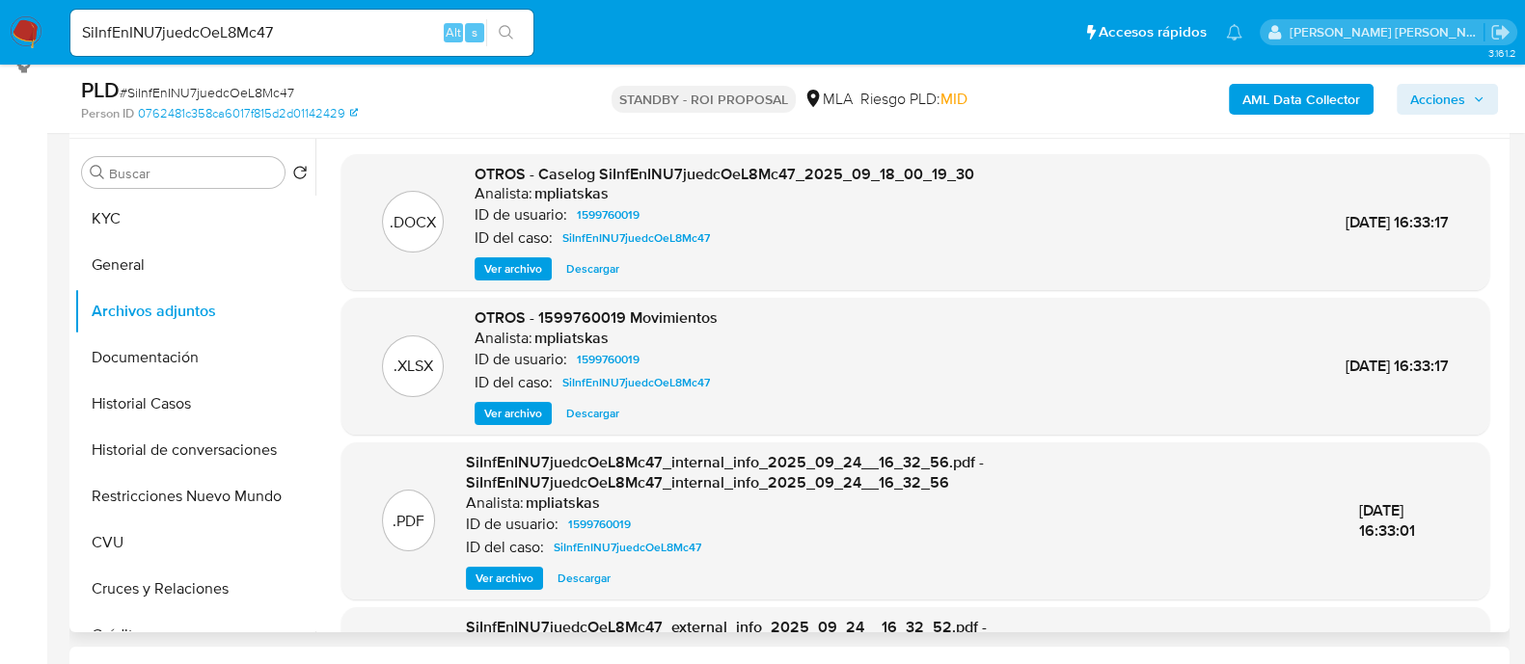
click at [605, 277] on span "Descargar" at bounding box center [592, 268] width 53 height 19
click at [207, 396] on button "Historial Casos" at bounding box center [187, 404] width 226 height 46
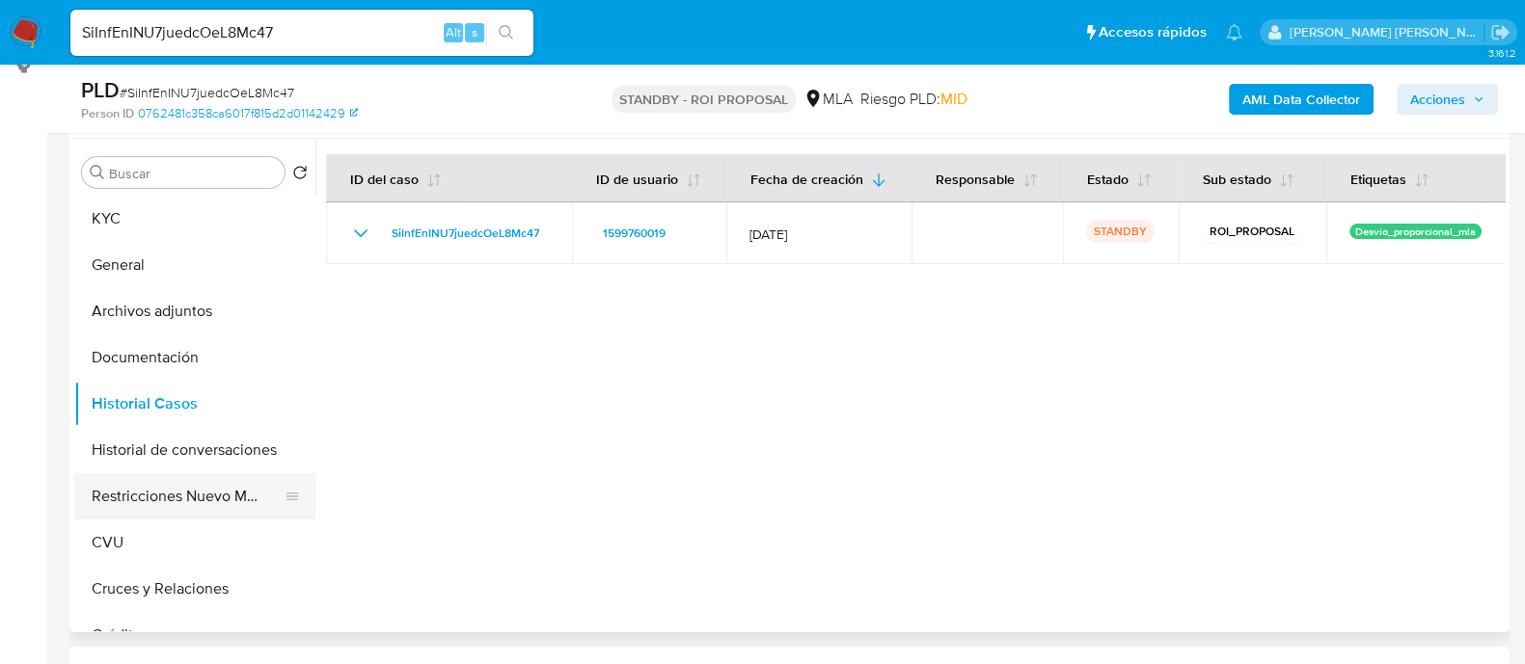
click at [189, 491] on button "Restricciones Nuevo Mundo" at bounding box center [187, 496] width 226 height 46
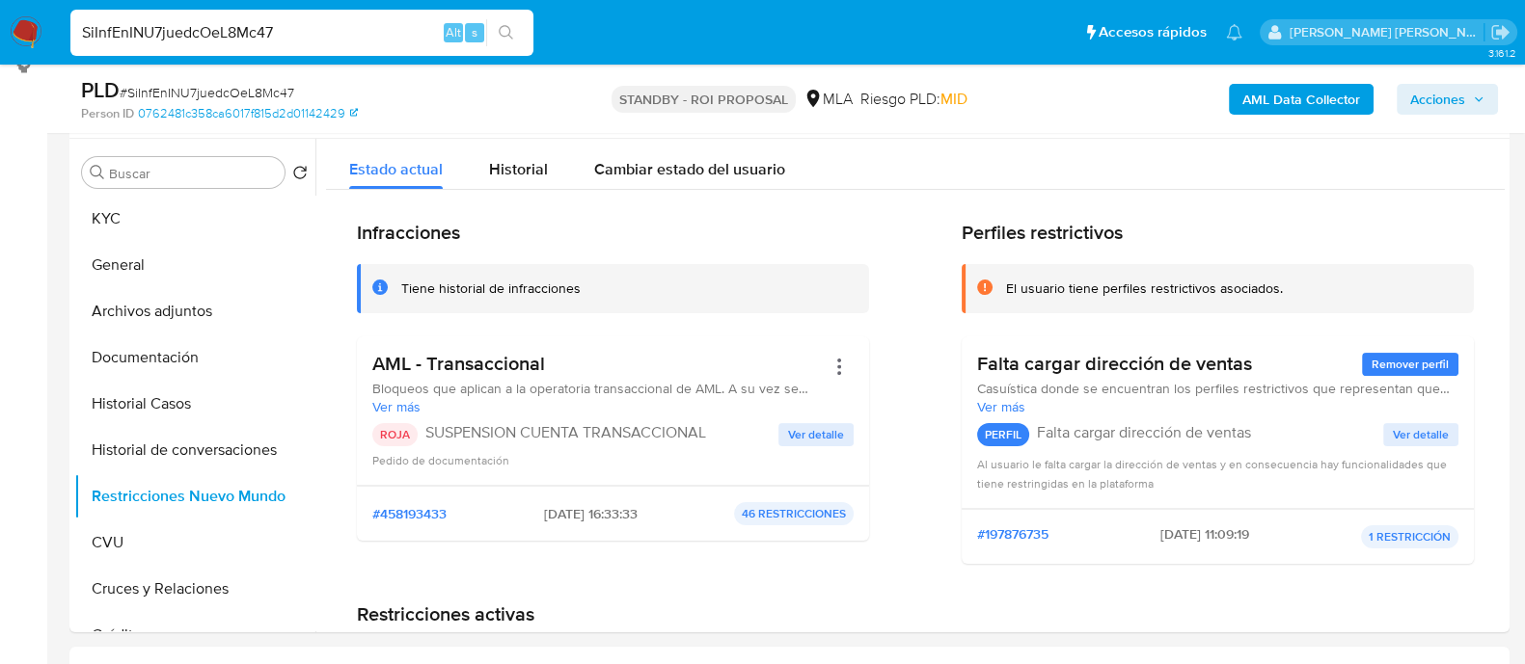
click at [314, 32] on input "SiInfEnINU7juedcOeL8Mc47" at bounding box center [301, 32] width 463 height 25
click at [315, 32] on input "SiInfEnINU7juedcOeL8Mc47" at bounding box center [301, 32] width 463 height 25
paste input "oxTkgtGXmZQJHjDnUGTW3USX"
type input "oxTkgtGXmZQJHjDnUGTW3USX"
click at [511, 28] on icon "search-icon" at bounding box center [506, 32] width 15 height 15
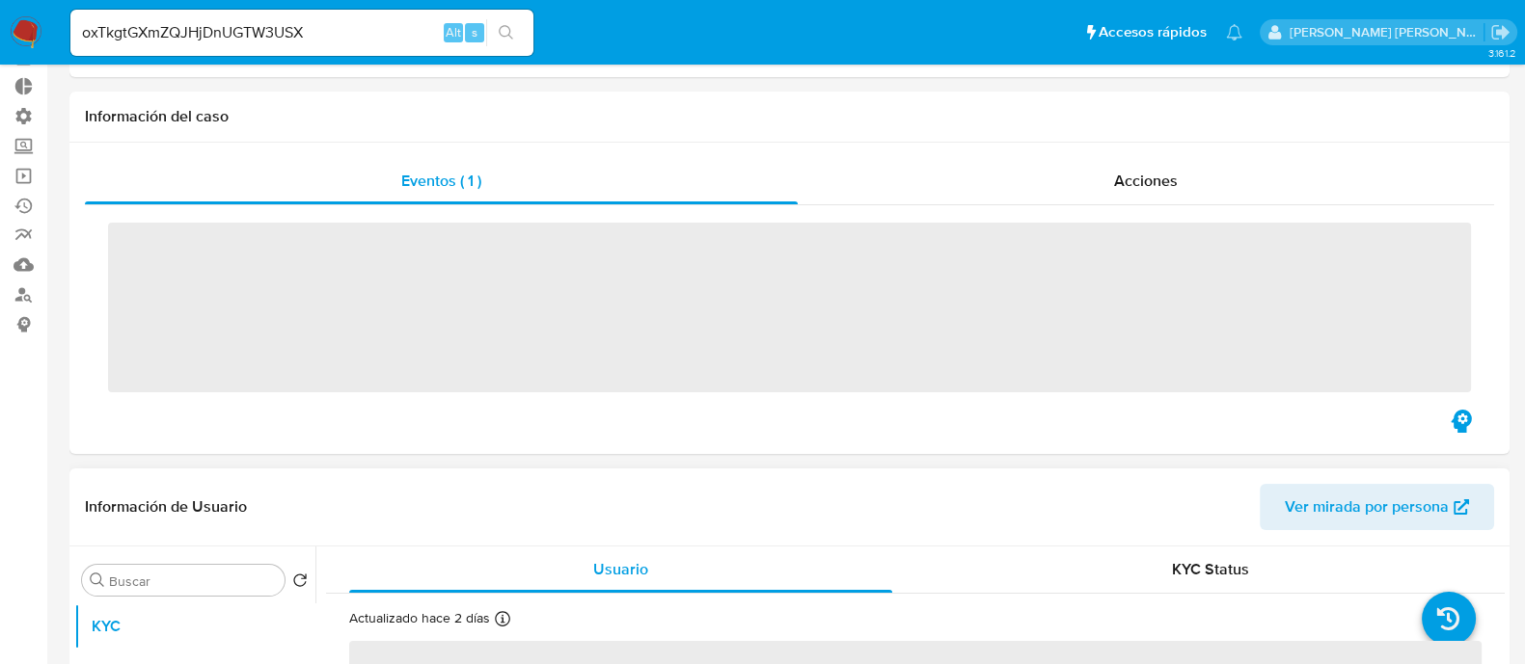
scroll to position [240, 0]
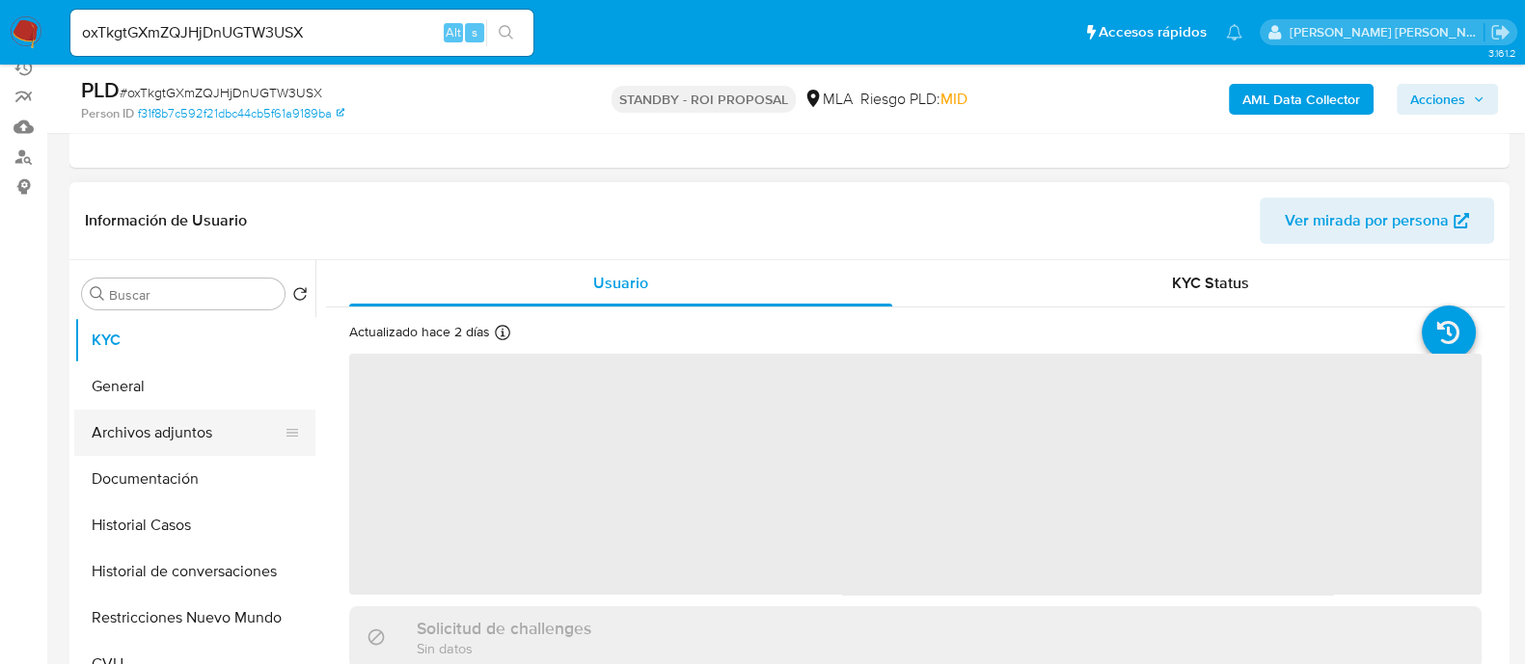
click at [250, 410] on button "Archivos adjuntos" at bounding box center [187, 433] width 226 height 46
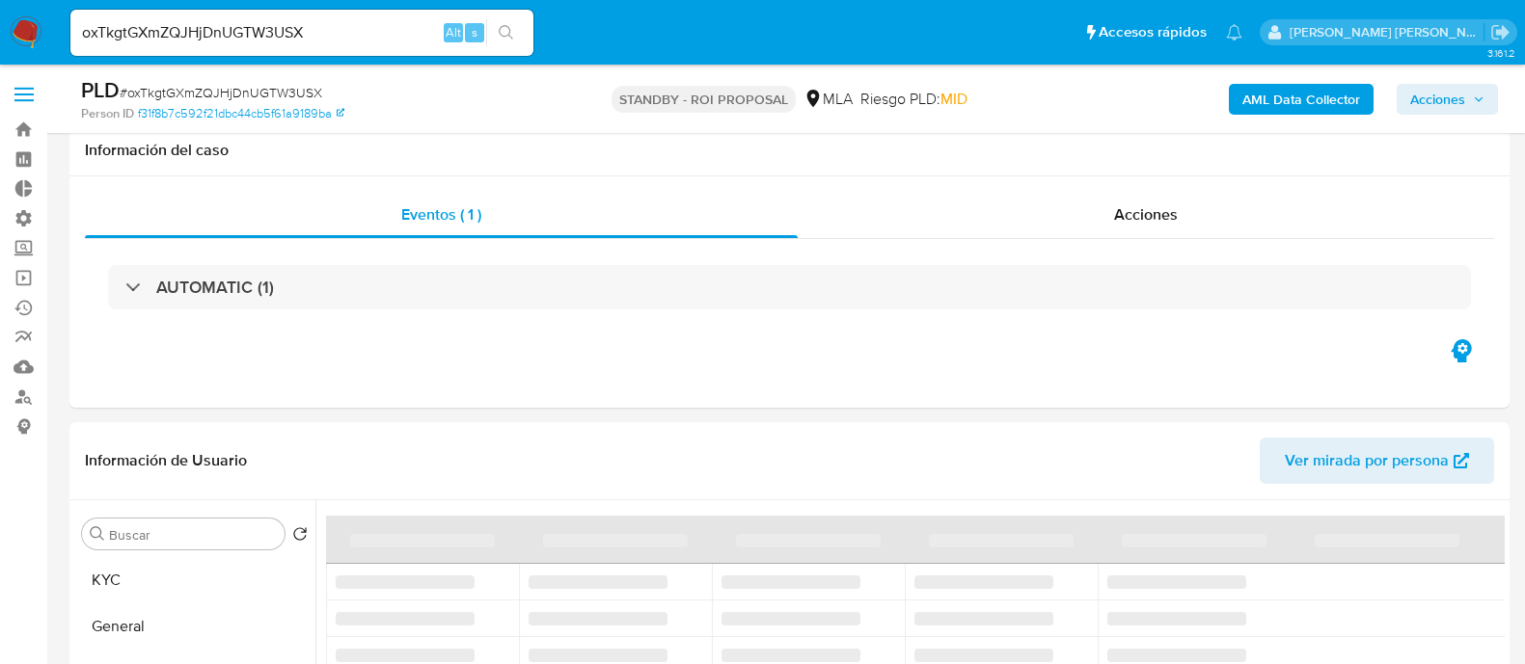
select select "10"
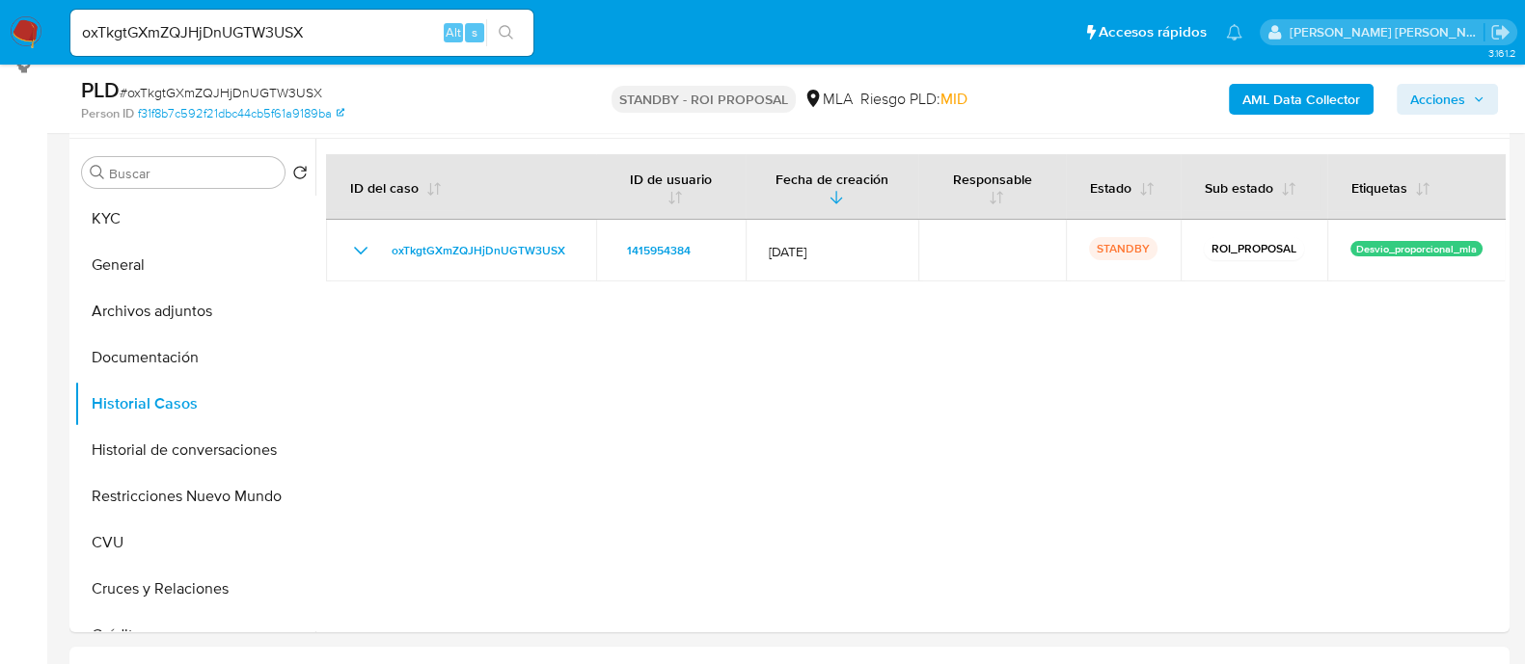
click at [194, 494] on button "Restricciones Nuevo Mundo" at bounding box center [194, 496] width 241 height 46
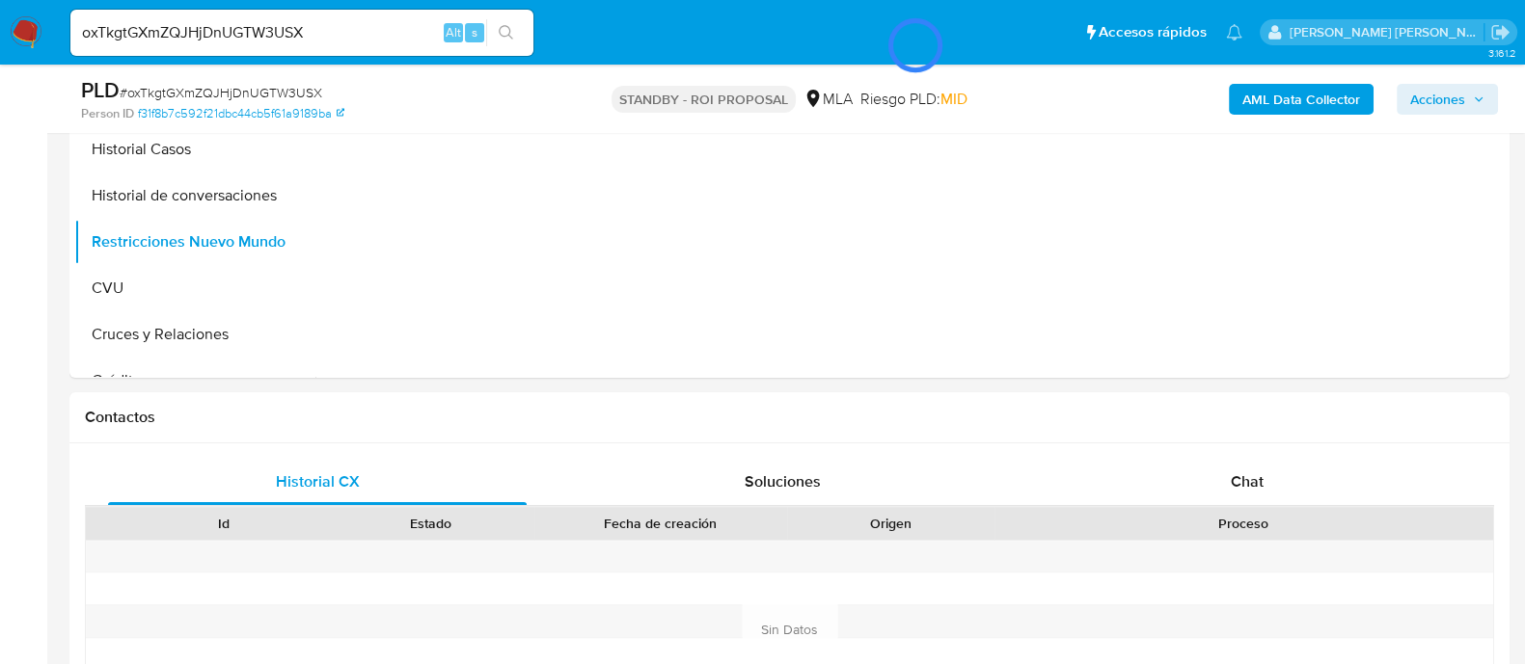
scroll to position [481, 0]
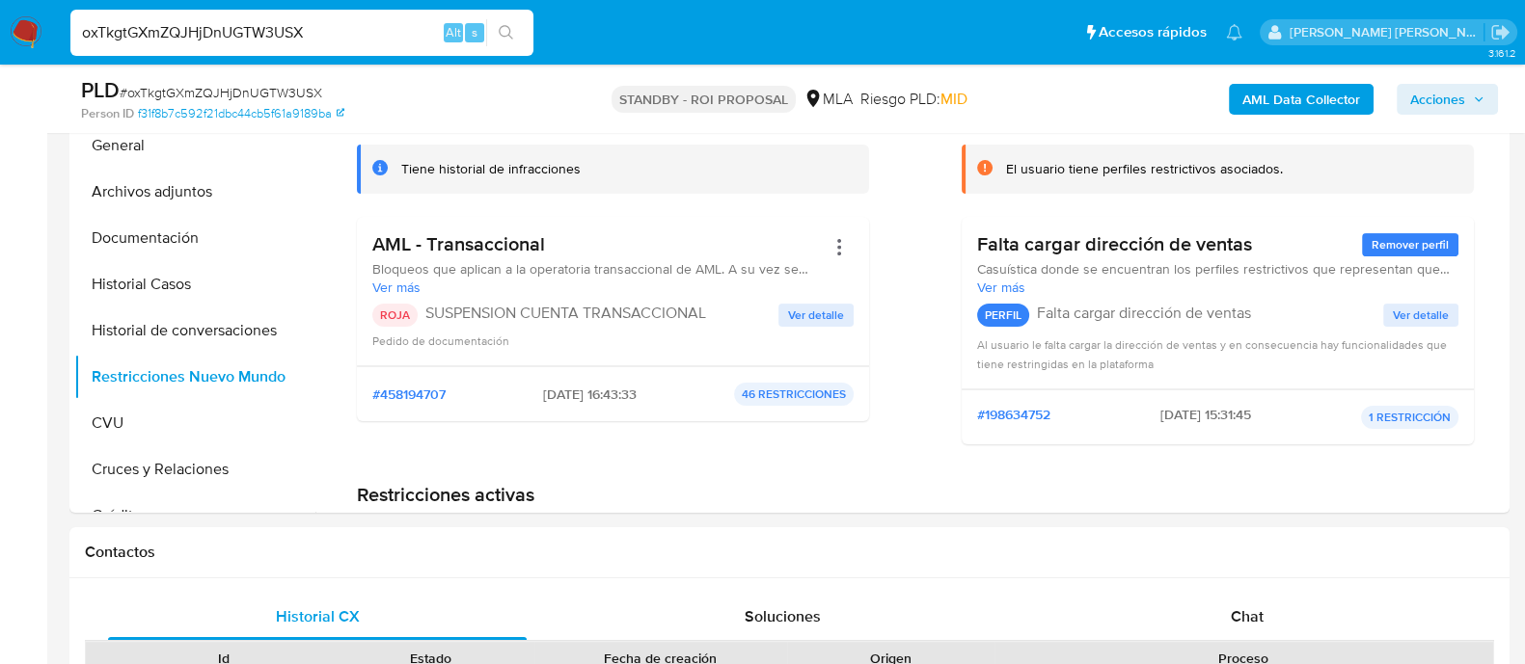
click at [362, 35] on input "oxTkgtGXmZQJHjDnUGTW3USX" at bounding box center [301, 32] width 463 height 25
click at [363, 35] on input "oxTkgtGXmZQJHjDnUGTW3USX" at bounding box center [301, 32] width 463 height 25
paste input "NFeE8Mz8oHXh48Y0i5iIDu4d"
type input "NFeE8Mz8oHXh48Y0i5iIDu4d"
click at [511, 38] on icon "search-icon" at bounding box center [506, 32] width 15 height 15
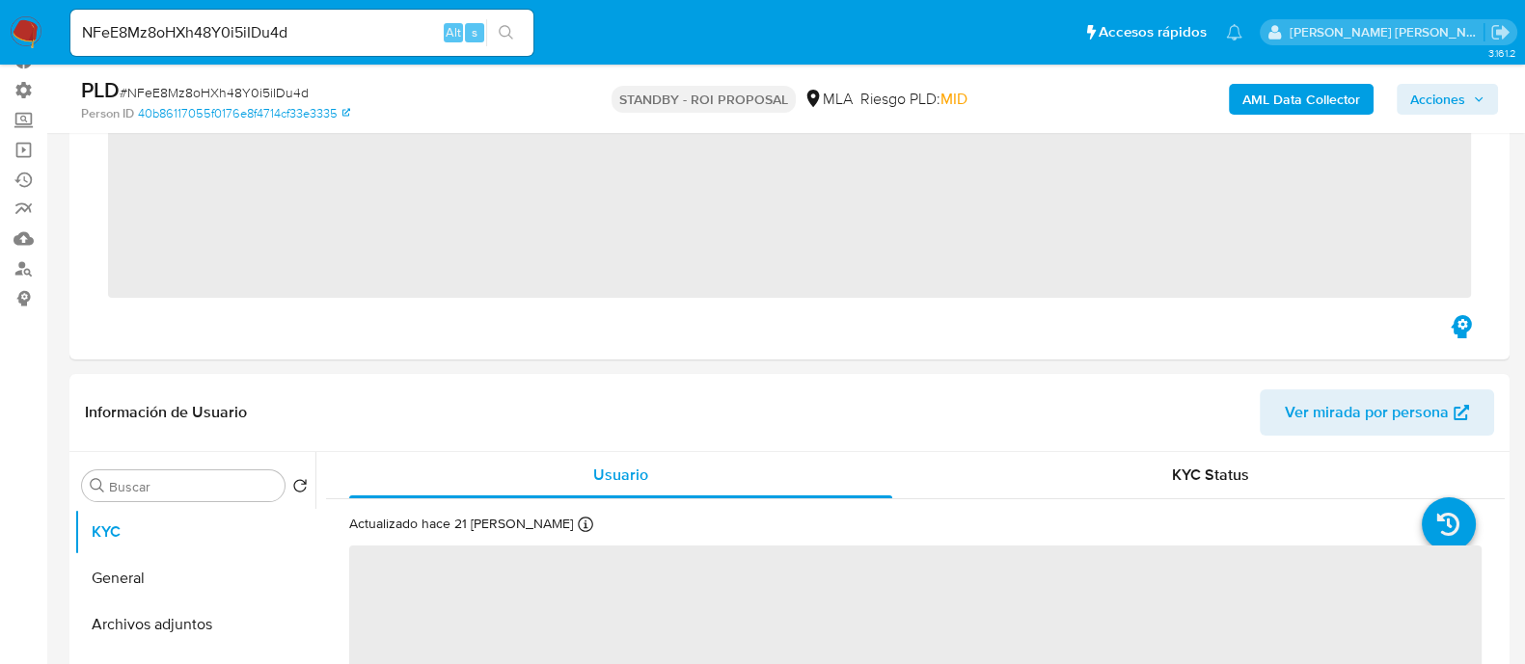
scroll to position [240, 0]
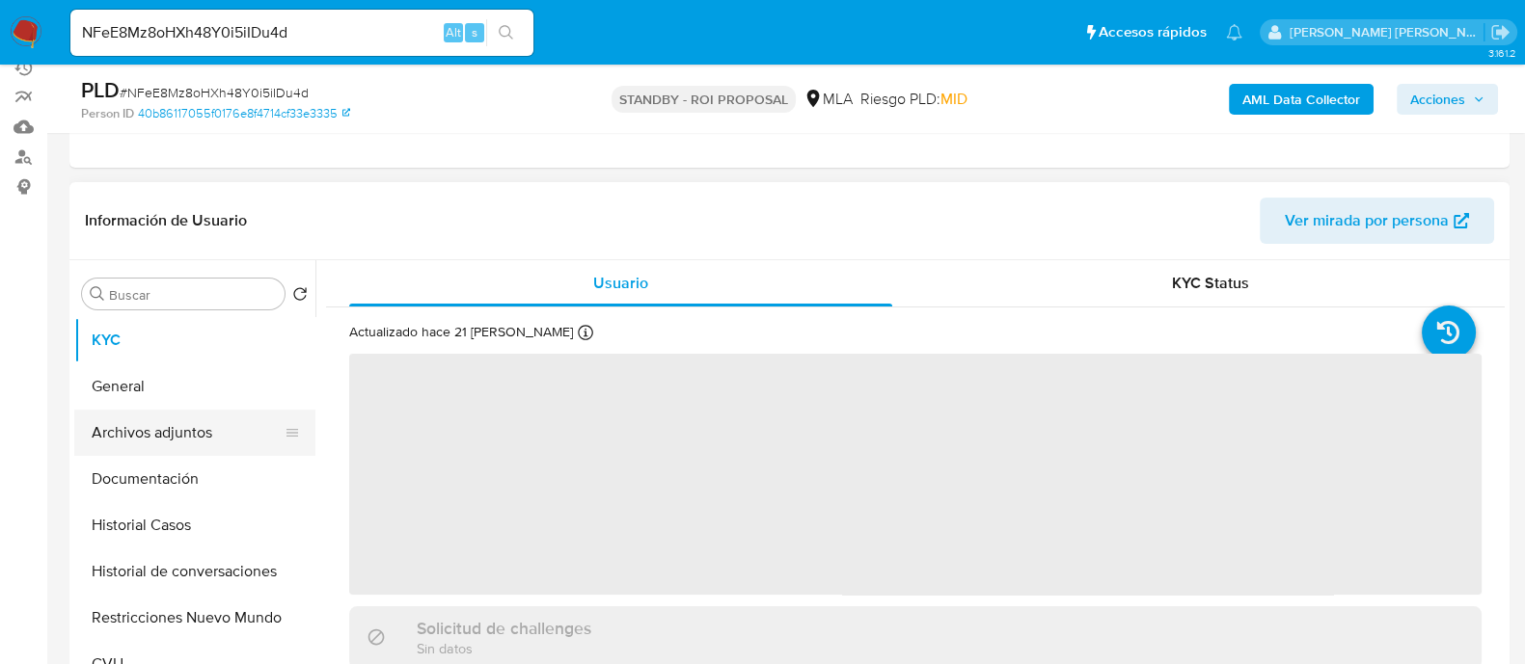
select select "10"
click at [233, 440] on button "Archivos adjuntos" at bounding box center [187, 433] width 226 height 46
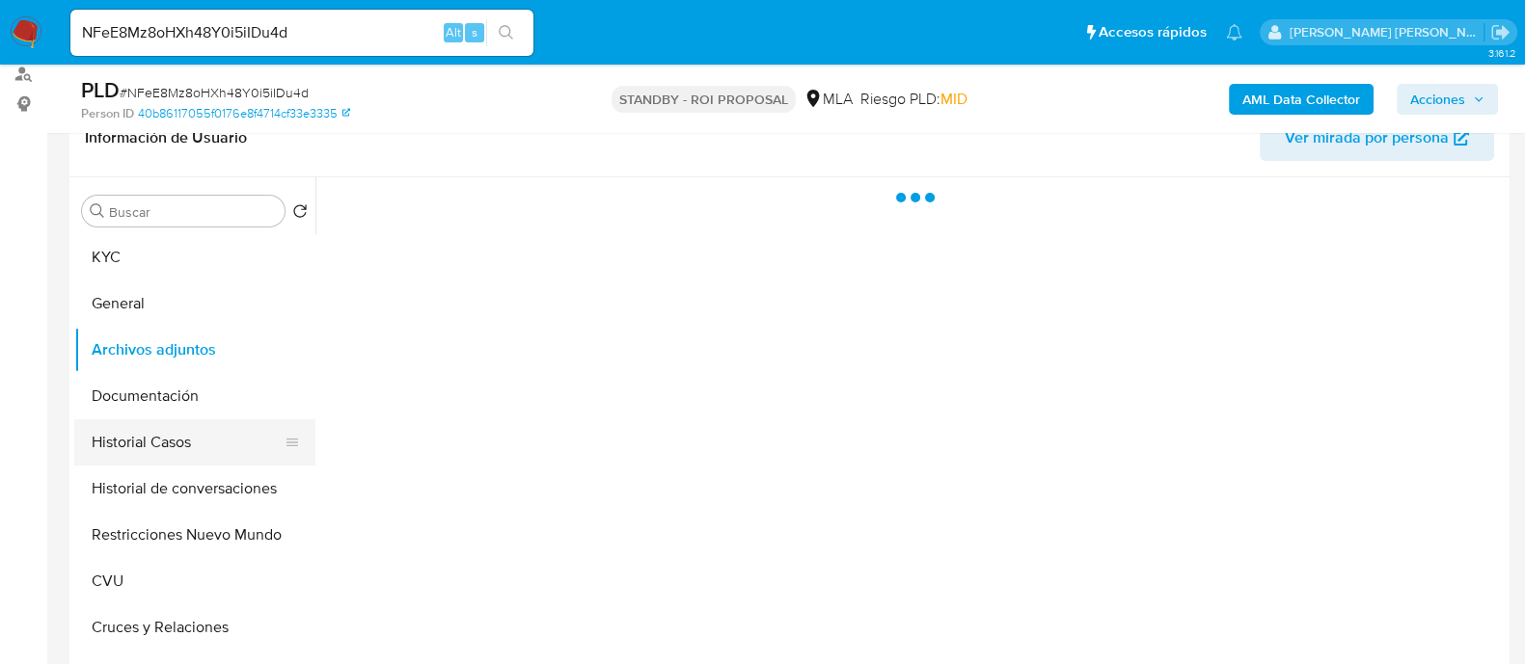
scroll to position [362, 0]
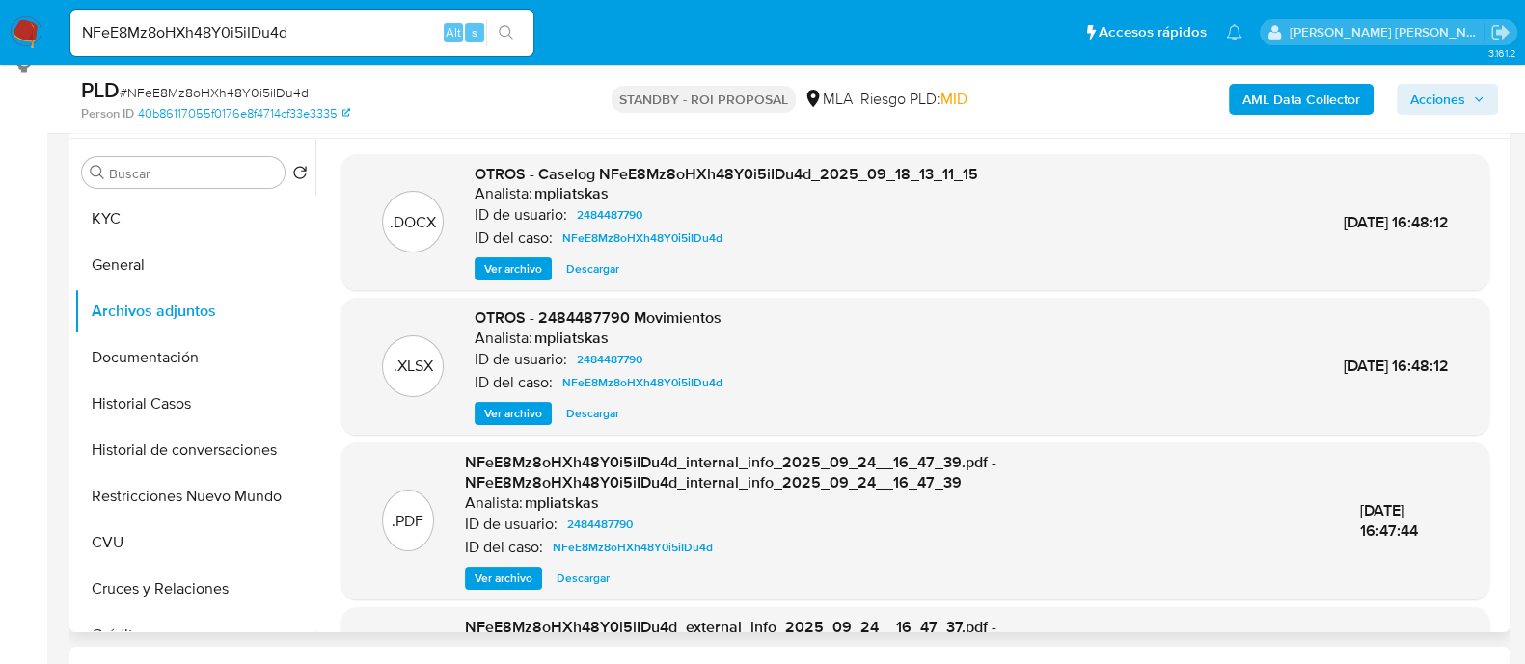
click at [601, 263] on span "Descargar" at bounding box center [592, 268] width 53 height 19
click at [140, 420] on button "Historial Casos" at bounding box center [187, 404] width 226 height 46
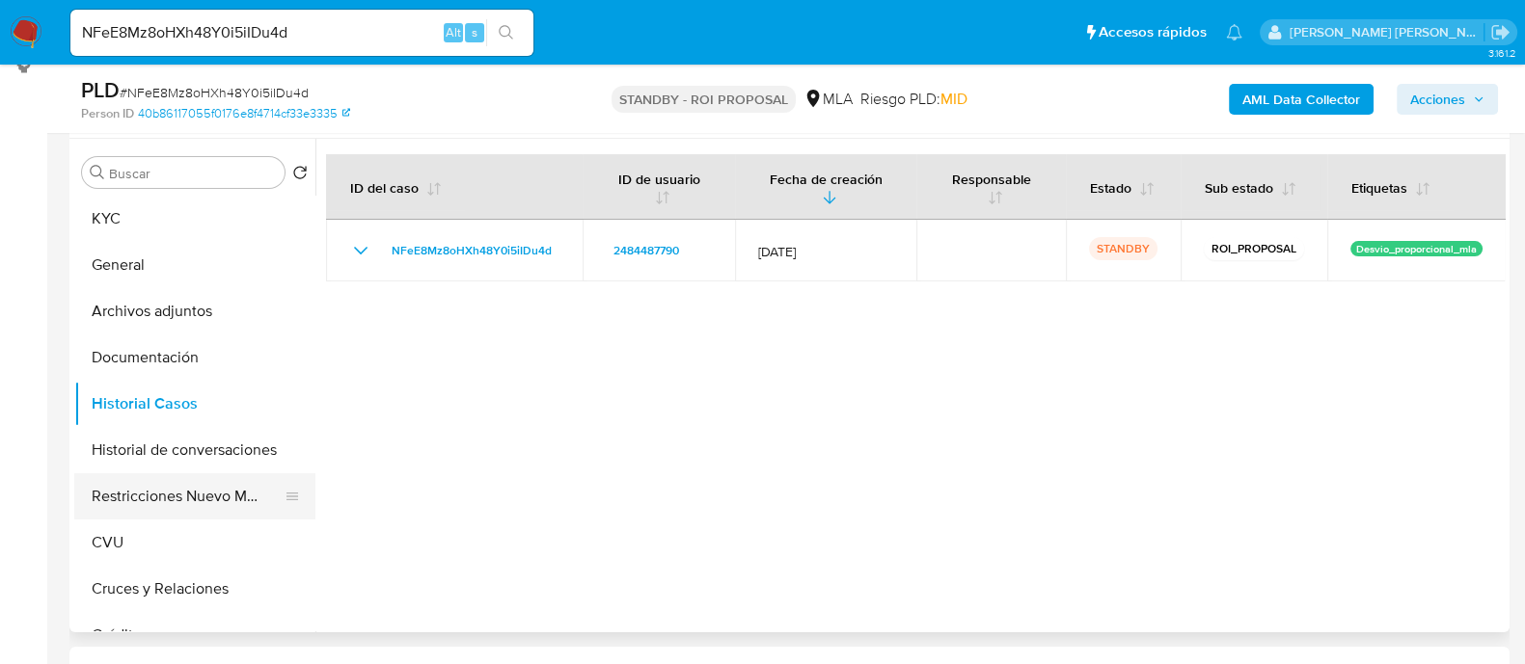
click at [151, 494] on button "Restricciones Nuevo Mundo" at bounding box center [187, 496] width 226 height 46
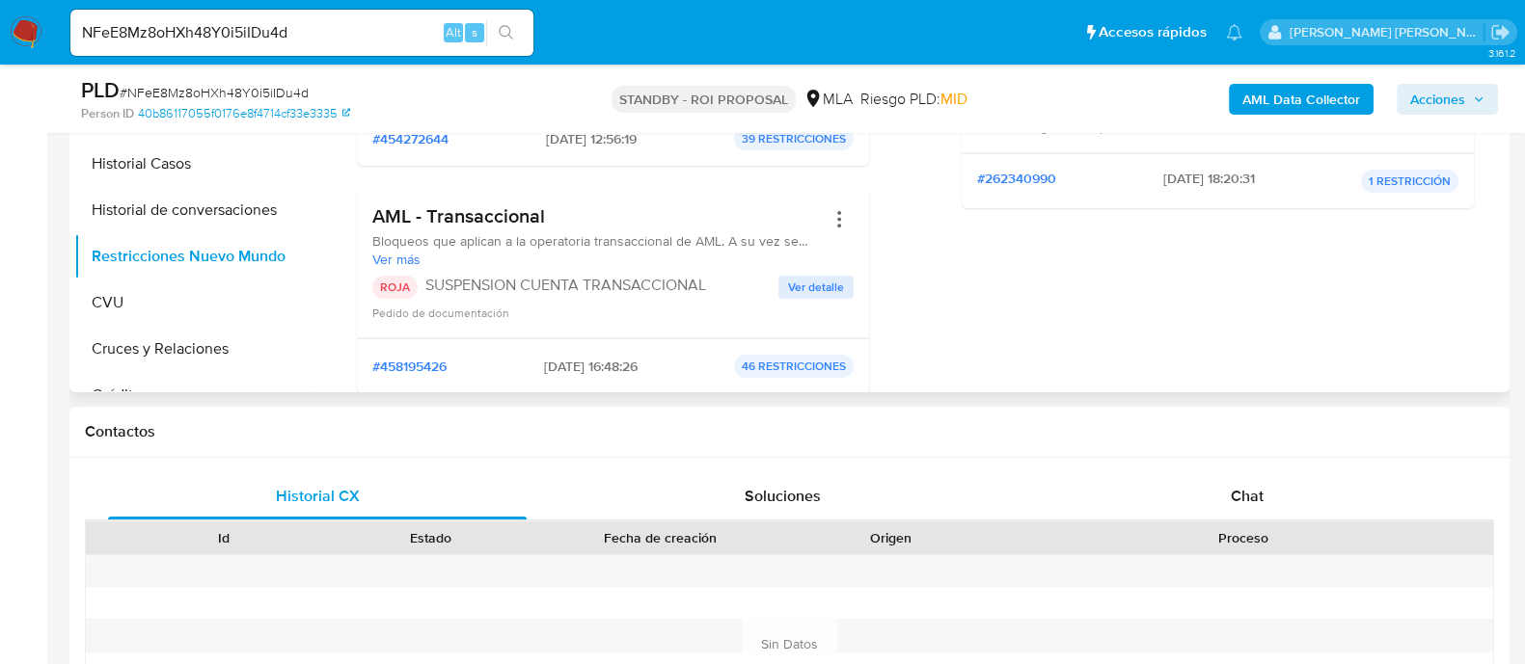
scroll to position [603, 0]
click at [347, 31] on input "NFeE8Mz8oHXh48Y0i5iIDu4d" at bounding box center [301, 32] width 463 height 25
paste input "EWdhty46PfbsqA6NI0gtfjEW"
type input "EWdhty46PfbsqA6NI0gtfjEW"
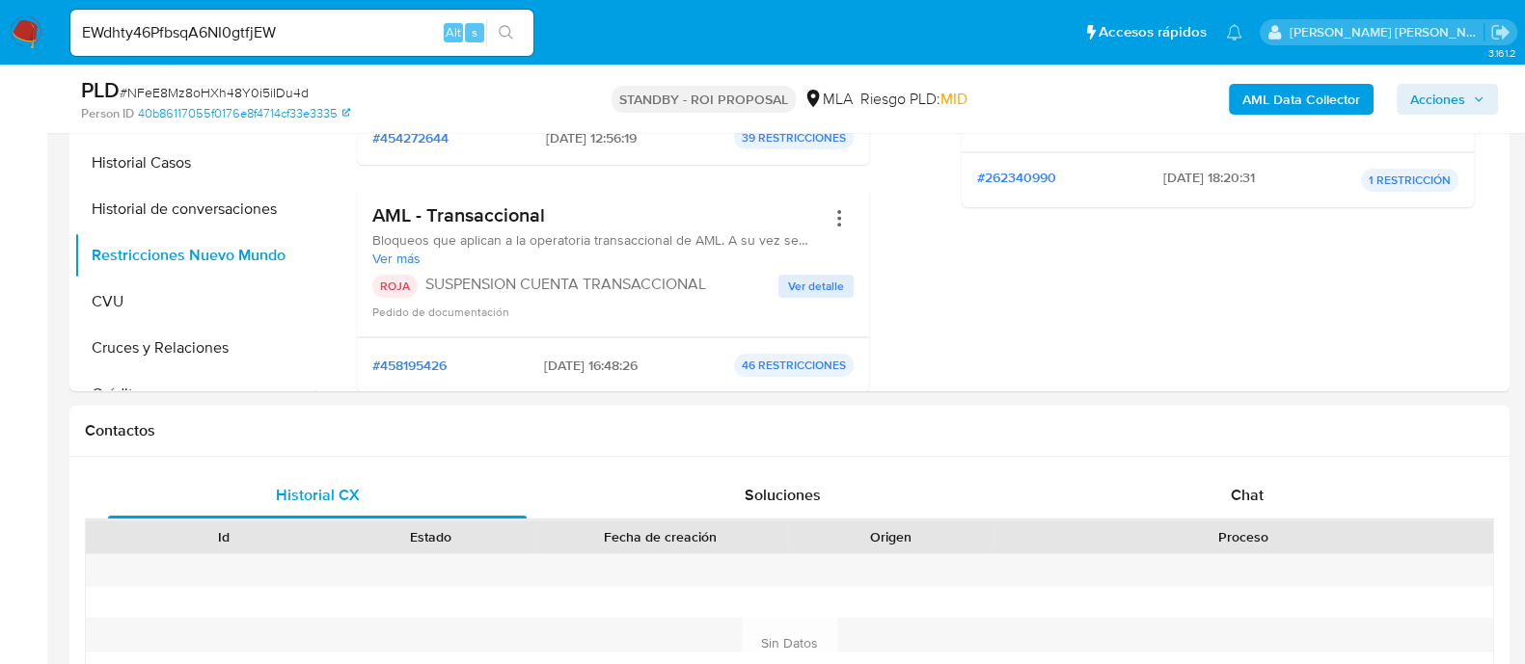
click at [495, 29] on button "search-icon" at bounding box center [506, 32] width 40 height 27
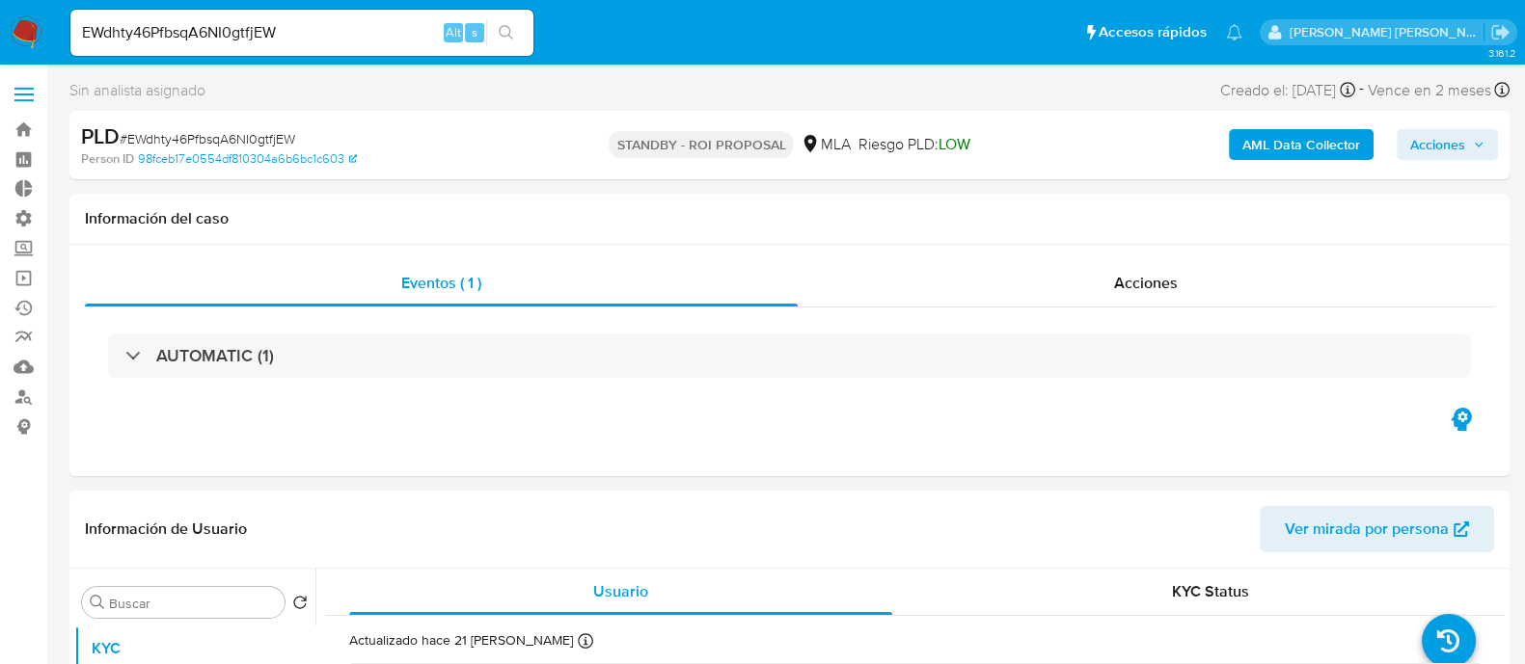
select select "10"
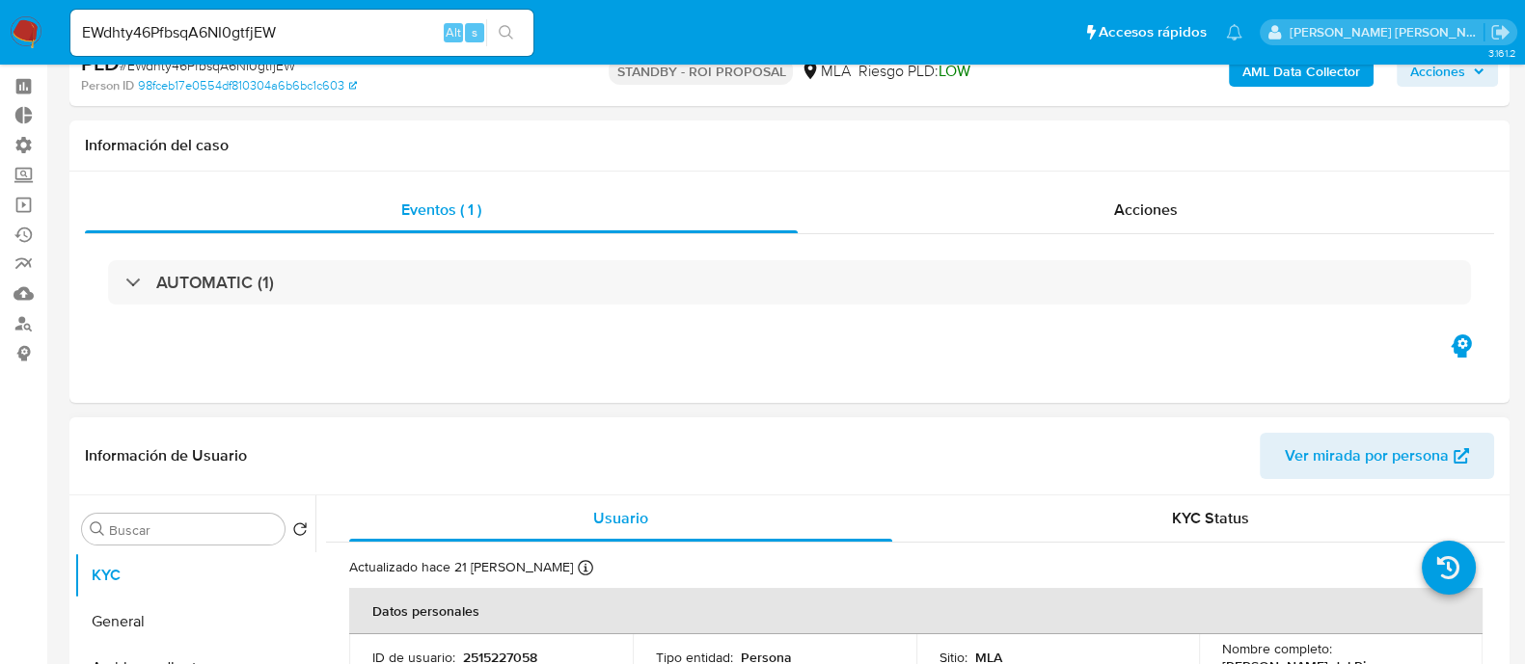
scroll to position [240, 0]
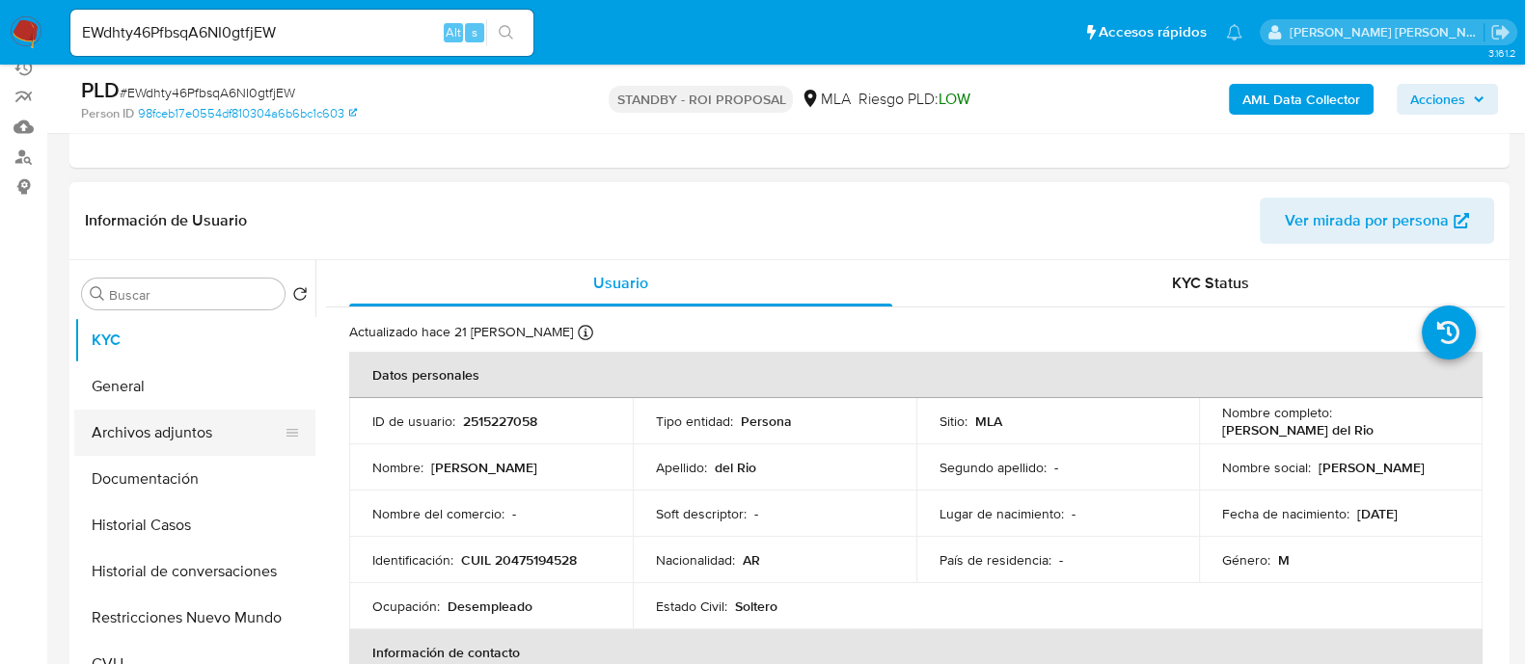
click at [235, 424] on button "Archivos adjuntos" at bounding box center [187, 433] width 226 height 46
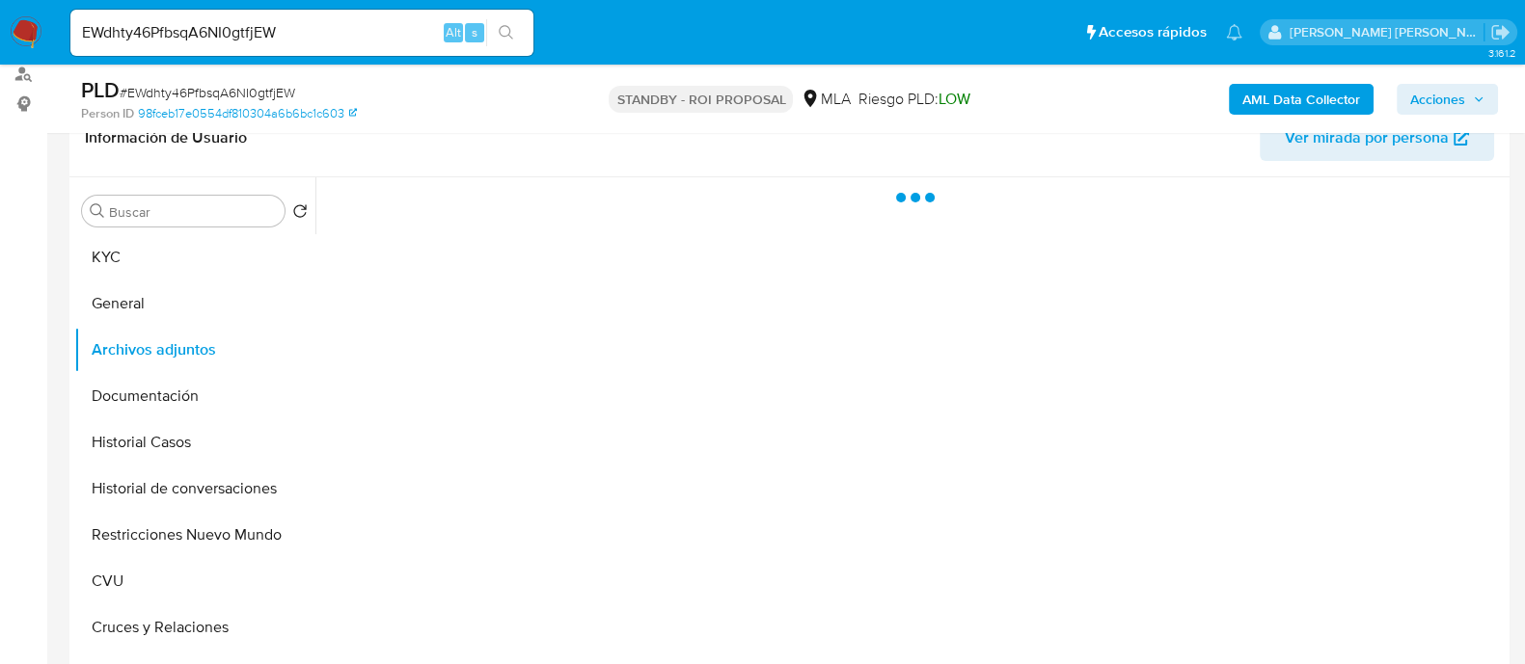
scroll to position [362, 0]
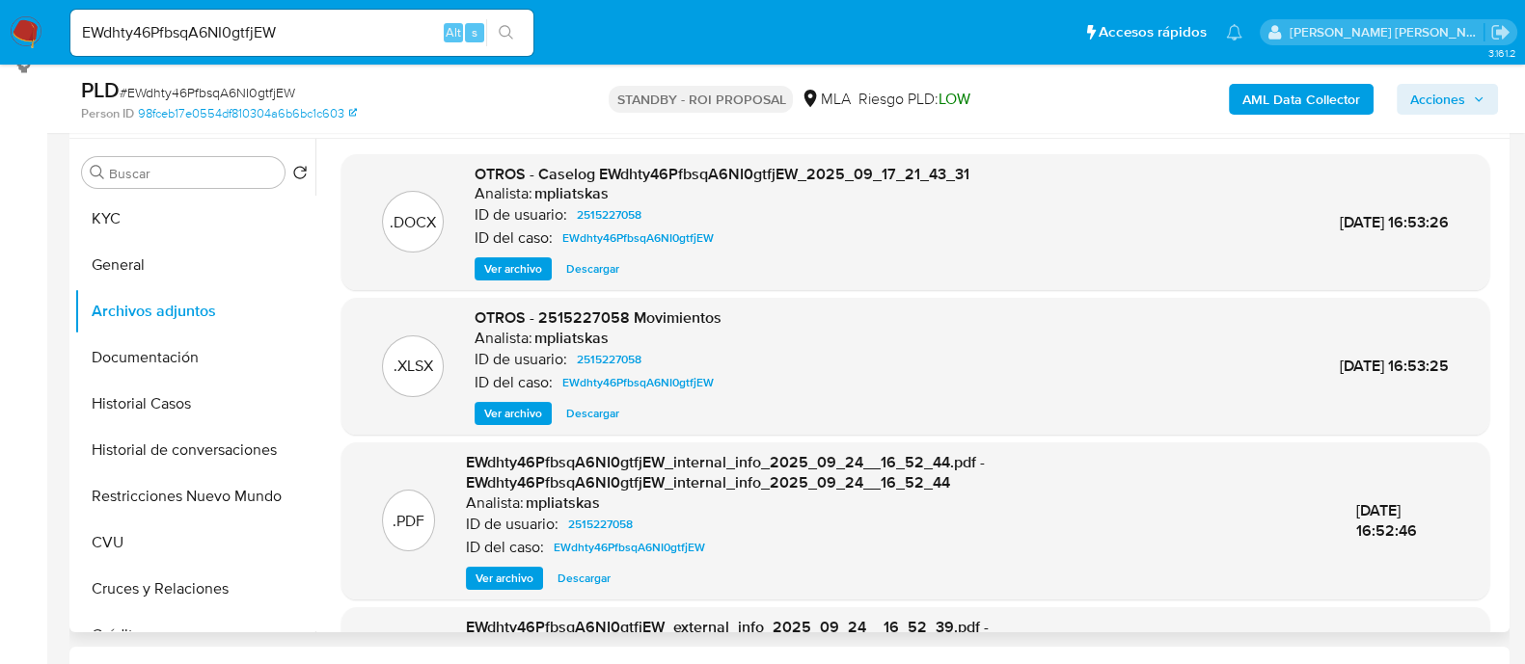
click at [599, 264] on span "Descargar" at bounding box center [592, 268] width 53 height 19
click at [207, 397] on button "Historial Casos" at bounding box center [187, 404] width 226 height 46
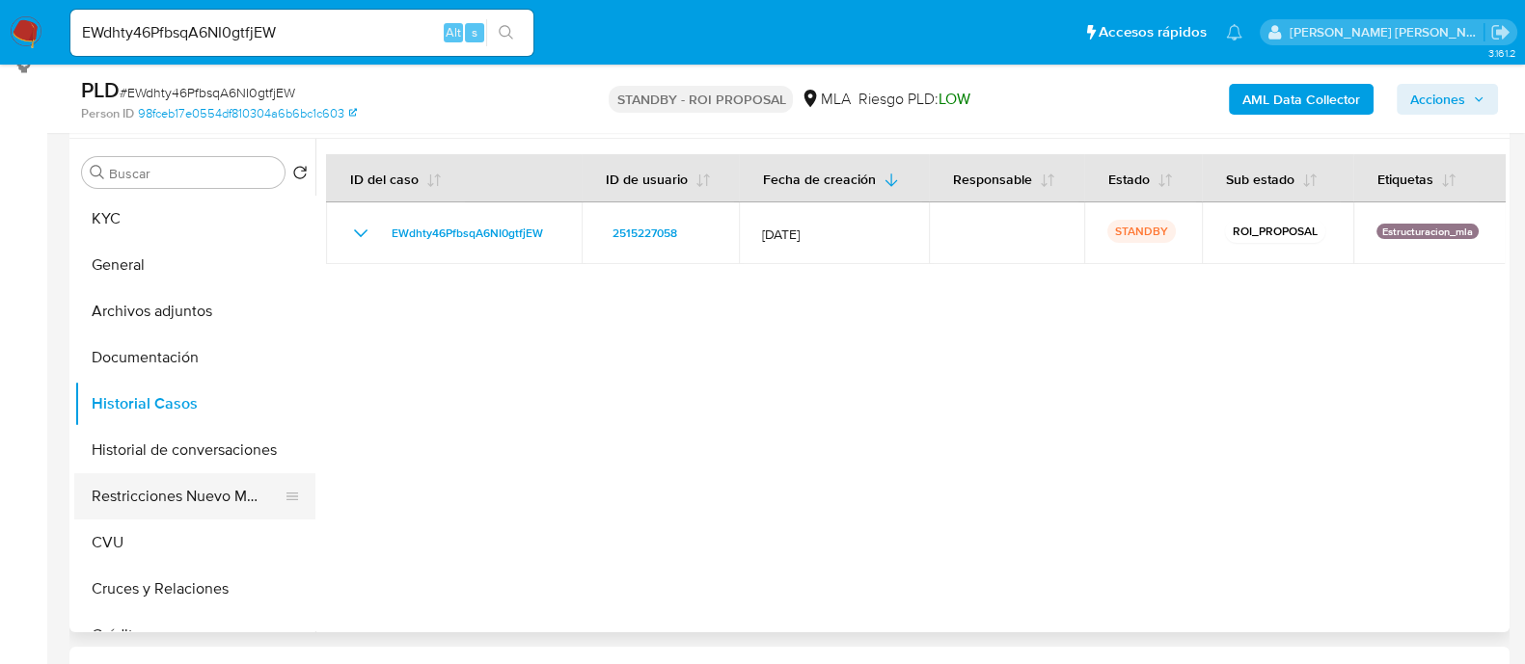
click at [213, 490] on button "Restricciones Nuevo Mundo" at bounding box center [187, 496] width 226 height 46
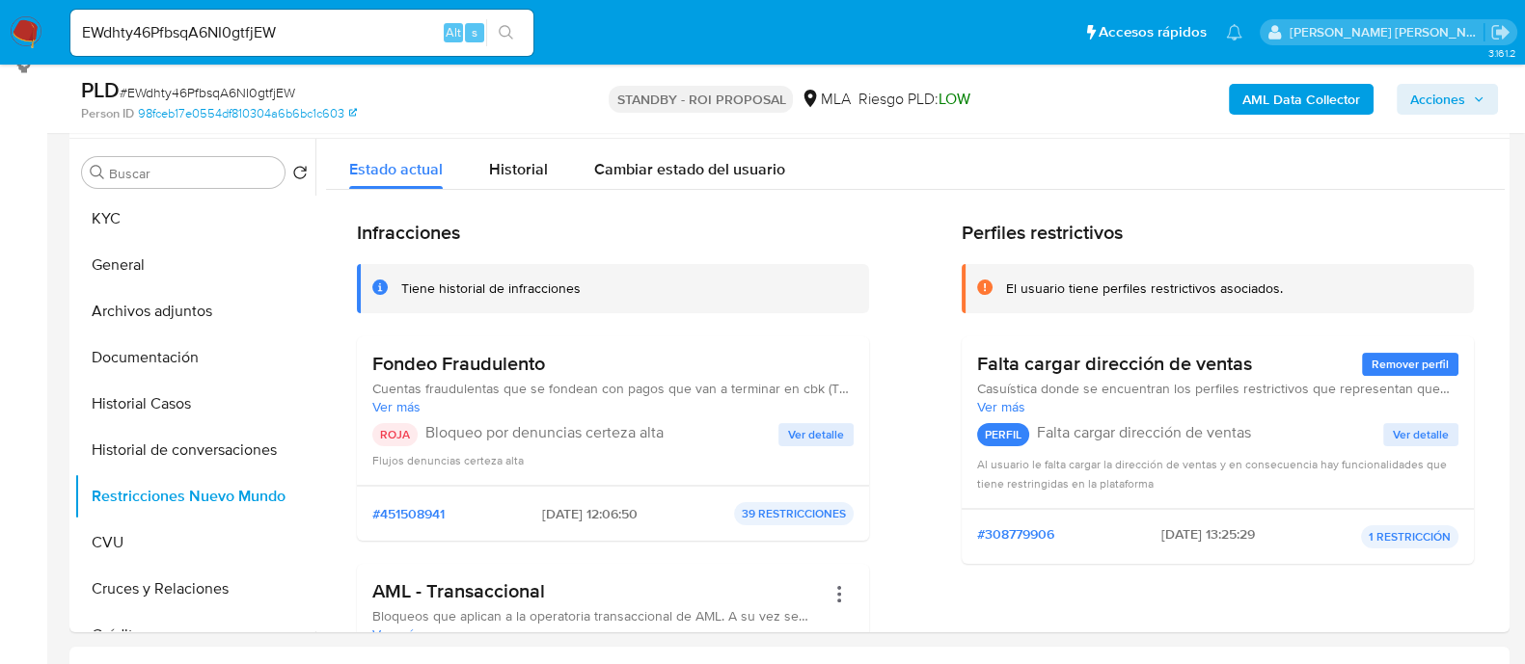
click at [325, 34] on input "EWdhty46PfbsqA6NI0gtfjEW" at bounding box center [301, 32] width 463 height 25
paste input "QOMU9qf9Tw36oNUA3v19q5au"
type input "QOMU9qf9Tw36oNUA3v19q5au"
click at [517, 36] on button "search-icon" at bounding box center [506, 32] width 40 height 27
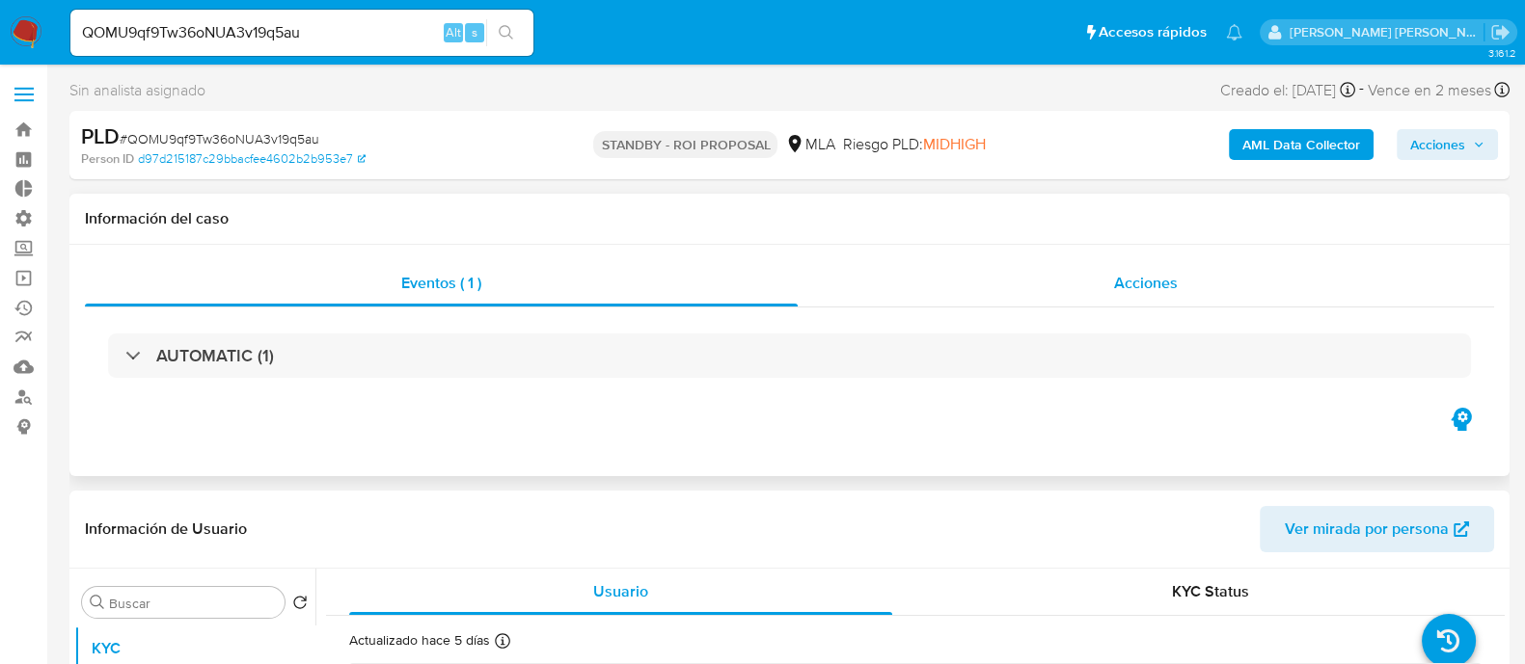
click at [1054, 262] on div "Acciones" at bounding box center [1145, 283] width 696 height 46
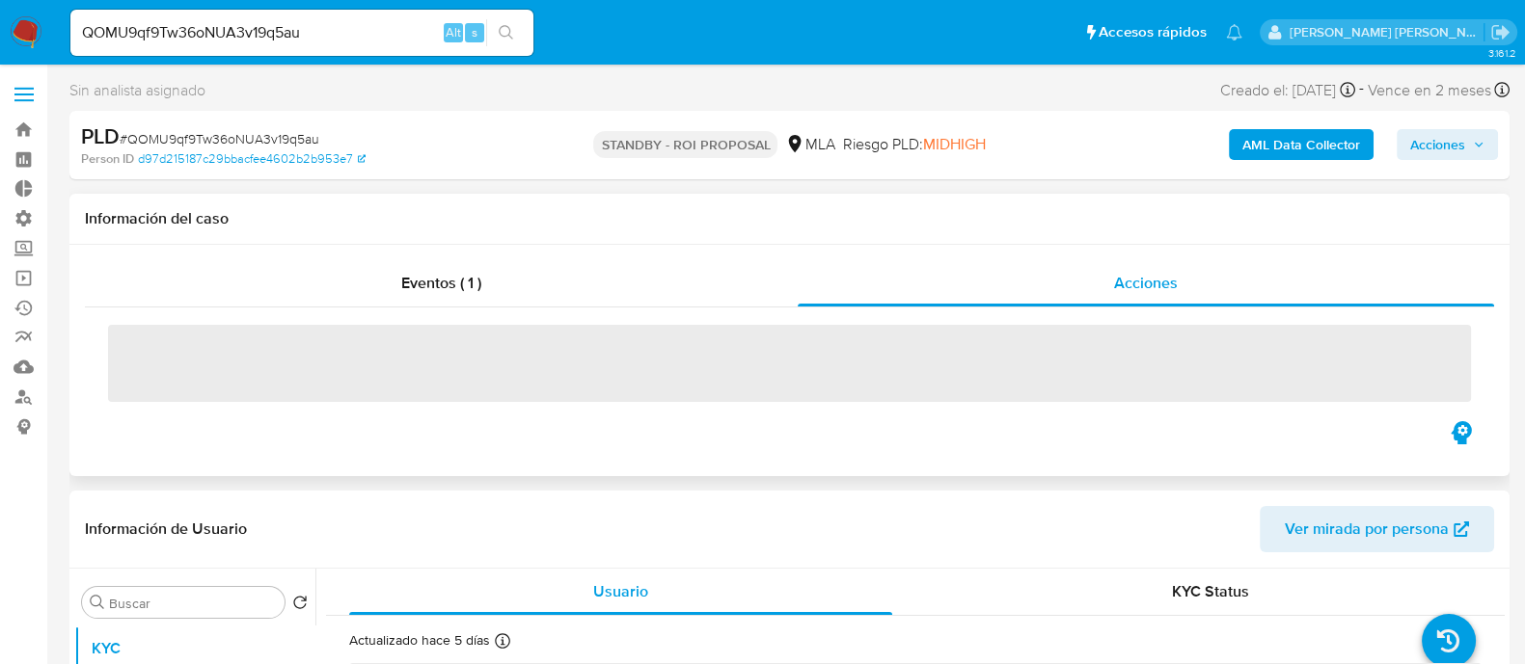
select select "10"
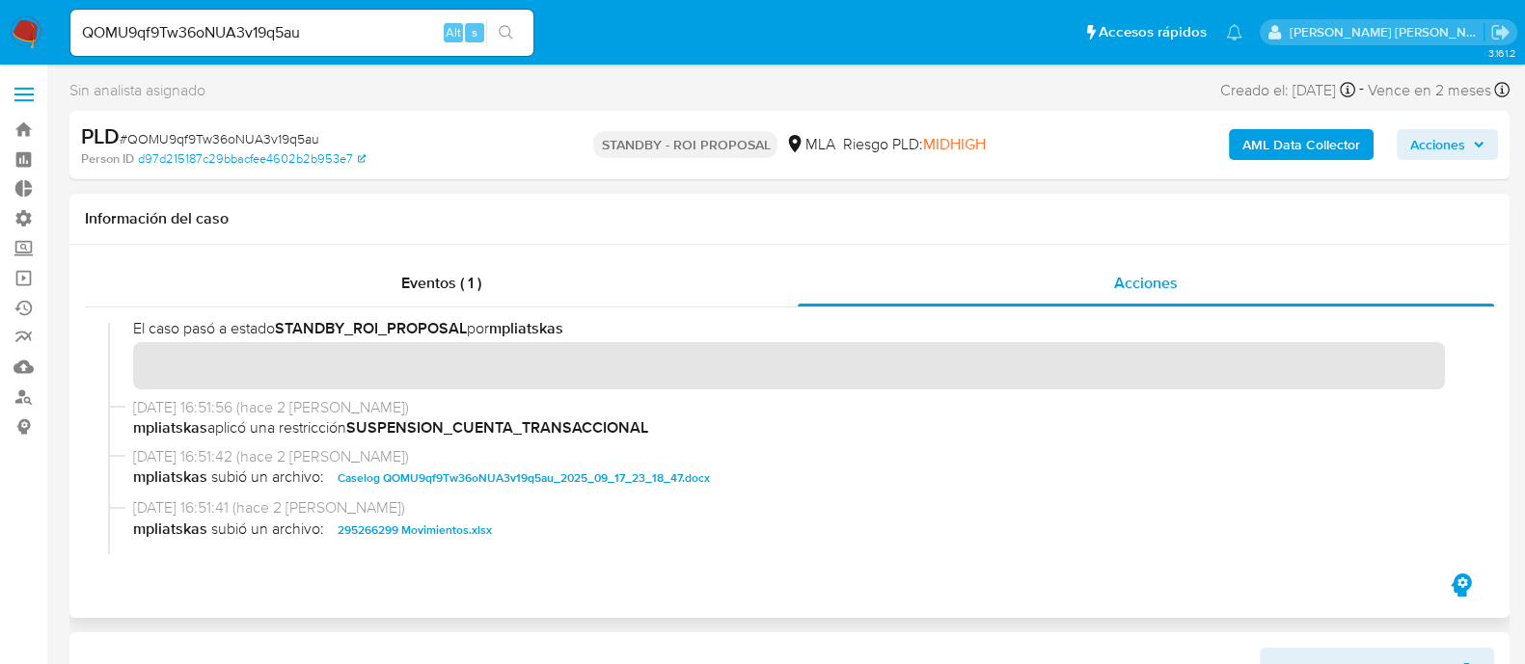
scroll to position [240, 0]
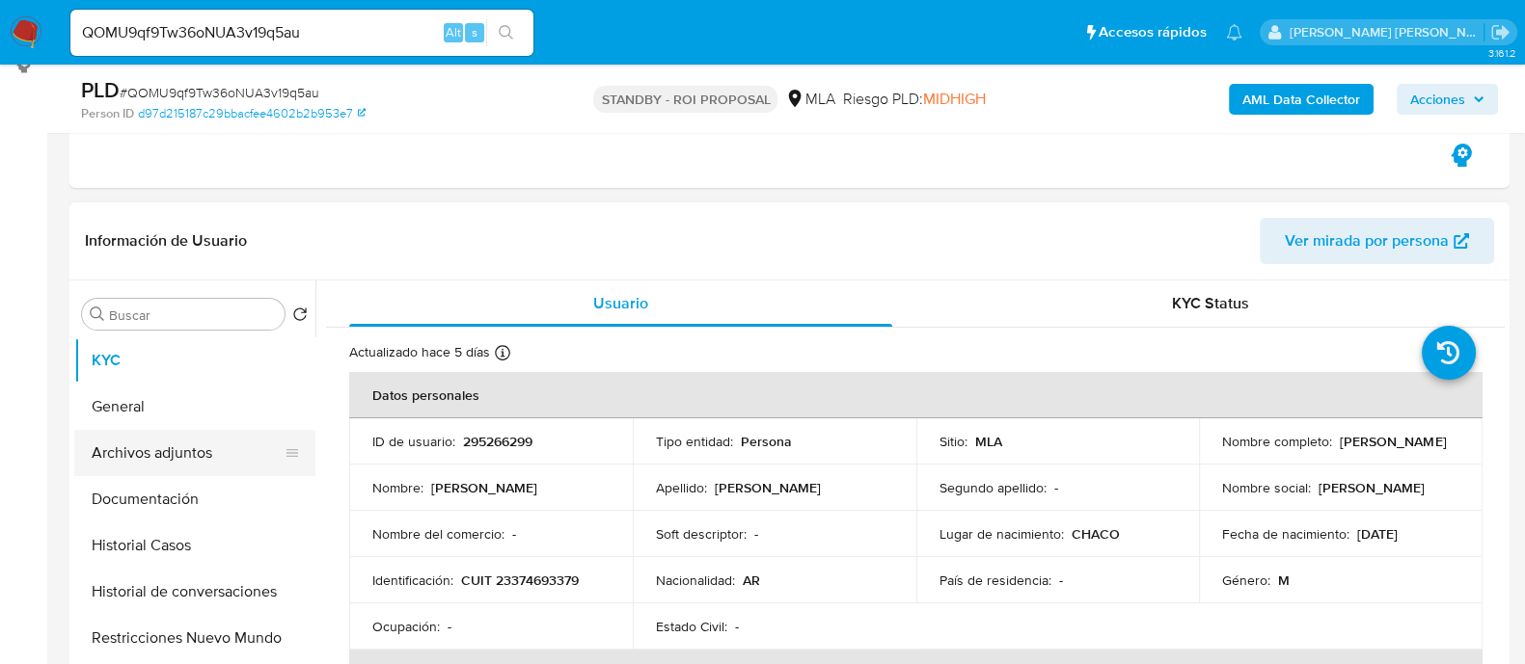
click at [183, 457] on button "Archivos adjuntos" at bounding box center [187, 453] width 226 height 46
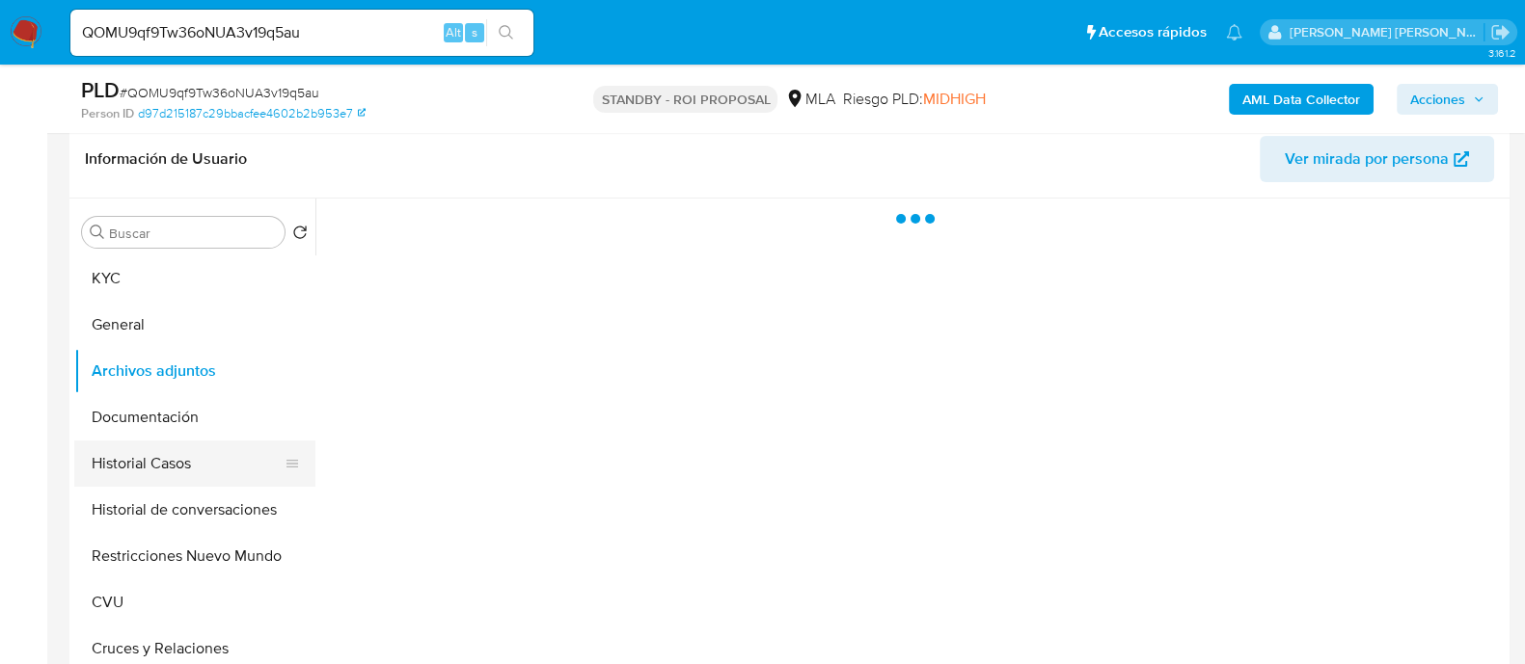
scroll to position [481, 0]
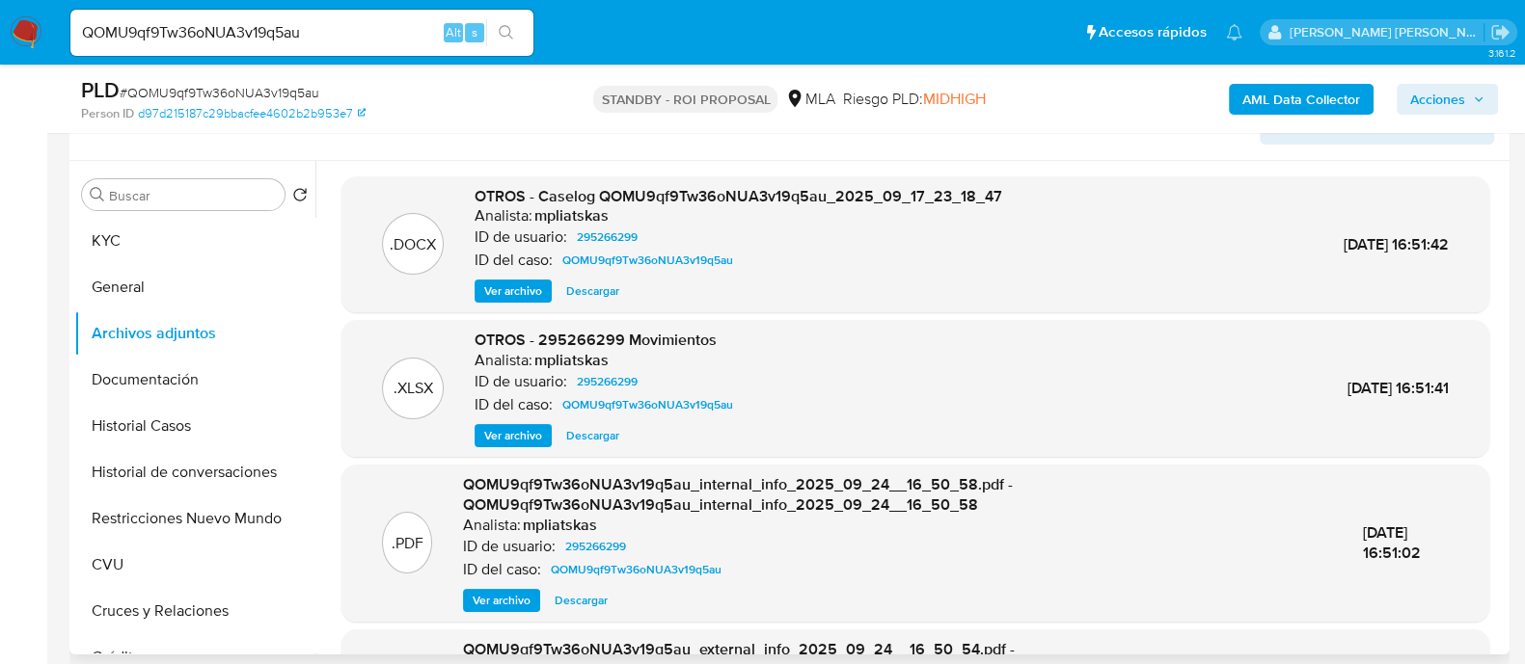
click at [607, 296] on span "Descargar" at bounding box center [592, 291] width 53 height 19
click at [236, 417] on button "Historial Casos" at bounding box center [187, 426] width 226 height 46
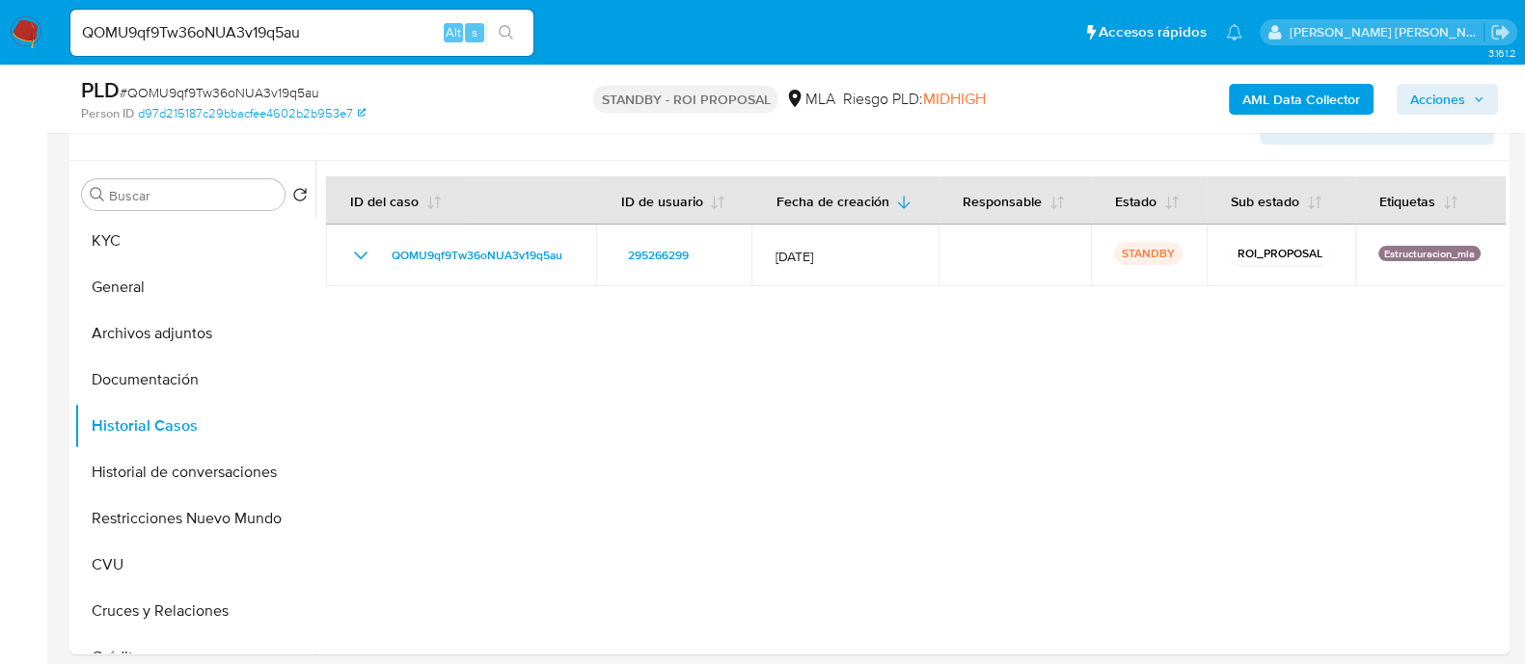
click at [307, 22] on input "QOMU9qf9Tw36oNUA3v19q5au" at bounding box center [301, 32] width 463 height 25
paste input "kpoegw01uK5DM6a7IzwbisYA"
type input "kpoegw01uK5DM6a7IzwbisYA"
click at [522, 39] on button "search-icon" at bounding box center [506, 32] width 40 height 27
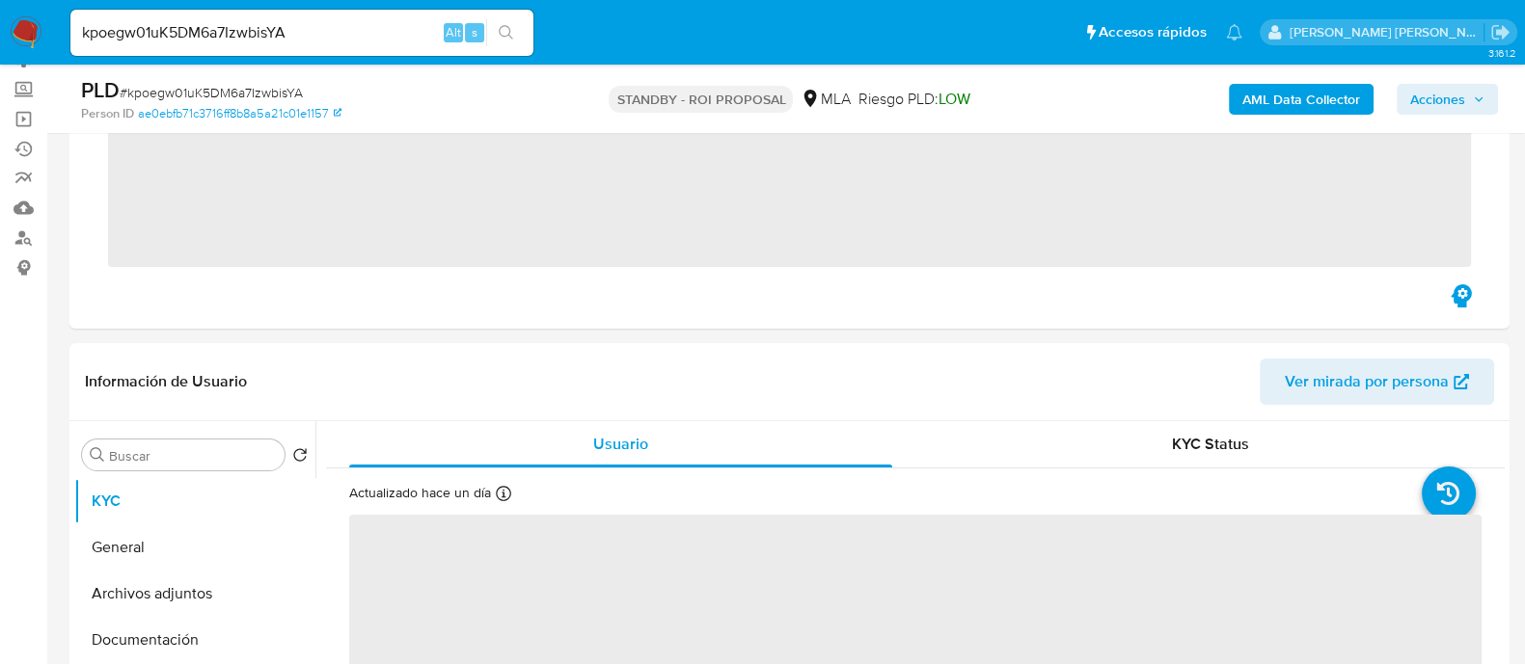
scroll to position [240, 0]
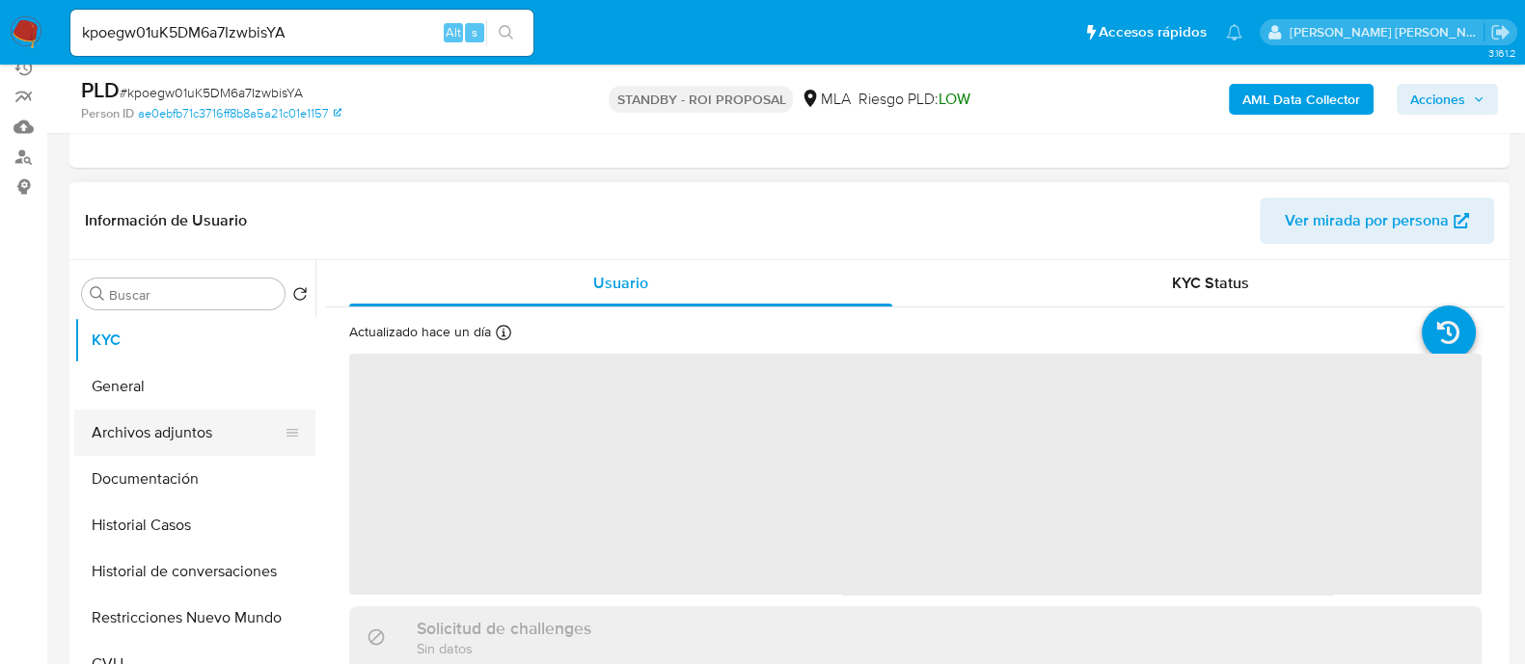
select select "10"
click at [159, 425] on button "Archivos adjuntos" at bounding box center [187, 433] width 226 height 46
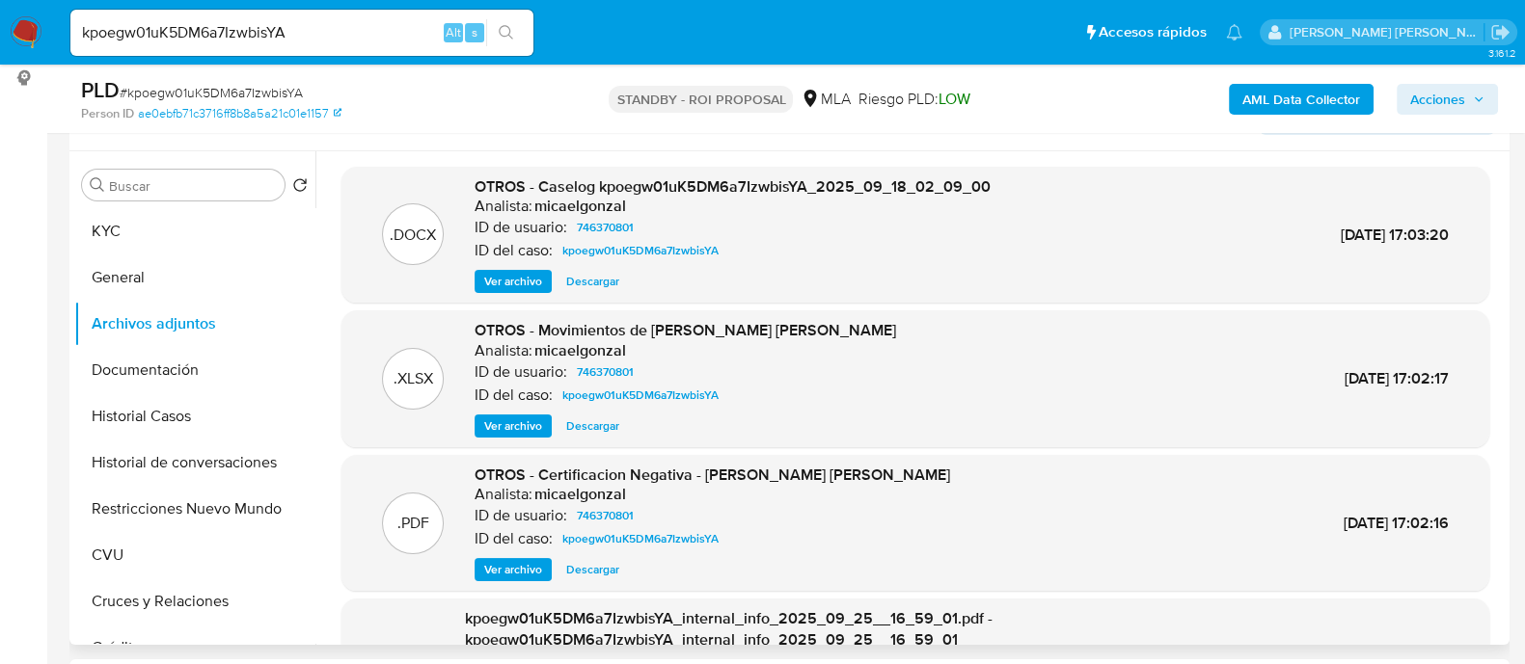
scroll to position [120, 0]
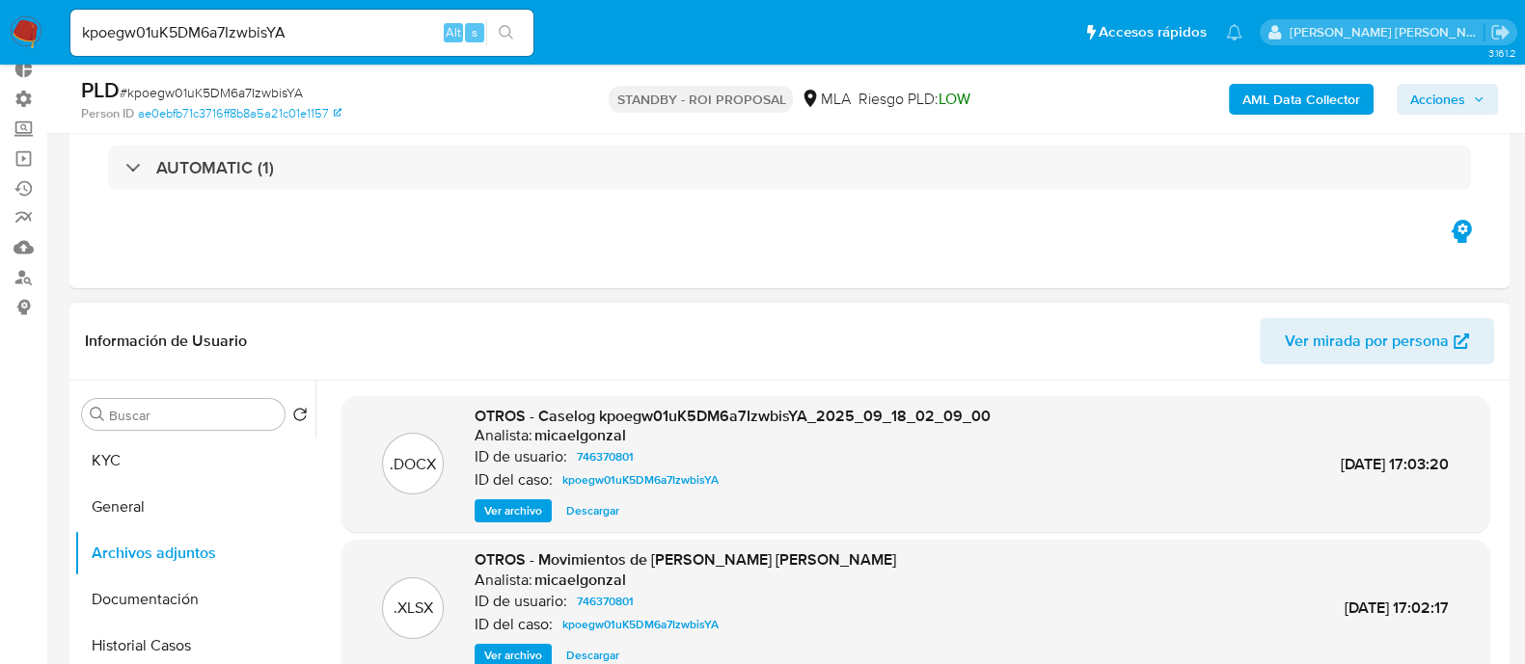
click at [595, 507] on span "Descargar" at bounding box center [592, 510] width 53 height 19
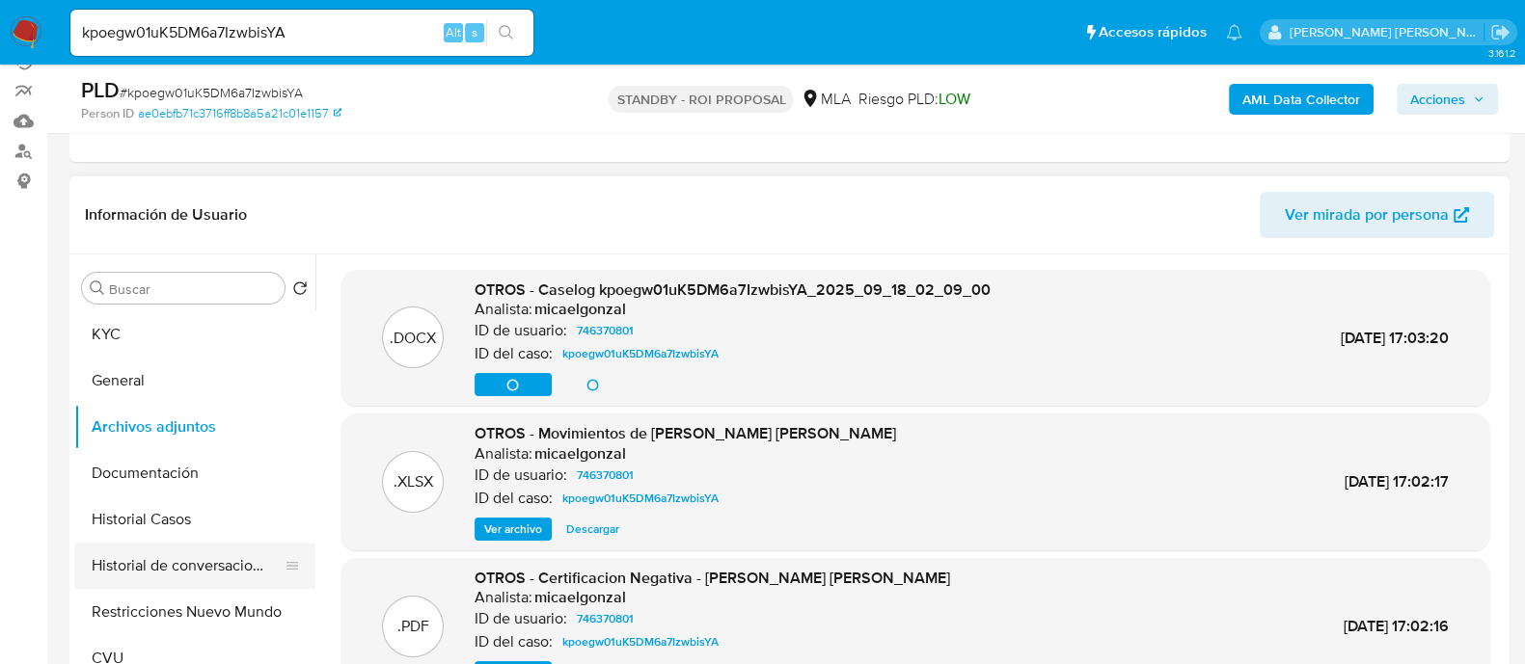
scroll to position [362, 0]
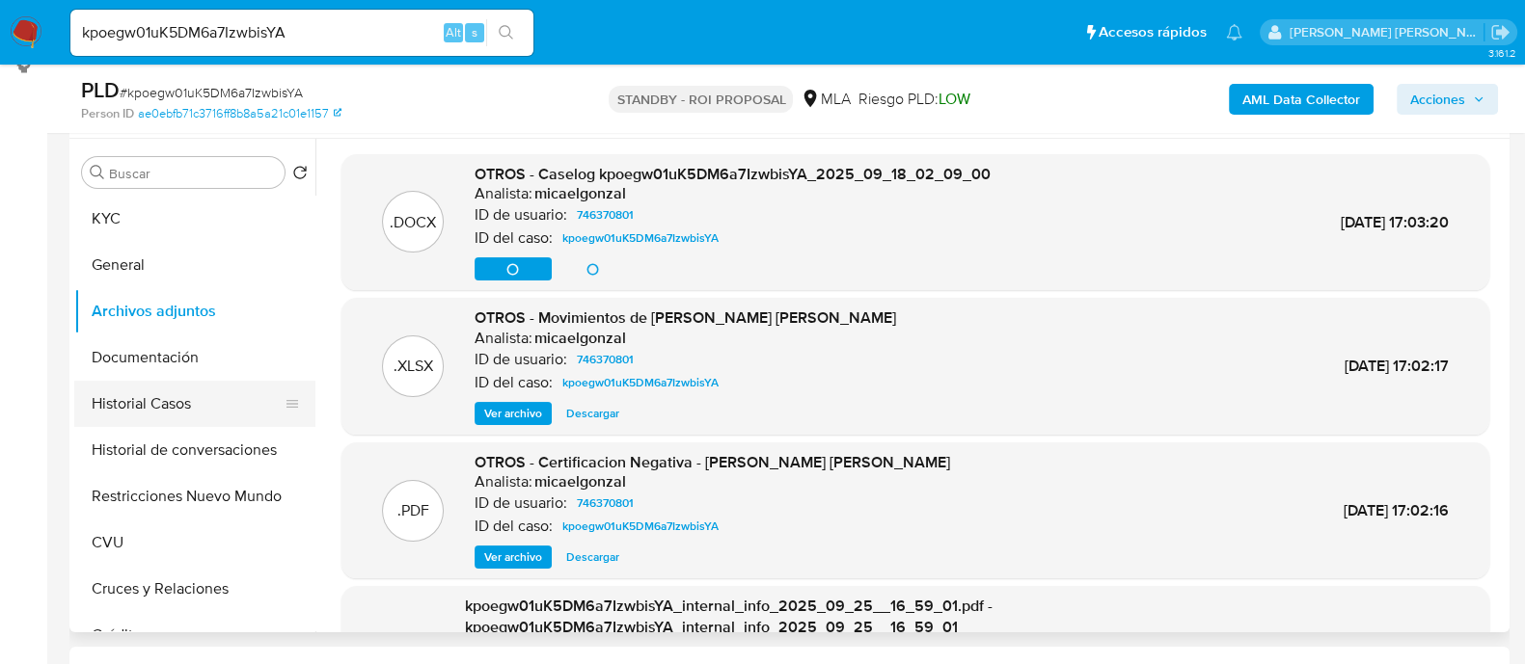
click at [222, 398] on button "Historial Casos" at bounding box center [187, 404] width 226 height 46
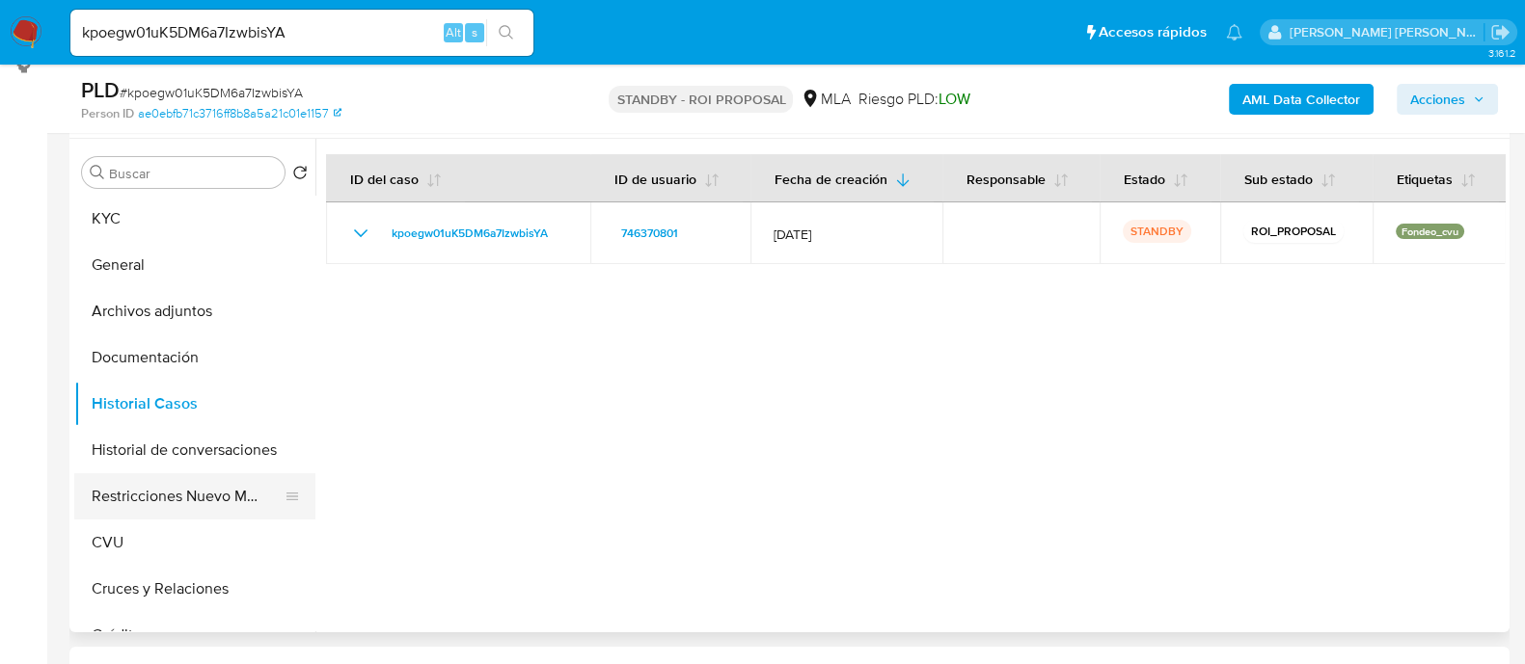
click at [214, 484] on button "Restricciones Nuevo Mundo" at bounding box center [187, 496] width 226 height 46
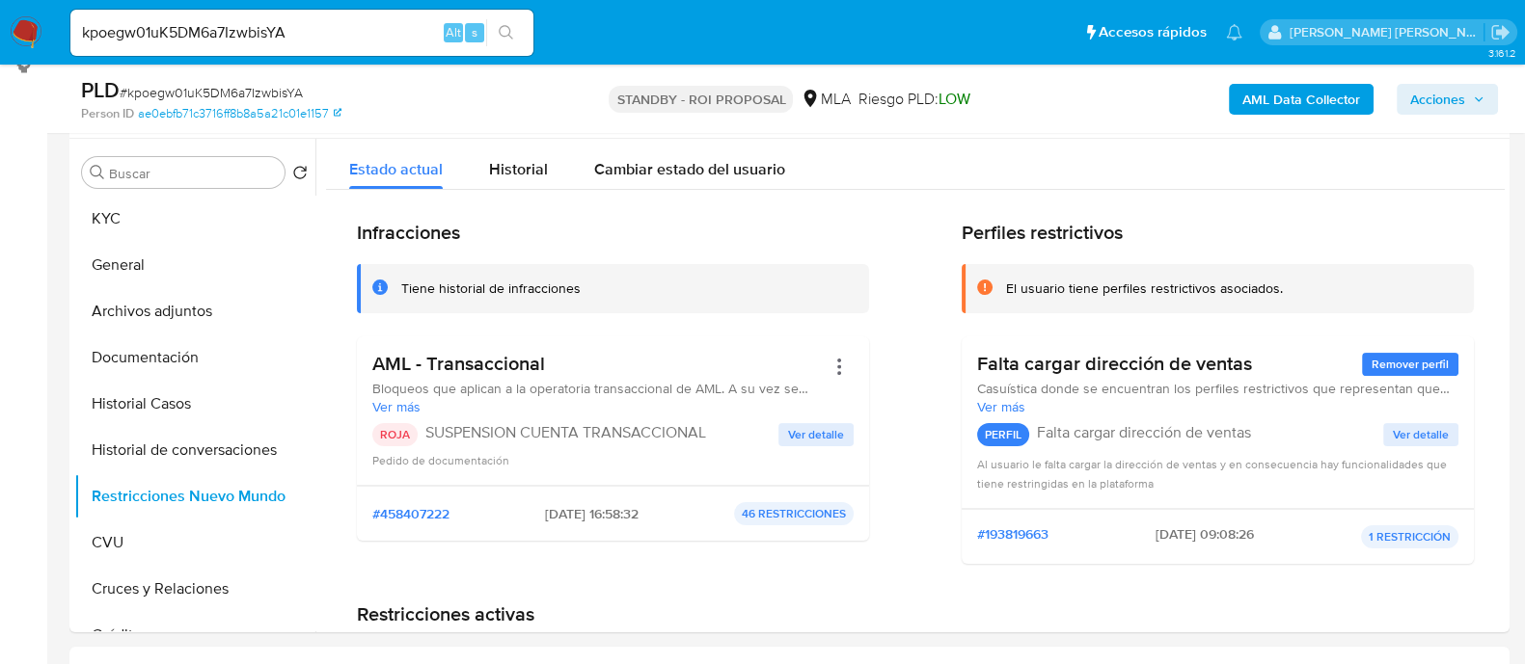
click at [337, 32] on input "kpoegw01uK5DM6a7IzwbisYA" at bounding box center [301, 32] width 463 height 25
click at [338, 33] on input "kpoegw01uK5DM6a7IzwbisYA" at bounding box center [301, 32] width 463 height 25
paste input "3S6NOeNZXGovATEXpnoLJOHr"
type input "3S6NOeNZXGovATEXpnoLJOHr"
click at [518, 31] on button "search-icon" at bounding box center [506, 32] width 40 height 27
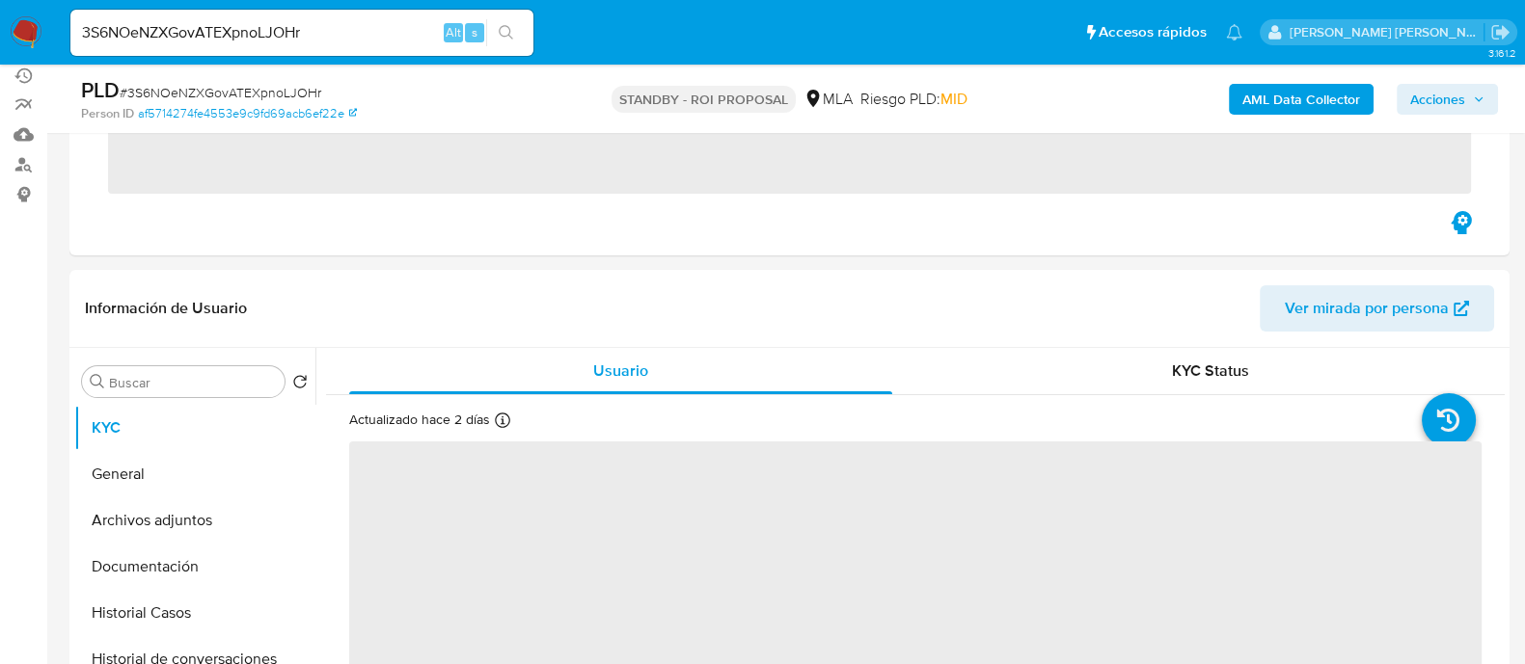
scroll to position [240, 0]
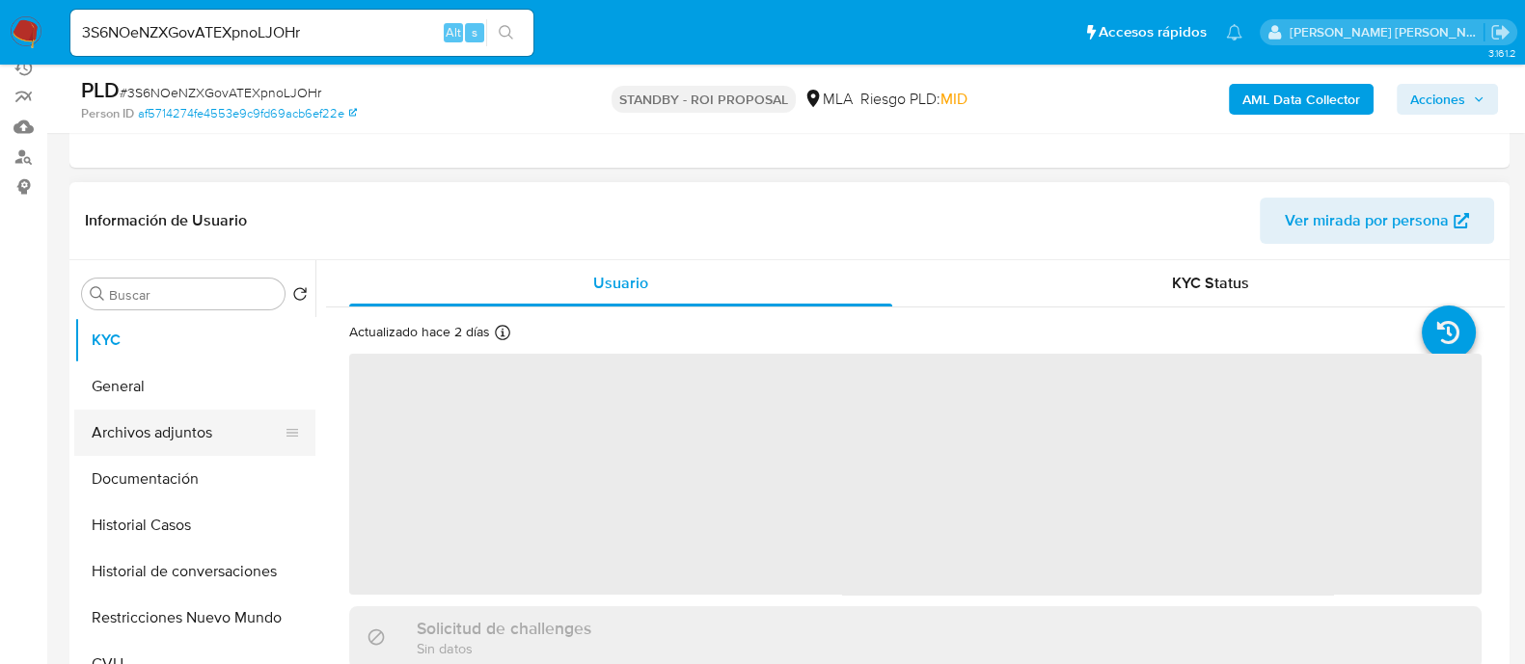
click at [243, 425] on button "Archivos adjuntos" at bounding box center [187, 433] width 226 height 46
select select "10"
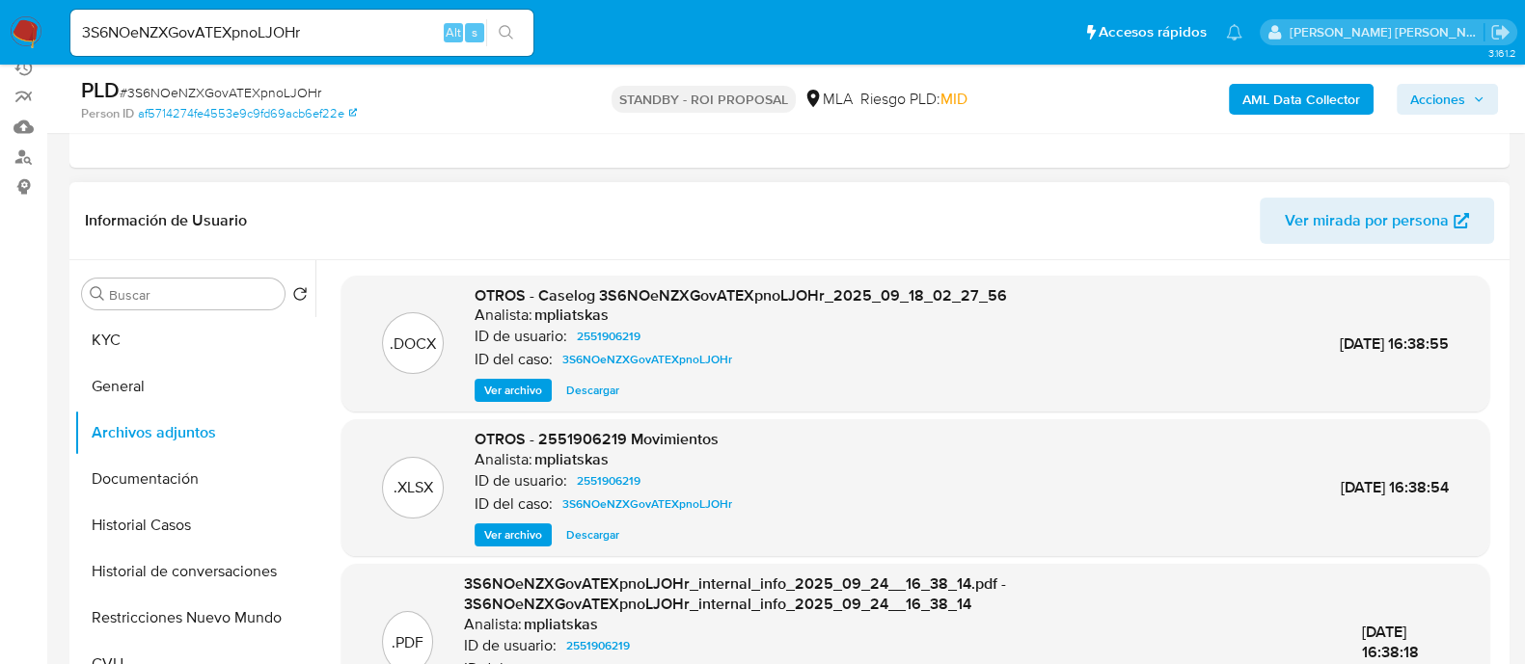
drag, startPoint x: 600, startPoint y: 381, endPoint x: 575, endPoint y: 406, distance: 35.5
click at [600, 381] on span "Descargar" at bounding box center [592, 390] width 53 height 19
click at [198, 543] on button "Historial Casos" at bounding box center [187, 525] width 226 height 46
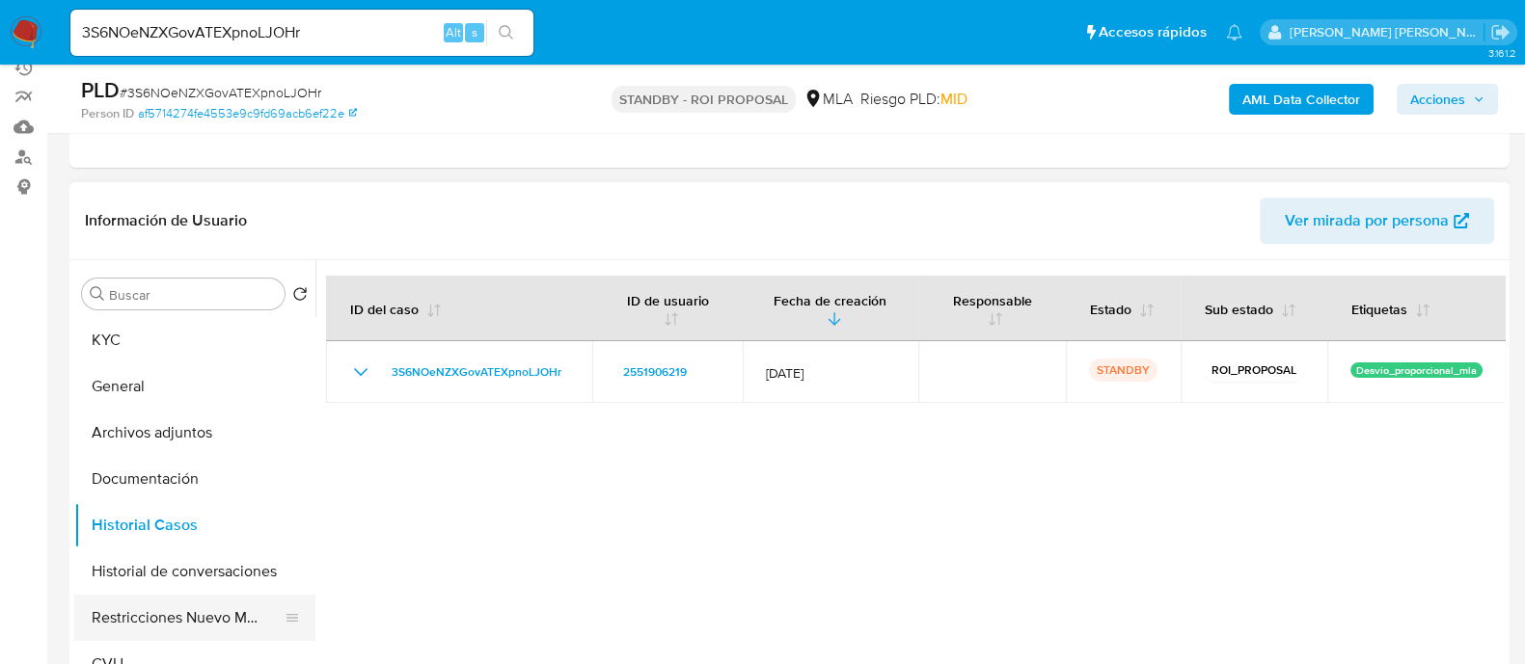
click at [188, 604] on button "Restricciones Nuevo Mundo" at bounding box center [187, 618] width 226 height 46
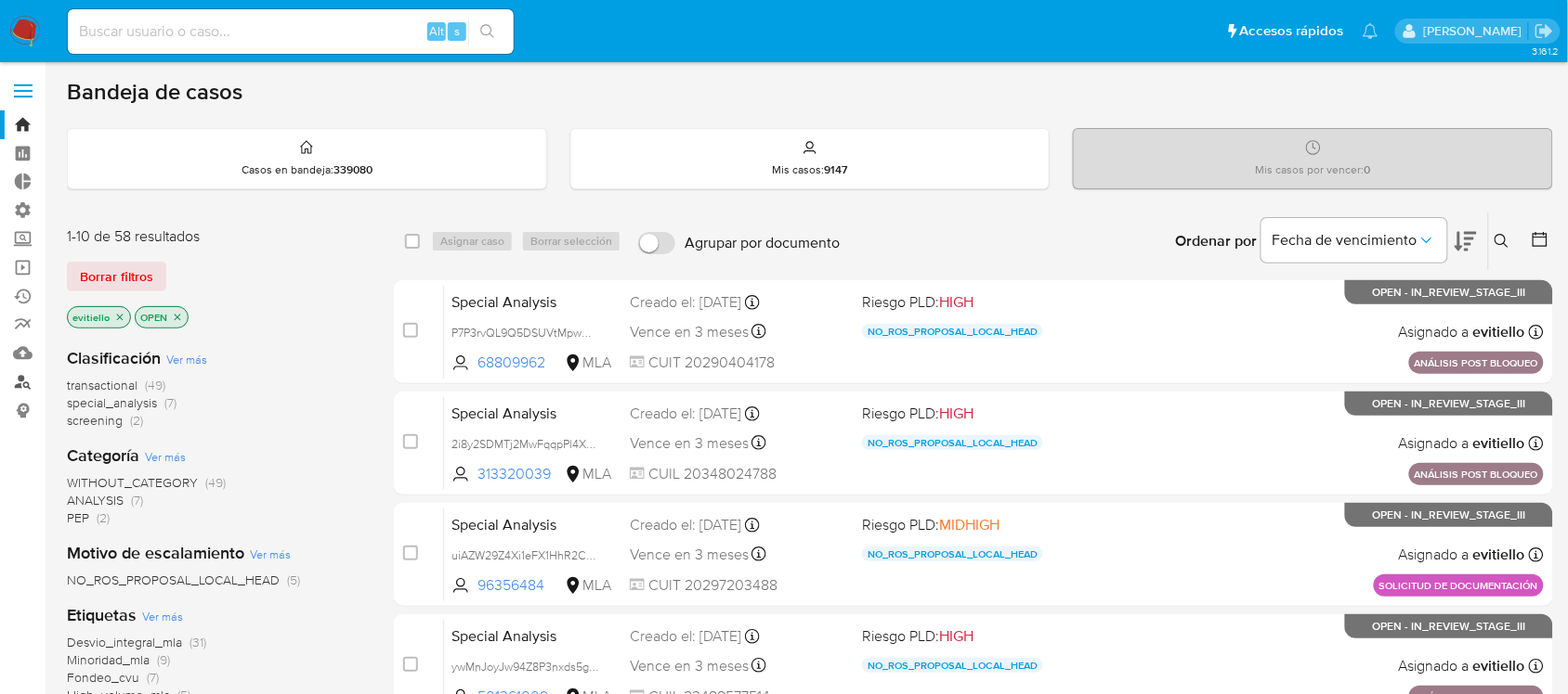
click at [24, 387] on link "Buscador de personas" at bounding box center [111, 382] width 222 height 29
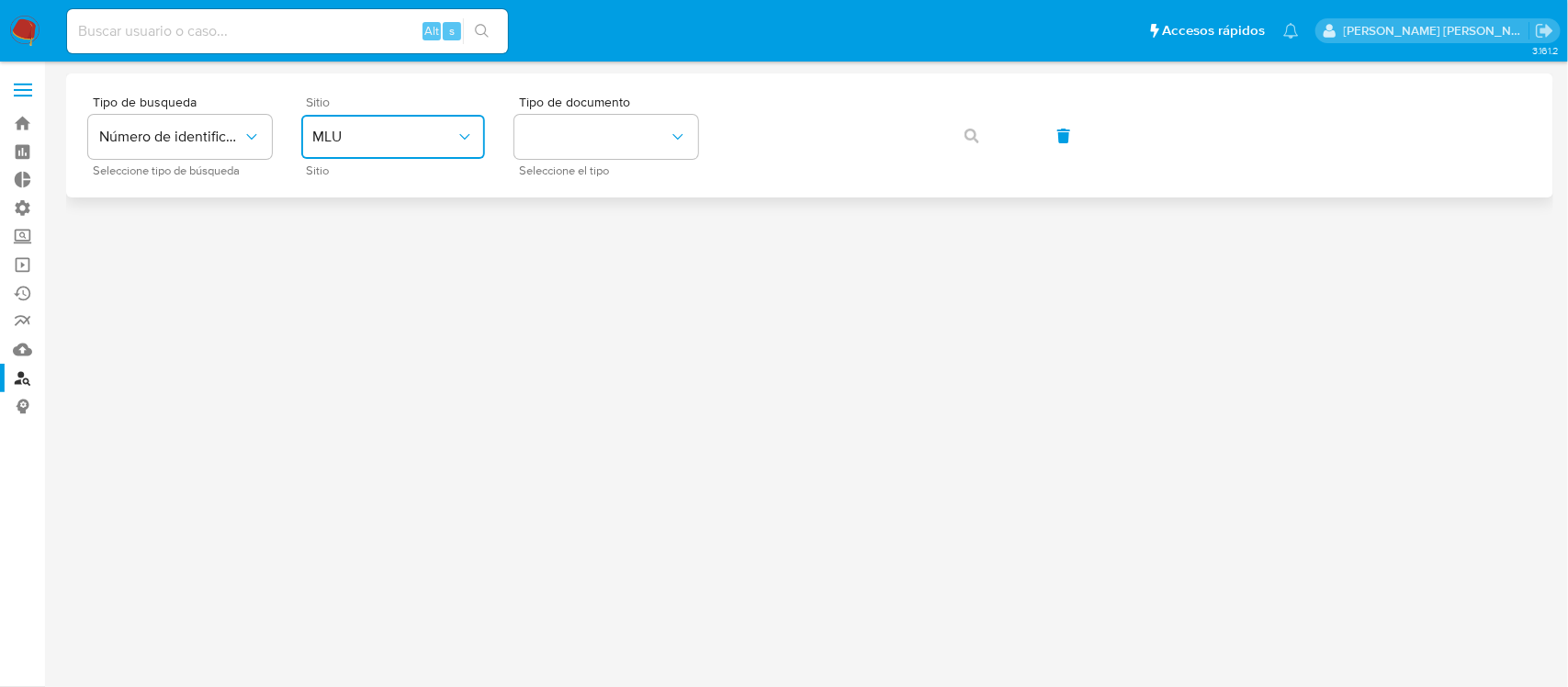
click at [399, 136] on span "MLU" at bounding box center [384, 136] width 143 height 18
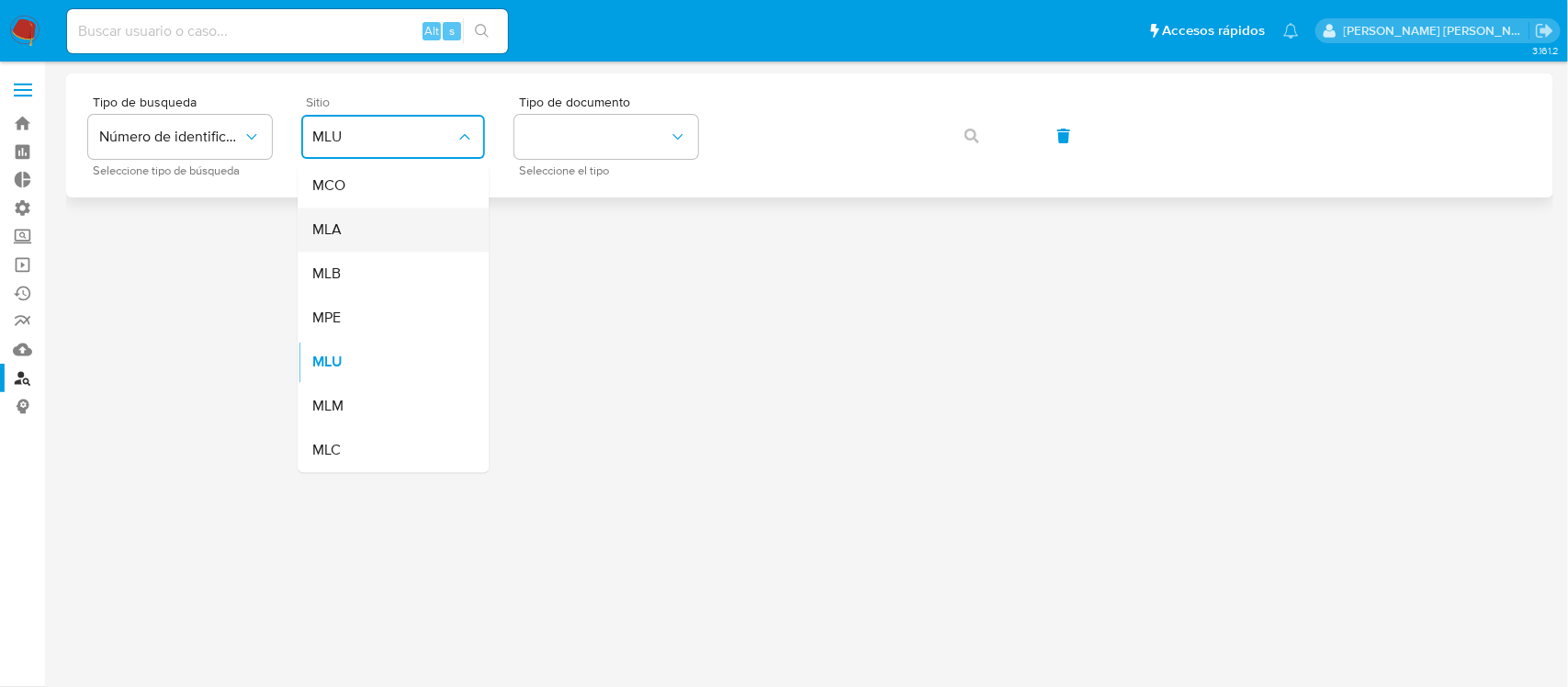
click at [377, 230] on div "MLA" at bounding box center [388, 231] width 151 height 44
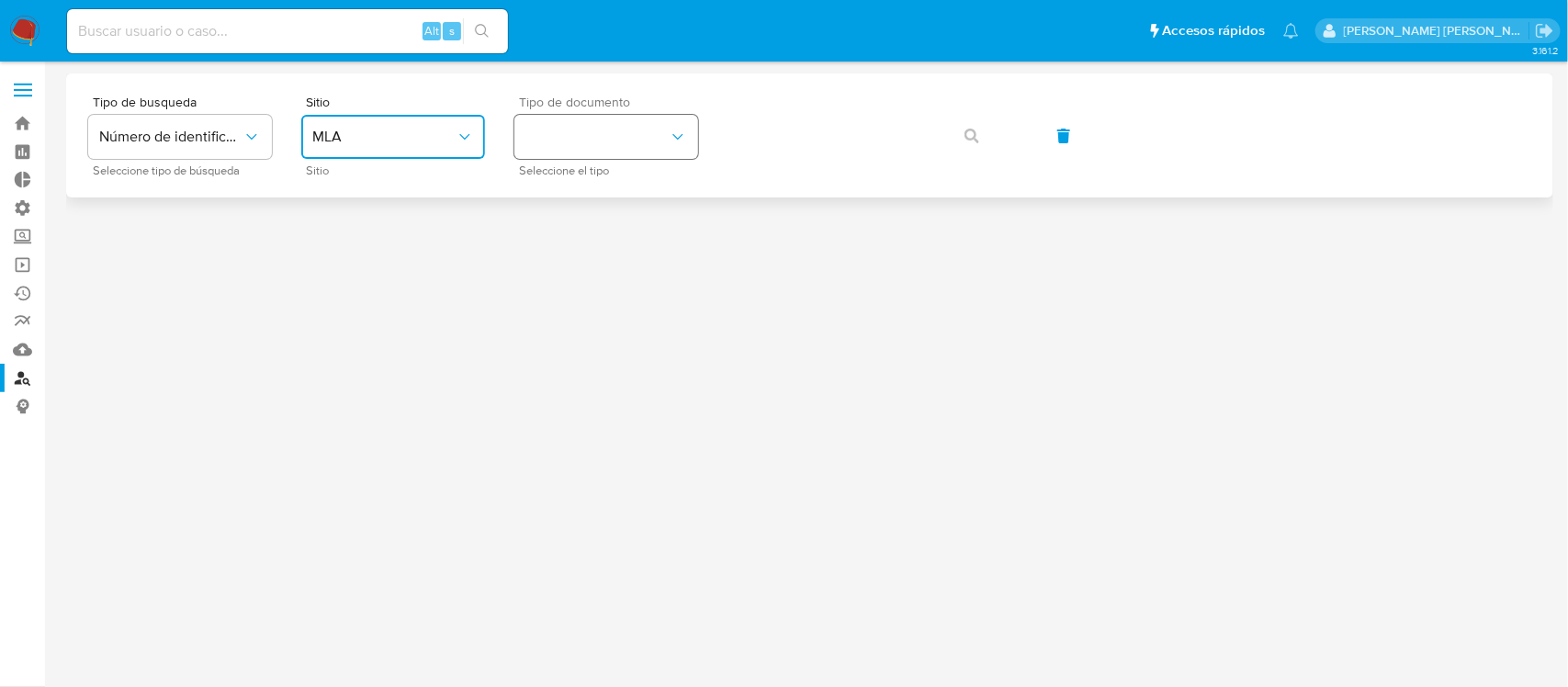
click at [534, 135] on button "identificationType" at bounding box center [606, 137] width 184 height 44
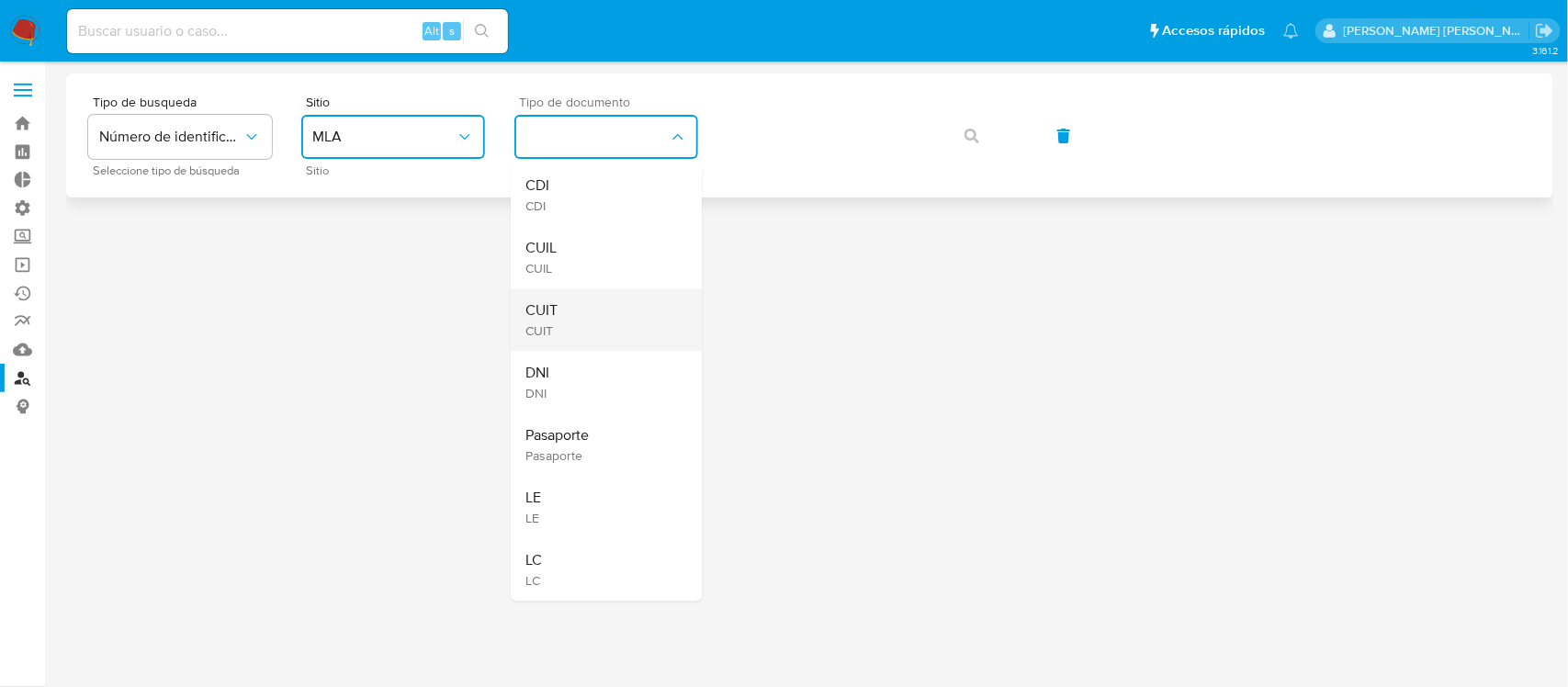
click at [609, 324] on div "CUIT CUIT" at bounding box center [601, 321] width 151 height 63
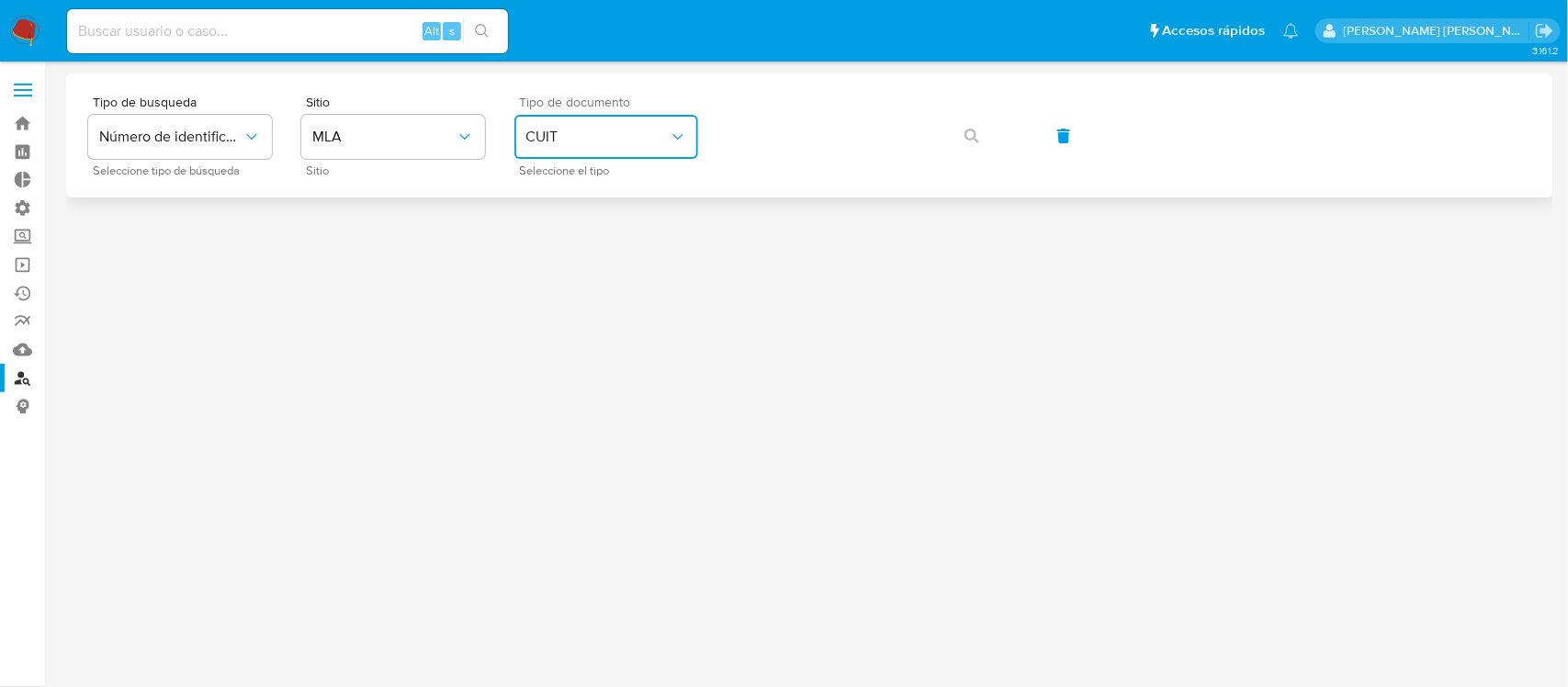
click at [944, 131] on button "button" at bounding box center [972, 136] width 63 height 44
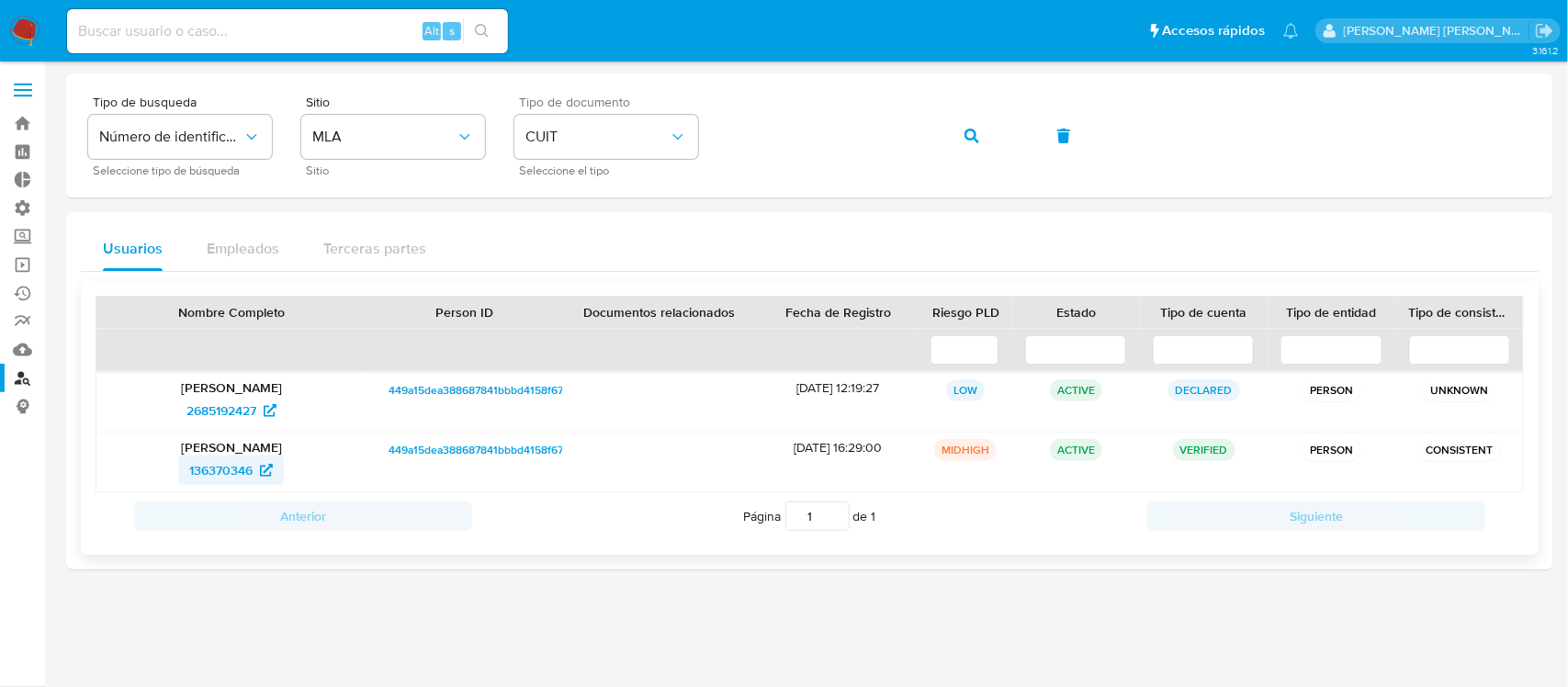
click at [254, 465] on span "136370346" at bounding box center [231, 470] width 84 height 30
click at [948, 135] on button "button" at bounding box center [972, 136] width 63 height 44
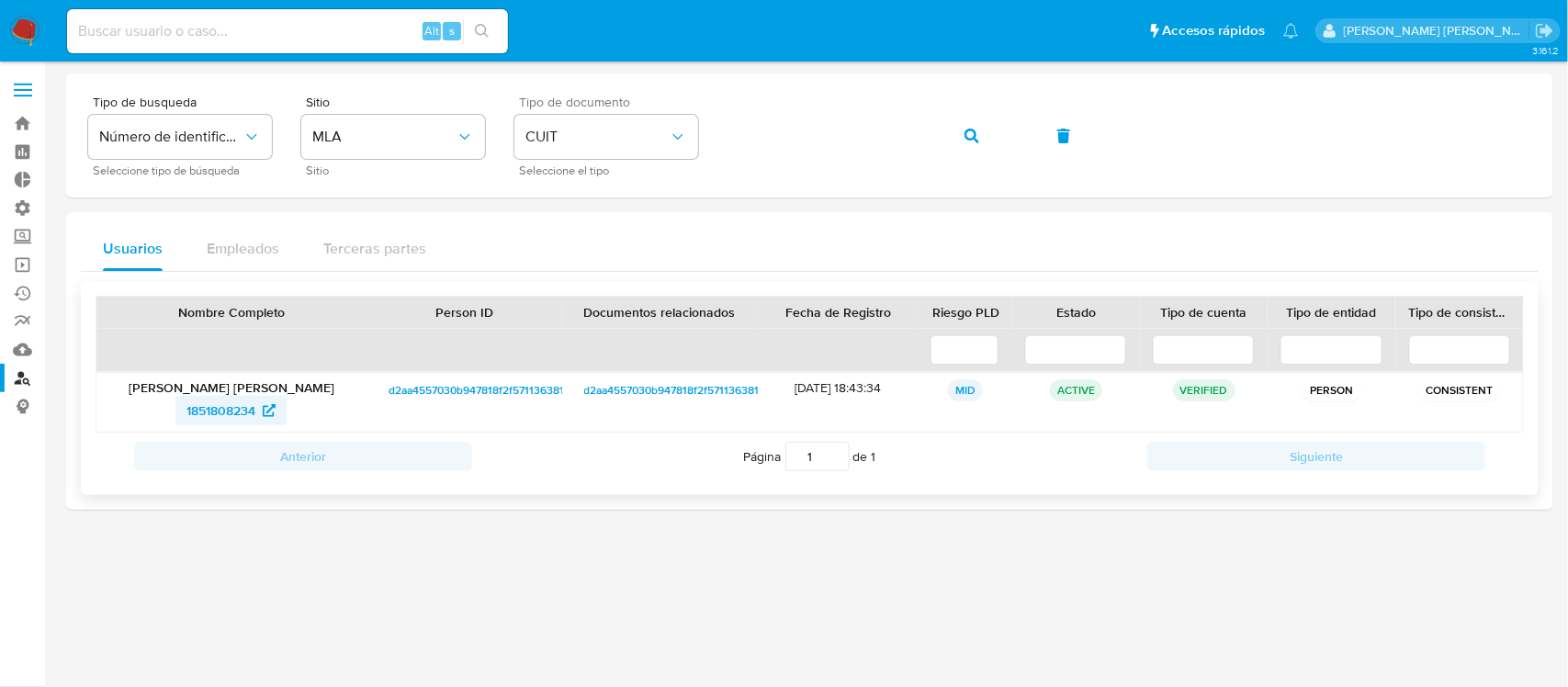
click at [255, 412] on span "1851808234" at bounding box center [221, 411] width 69 height 30
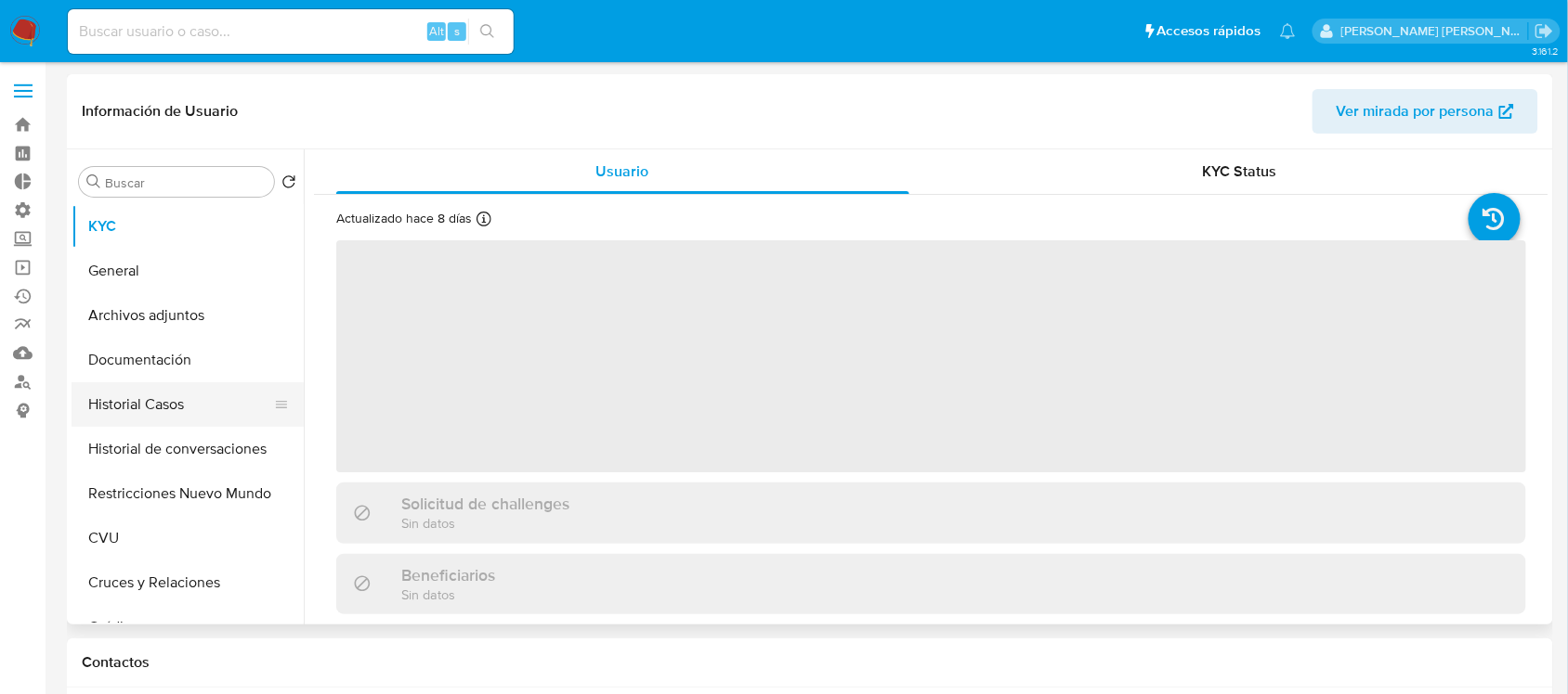
click at [189, 420] on button "Historial Casos" at bounding box center [180, 404] width 218 height 44
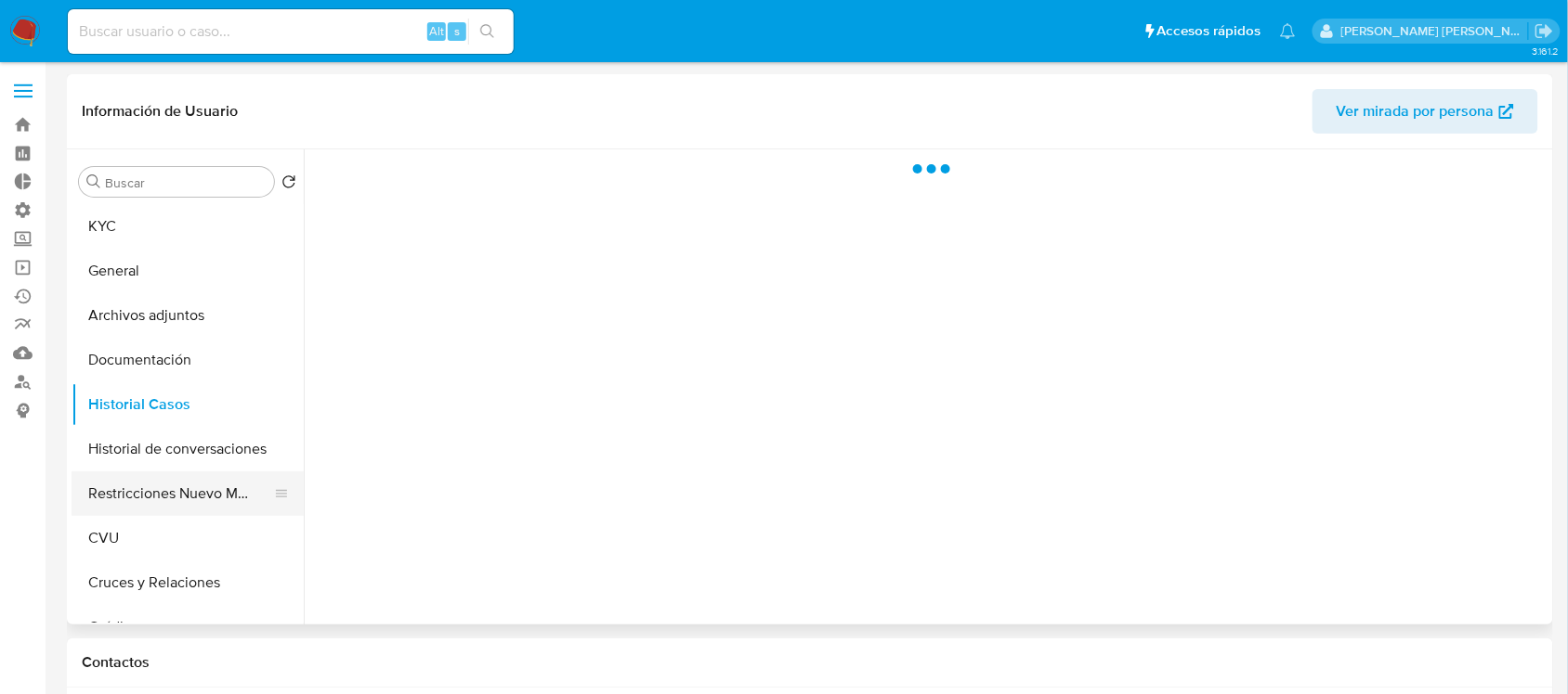
select select "10"
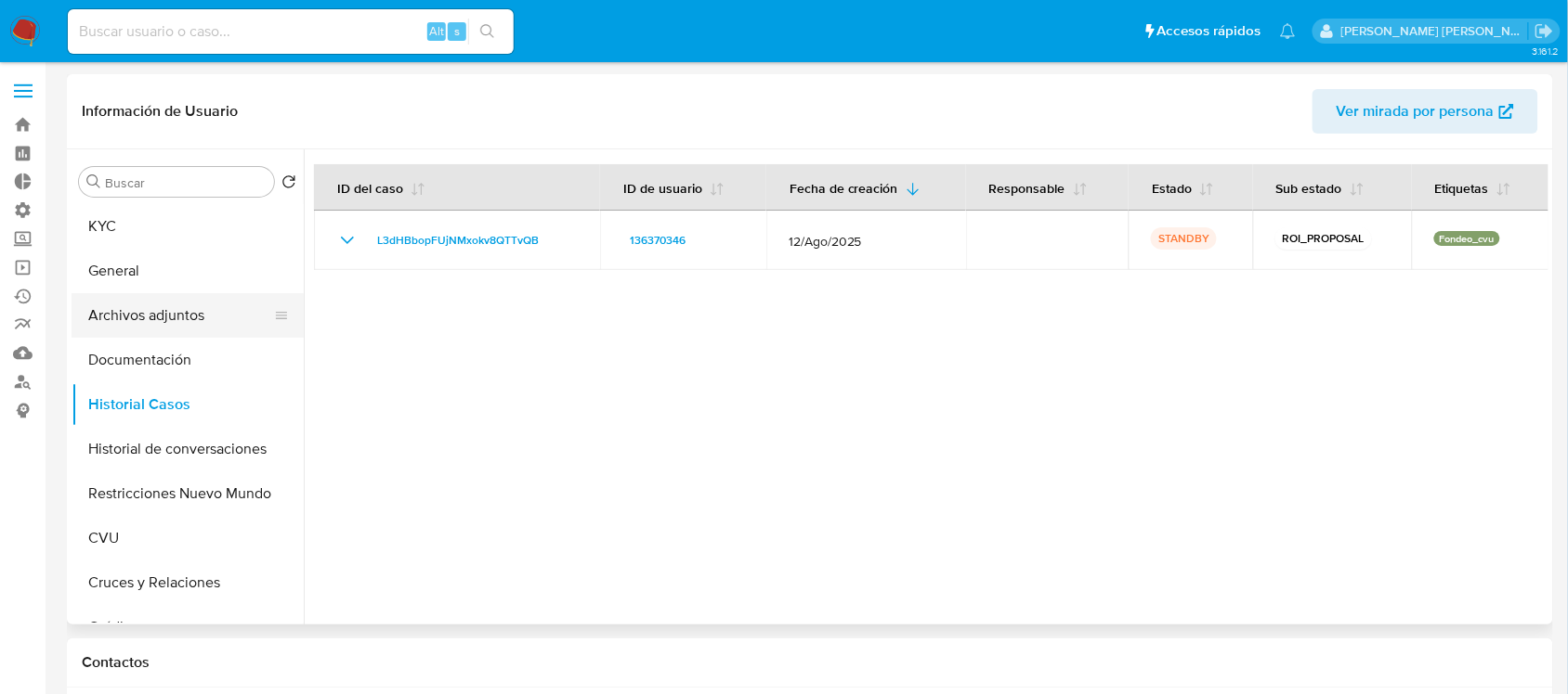
click at [220, 321] on button "Archivos adjuntos" at bounding box center [180, 316] width 218 height 44
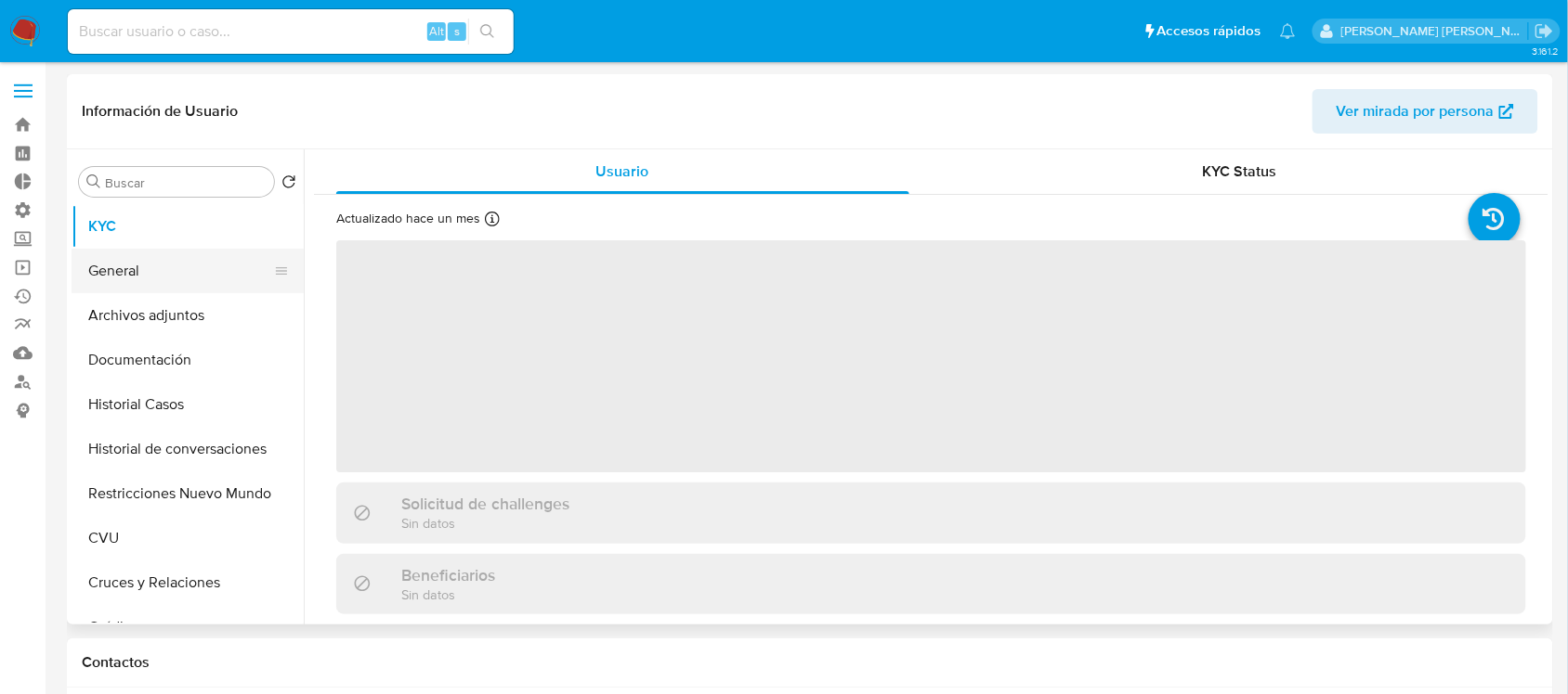
click at [223, 293] on button "General" at bounding box center [180, 270] width 218 height 44
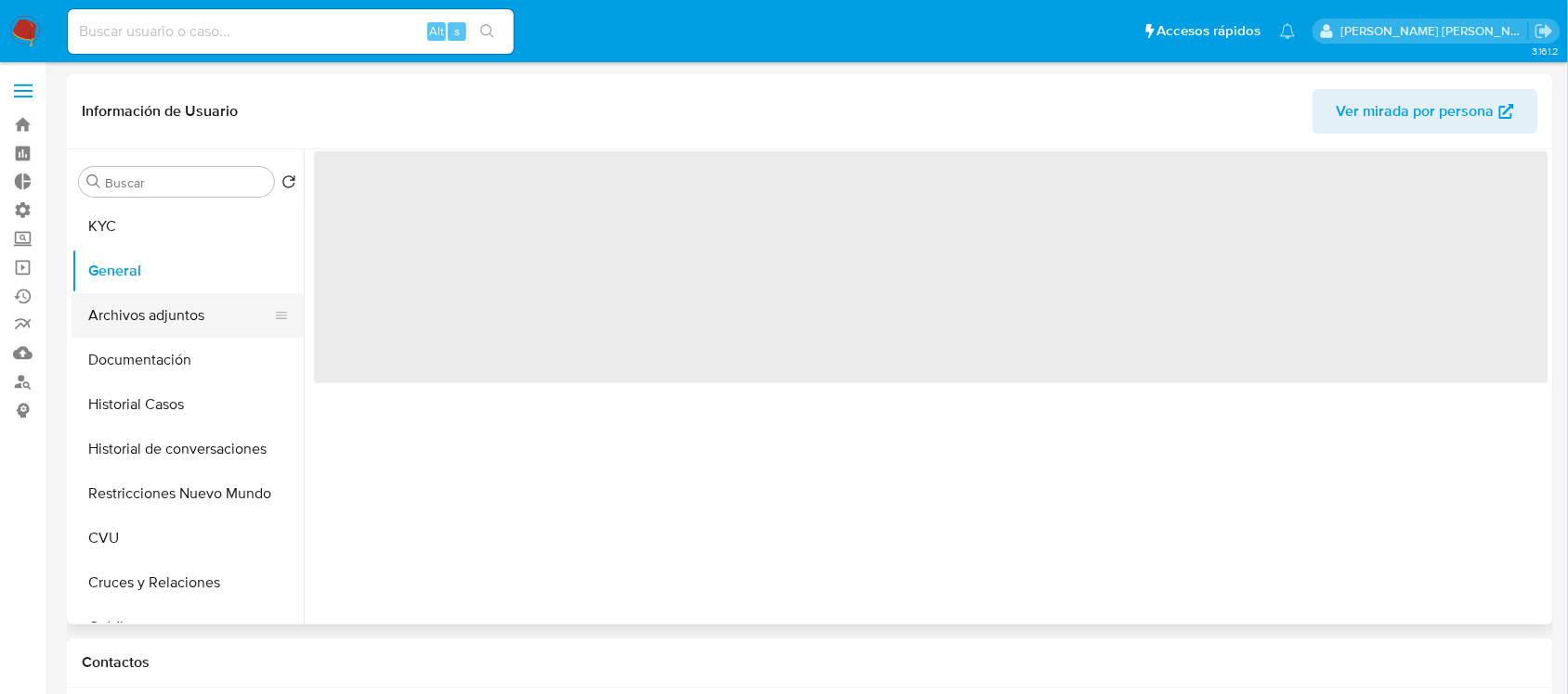
click at [171, 317] on button "Archivos adjuntos" at bounding box center [180, 316] width 218 height 44
select select "10"
